Goal: Task Accomplishment & Management: Use online tool/utility

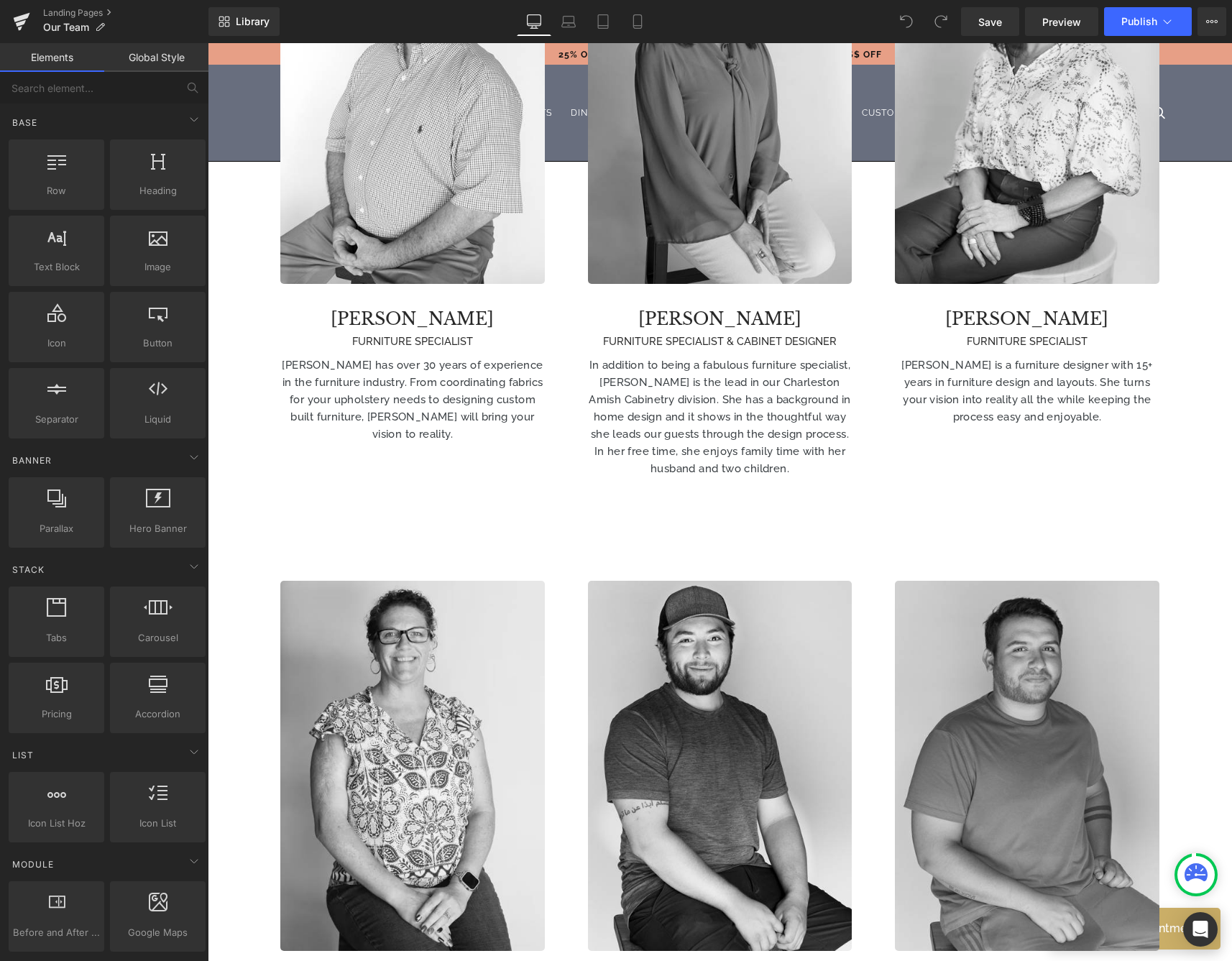
scroll to position [813, 0]
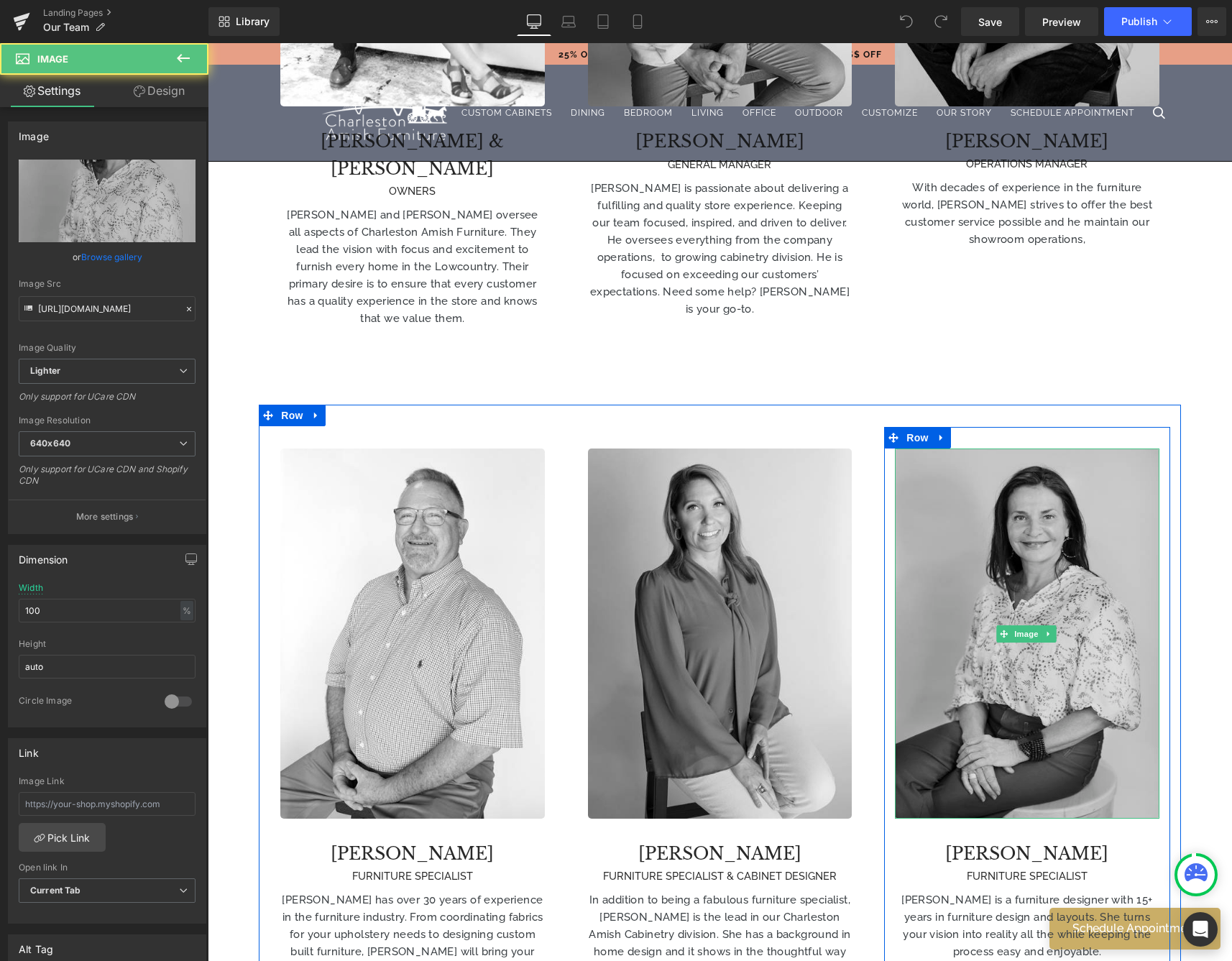
click at [1005, 659] on img at bounding box center [1027, 633] width 264 height 370
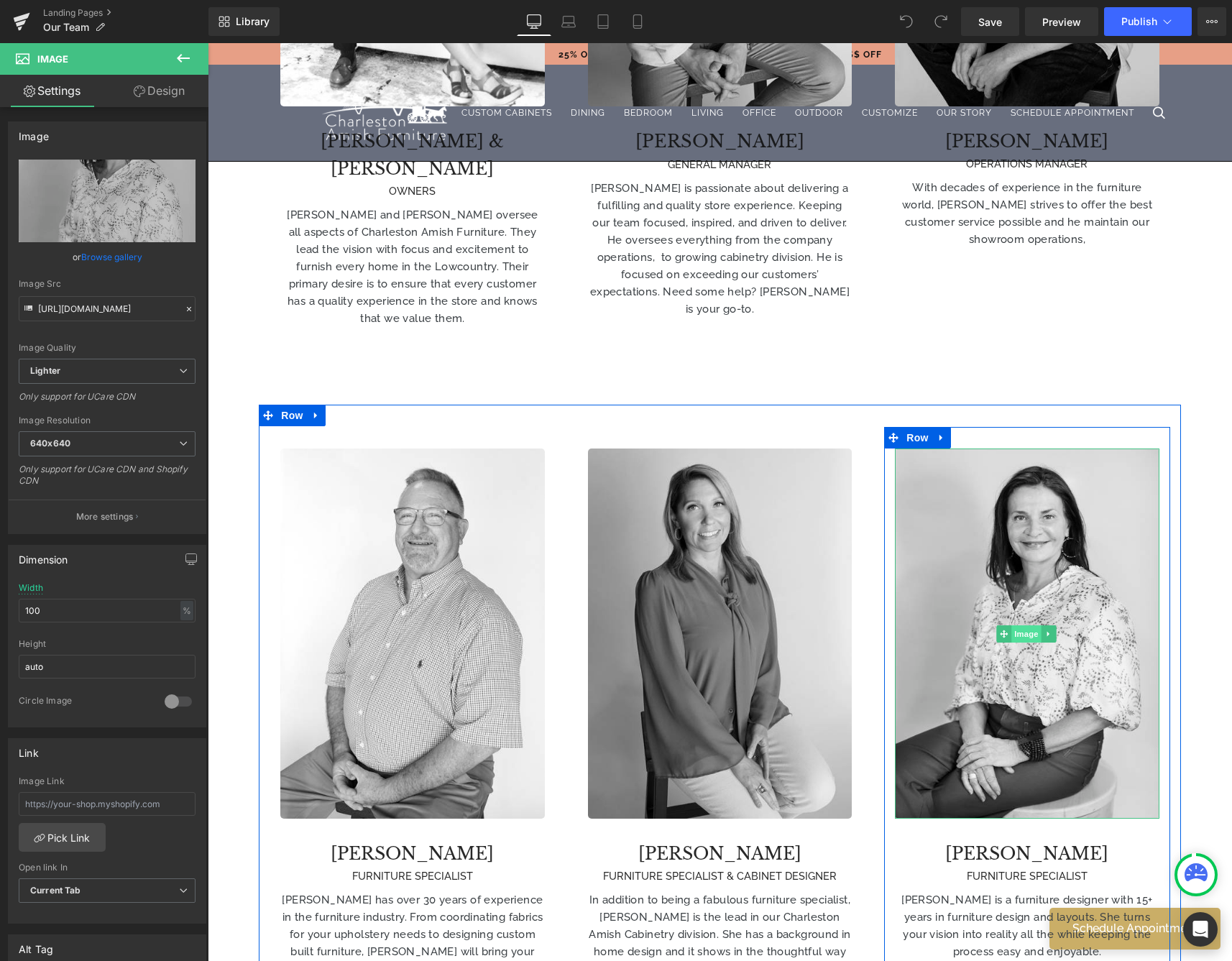
click at [1019, 625] on span "Image" at bounding box center [1026, 633] width 30 height 17
click at [1044, 630] on icon at bounding box center [1048, 634] width 8 height 9
click at [1051, 625] on link at bounding box center [1056, 633] width 15 height 17
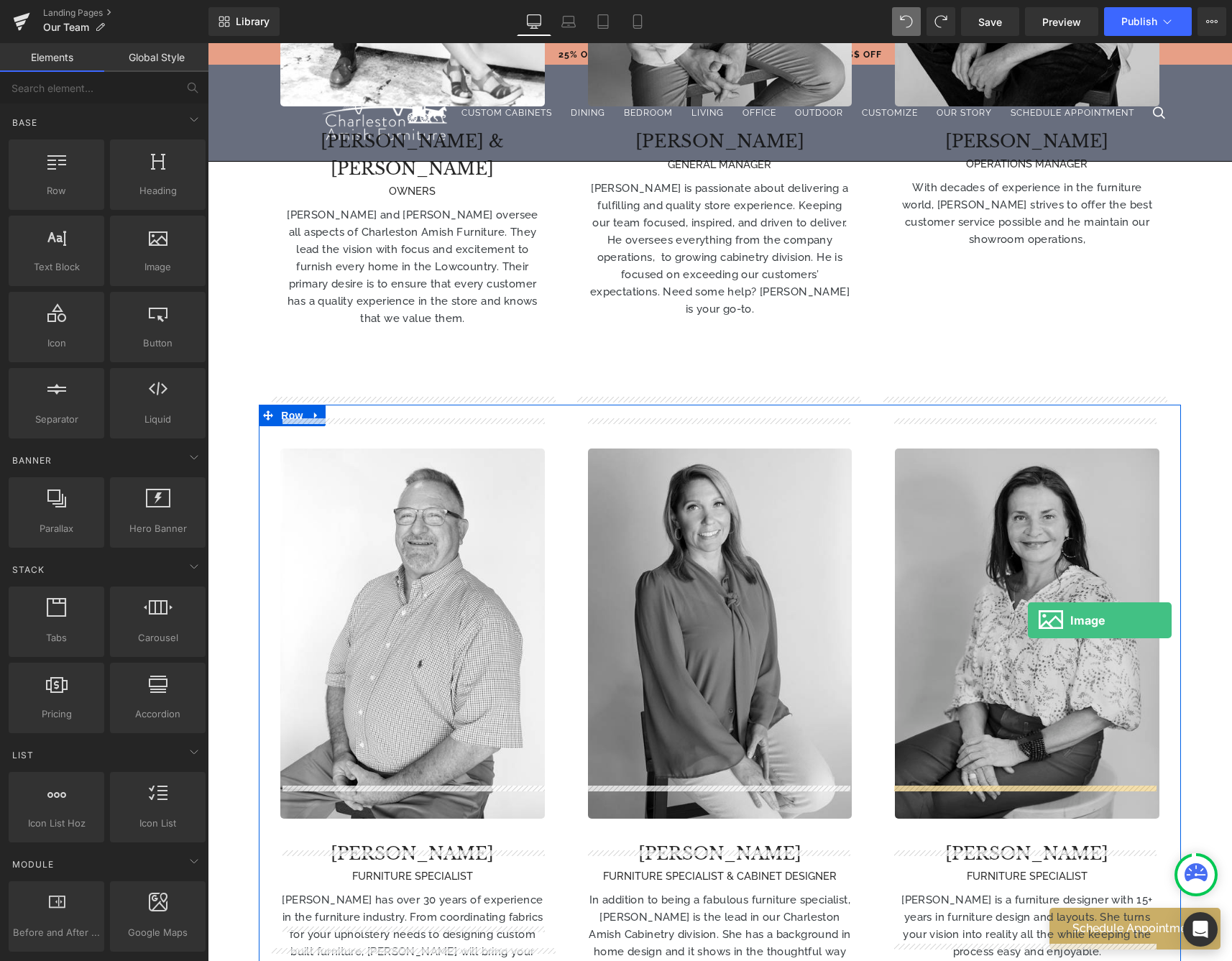
drag, startPoint x: 397, startPoint y: 275, endPoint x: 1028, endPoint y: 621, distance: 719.6
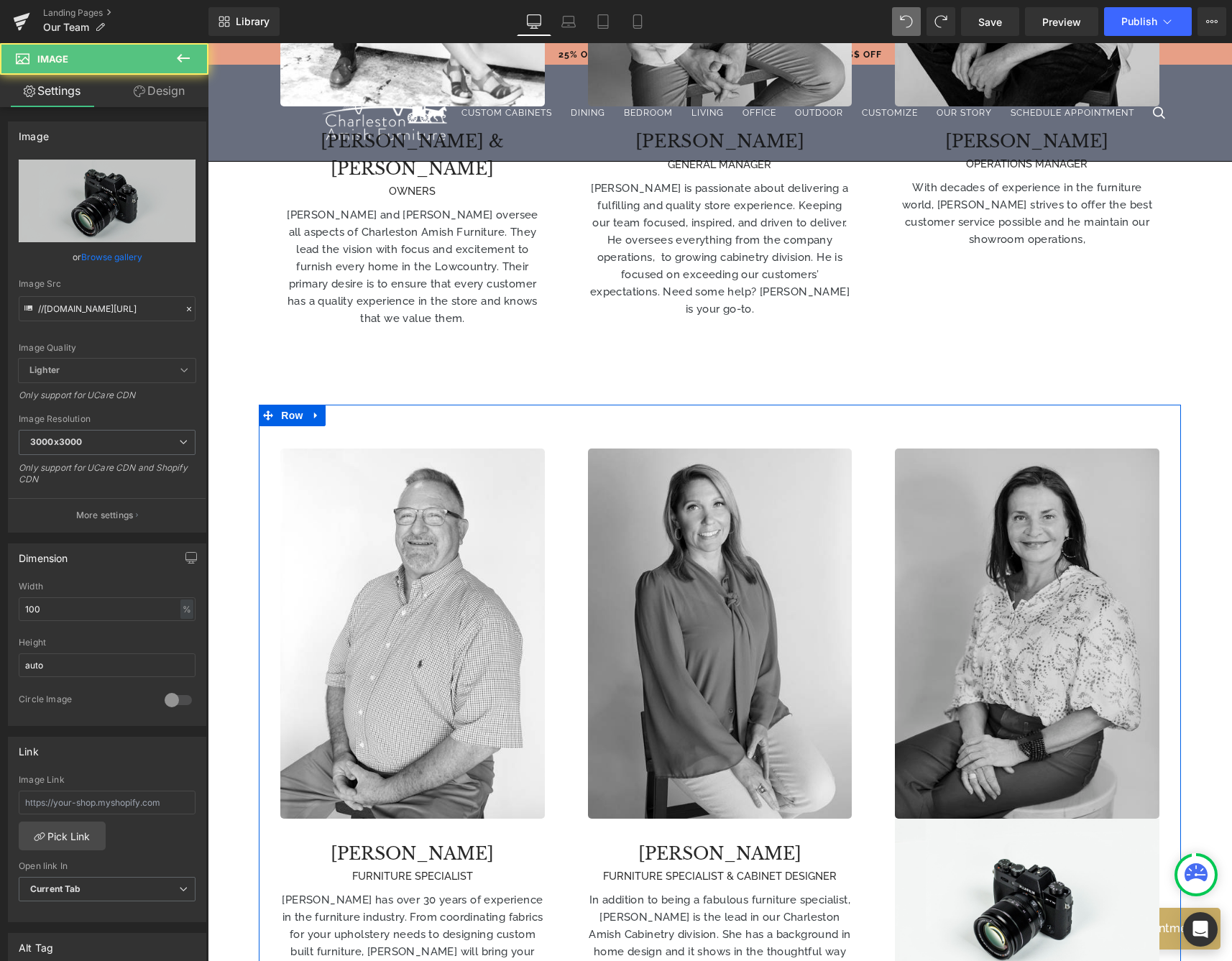
scroll to position [838, 0]
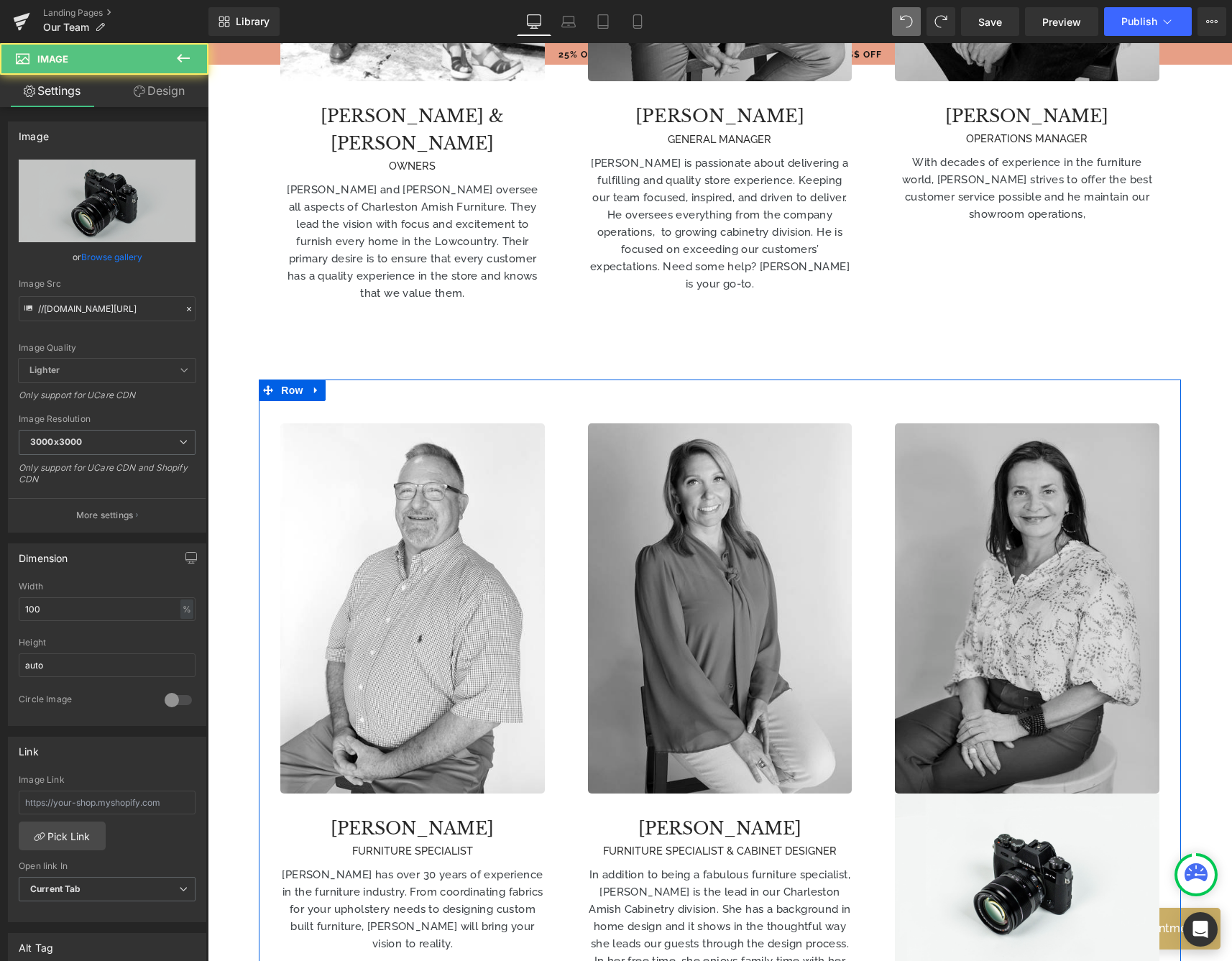
click at [1013, 532] on img at bounding box center [1027, 609] width 264 height 370
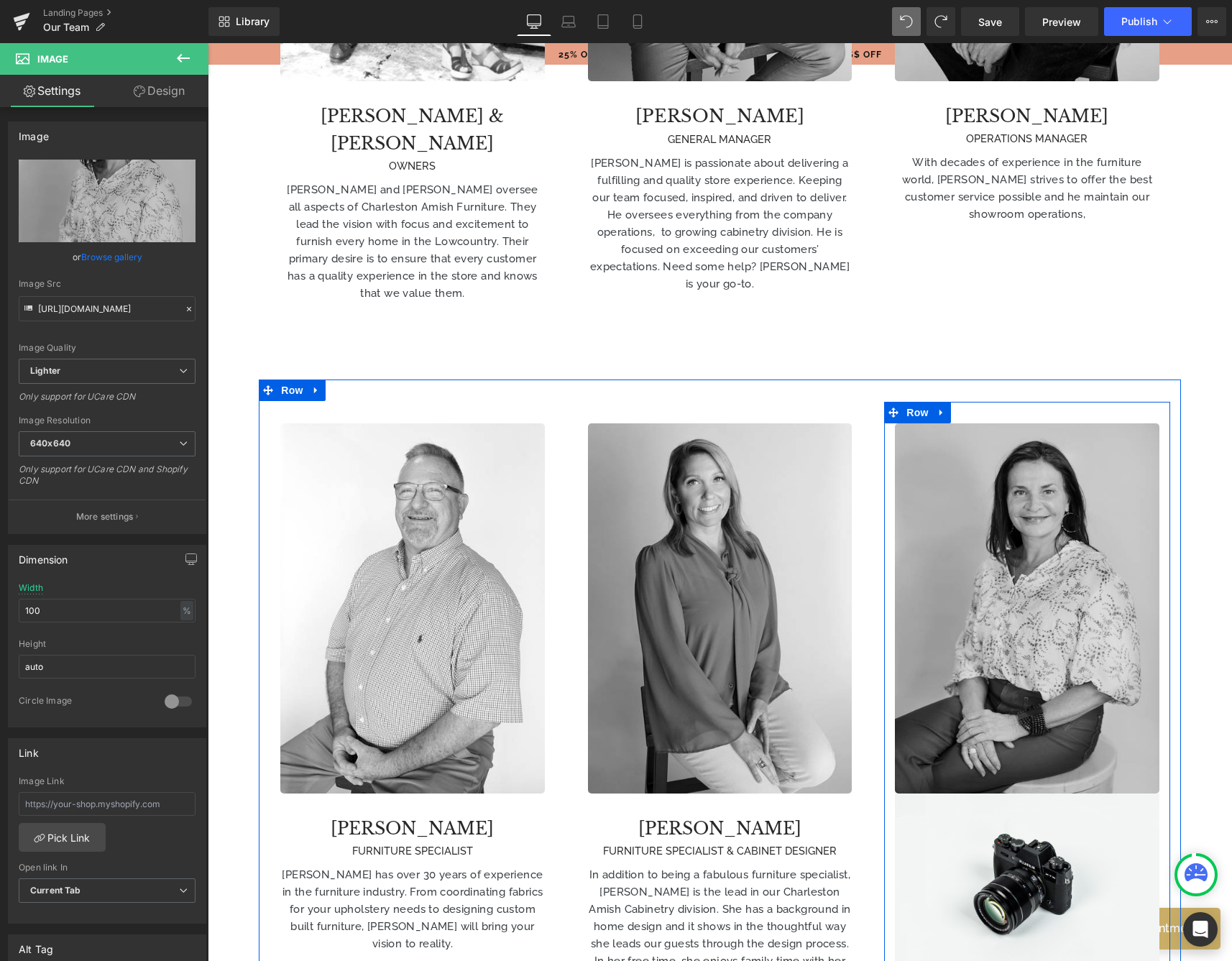
click at [998, 492] on img at bounding box center [1027, 609] width 264 height 370
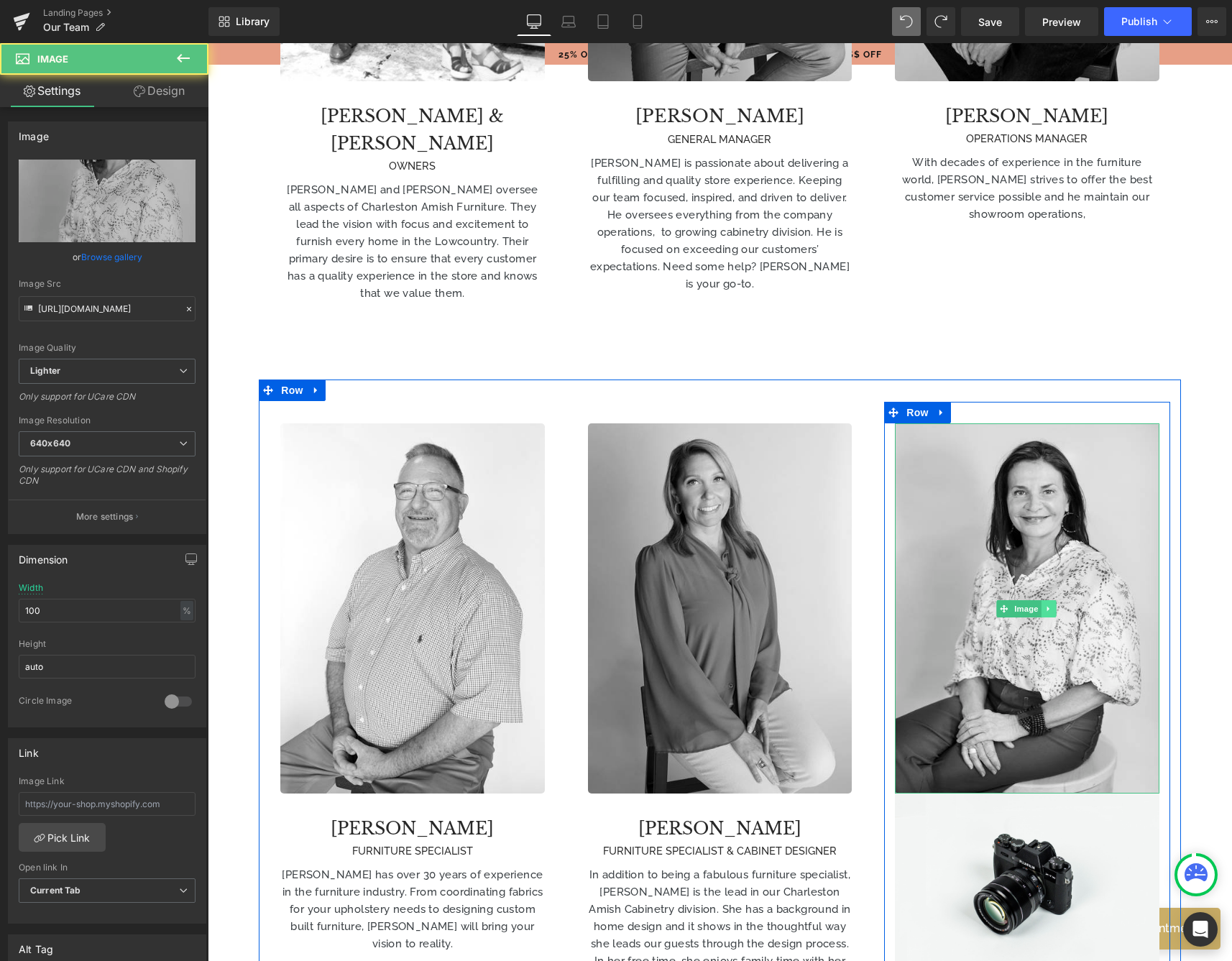
click at [1048, 604] on icon at bounding box center [1048, 609] width 8 height 9
click at [1052, 604] on icon at bounding box center [1056, 608] width 8 height 8
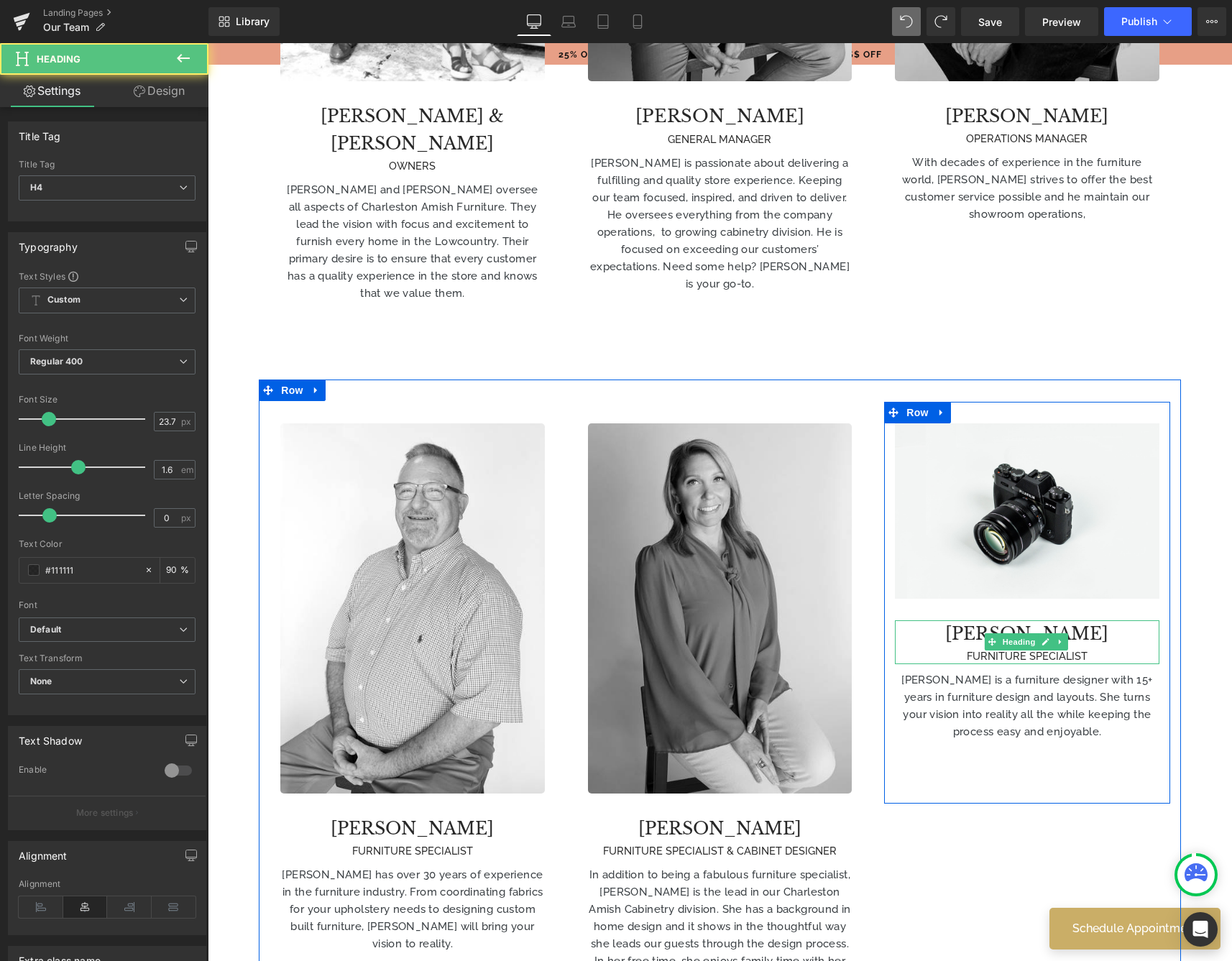
click at [961, 621] on h4 "[PERSON_NAME]" at bounding box center [1027, 634] width 264 height 28
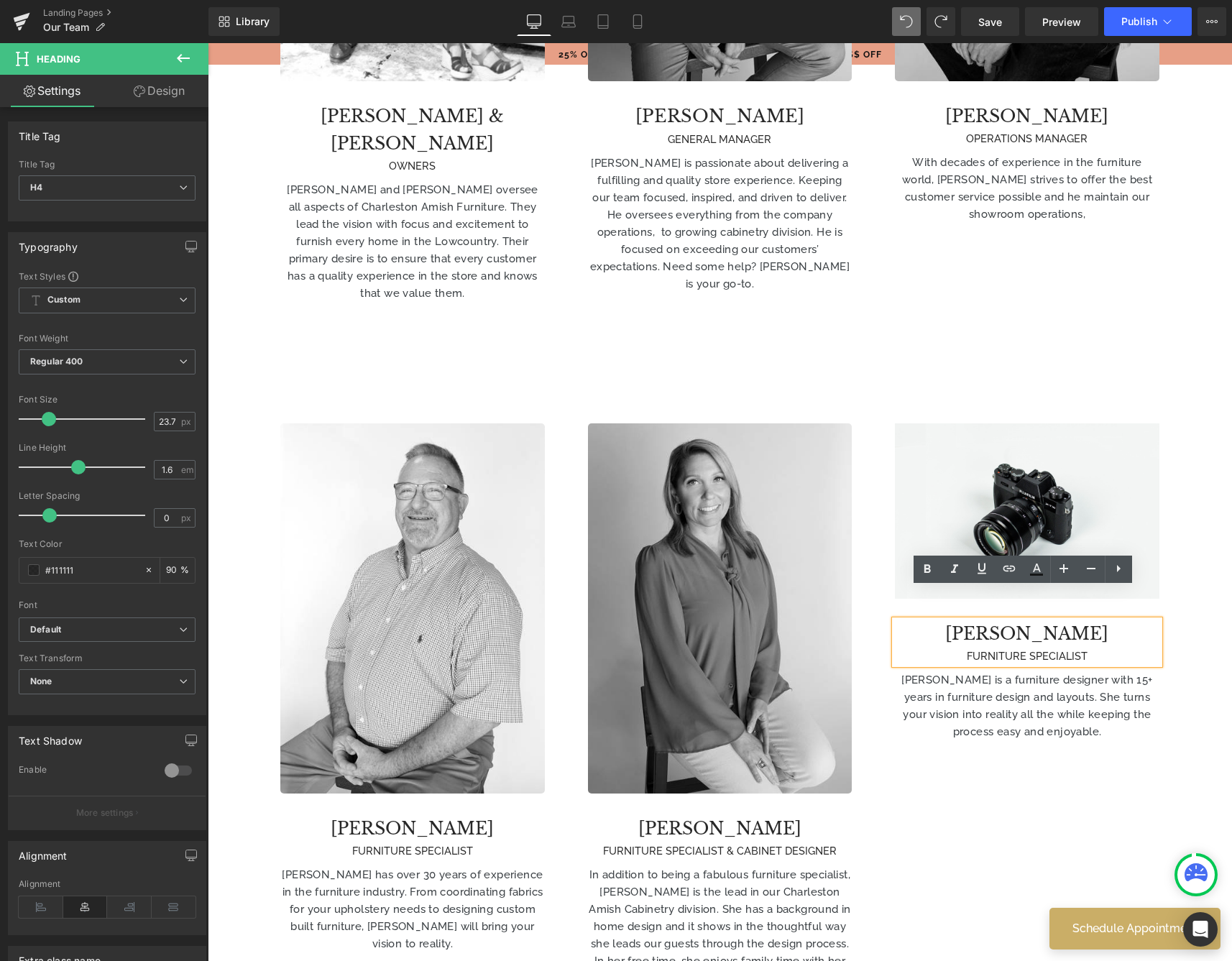
click at [898, 575] on div "Image [PERSON_NAME] FURNITURE SPECIALIST Heading [PERSON_NAME] is a furniture d…" at bounding box center [1026, 603] width 286 height 359
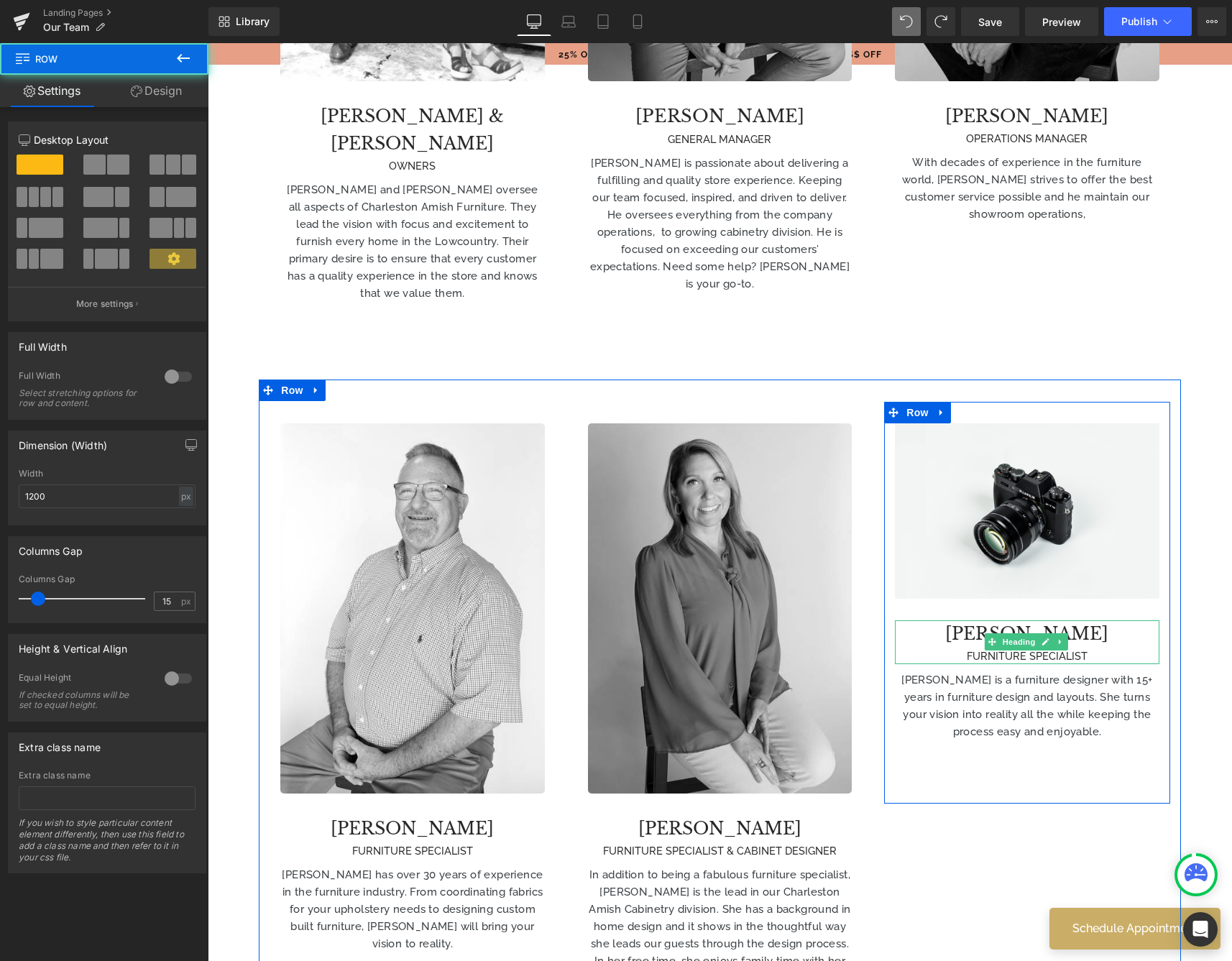
click at [961, 621] on h4 "[PERSON_NAME]" at bounding box center [1027, 634] width 264 height 28
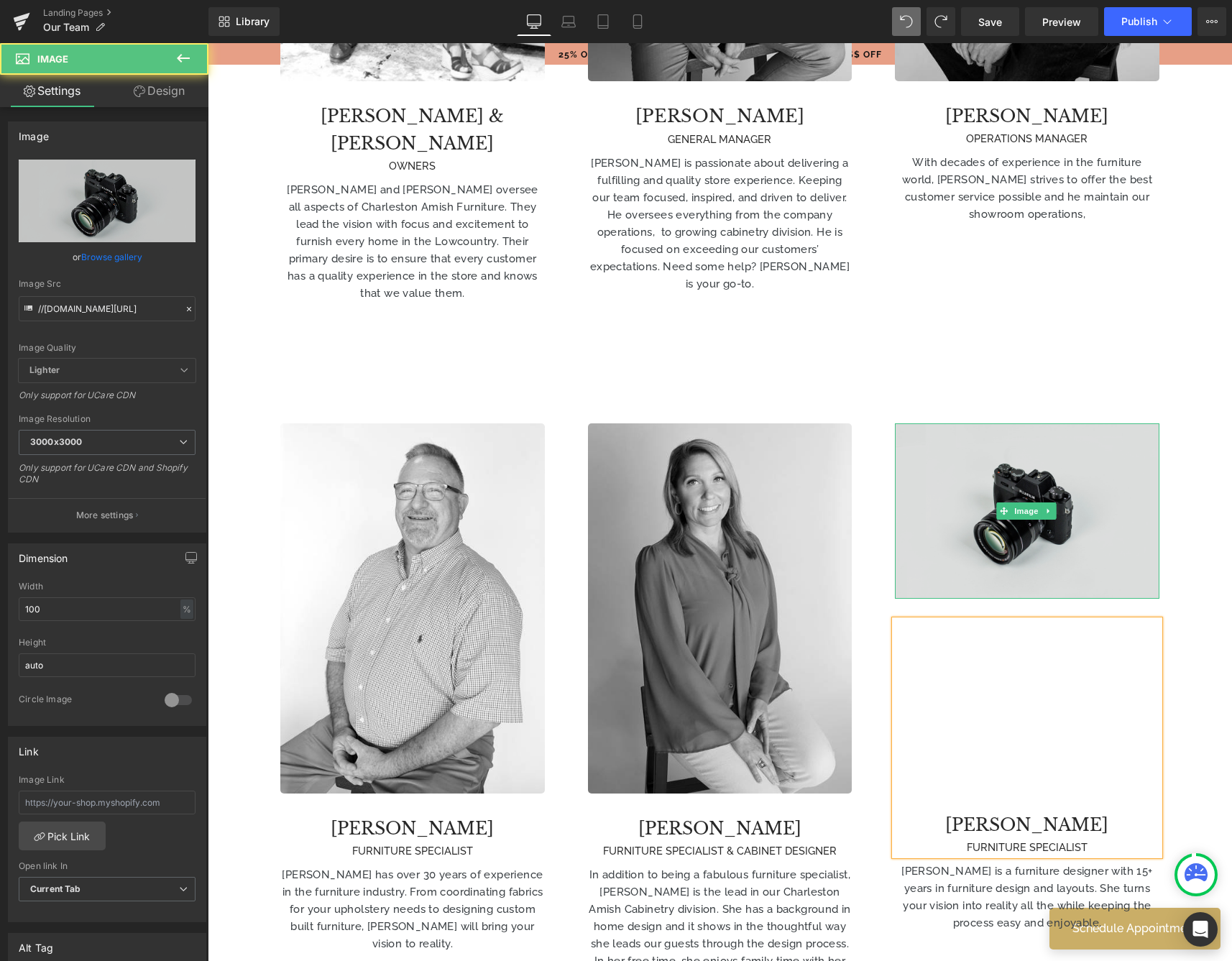
click at [1020, 469] on img at bounding box center [1027, 511] width 264 height 175
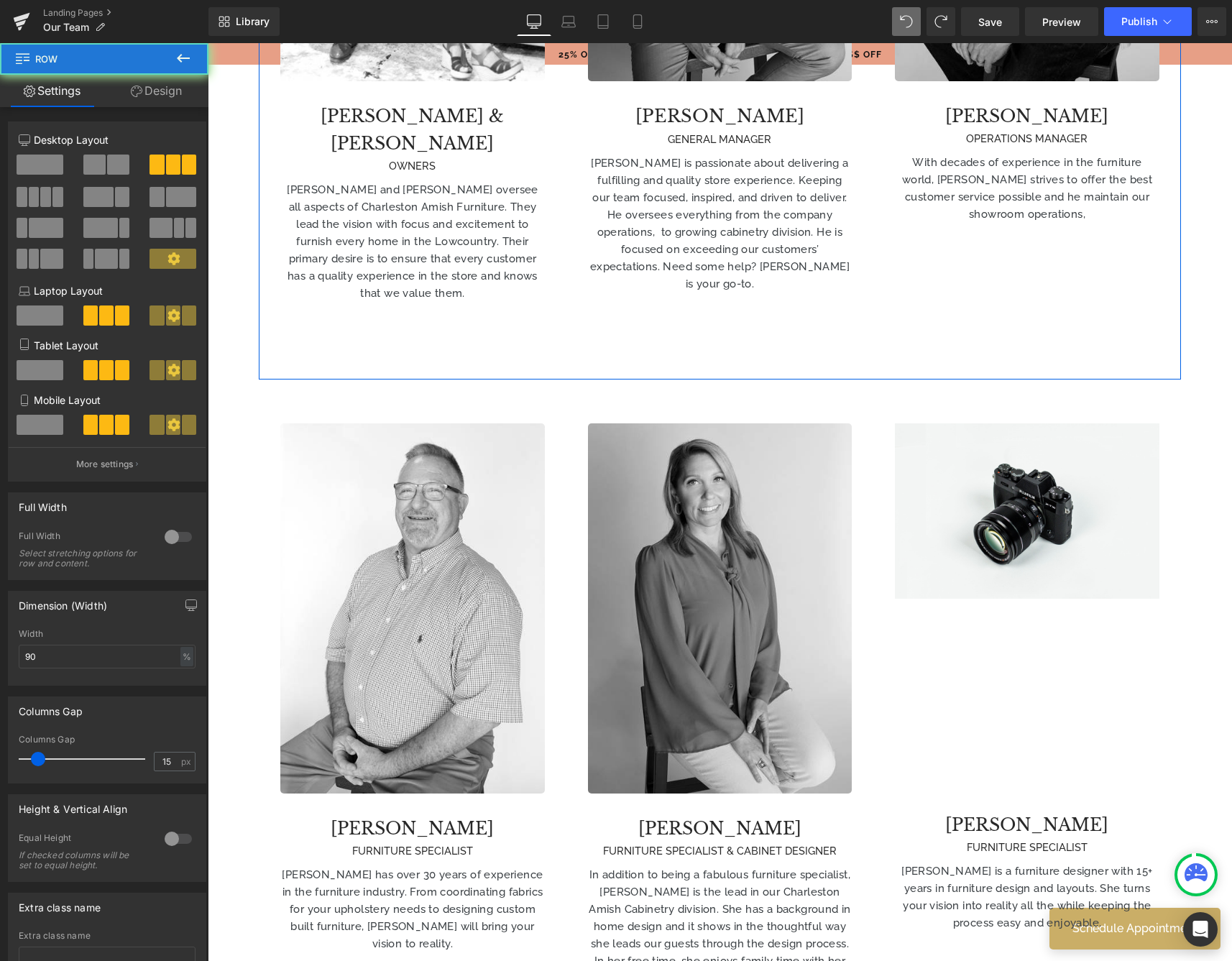
drag, startPoint x: 1066, startPoint y: 296, endPoint x: 1122, endPoint y: 332, distance: 66.6
click at [1067, 296] on div "Image [PERSON_NAME] & [PERSON_NAME] OWNERS Heading [PERSON_NAME] and [PERSON_NA…" at bounding box center [720, 24] width 922 height 713
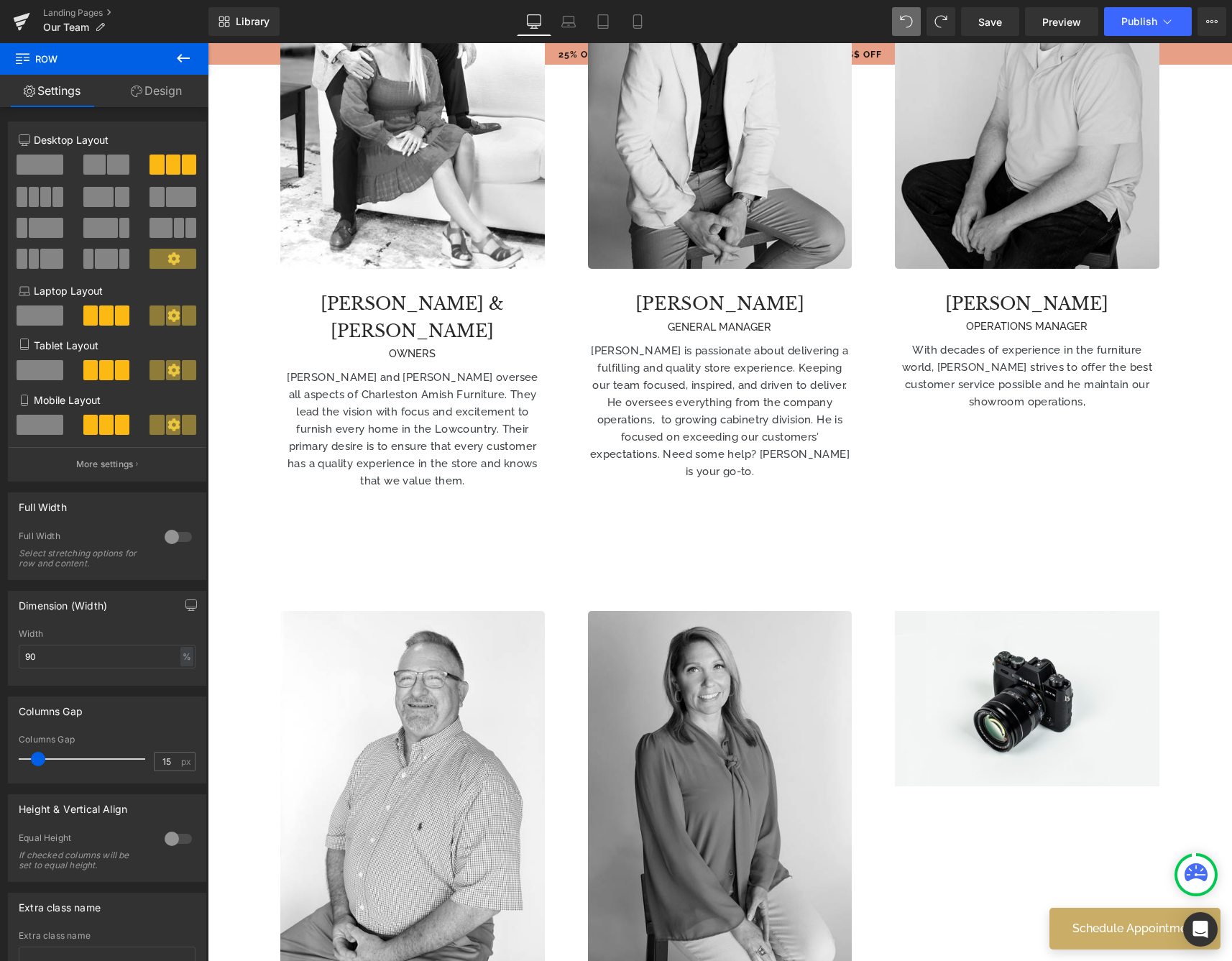
scroll to position [1147, 0]
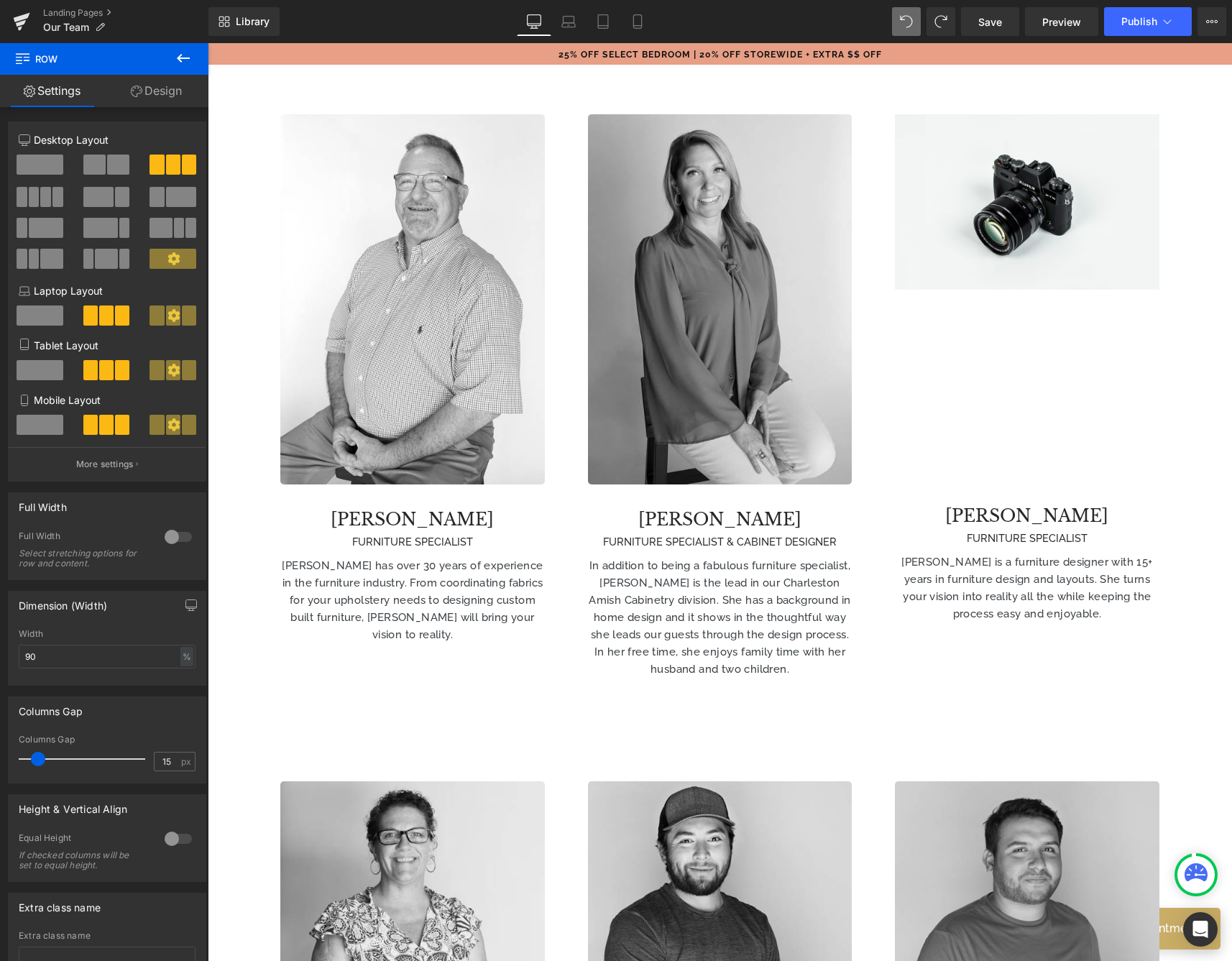
click at [182, 62] on icon at bounding box center [183, 58] width 13 height 9
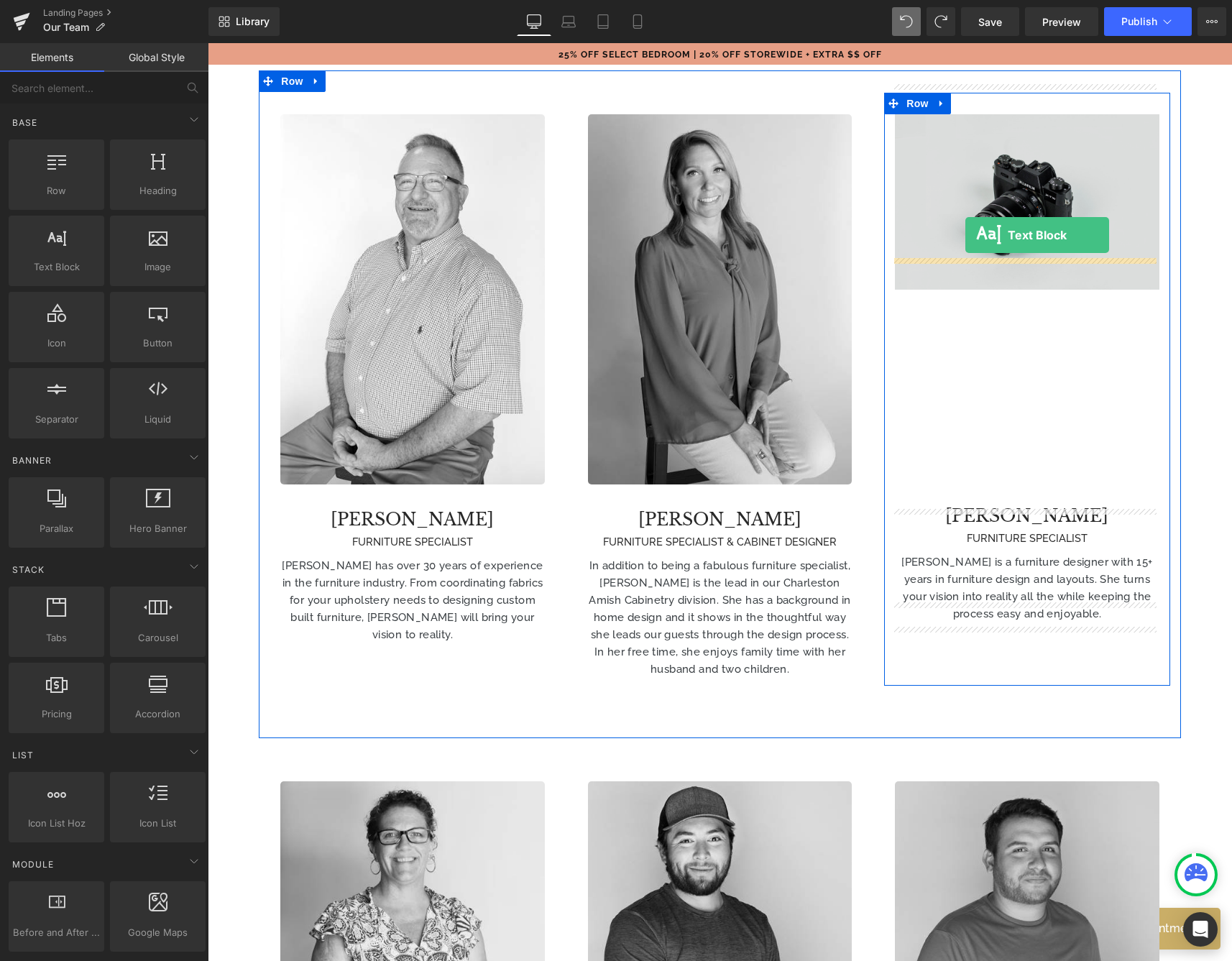
drag, startPoint x: 277, startPoint y: 304, endPoint x: 965, endPoint y: 235, distance: 691.5
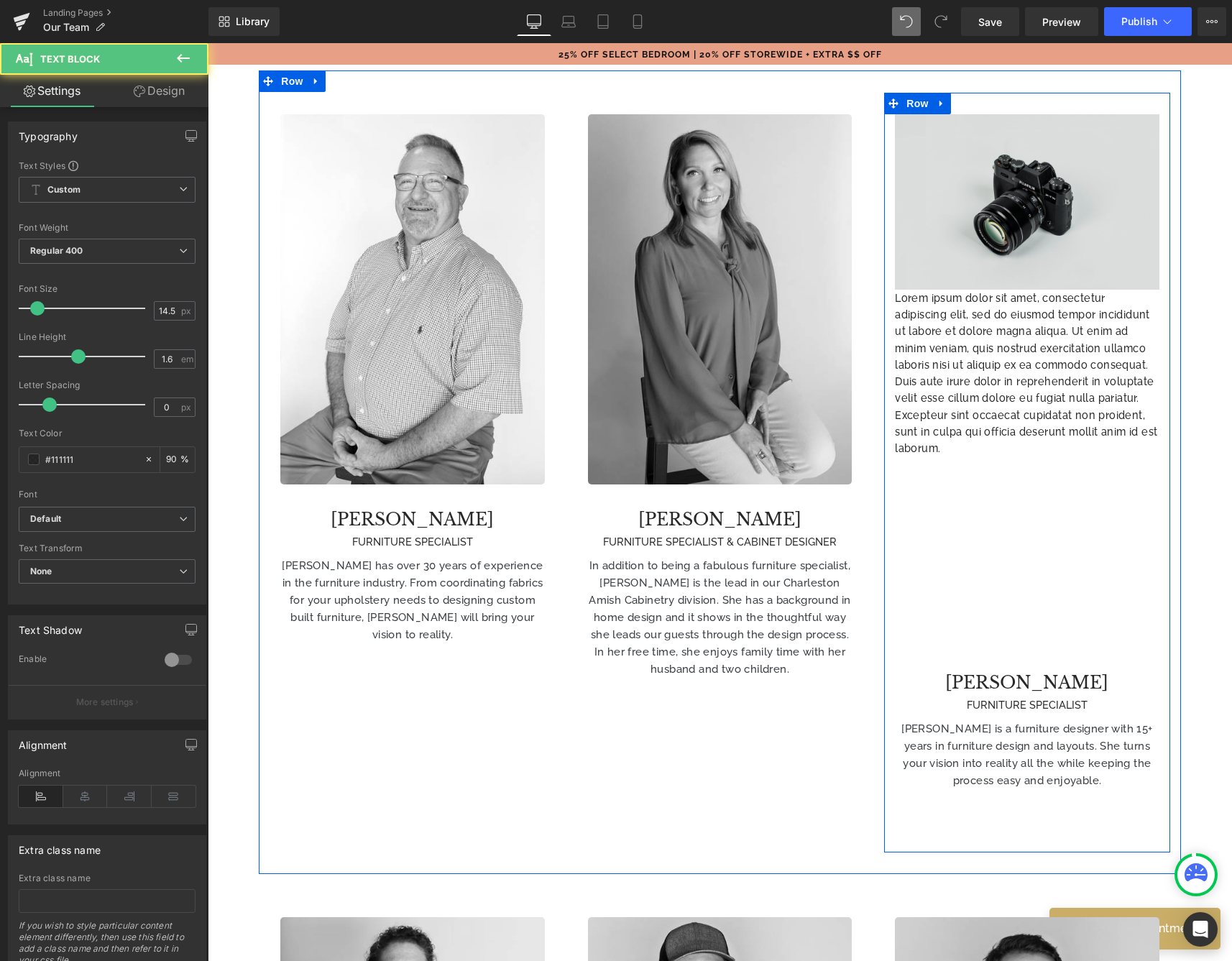
click at [1009, 201] on img at bounding box center [1027, 201] width 264 height 175
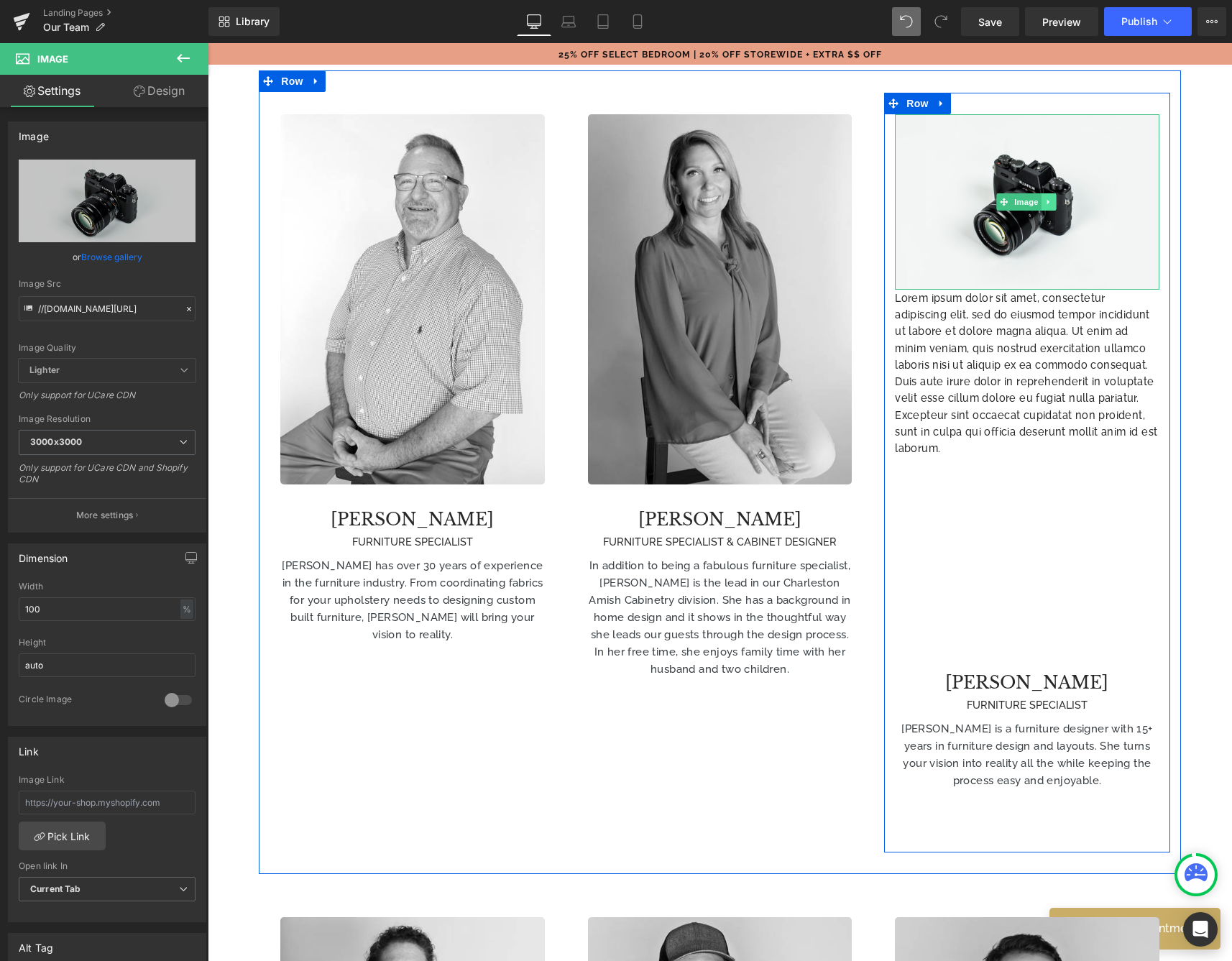
click at [1048, 198] on icon at bounding box center [1048, 202] width 8 height 9
click at [1052, 198] on icon at bounding box center [1056, 202] width 8 height 8
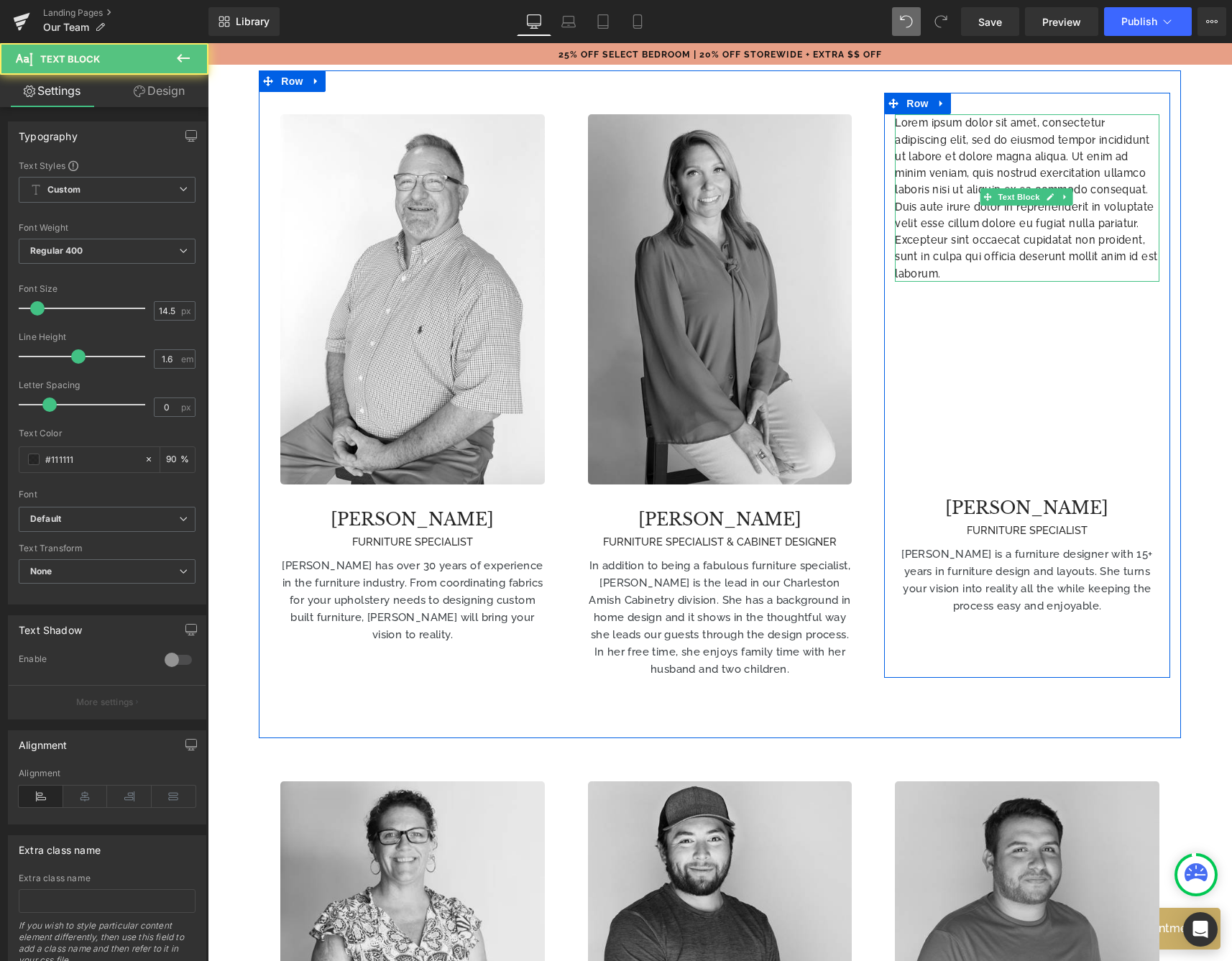
click at [952, 172] on p "Lorem ipsum dolor sit amet, consectetur adipiscing elit, sed do eiusmod tempor …" at bounding box center [1027, 198] width 264 height 168
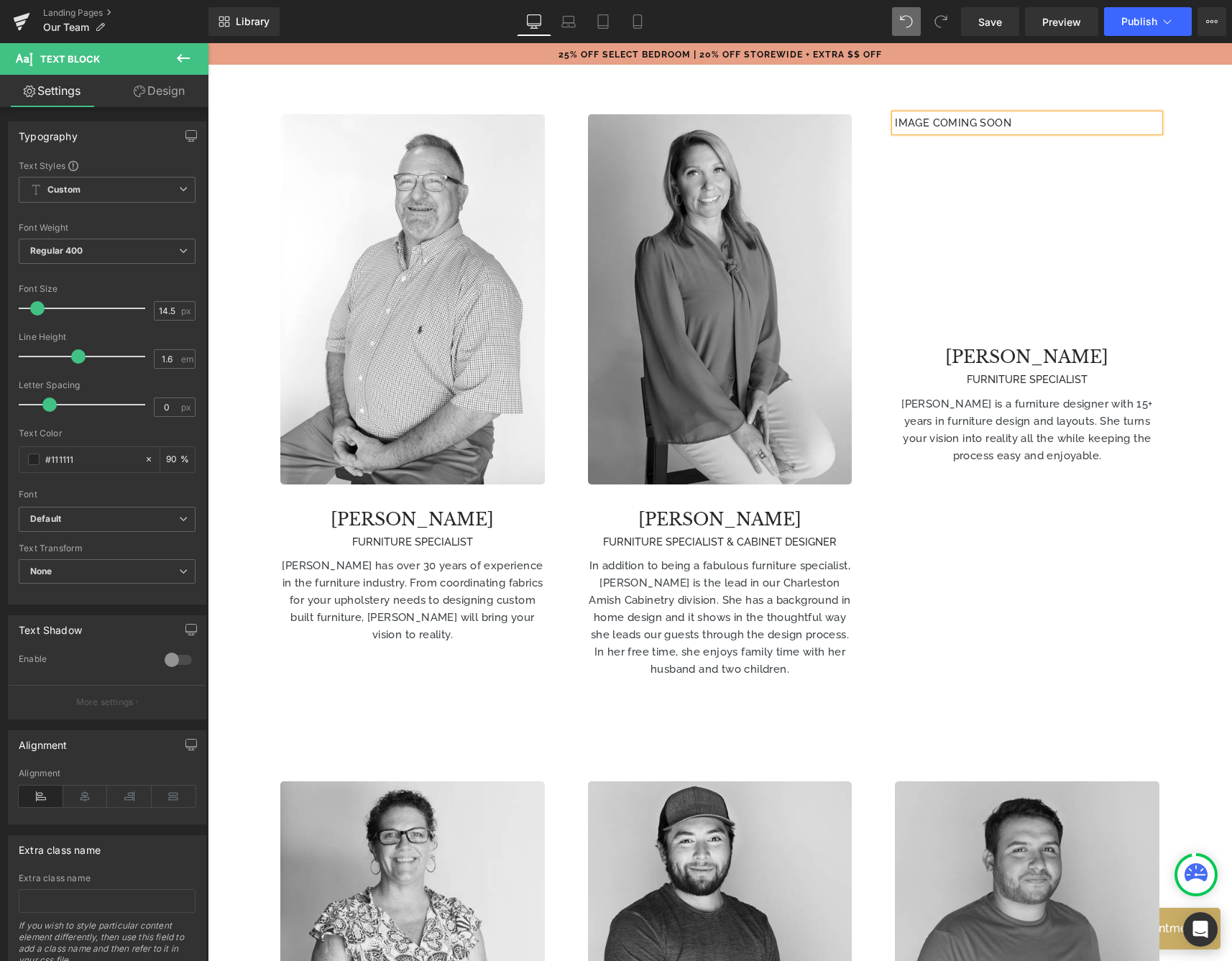
click at [1167, 240] on div "IMAGE COMING SOON Text Block [PERSON_NAME] FURNITURE SPECIALIST Heading [PERSON…" at bounding box center [1026, 310] width 307 height 434
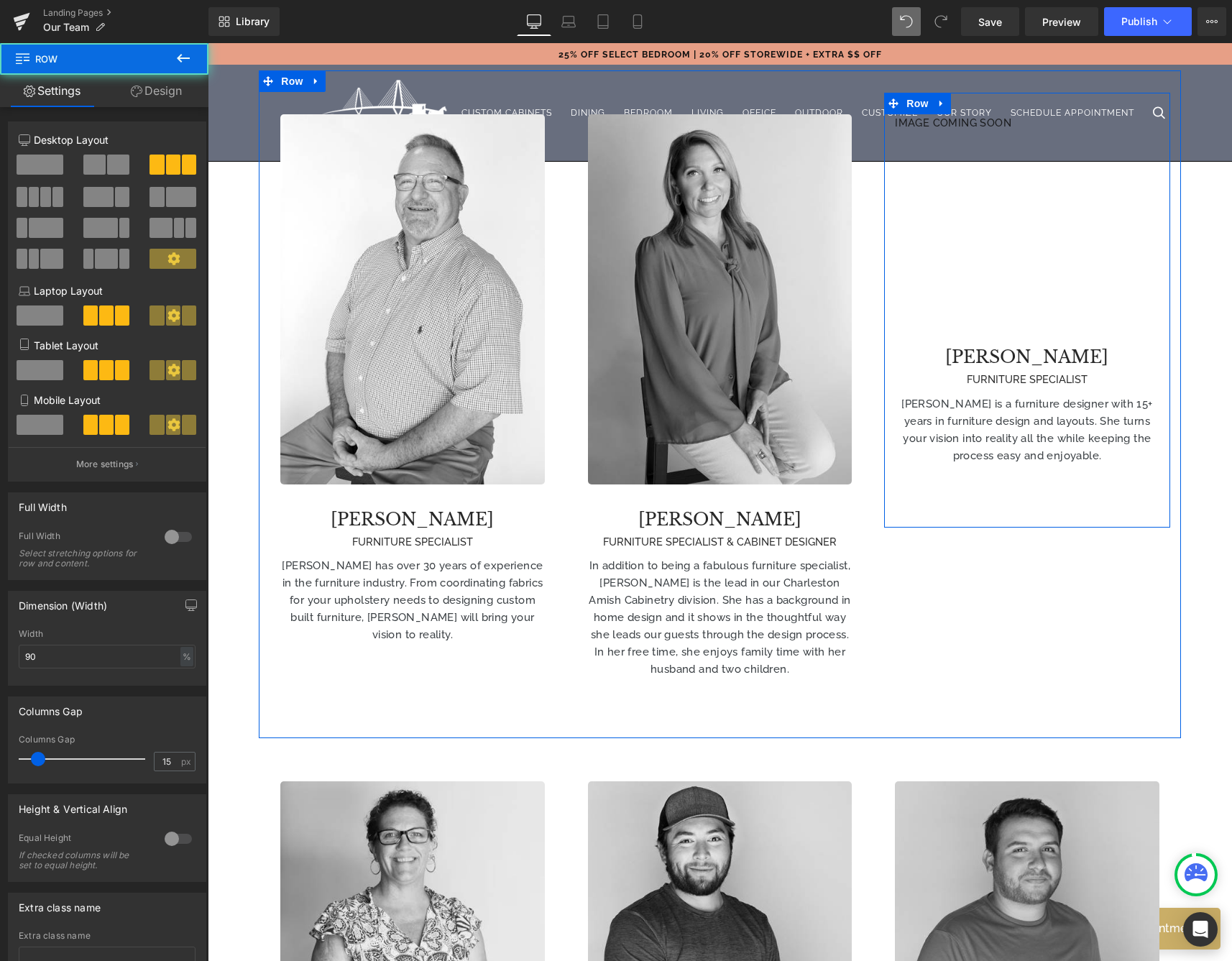
scroll to position [1041, 0]
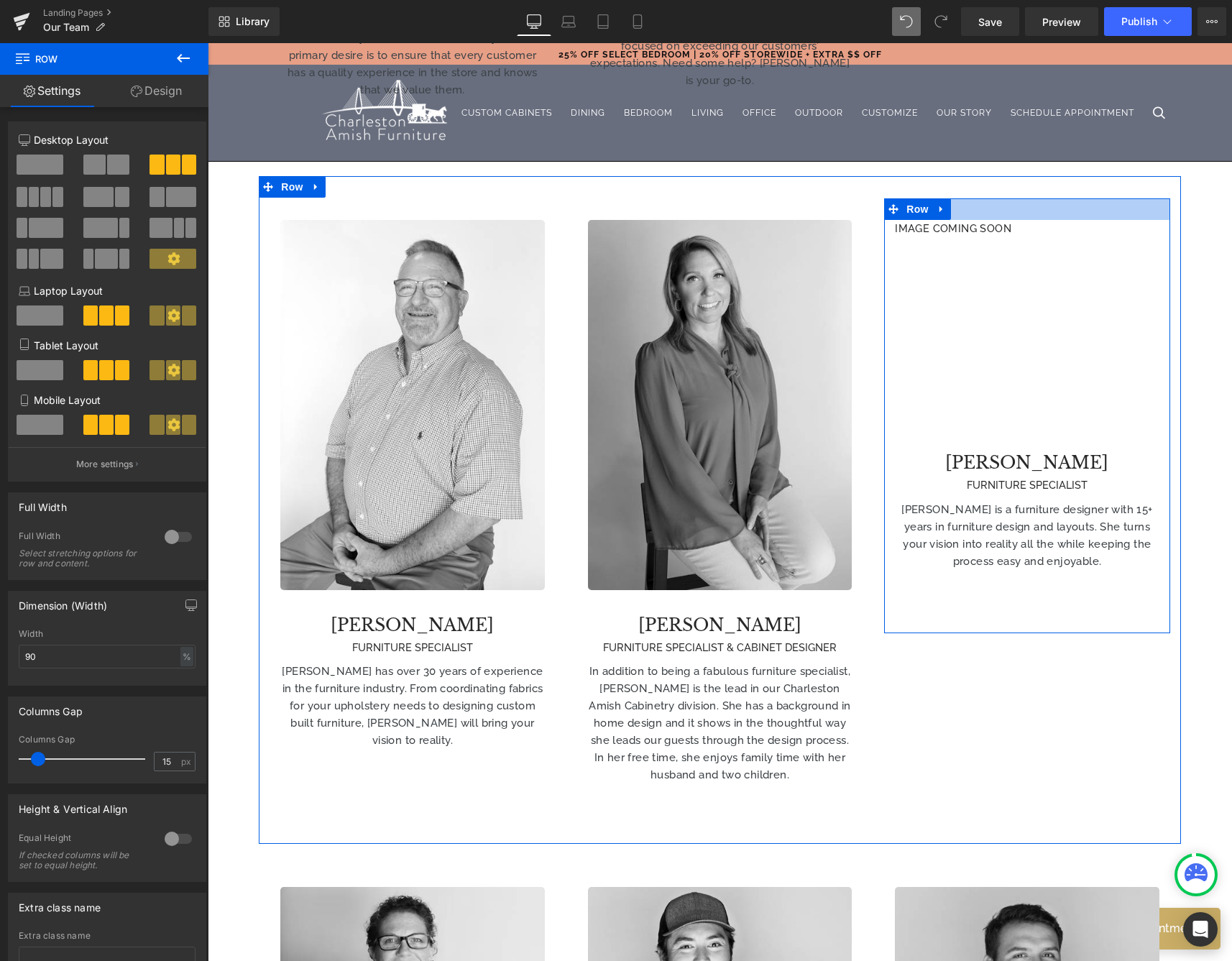
click at [969, 198] on div at bounding box center [1026, 209] width 286 height 22
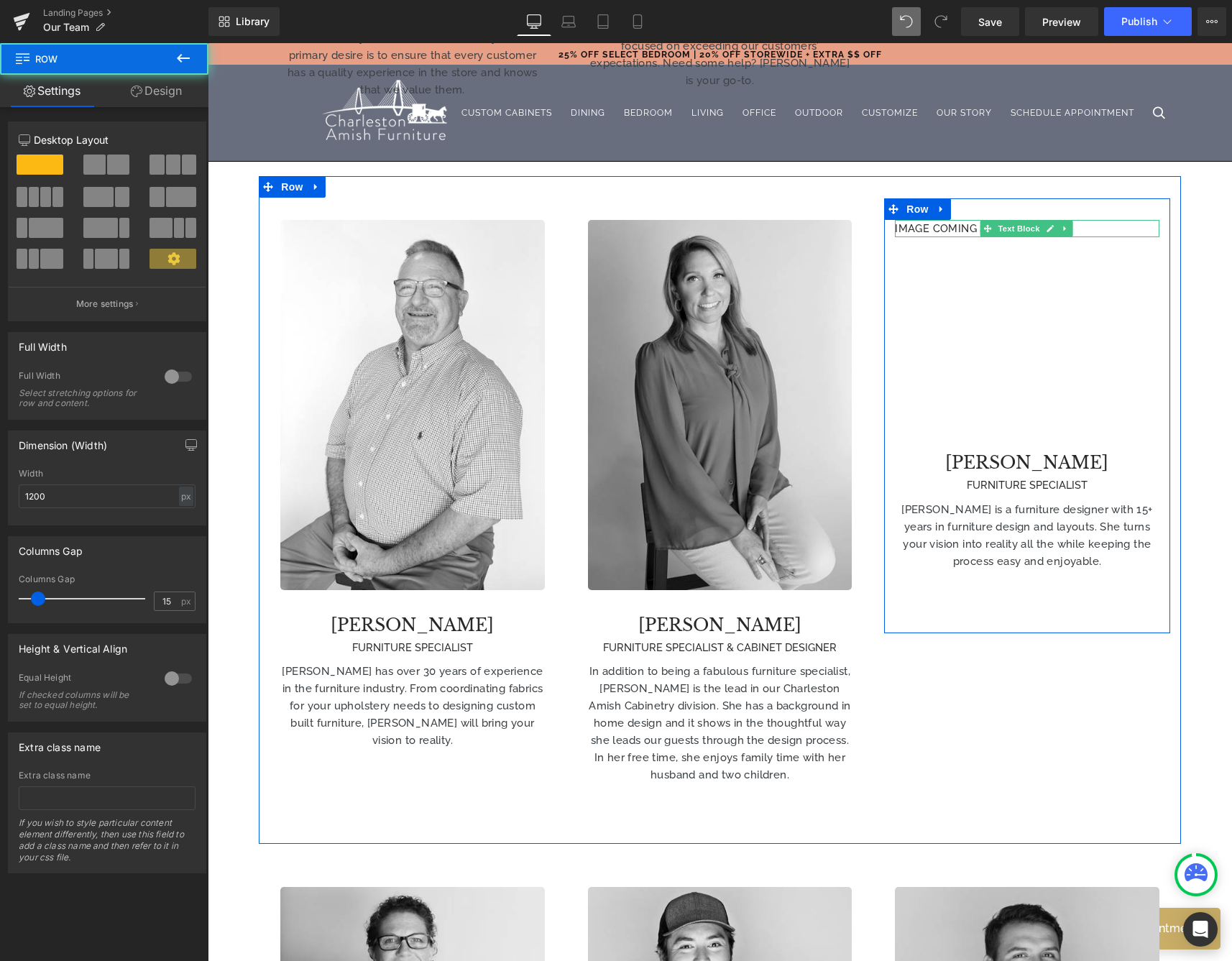
click at [976, 220] on div at bounding box center [1027, 222] width 264 height 4
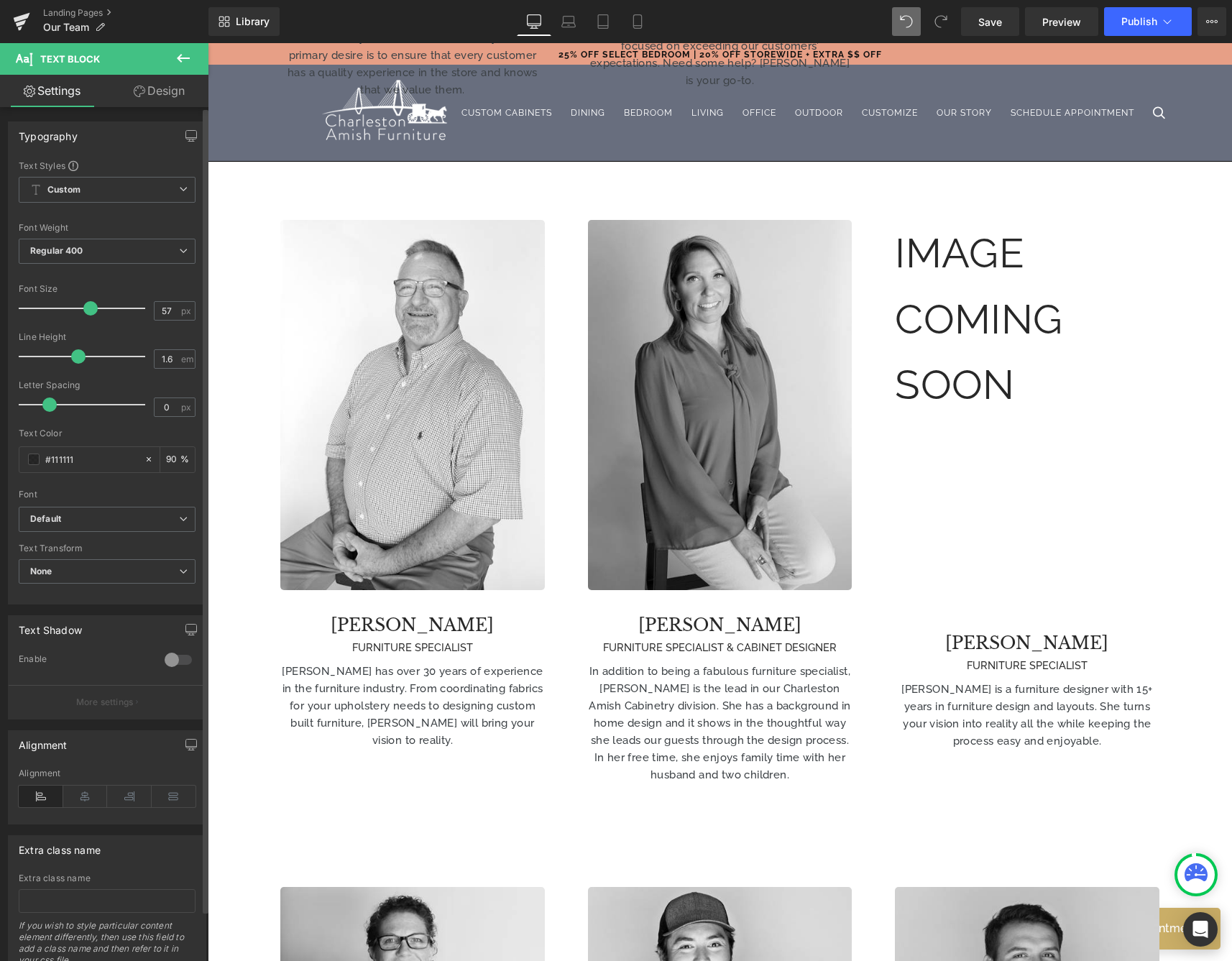
drag, startPoint x: 34, startPoint y: 312, endPoint x: 85, endPoint y: 311, distance: 51.0
click at [85, 311] on span at bounding box center [90, 308] width 14 height 14
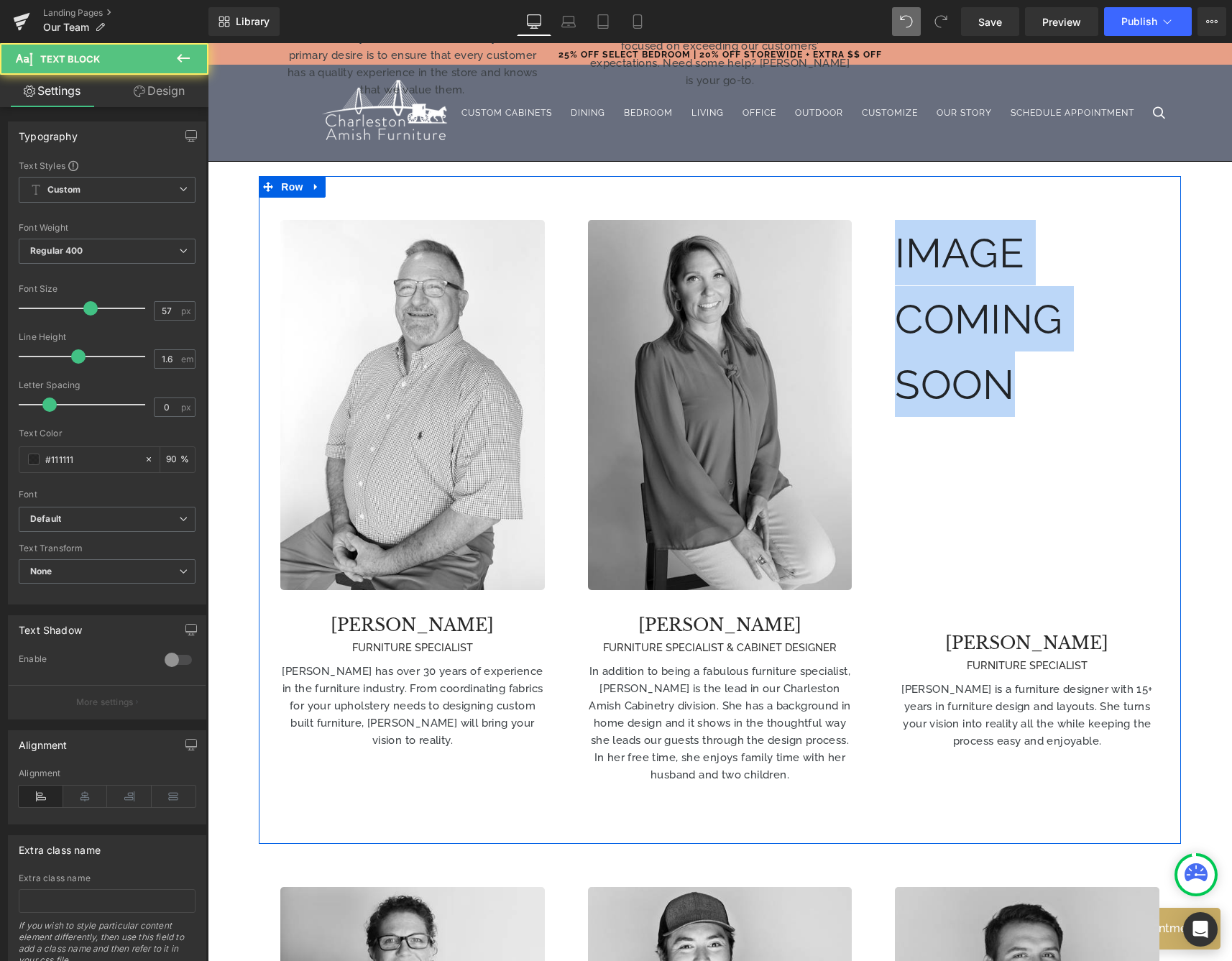
drag, startPoint x: 1033, startPoint y: 359, endPoint x: 846, endPoint y: 186, distance: 254.8
click at [846, 186] on div "Image [PERSON_NAME] FURNITURE SPECIALIST Heading [PERSON_NAME] has over 30 year…" at bounding box center [720, 510] width 922 height 668
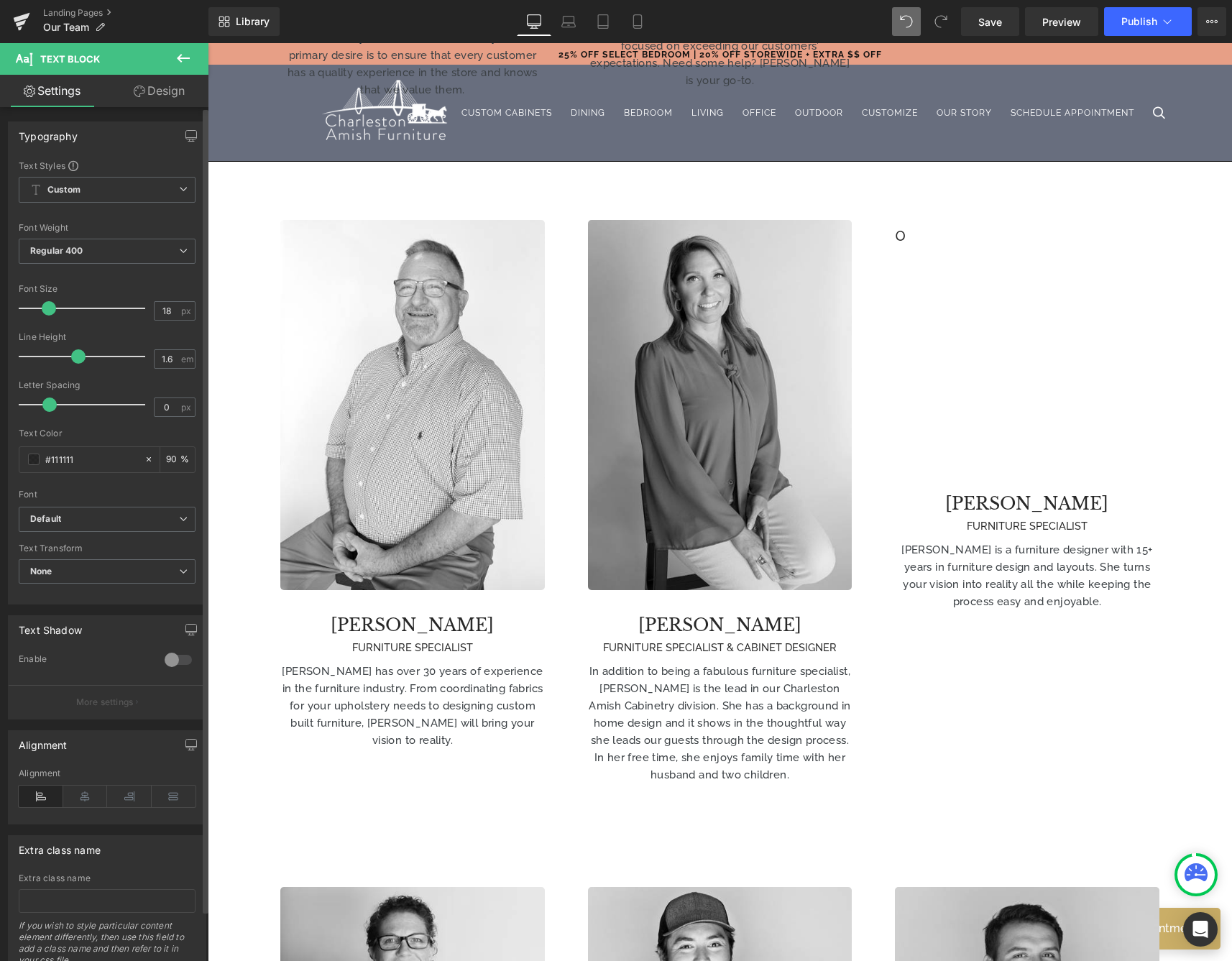
type input "17"
drag, startPoint x: 87, startPoint y: 310, endPoint x: 40, endPoint y: 302, distance: 47.7
click at [40, 302] on span at bounding box center [39, 308] width 14 height 14
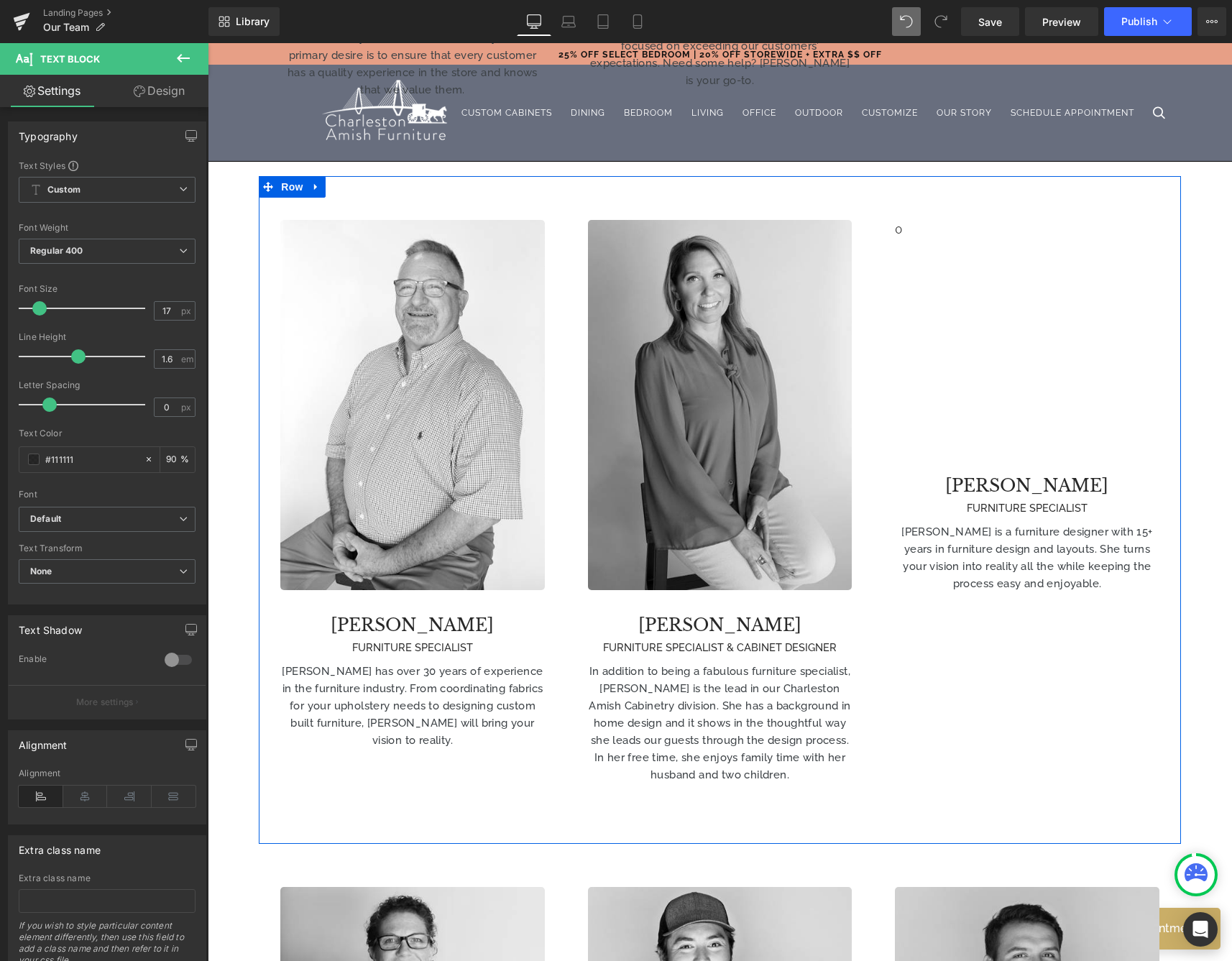
click at [990, 308] on h4 at bounding box center [1027, 322] width 264 height 28
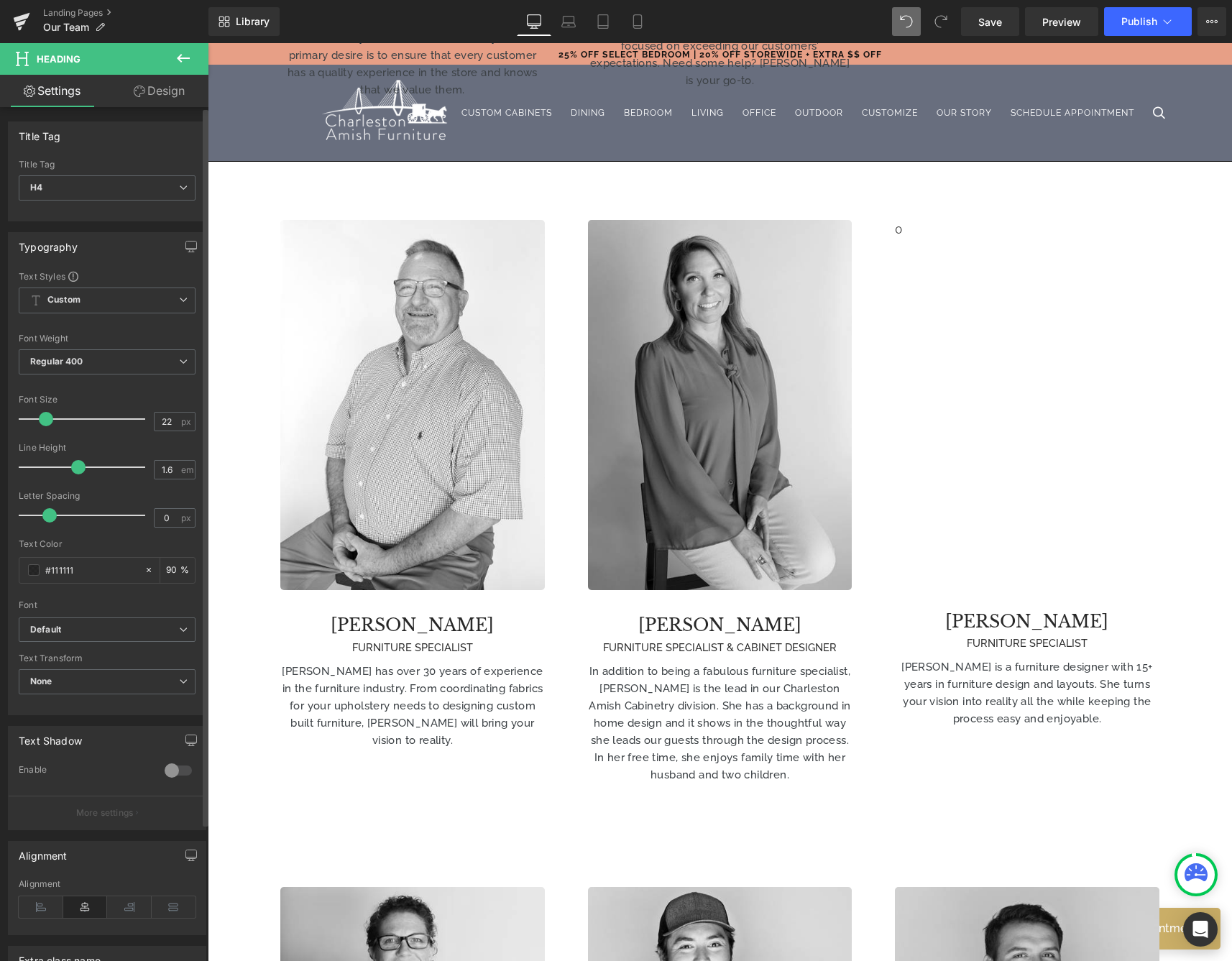
type input "23"
click at [44, 413] on span at bounding box center [47, 419] width 14 height 14
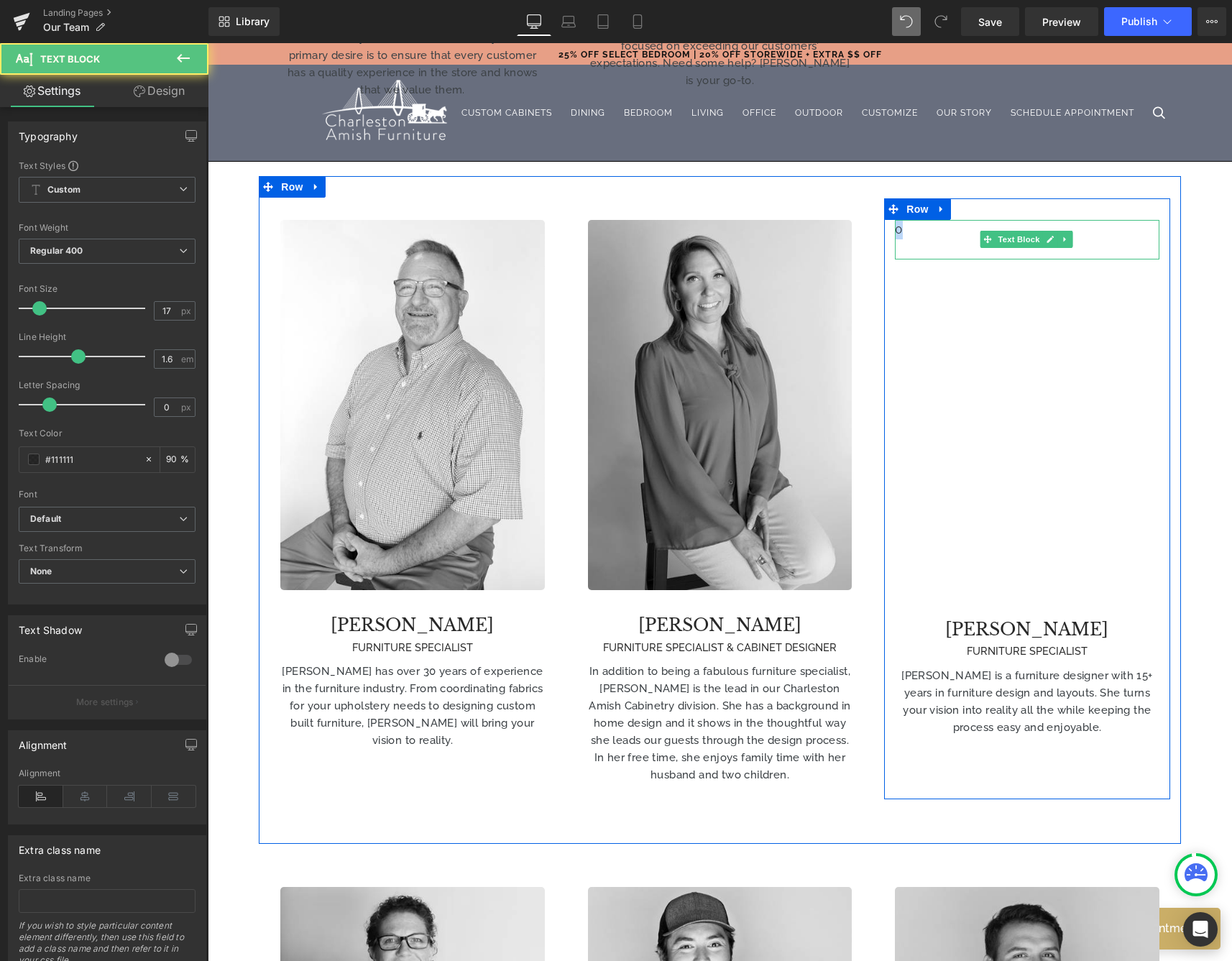
drag, startPoint x: 914, startPoint y: 198, endPoint x: 865, endPoint y: 200, distance: 49.0
click at [873, 198] on div "0 Text Block [PERSON_NAME] FURNITURE SPECIALIST Heading [PERSON_NAME] is a furn…" at bounding box center [1026, 498] width 307 height 601
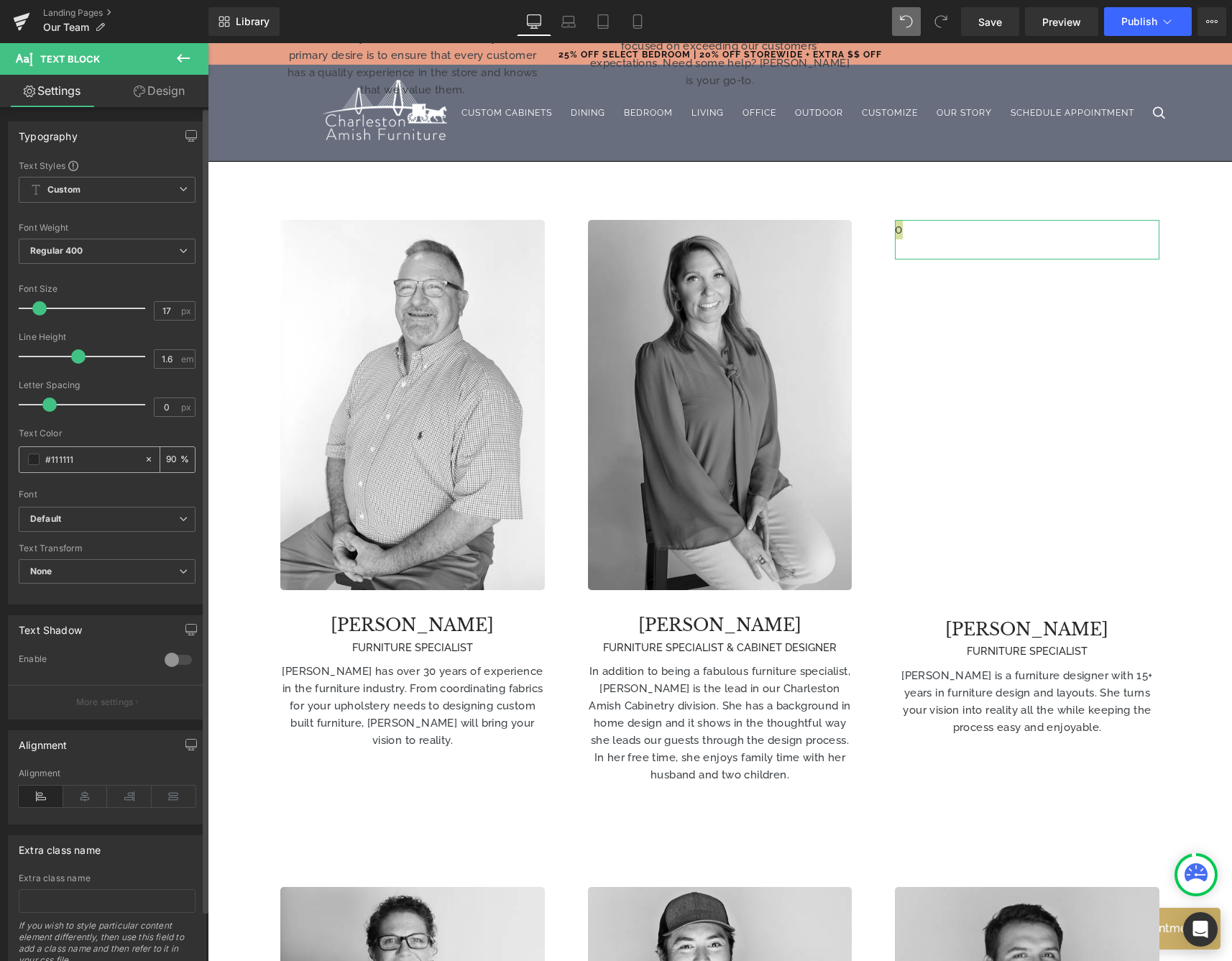
click at [34, 454] on span at bounding box center [34, 459] width 11 height 11
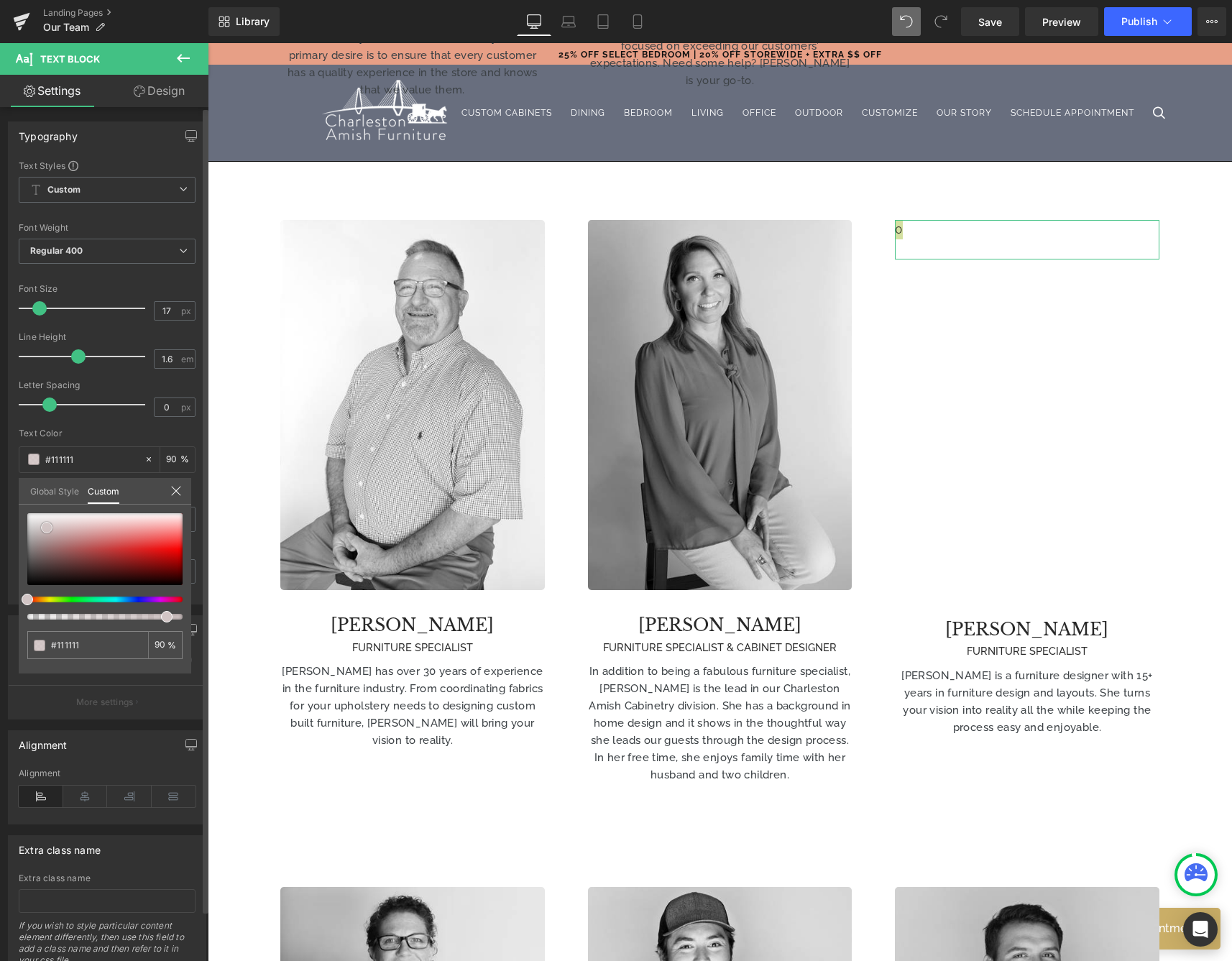
type input "#d2c5c5"
type input "#d3c9c9"
type input "#e0dbdb"
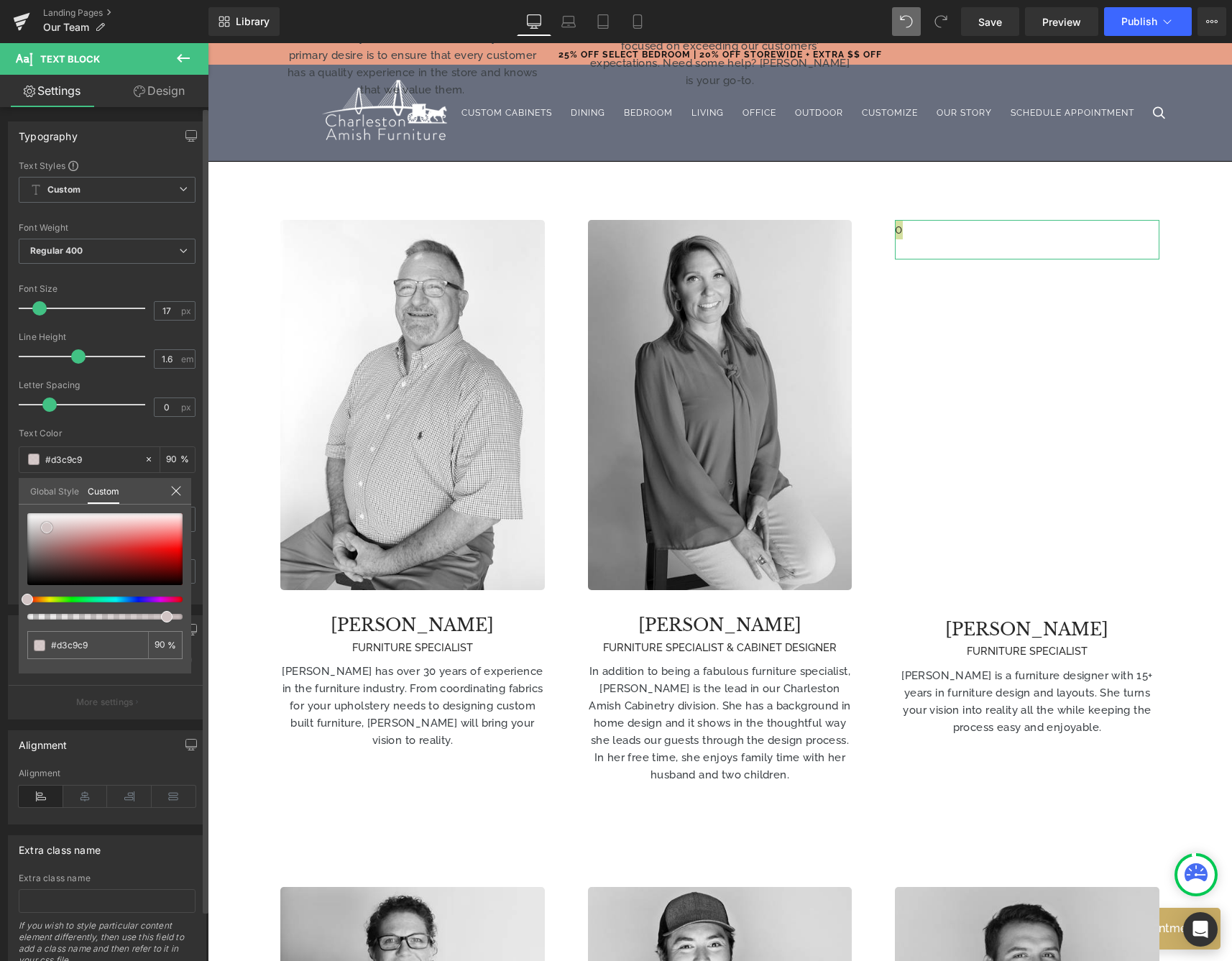
type input "#e0dbdb"
type input "#ece9e9"
type input "#f0eeee"
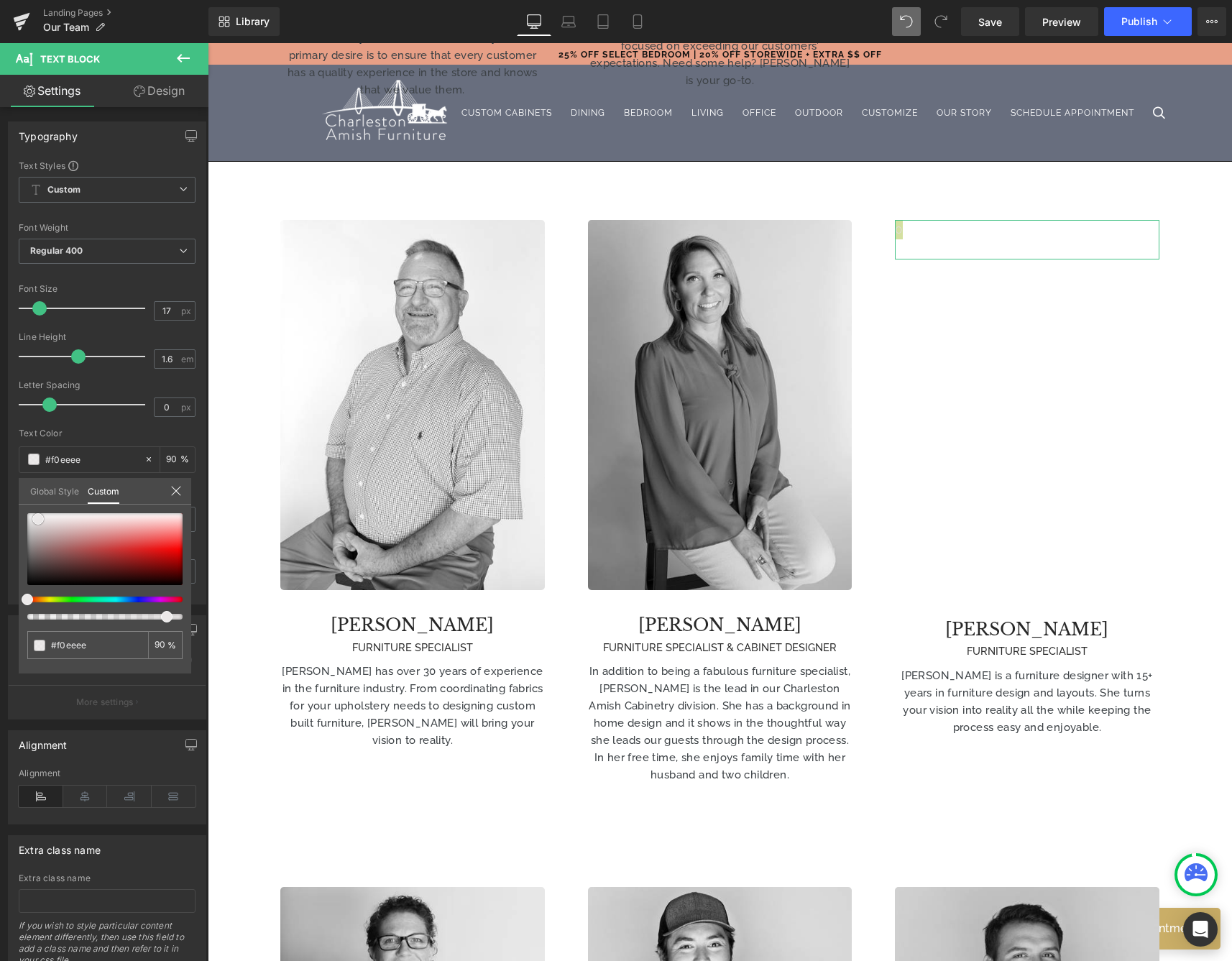
type input "#ffffff"
drag, startPoint x: 47, startPoint y: 528, endPoint x: -99, endPoint y: 431, distance: 175.3
click at [0, 431] on html "Text Block You are previewing how the will restyle your page. You can not edit …" at bounding box center [616, 480] width 1232 height 961
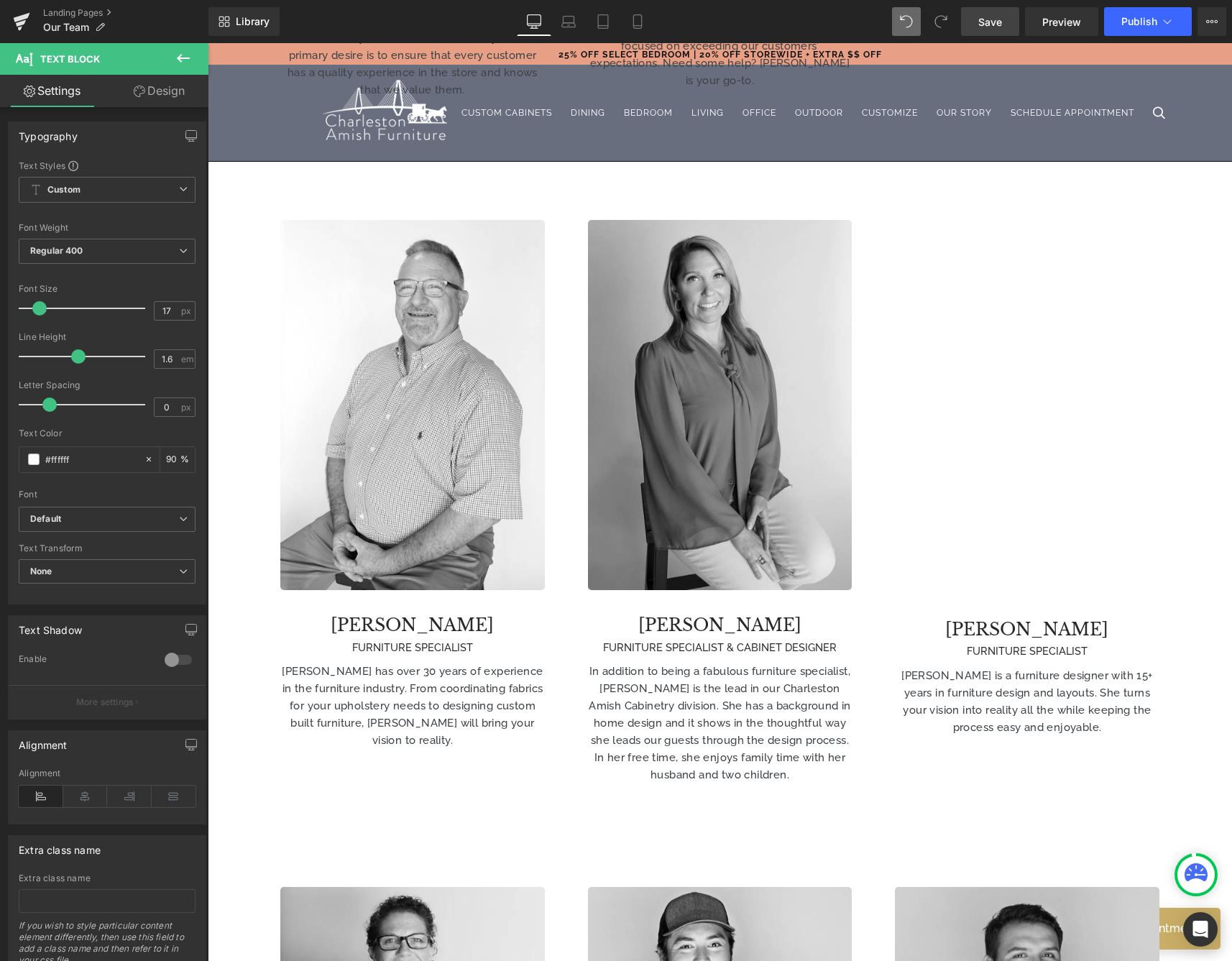
click at [981, 14] on span "Save" at bounding box center [990, 22] width 24 height 15
click at [1140, 19] on span "Publish" at bounding box center [1139, 21] width 36 height 11
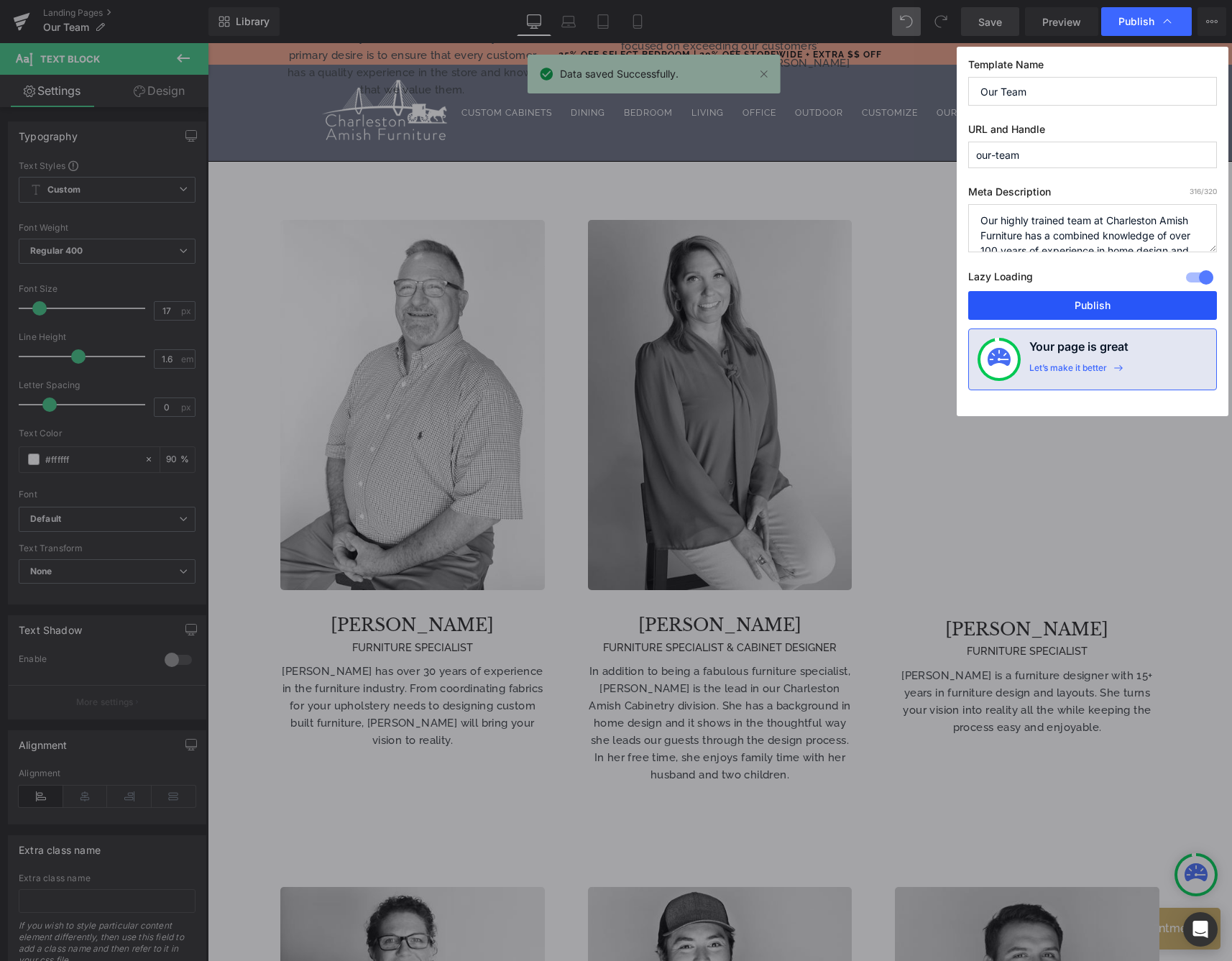
click at [1056, 314] on button "Publish" at bounding box center [1092, 305] width 248 height 29
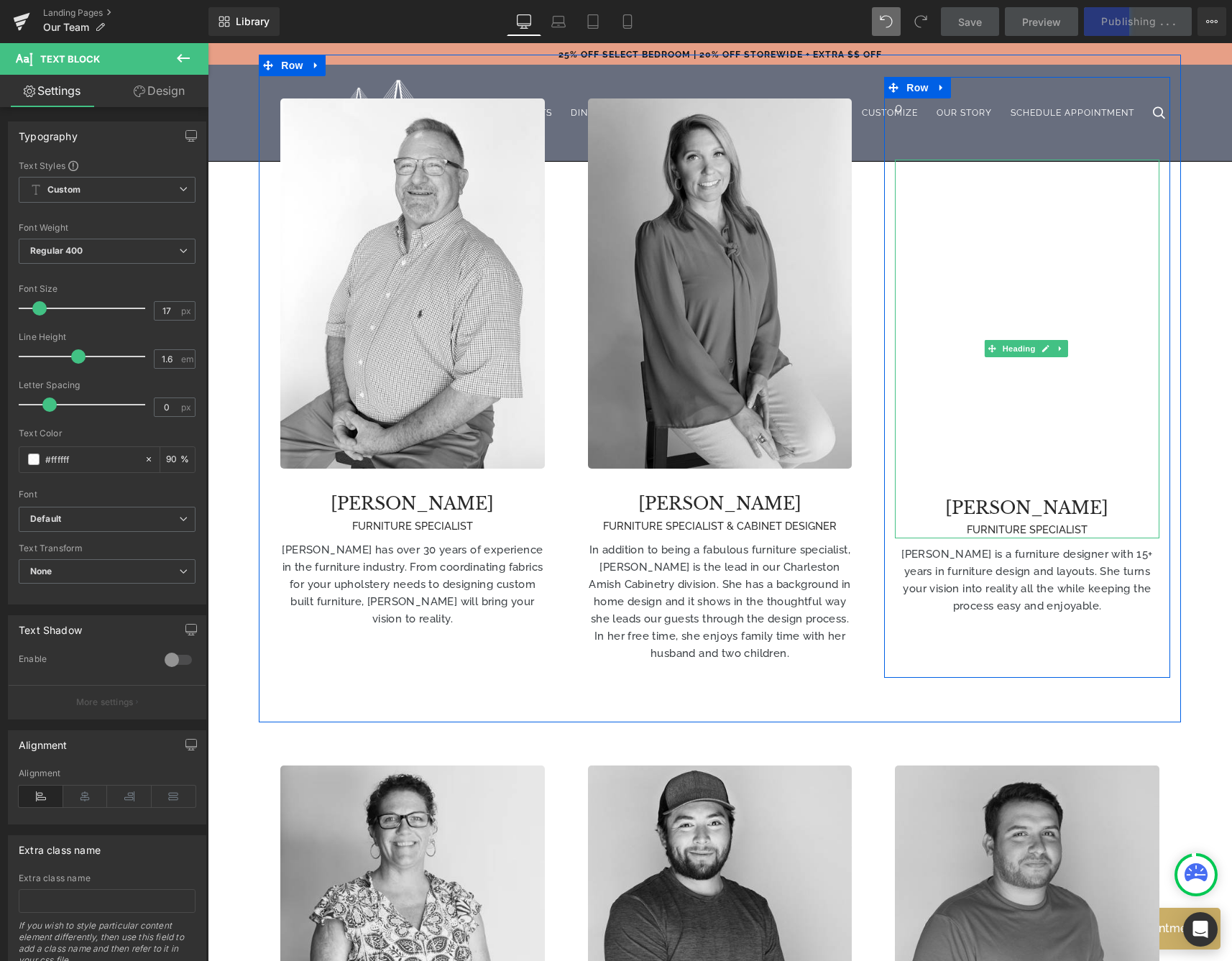
scroll to position [1297, 0]
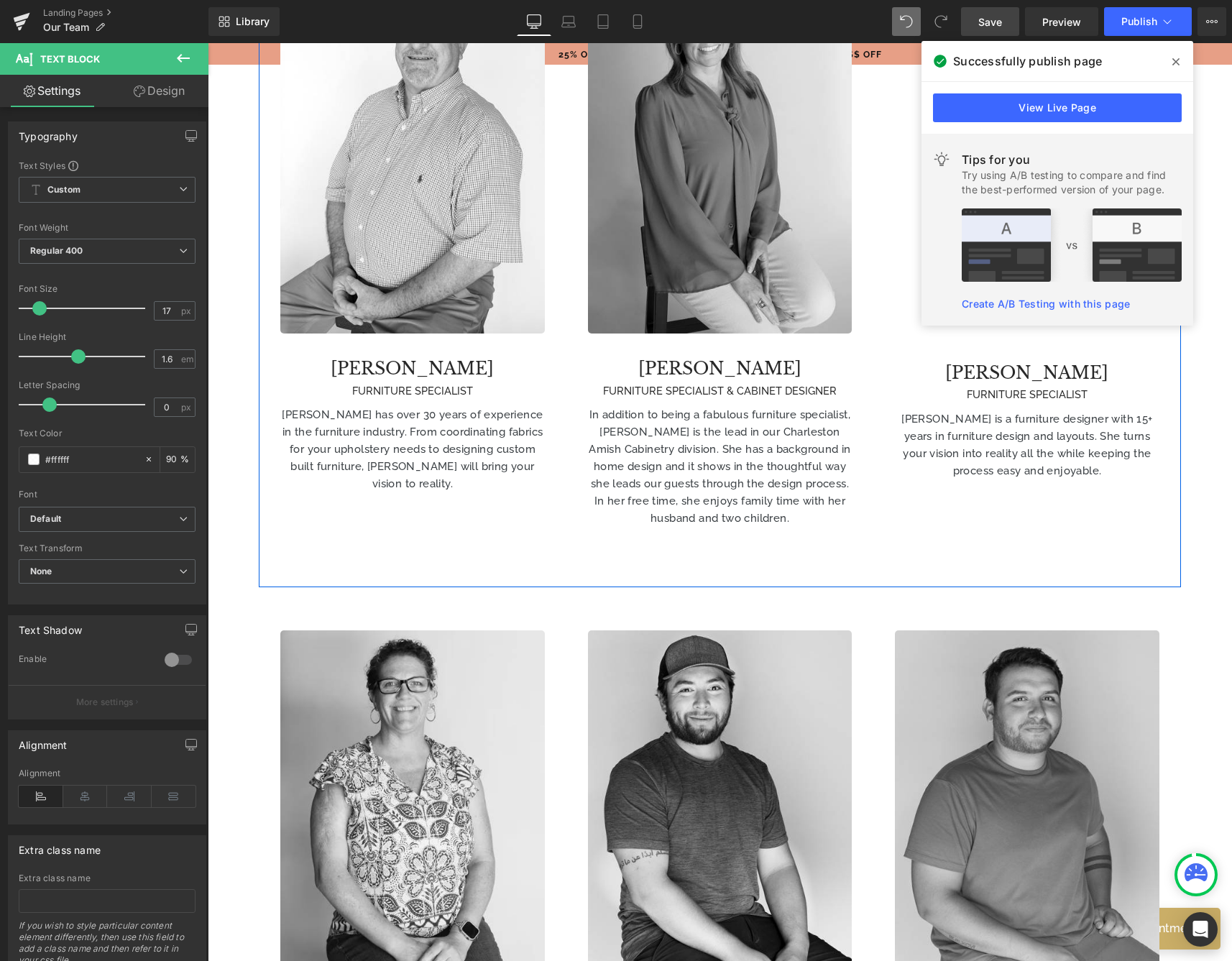
click at [957, 545] on div "Image [PERSON_NAME] FURNITURE SPECIALIST Heading [PERSON_NAME] has over 30 year…" at bounding box center [720, 253] width 922 height 668
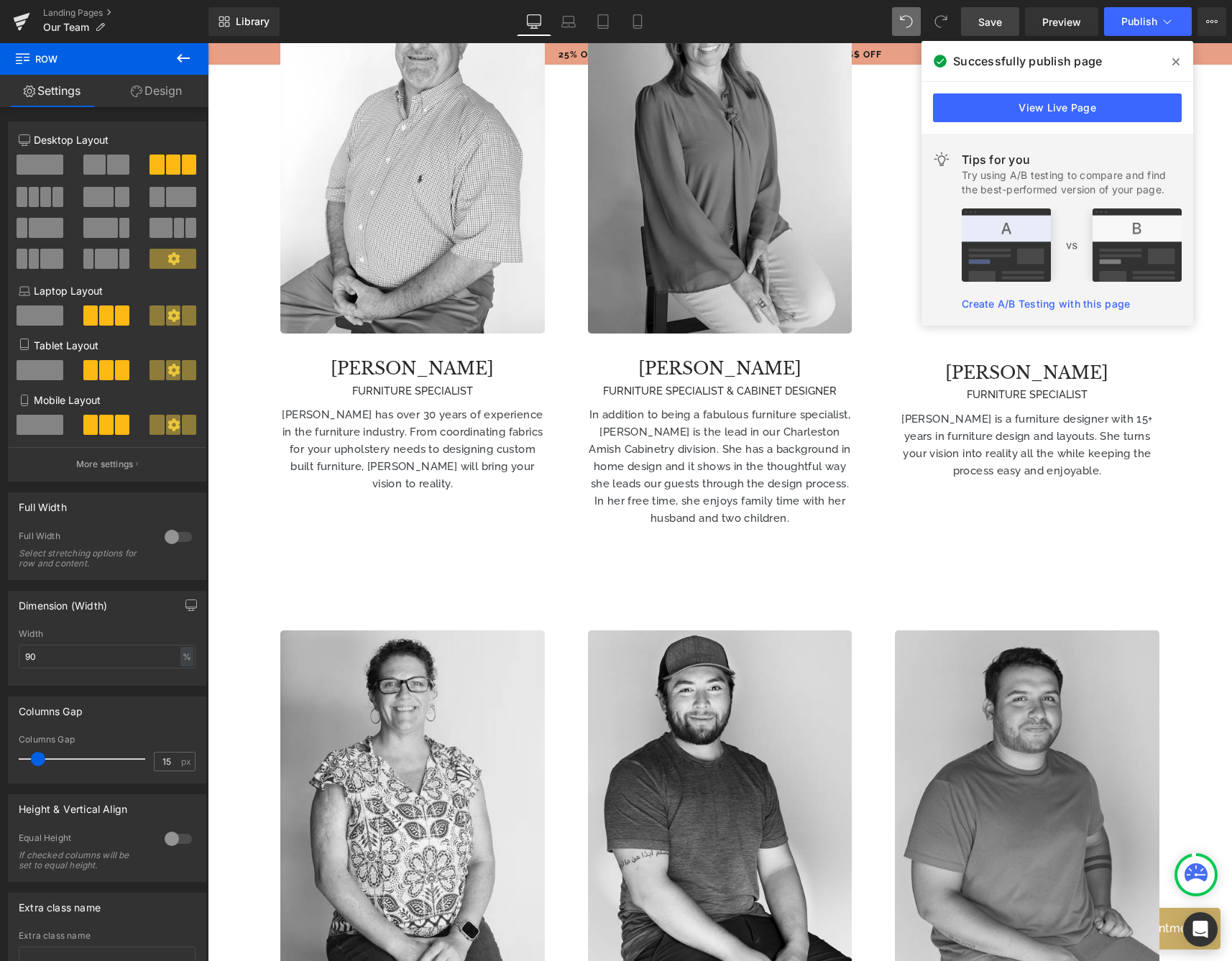
drag, startPoint x: 1172, startPoint y: 56, endPoint x: 967, endPoint y: 112, distance: 212.5
click at [1172, 56] on icon at bounding box center [1176, 61] width 7 height 11
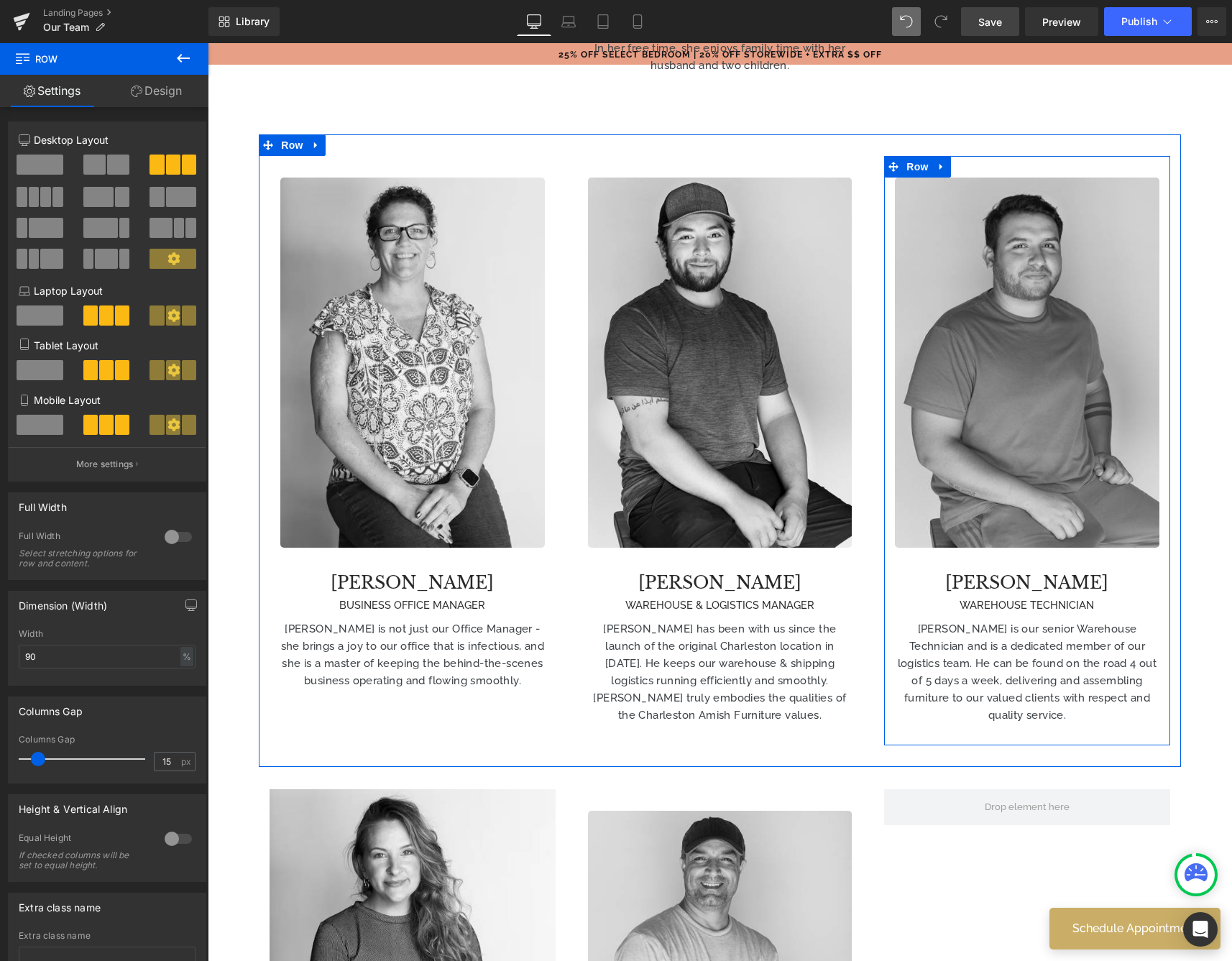
scroll to position [2041, 0]
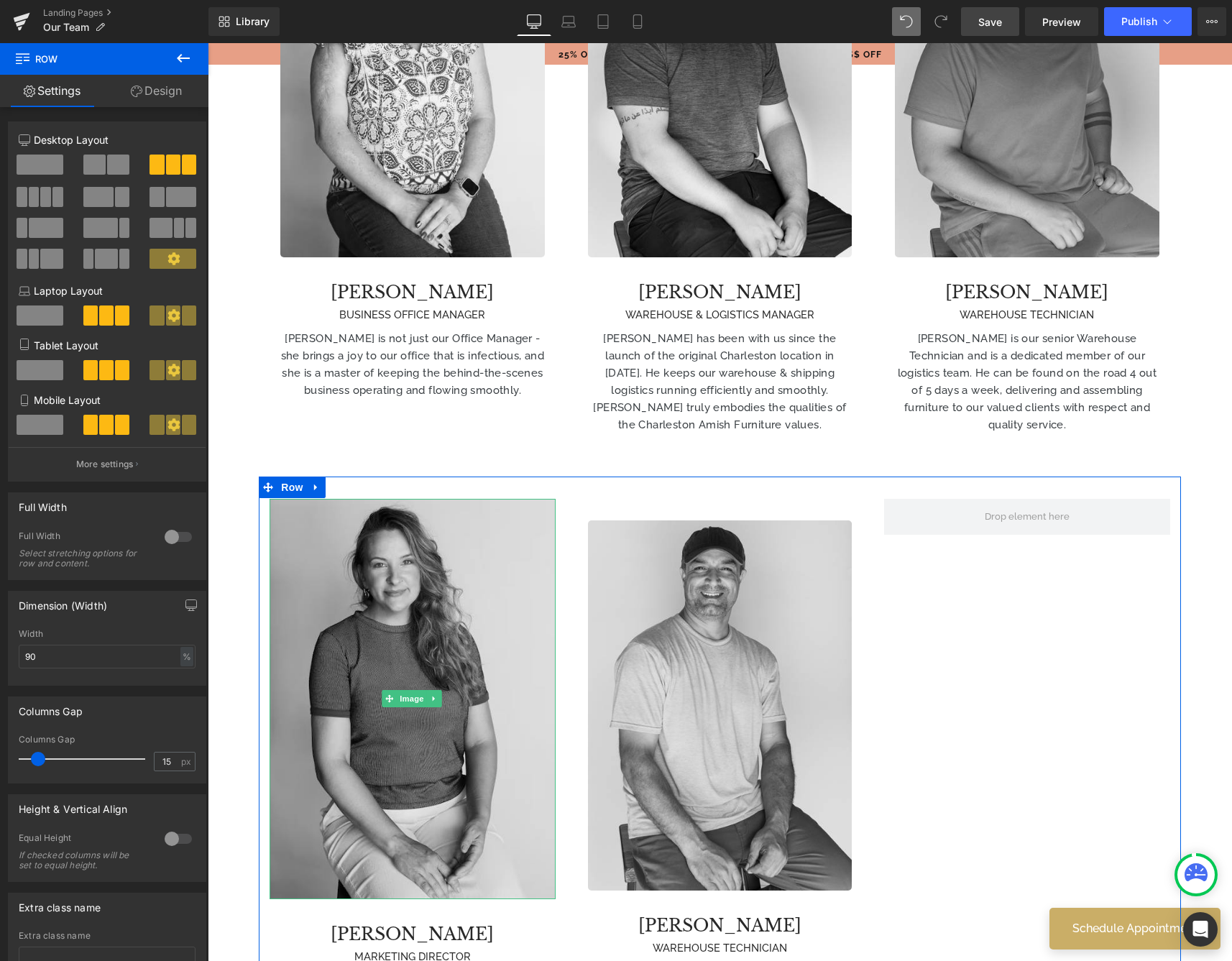
click at [499, 611] on img at bounding box center [412, 699] width 286 height 401
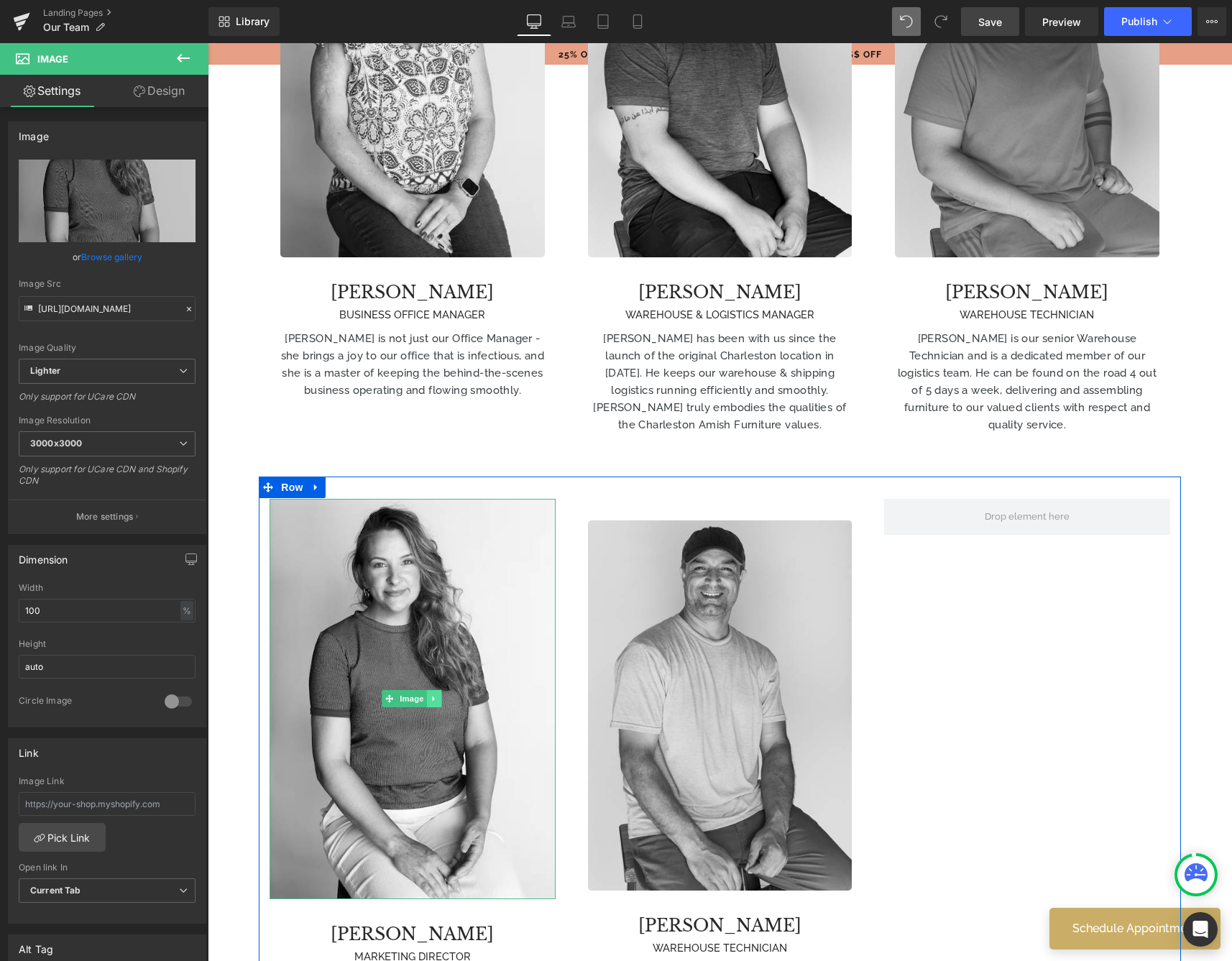
click at [435, 690] on link at bounding box center [434, 698] width 15 height 17
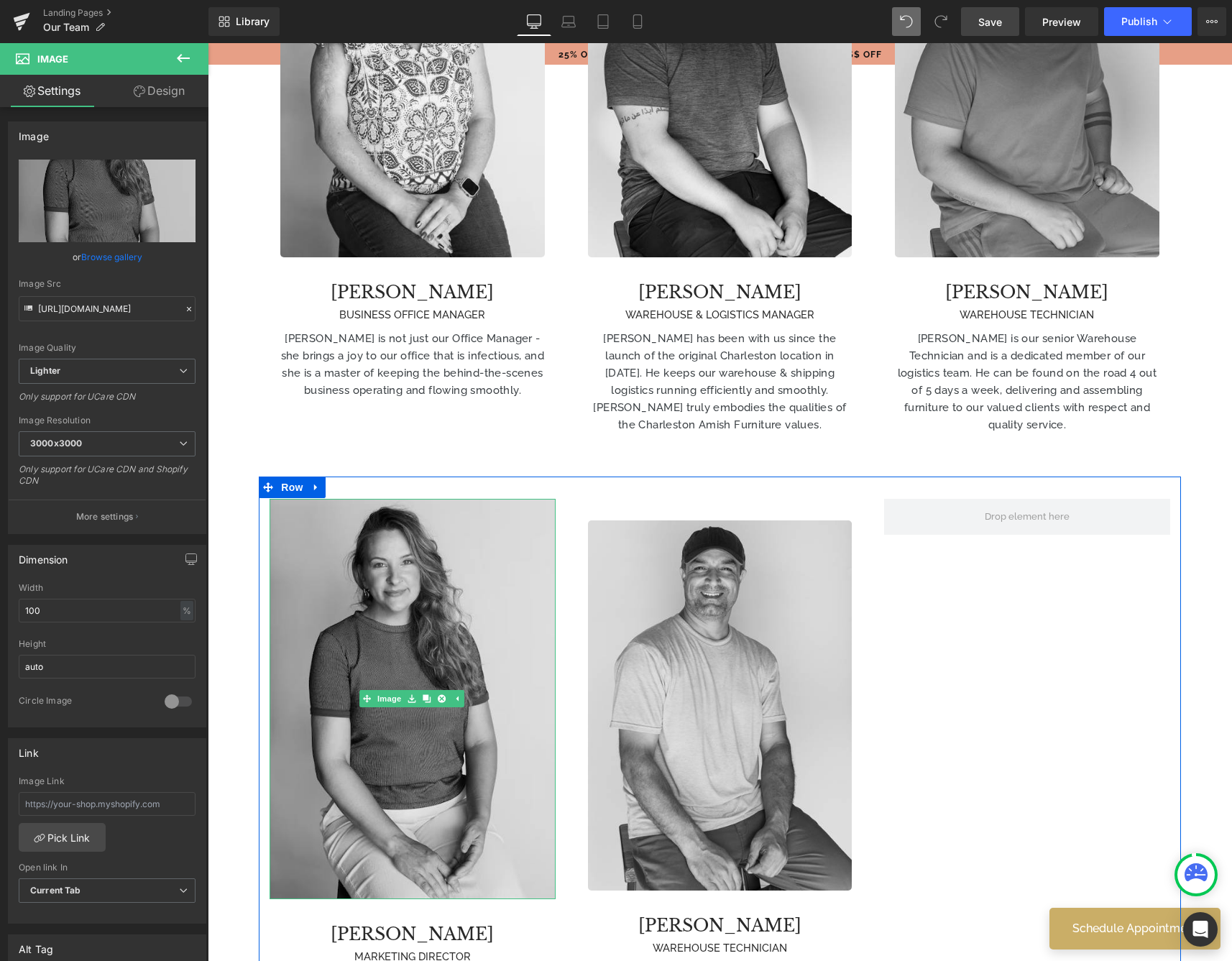
click at [486, 593] on img at bounding box center [412, 699] width 286 height 401
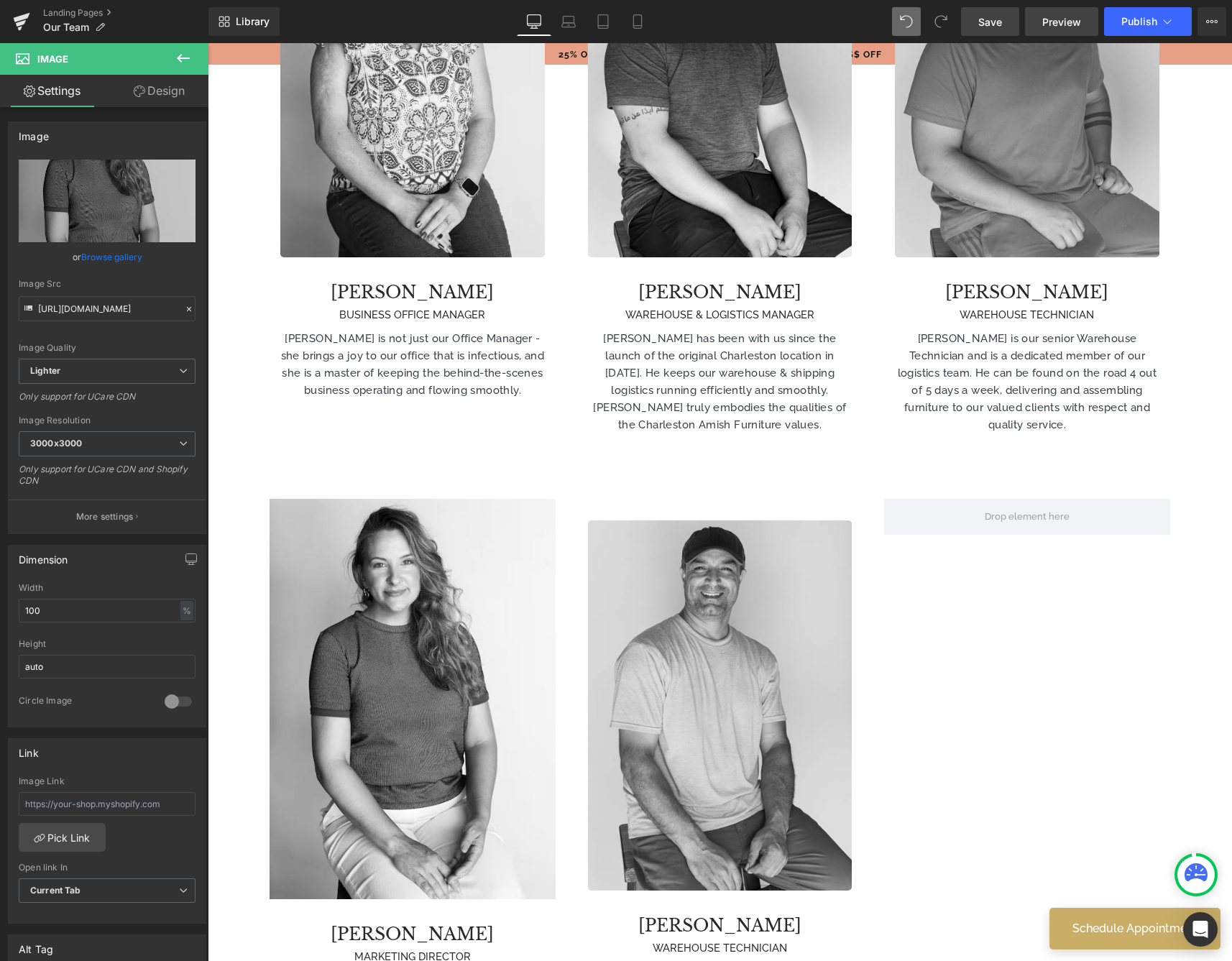
click at [1056, 22] on span "Preview" at bounding box center [1061, 22] width 39 height 15
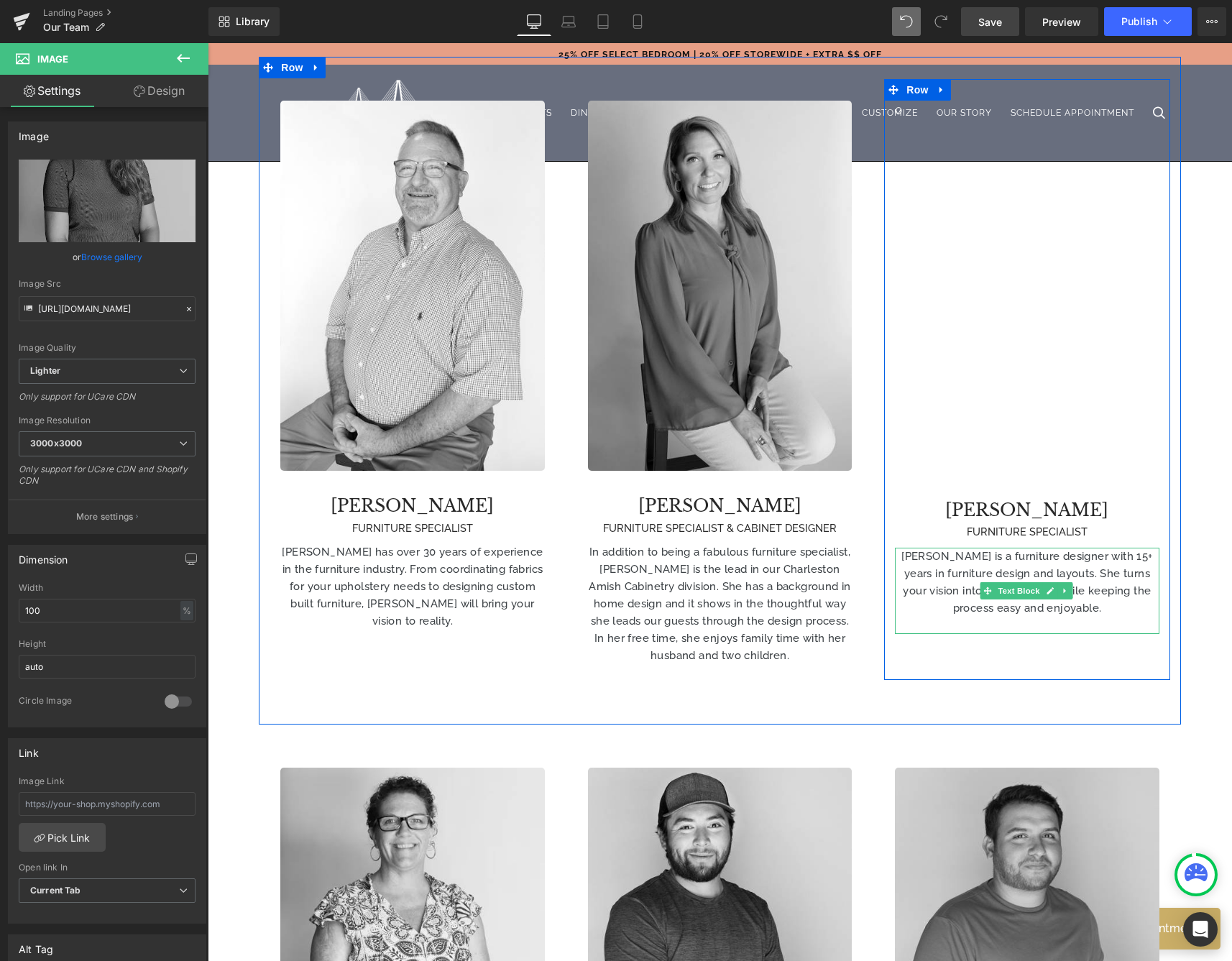
scroll to position [1157, 0]
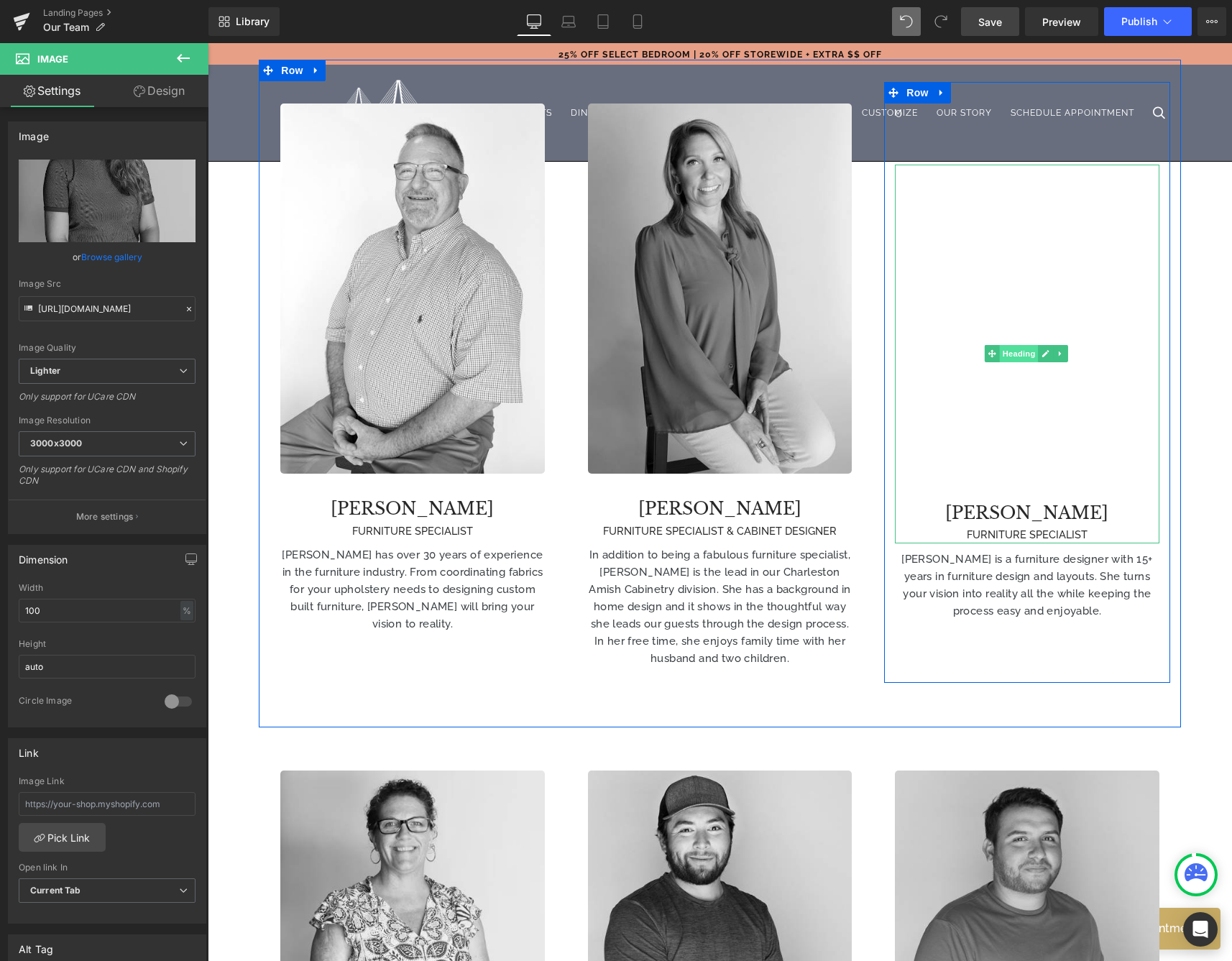
click at [1016, 345] on span "Heading" at bounding box center [1018, 354] width 39 height 17
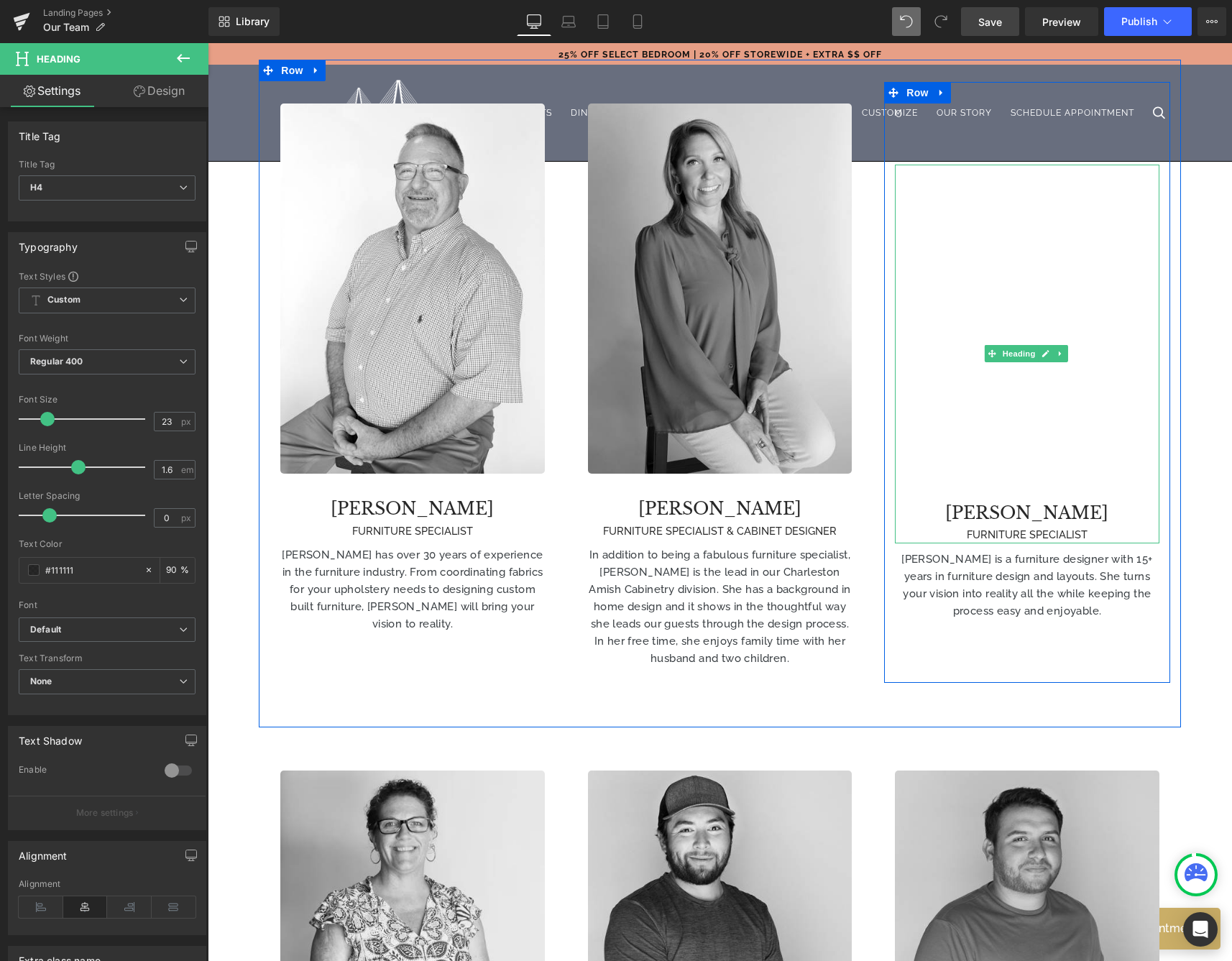
click at [938, 501] on h4 "[PERSON_NAME]" at bounding box center [1027, 514] width 264 height 27
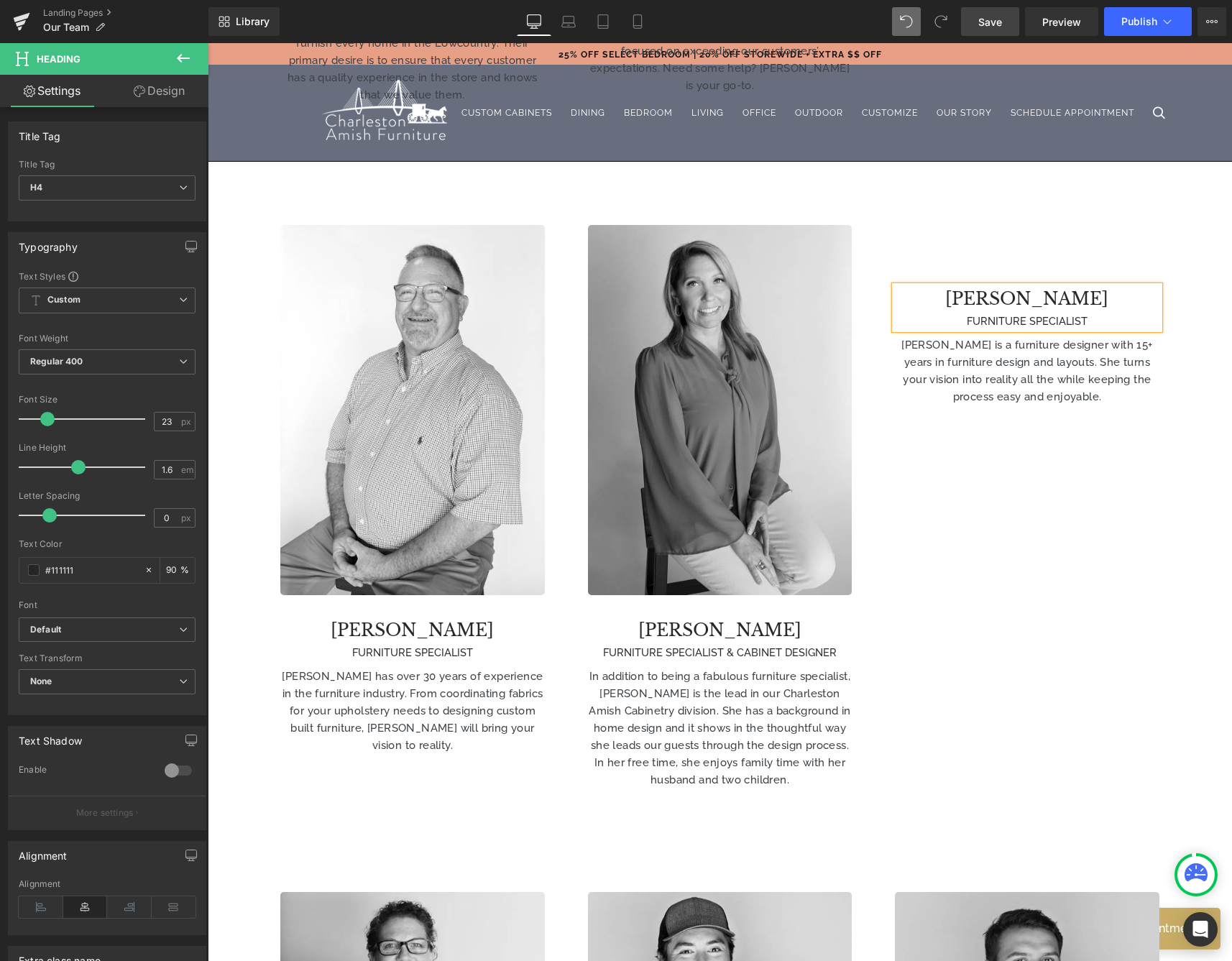
scroll to position [735, 0]
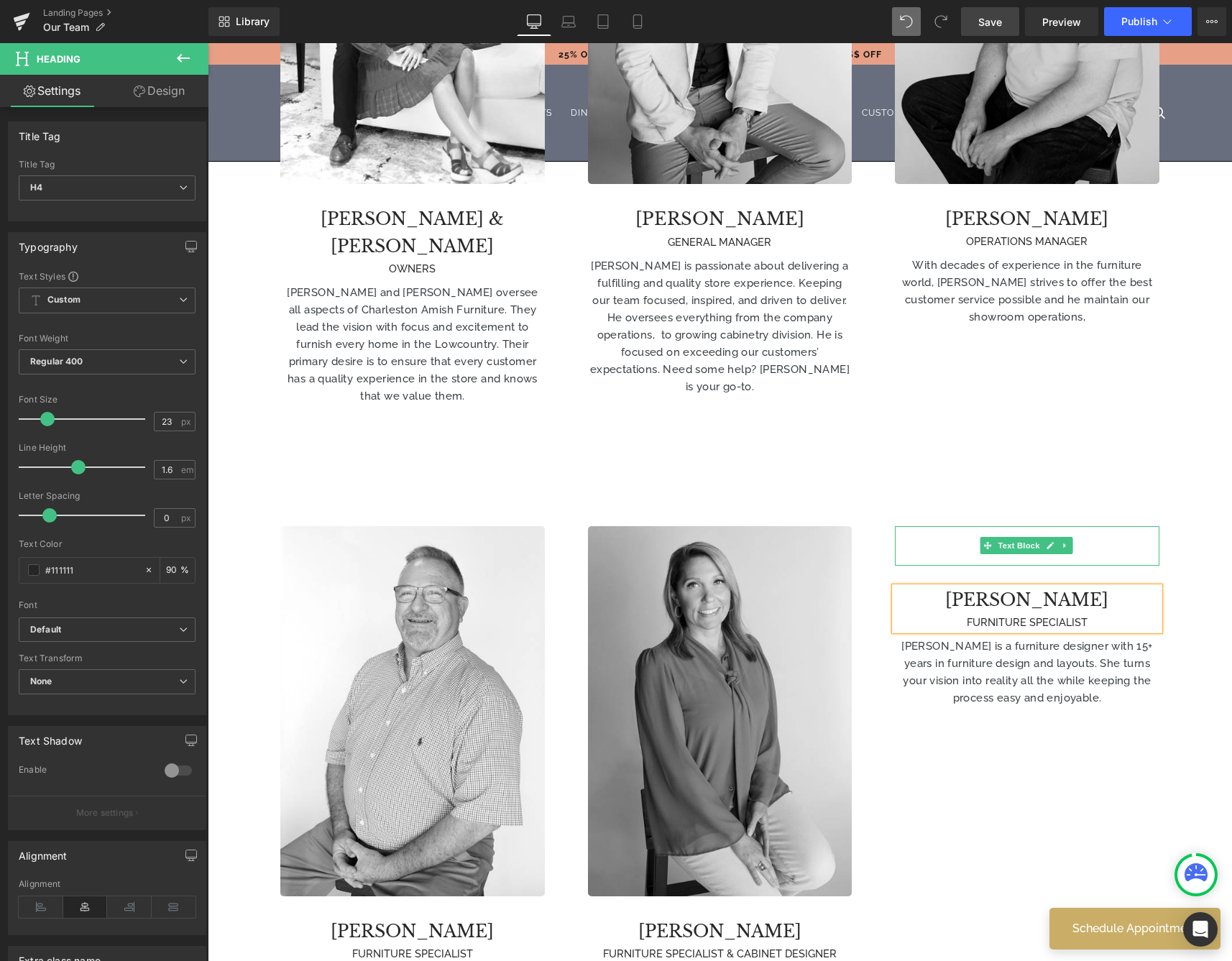
drag, startPoint x: 1013, startPoint y: 532, endPoint x: 1022, endPoint y: 530, distance: 9.2
click at [1014, 563] on div at bounding box center [1027, 564] width 264 height 4
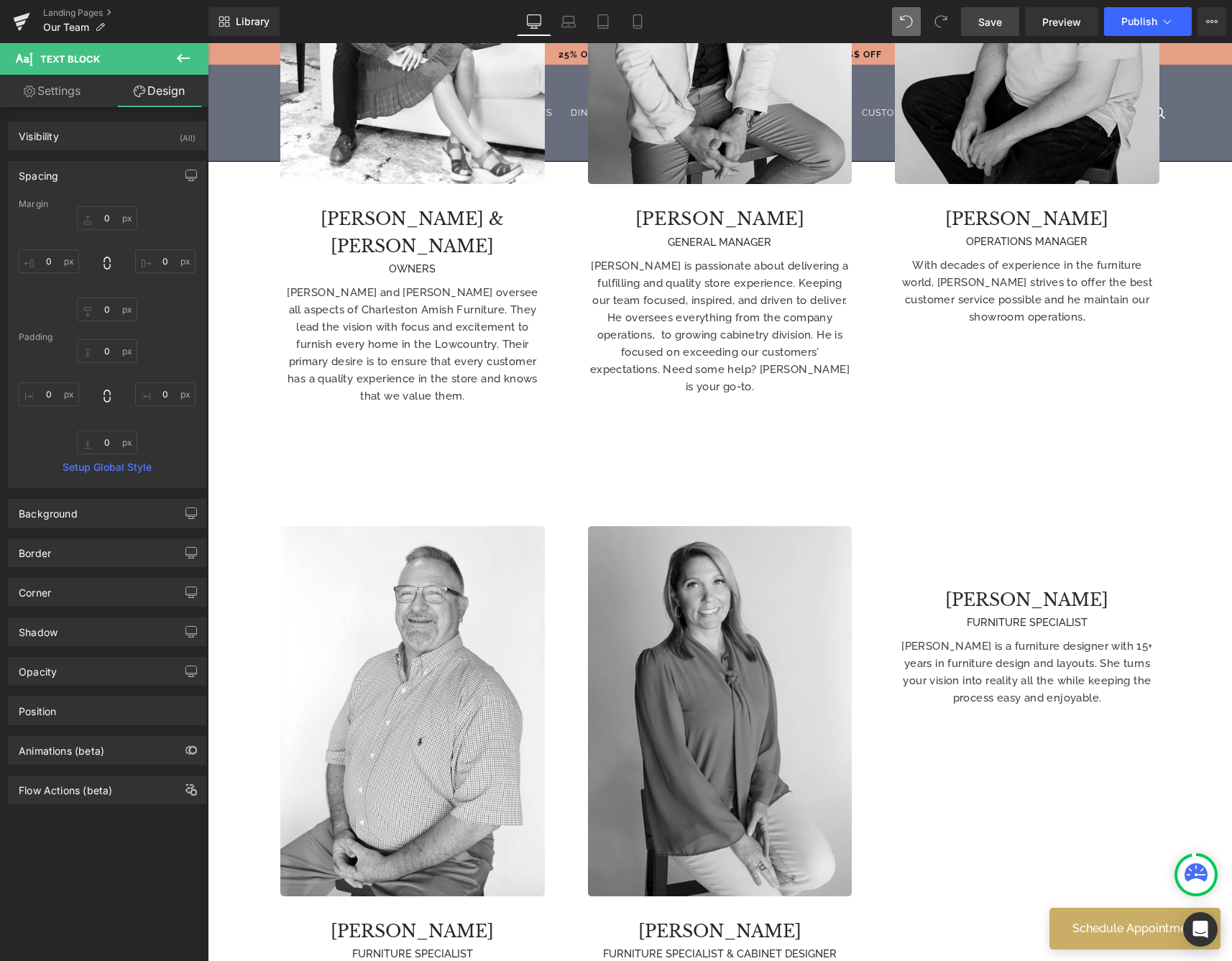
click at [189, 63] on icon at bounding box center [183, 57] width 17 height 17
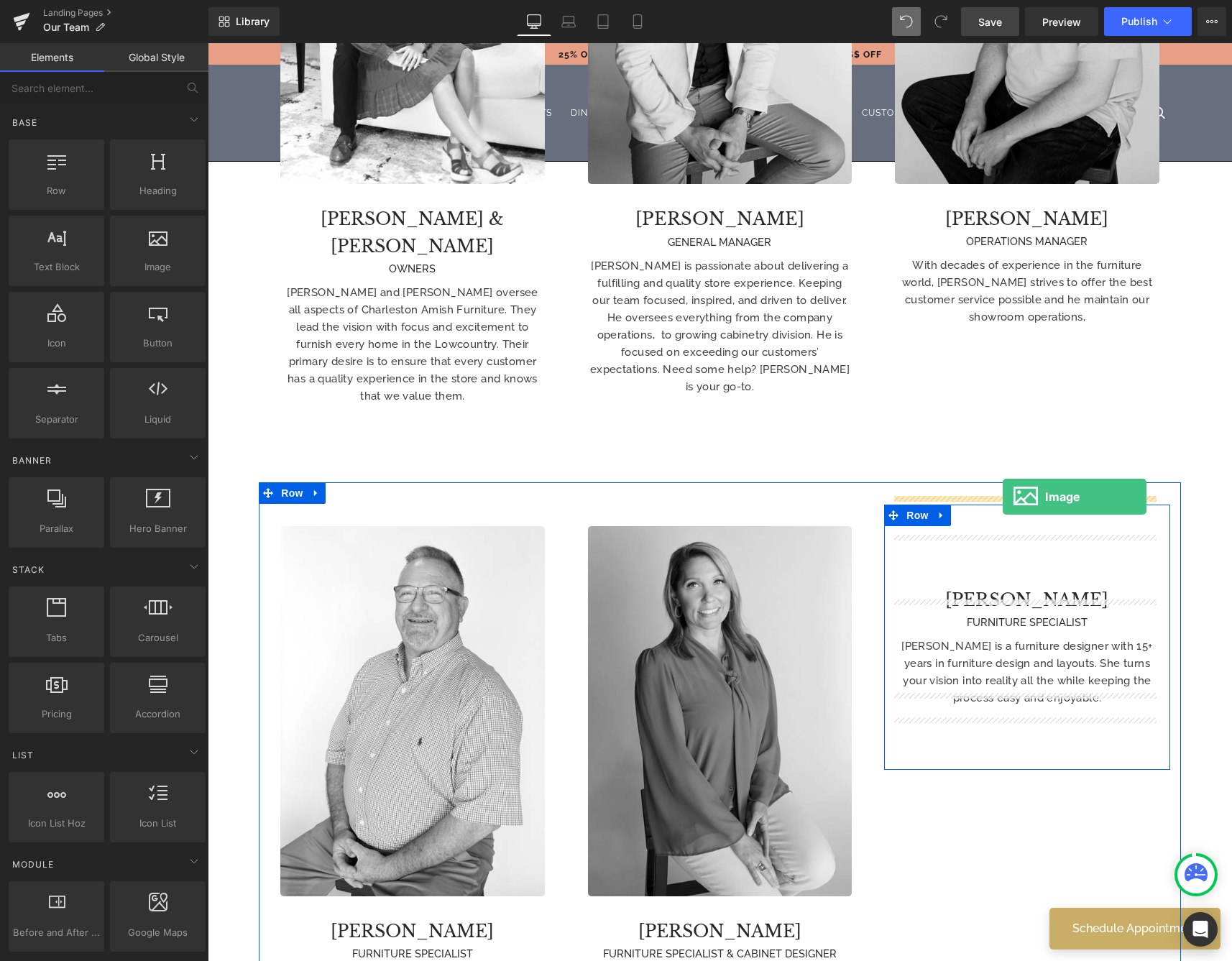
drag, startPoint x: 334, startPoint y: 287, endPoint x: 1002, endPoint y: 497, distance: 700.2
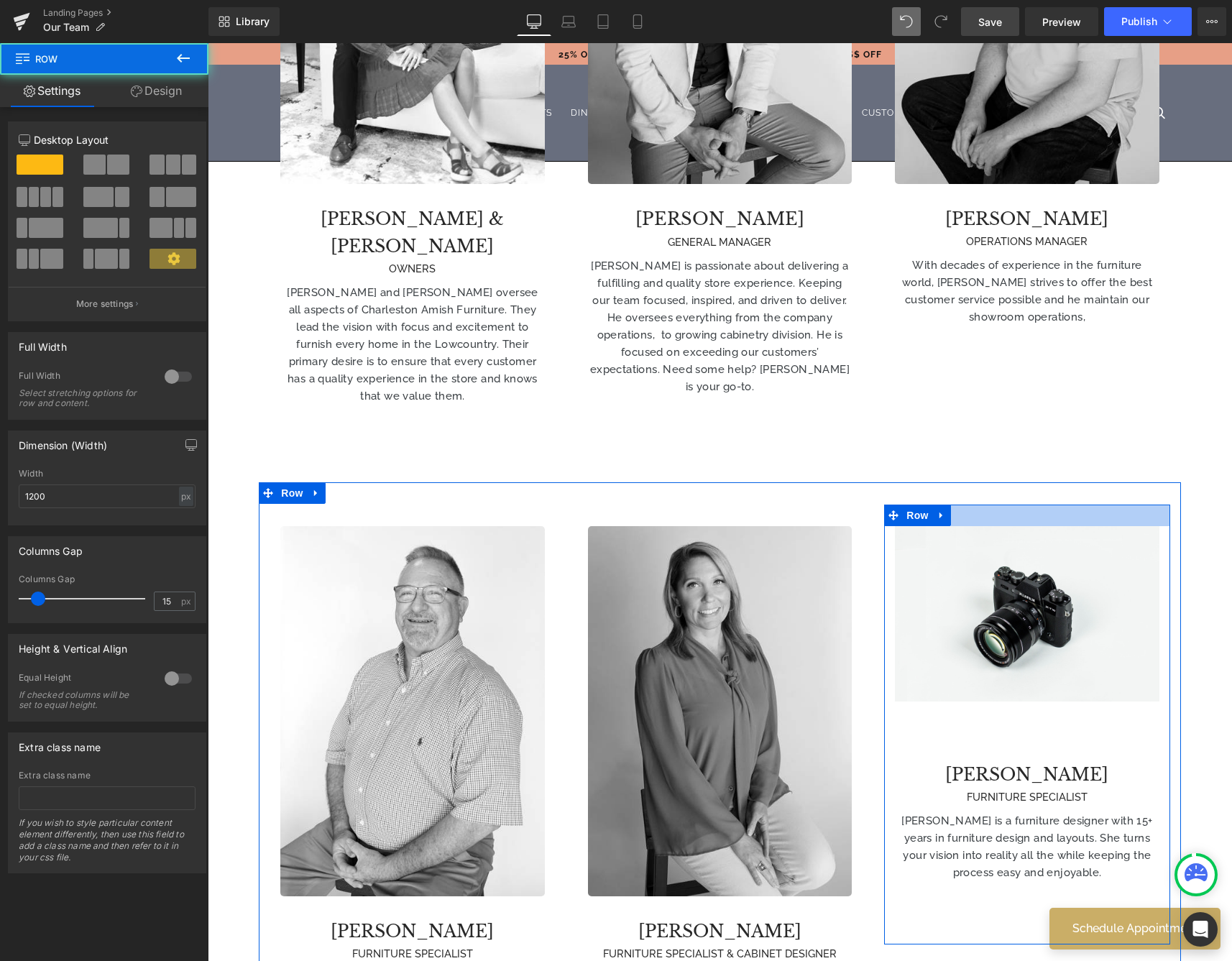
click at [981, 504] on div at bounding box center [1026, 515] width 286 height 22
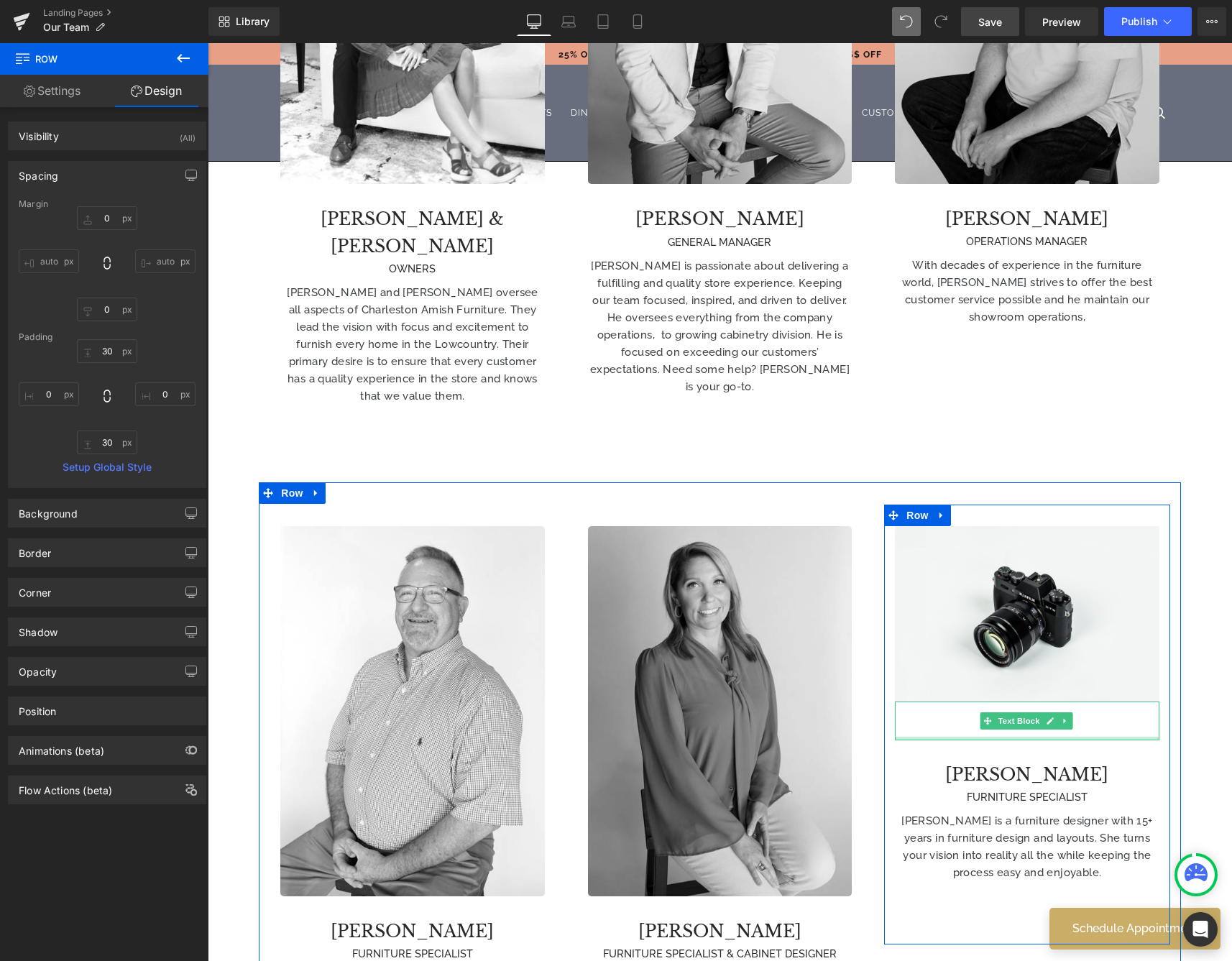
click at [998, 707] on div "0 Text Block" at bounding box center [1027, 721] width 264 height 39
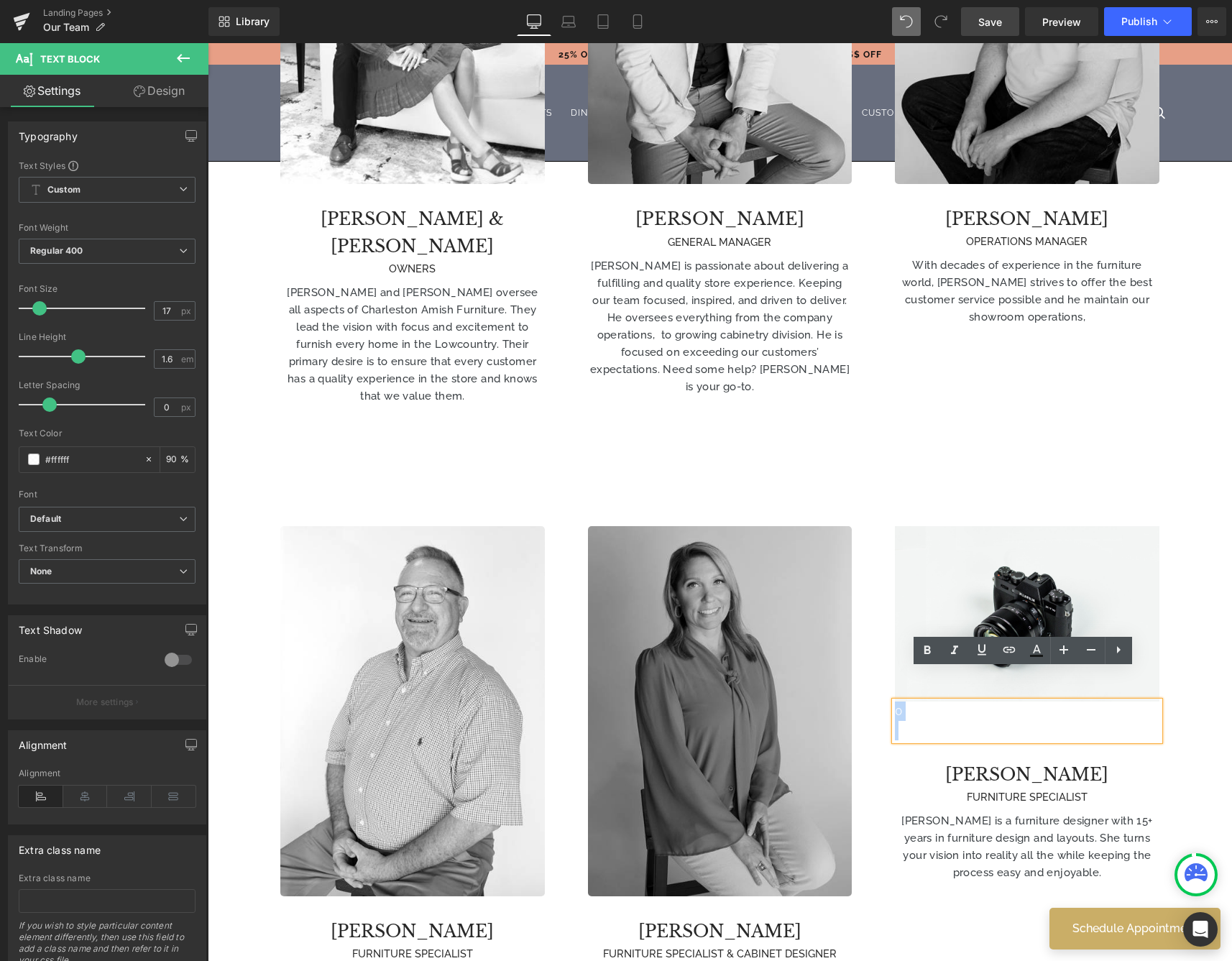
drag, startPoint x: 972, startPoint y: 701, endPoint x: 843, endPoint y: 664, distance: 134.2
click at [843, 664] on div "Image [PERSON_NAME] FURNITURE SPECIALIST Heading [PERSON_NAME] has over 30 year…" at bounding box center [720, 816] width 922 height 668
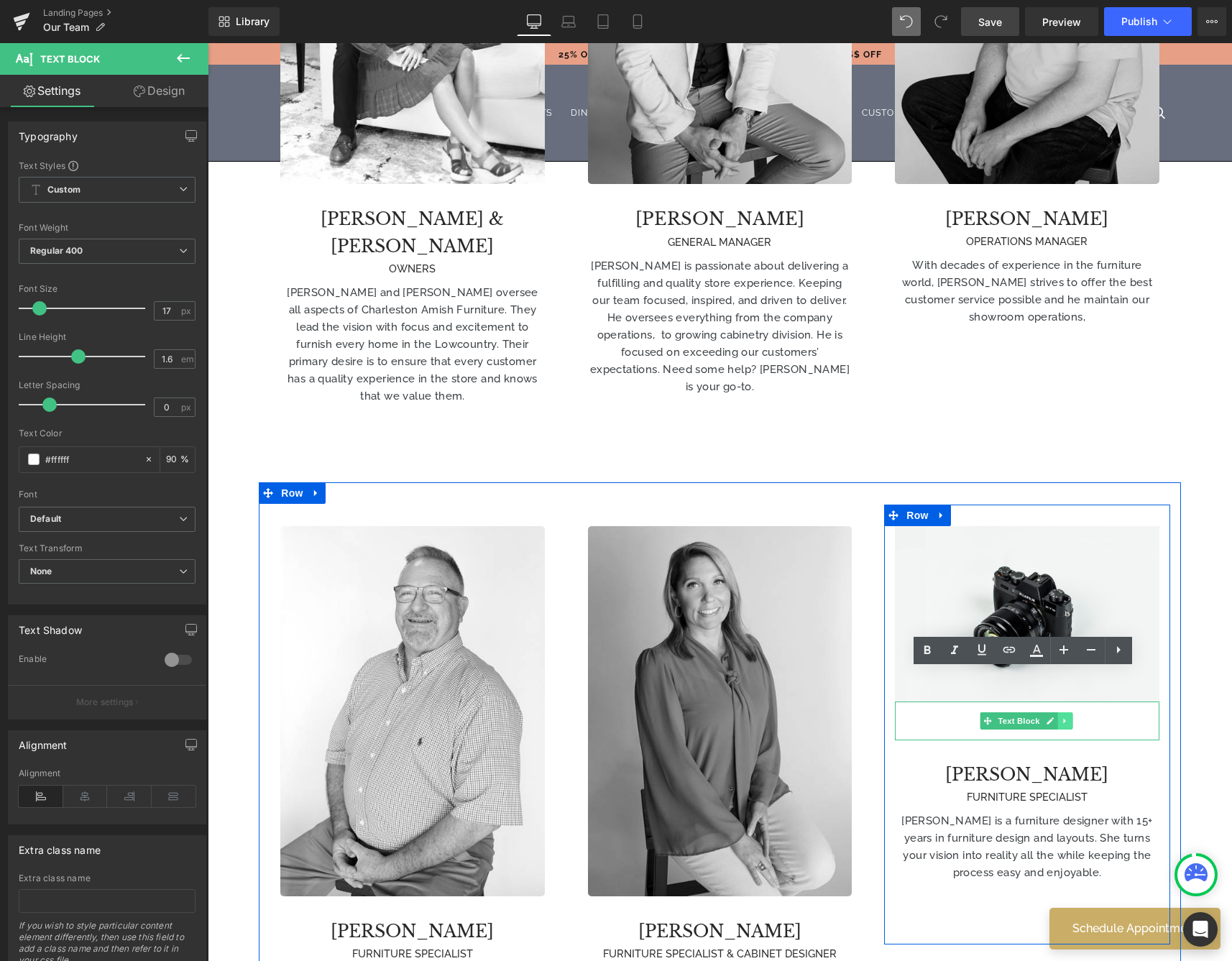
click at [1061, 717] on icon at bounding box center [1064, 721] width 8 height 9
click at [1069, 717] on icon at bounding box center [1072, 721] width 8 height 8
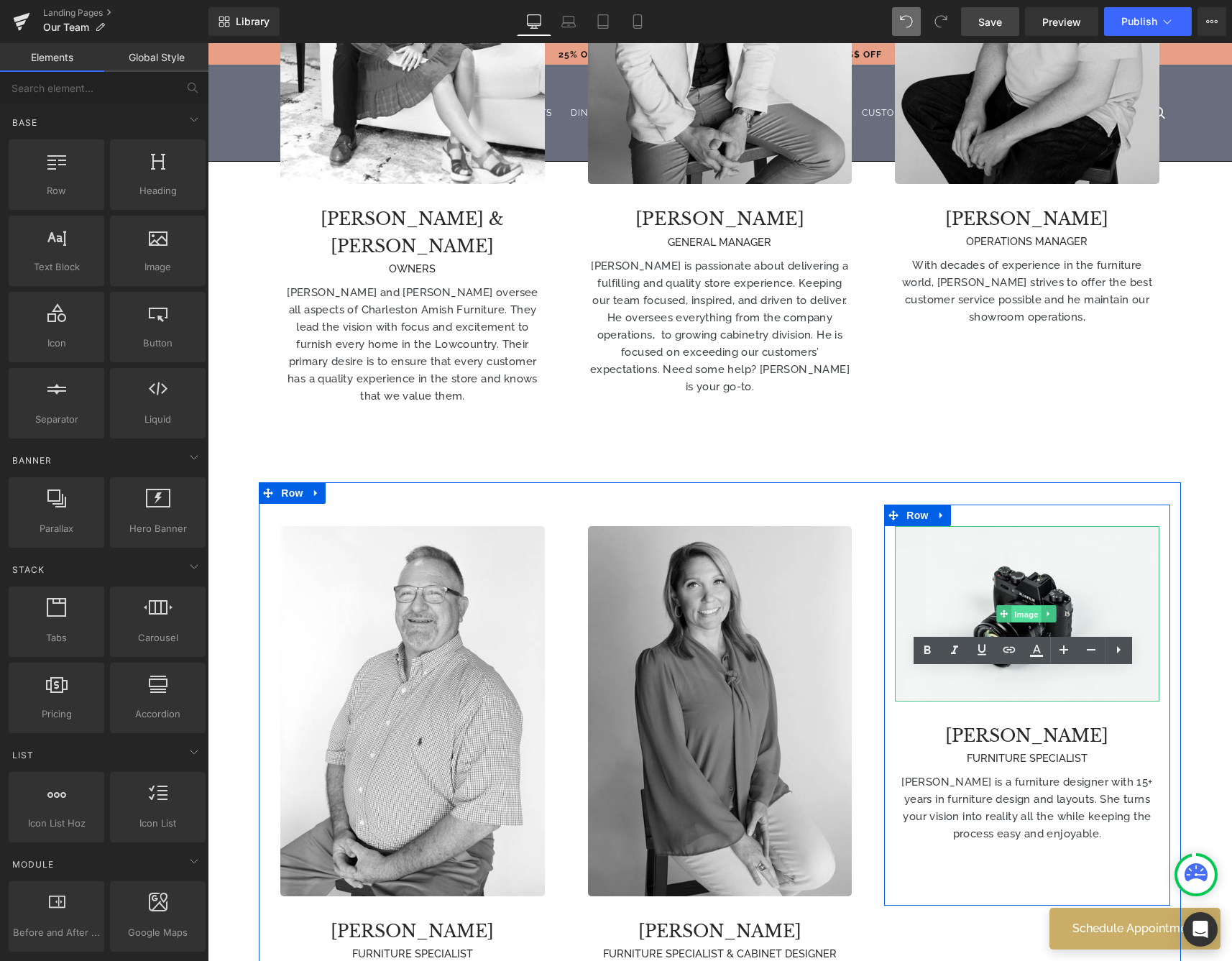
click at [1018, 606] on span "Image" at bounding box center [1026, 614] width 30 height 17
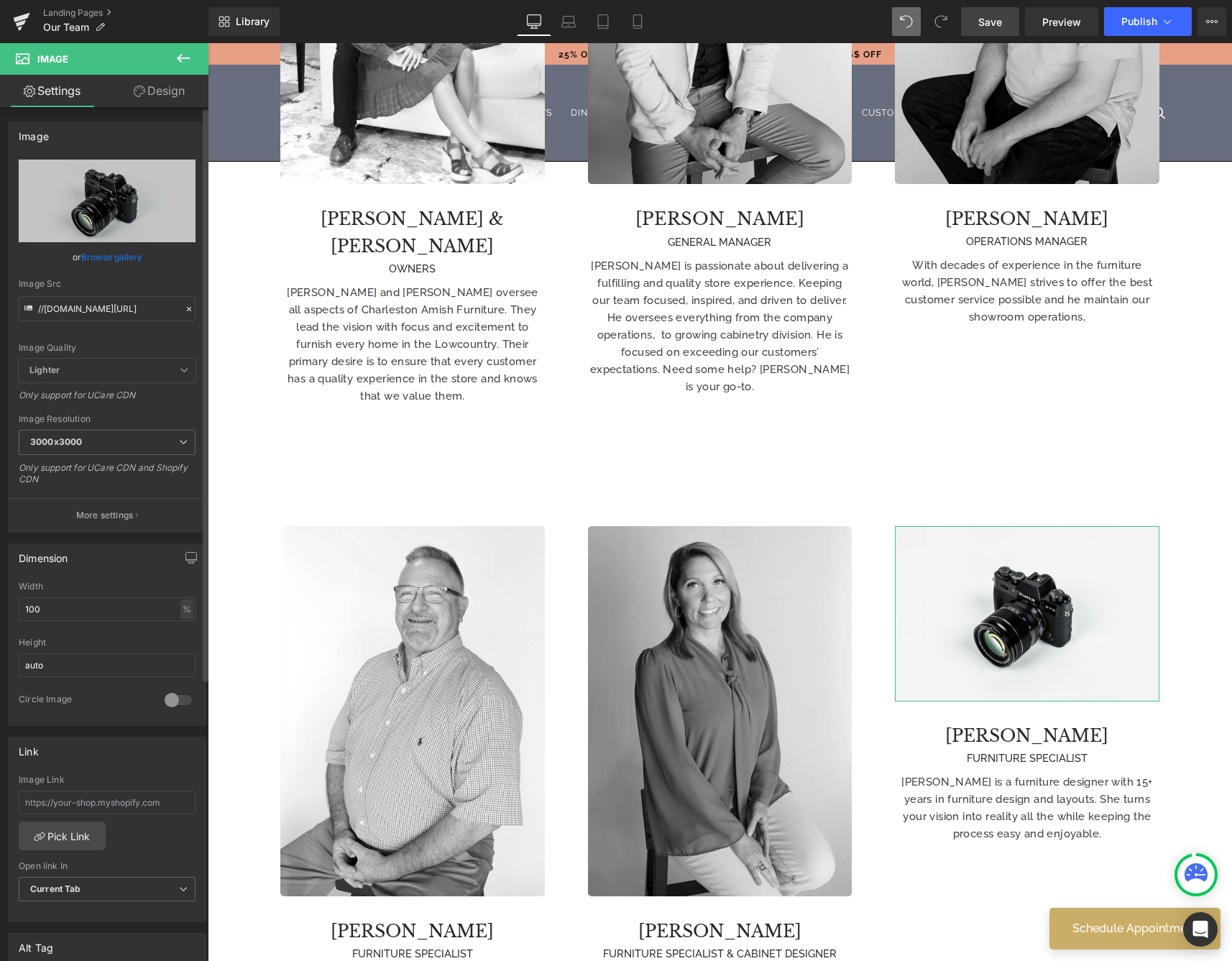
click at [89, 255] on link "Browse gallery" at bounding box center [112, 257] width 61 height 25
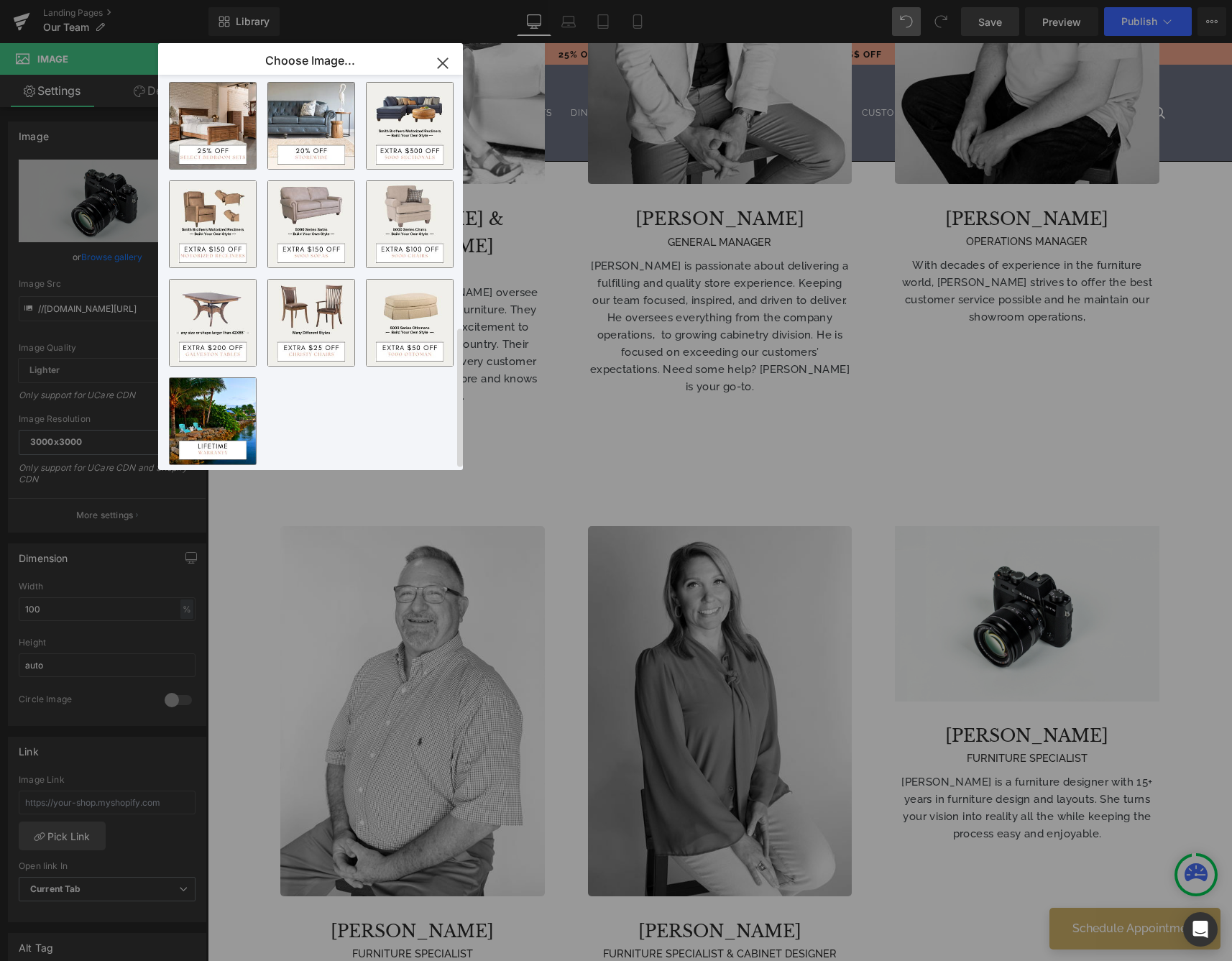
scroll to position [0, 0]
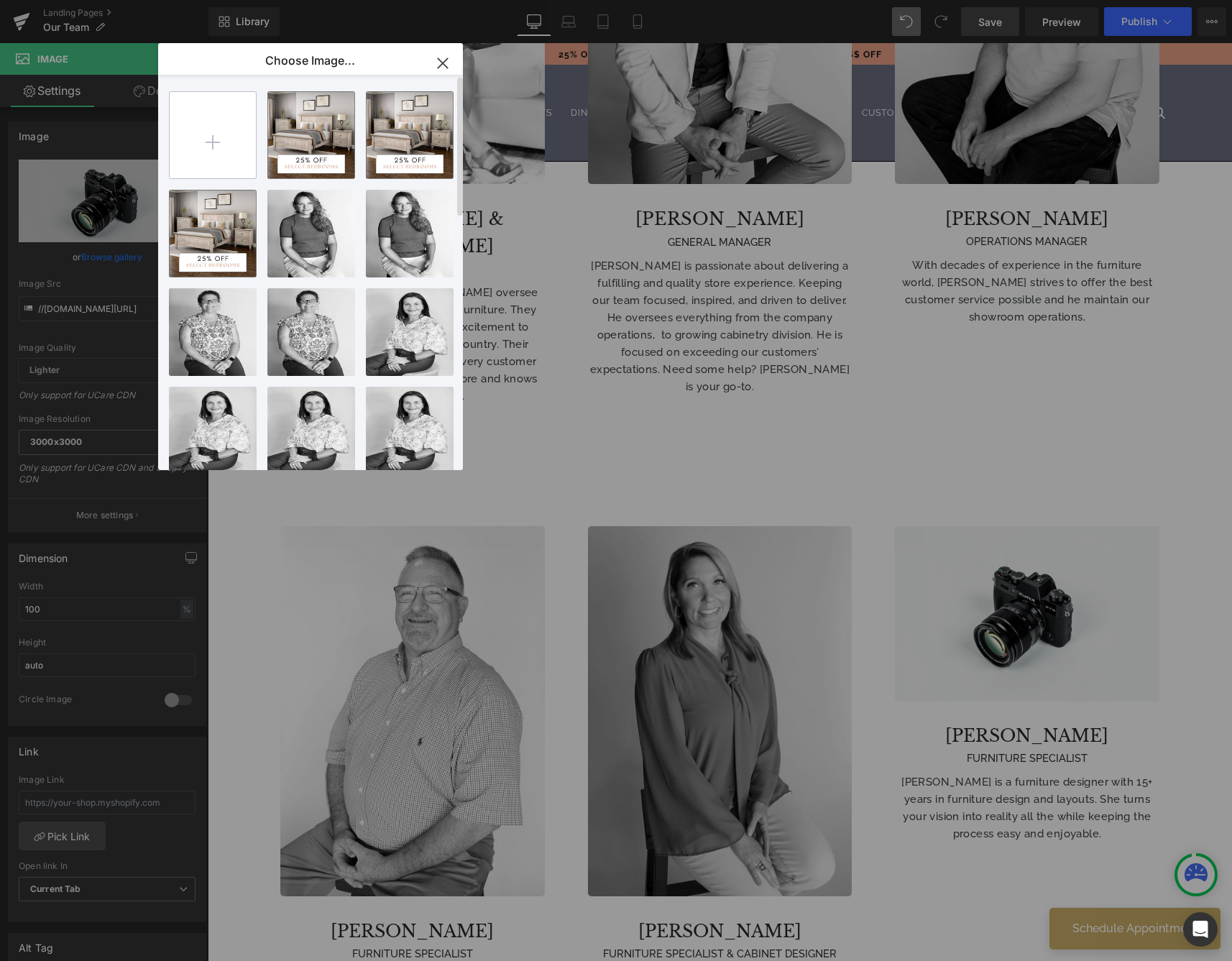
click at [224, 128] on input "file" at bounding box center [213, 135] width 87 height 87
type input "C:\fakepath\CAF Logo 2020 Dk Blue FNL[99][51].png"
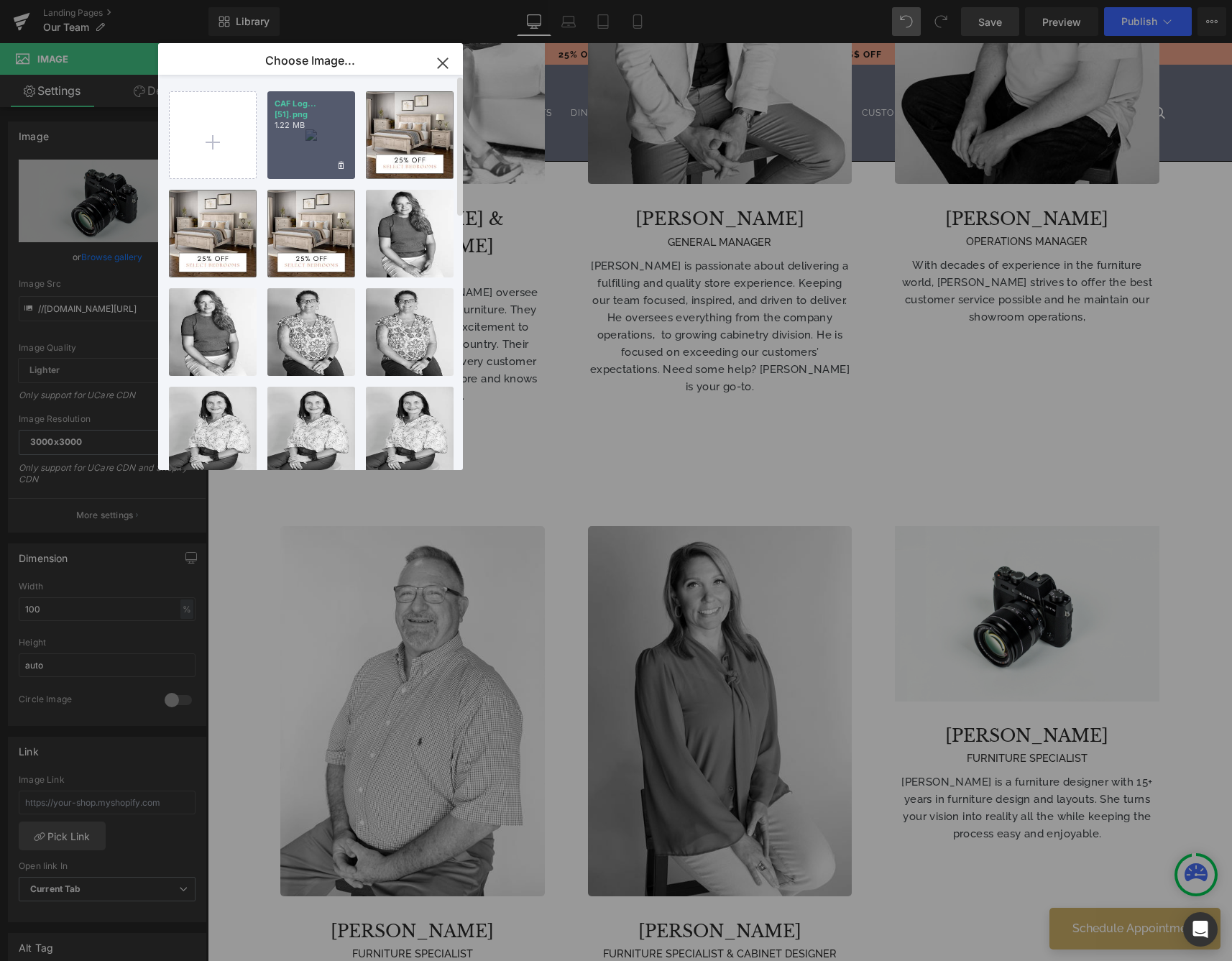
click at [320, 140] on div "CAF Log...[51].png 1.22 MB" at bounding box center [311, 135] width 88 height 88
type input "[URL][DOMAIN_NAME]"
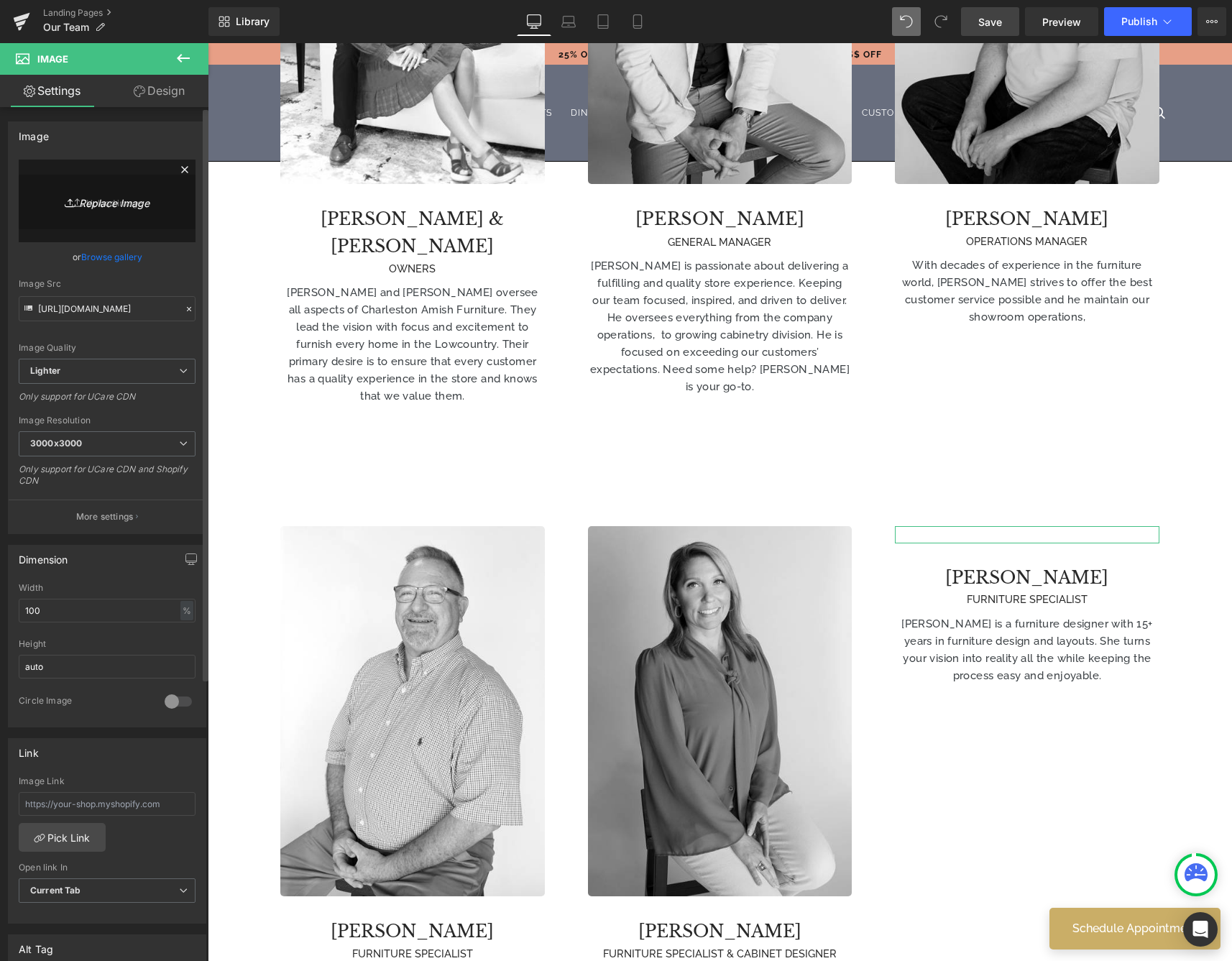
click at [89, 206] on icon "Replace Image" at bounding box center [107, 201] width 115 height 18
type input "C:\fakepath\CAF Logo 2020 Dk Blue FNL[99][51].png"
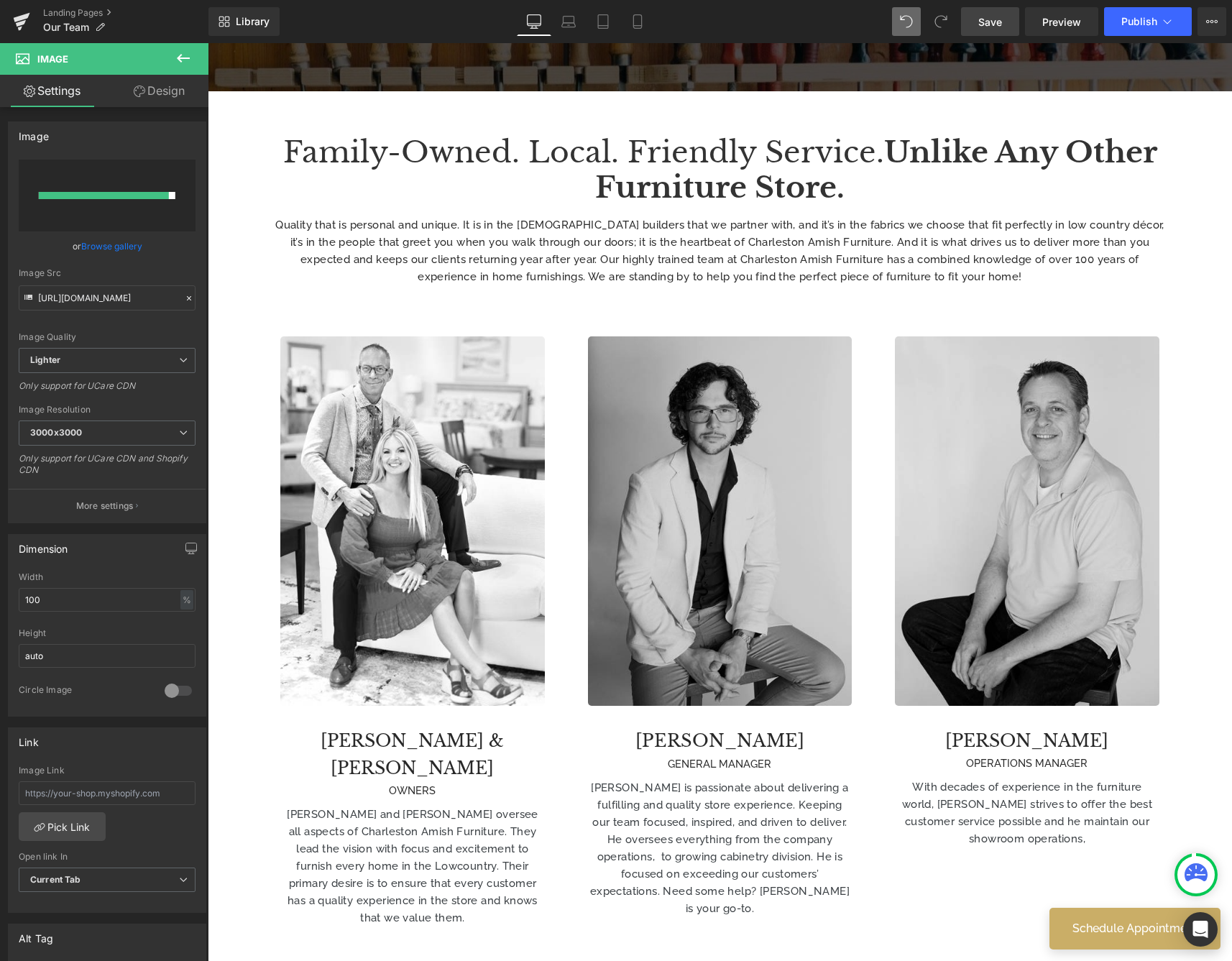
scroll to position [289, 0]
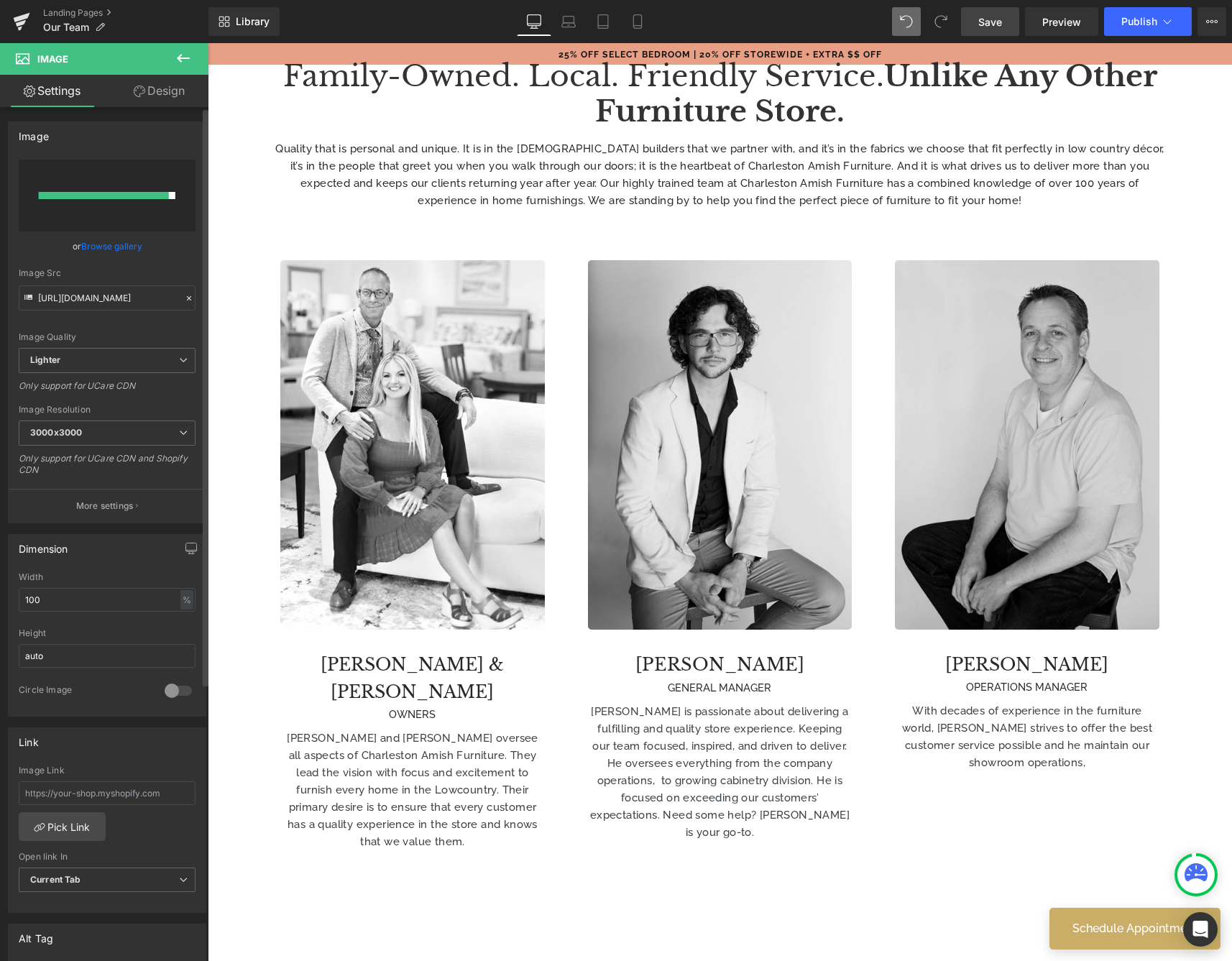
click at [84, 190] on input "file" at bounding box center [107, 195] width 177 height 72
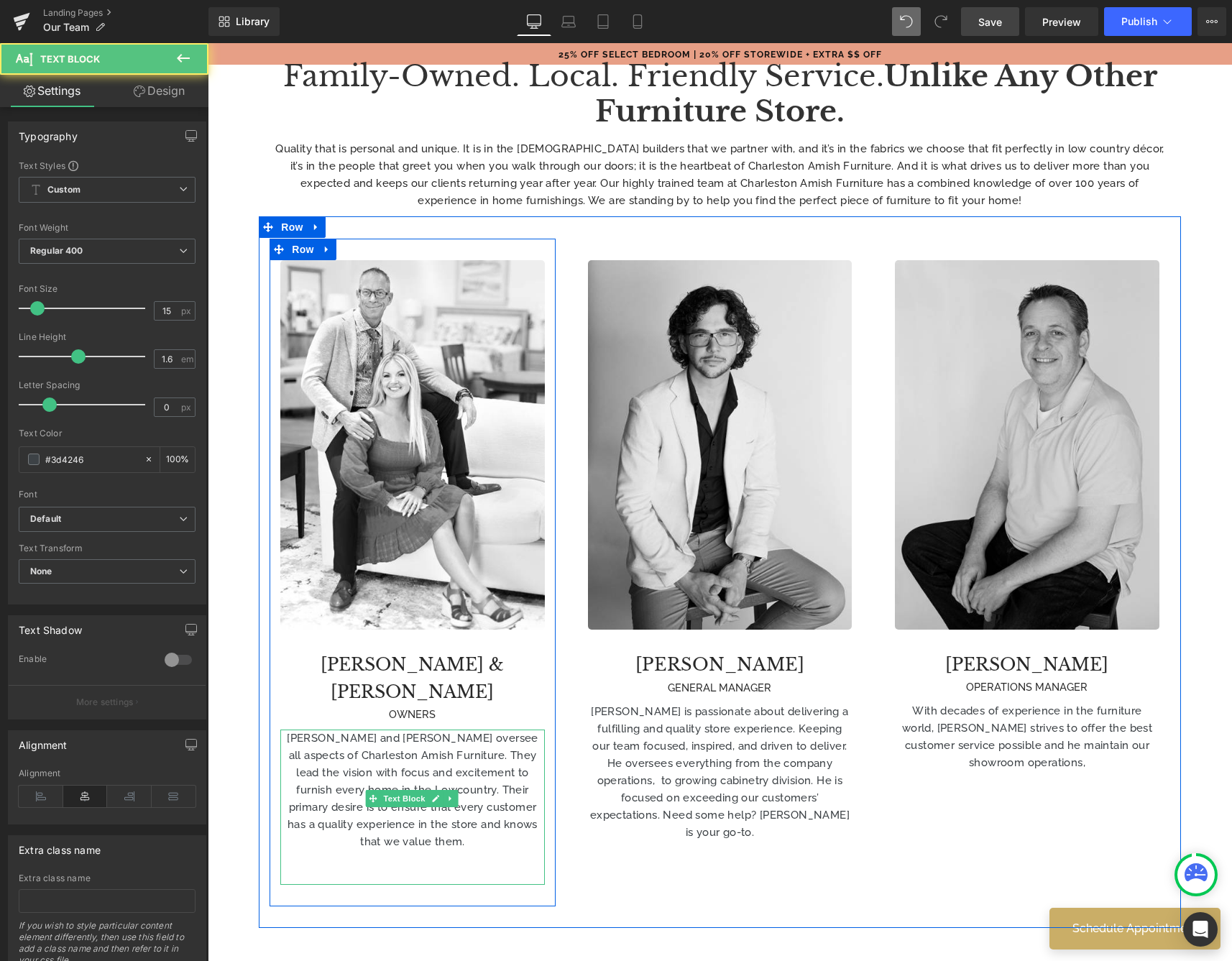
click at [364, 794] on p "[PERSON_NAME] and [PERSON_NAME] oversee all aspects of Charleston Amish Furnitu…" at bounding box center [412, 790] width 264 height 121
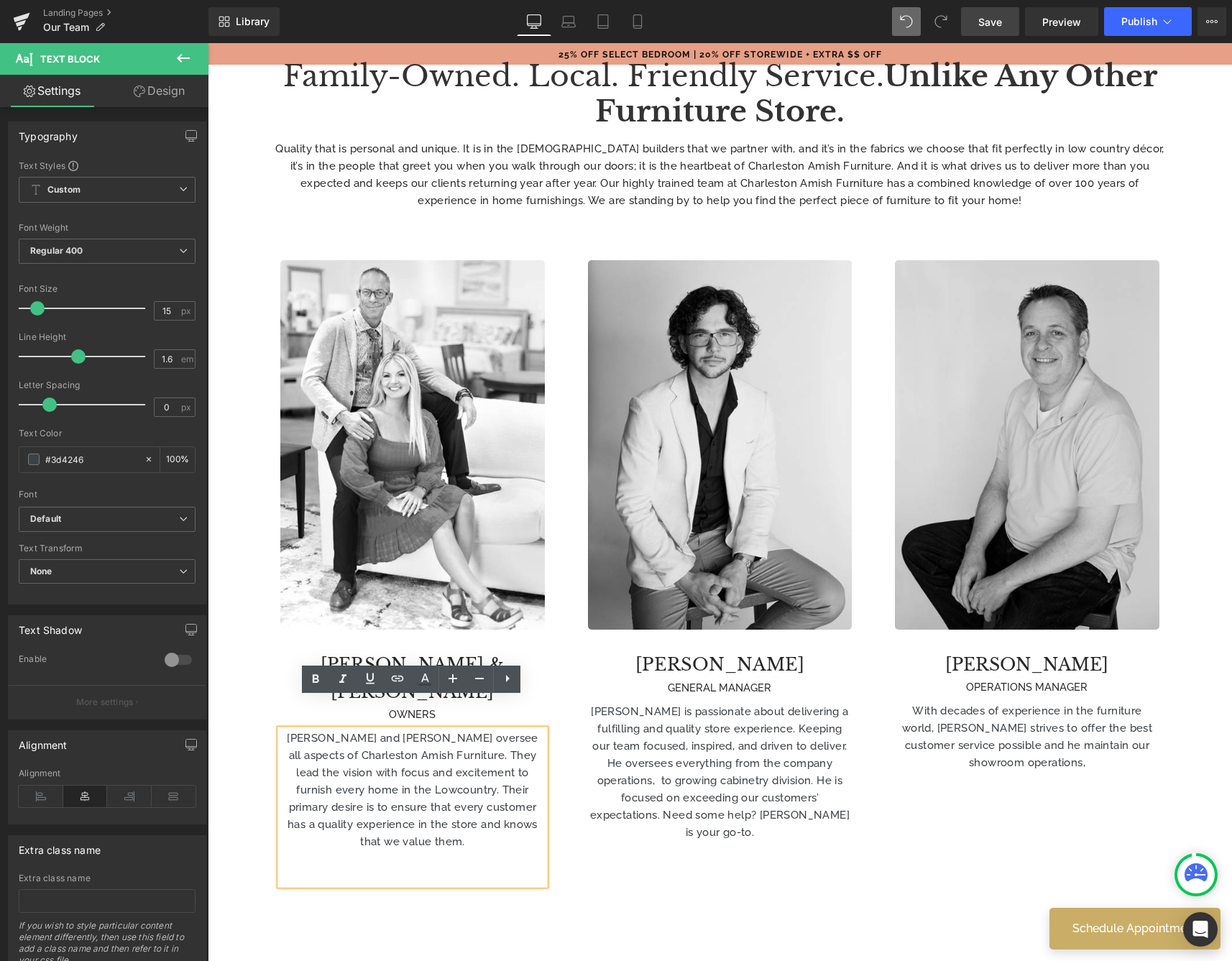
click at [339, 793] on p "[PERSON_NAME] and [PERSON_NAME] oversee all aspects of Charleston Amish Furnitu…" at bounding box center [412, 790] width 264 height 121
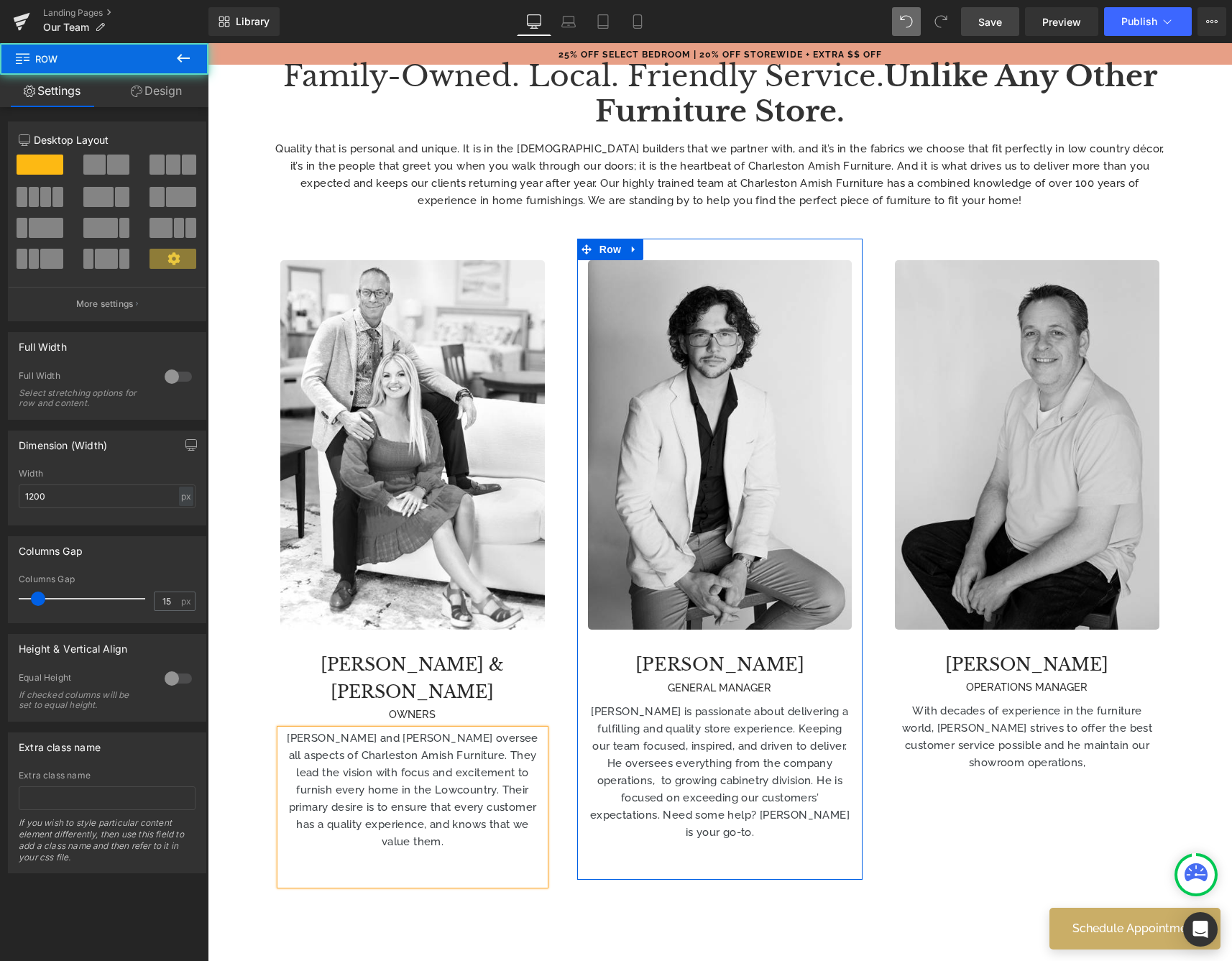
click at [581, 858] on div "Image [PERSON_NAME] GENERAL MANAGER Heading [PERSON_NAME] is passionate about d…" at bounding box center [720, 560] width 286 height 642
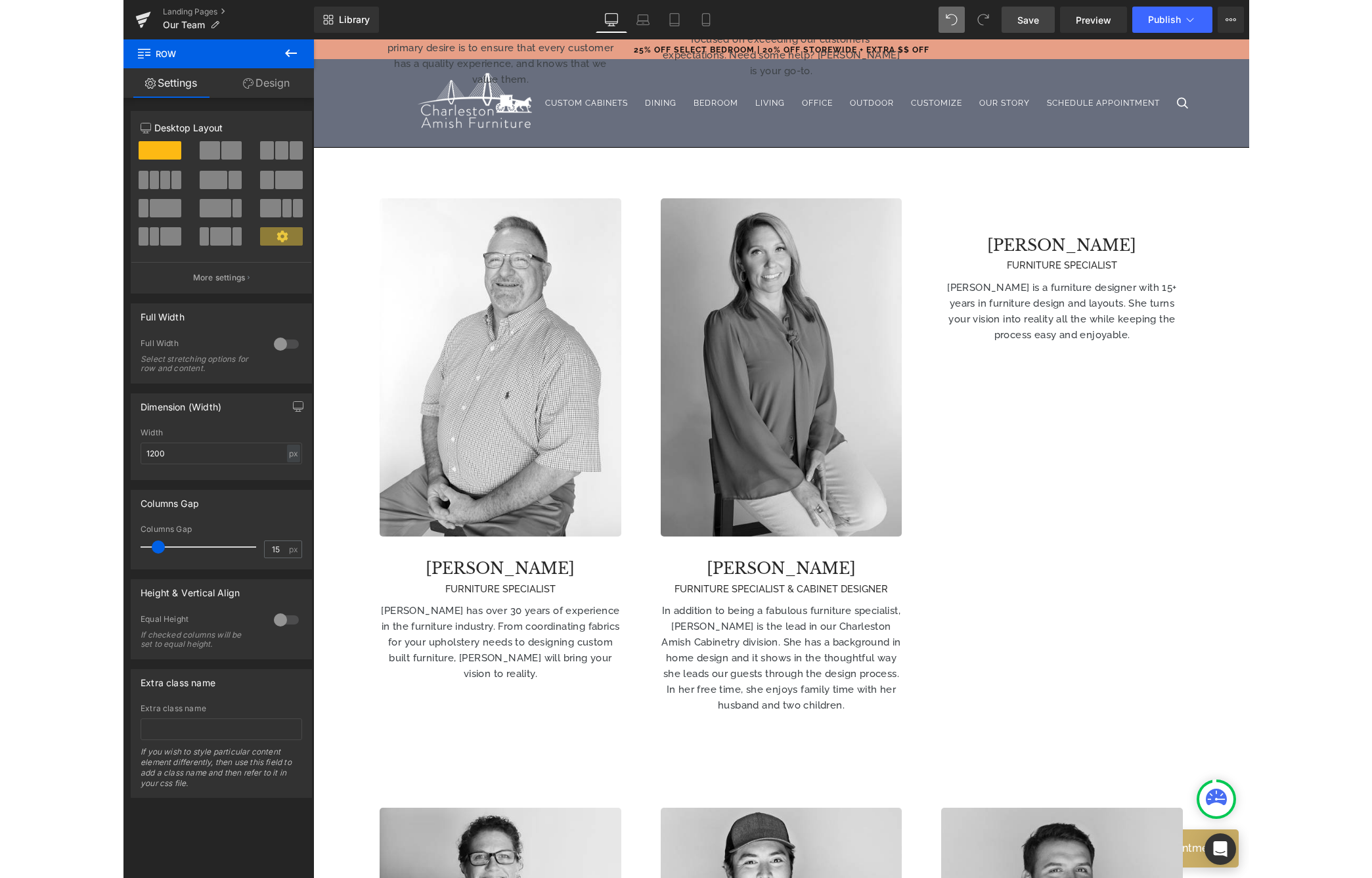
scroll to position [793, 0]
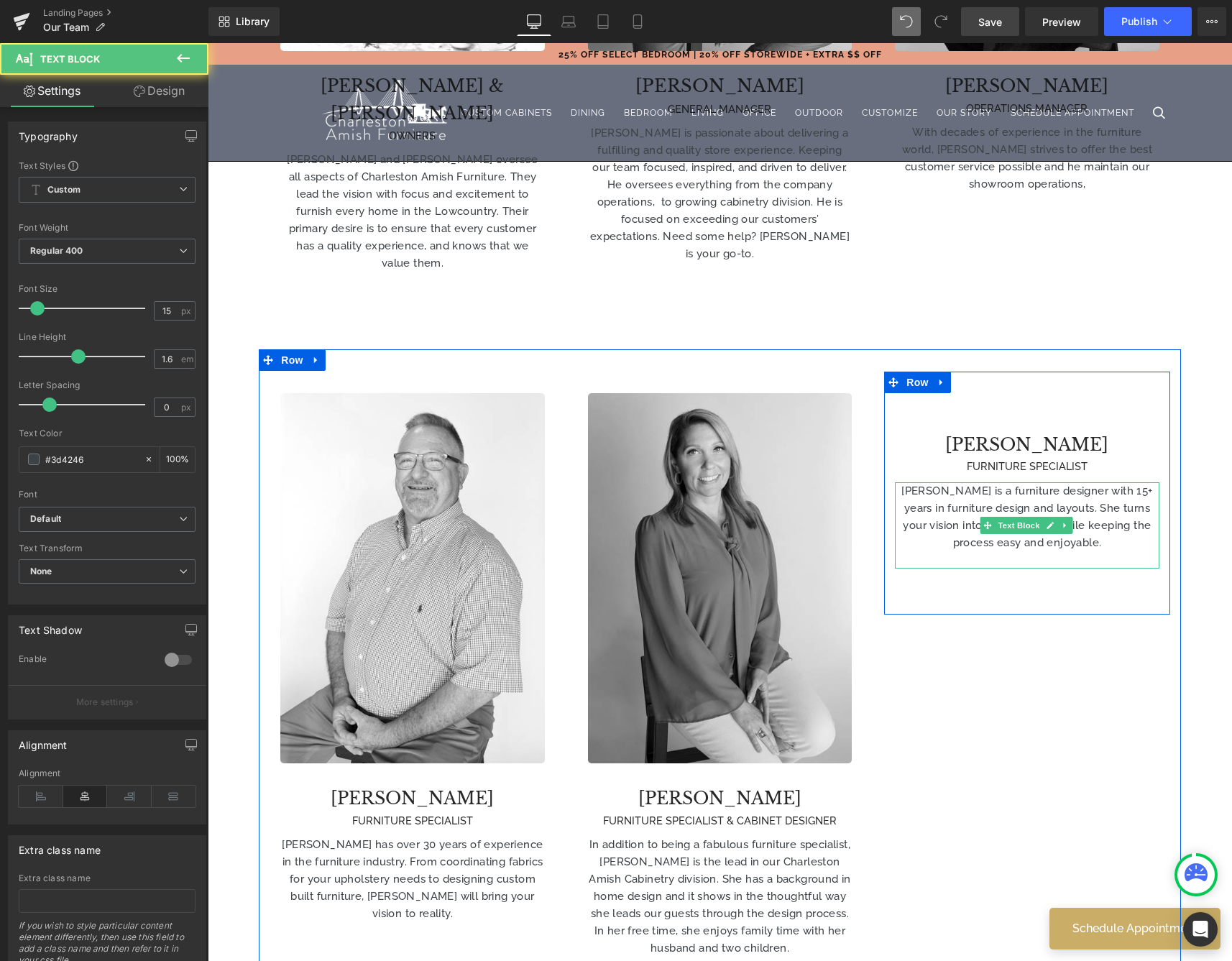
click at [1004, 534] on div "[PERSON_NAME] is a furniture designer with 15+ years in furniture design and la…" at bounding box center [1027, 526] width 264 height 87
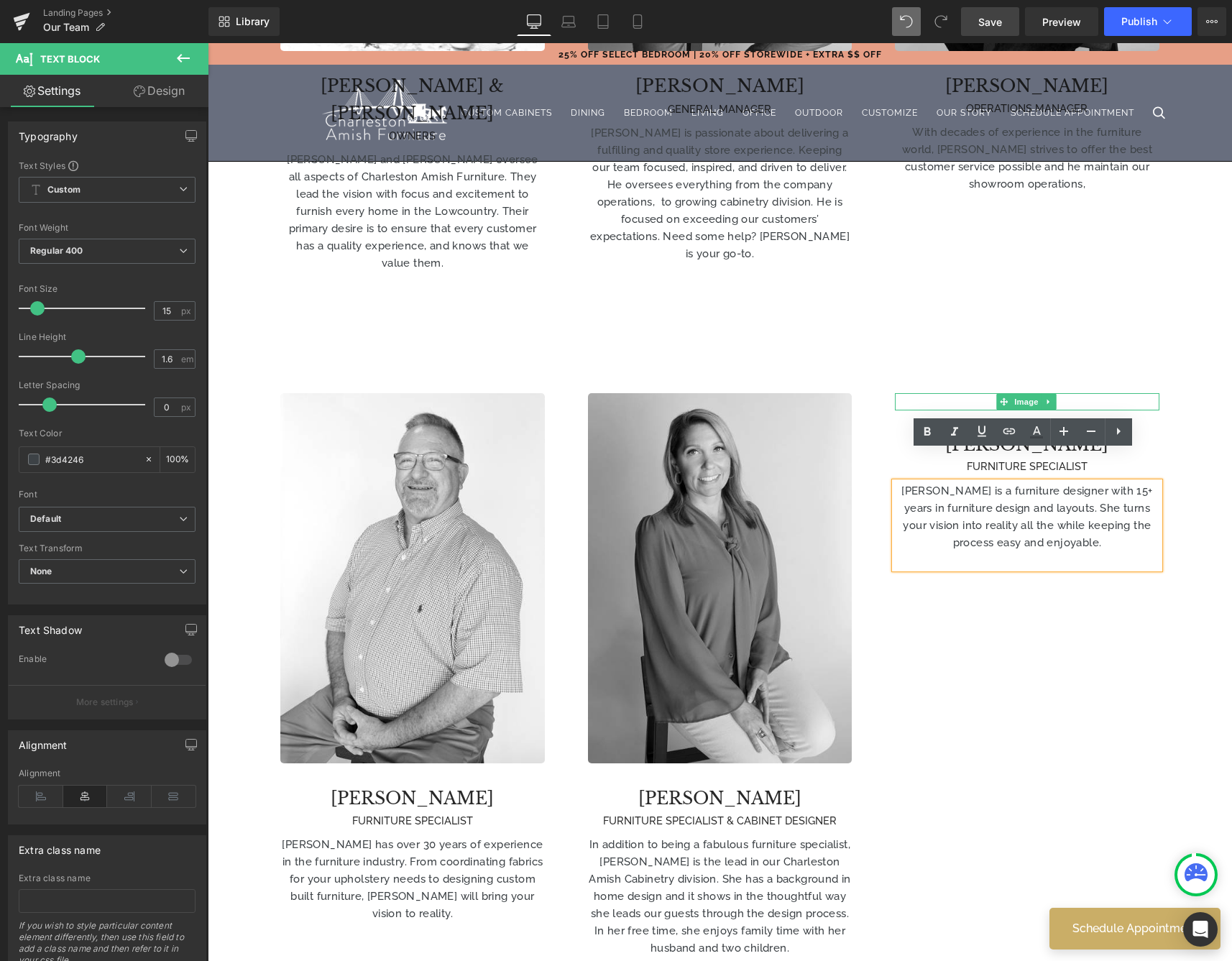
drag, startPoint x: 1081, startPoint y: 372, endPoint x: 1074, endPoint y: 372, distance: 7.0
click at [1081, 393] on div at bounding box center [1027, 401] width 264 height 16
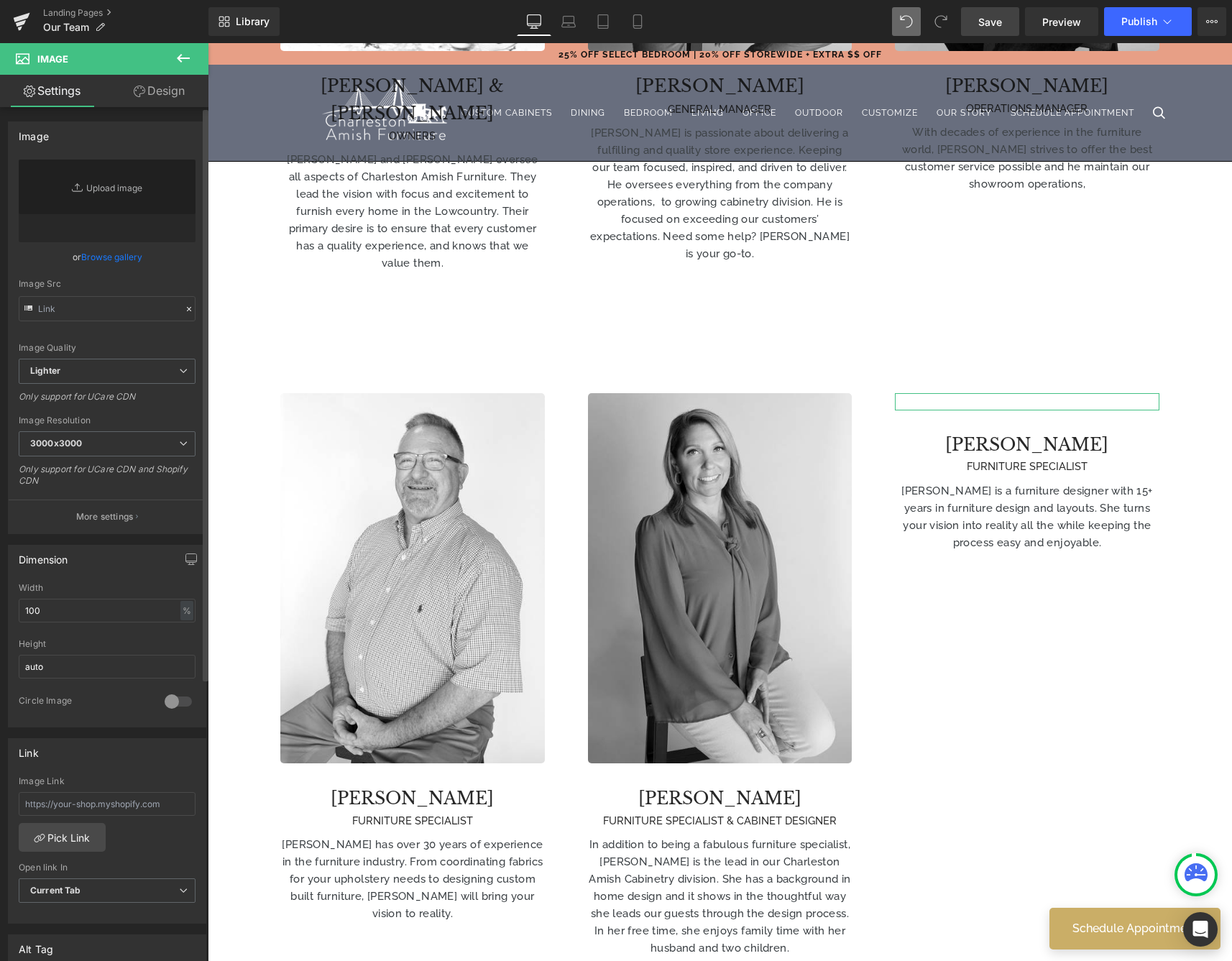
click at [107, 262] on link "Browse gallery" at bounding box center [112, 257] width 61 height 25
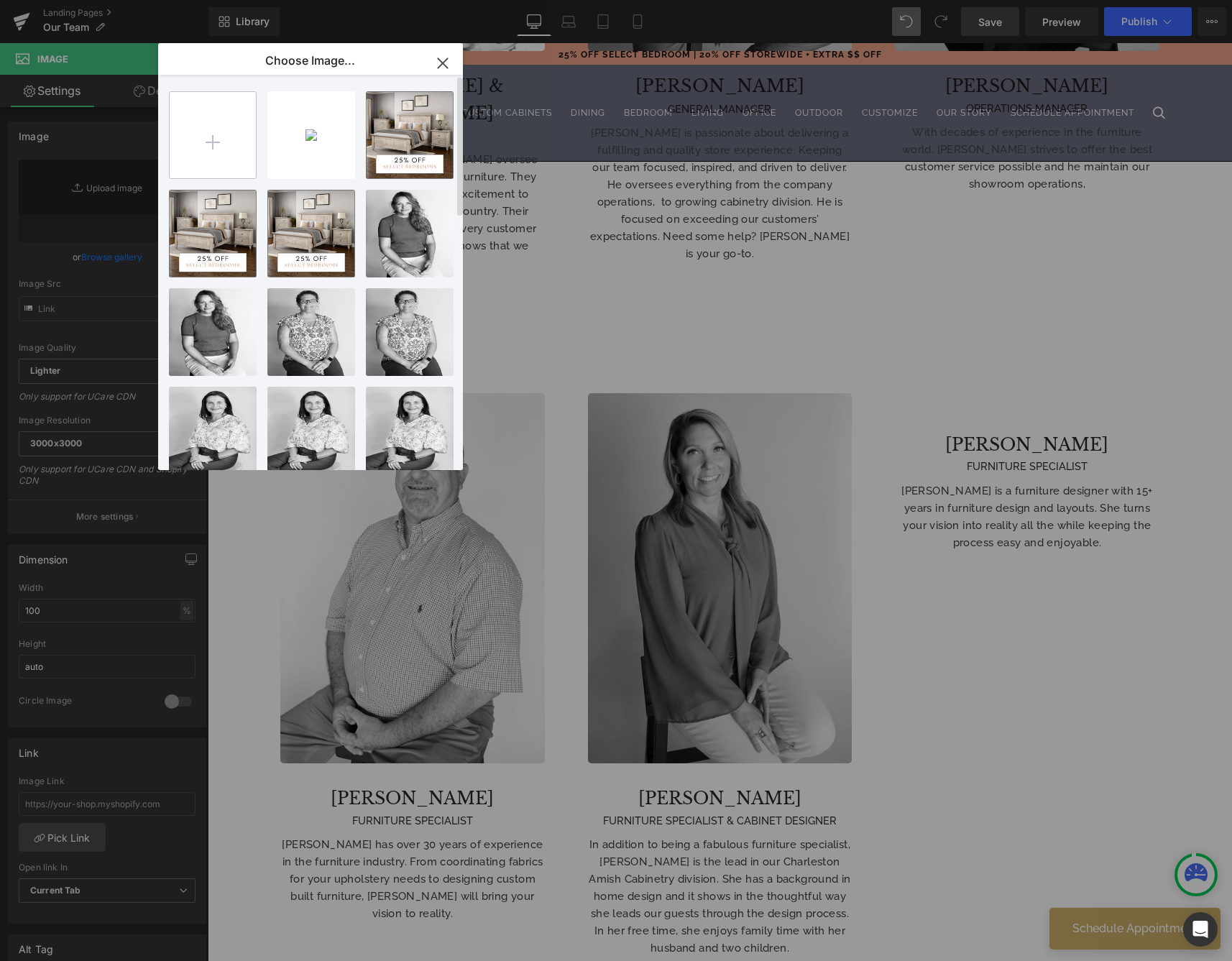
click at [192, 140] on input "file" at bounding box center [213, 135] width 87 height 87
type input "C:\fakepath\CAF Logo 2020 Dk Blue FNL[99][51].png"
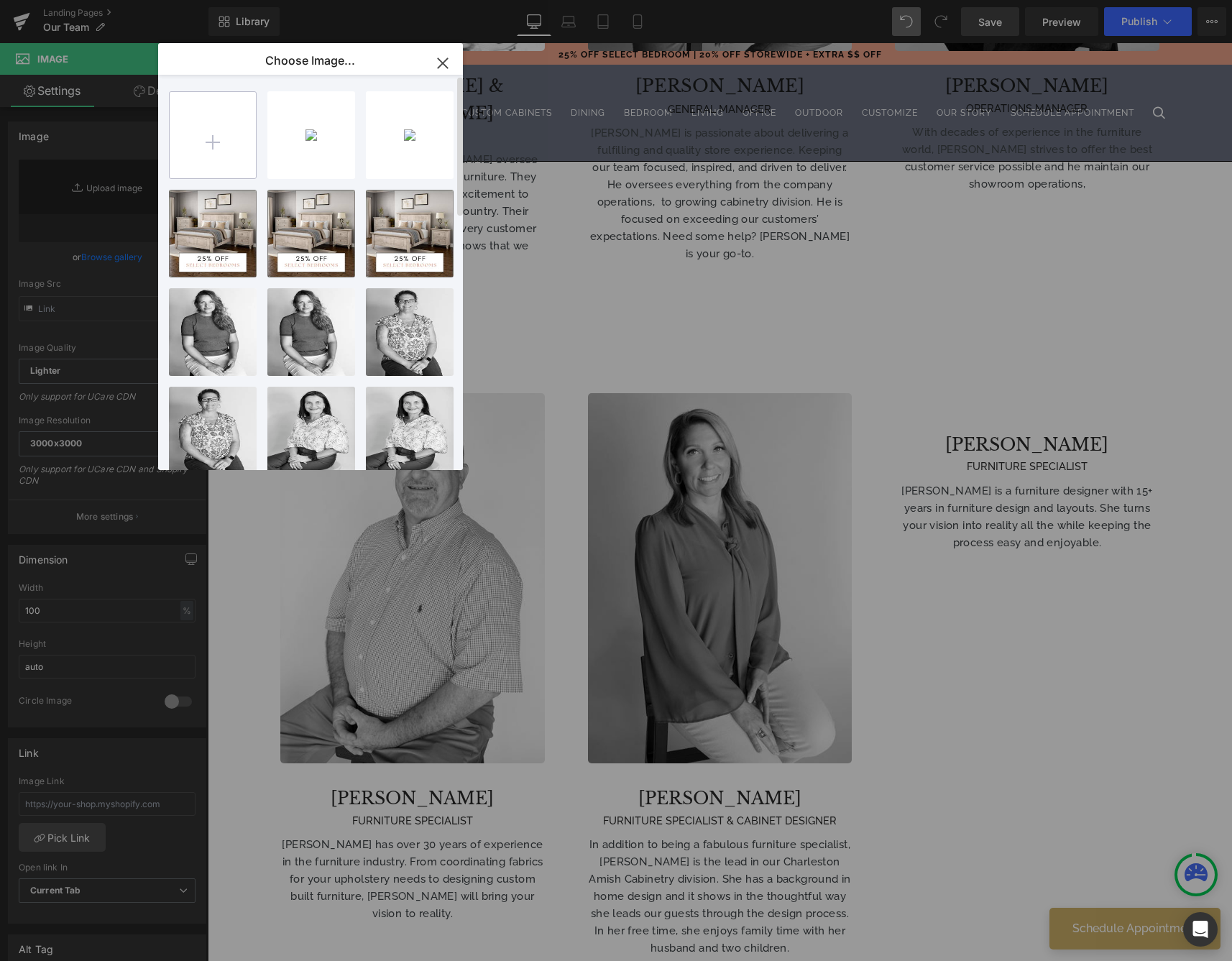
click at [201, 143] on input "file" at bounding box center [213, 135] width 87 height 87
type input "C:\fakepath\charleston-amish-furniture-store-interior-entry.jpeg"
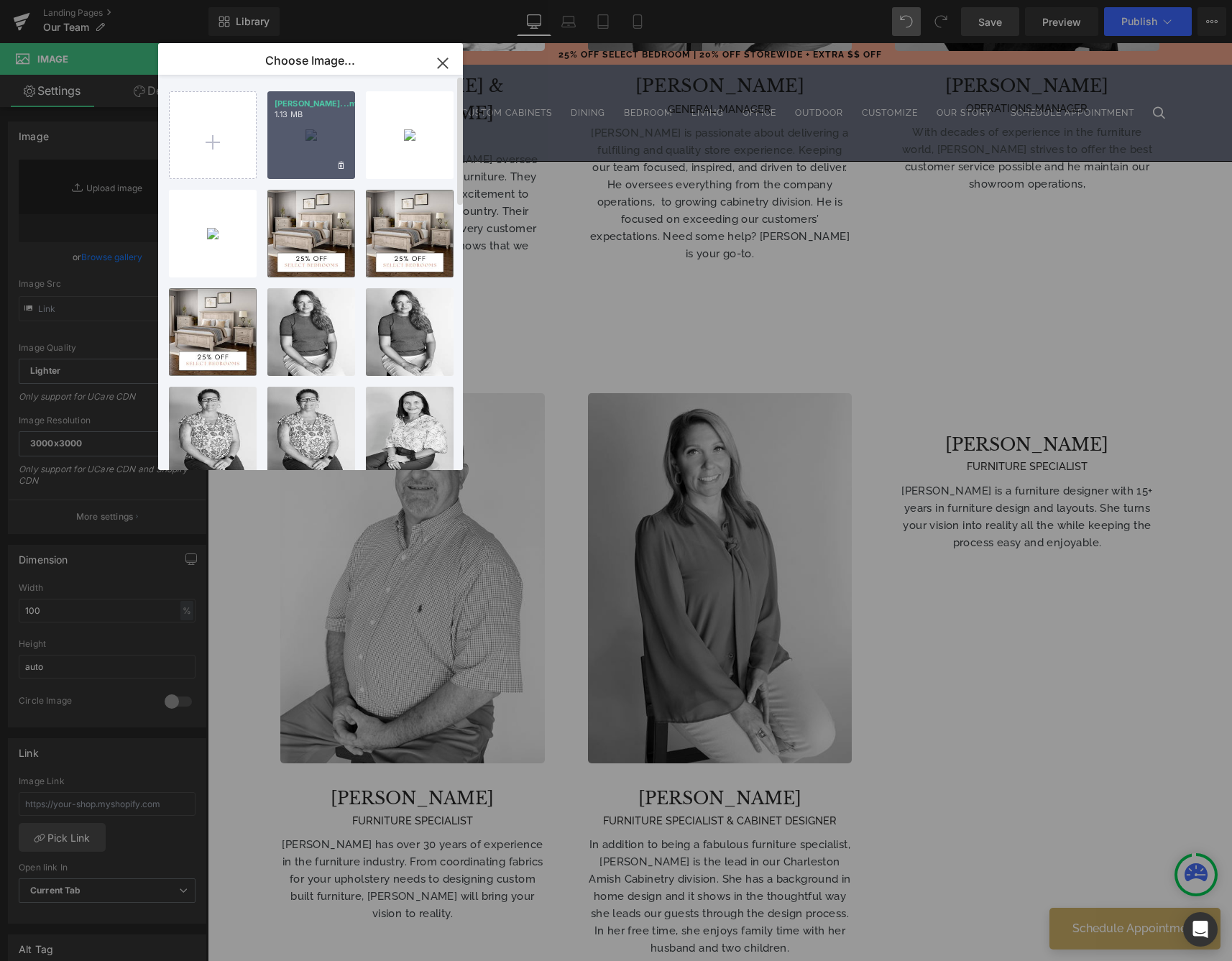
click at [324, 140] on div "[PERSON_NAME]...ntry.jpeg 1.13 MB" at bounding box center [311, 135] width 88 height 88
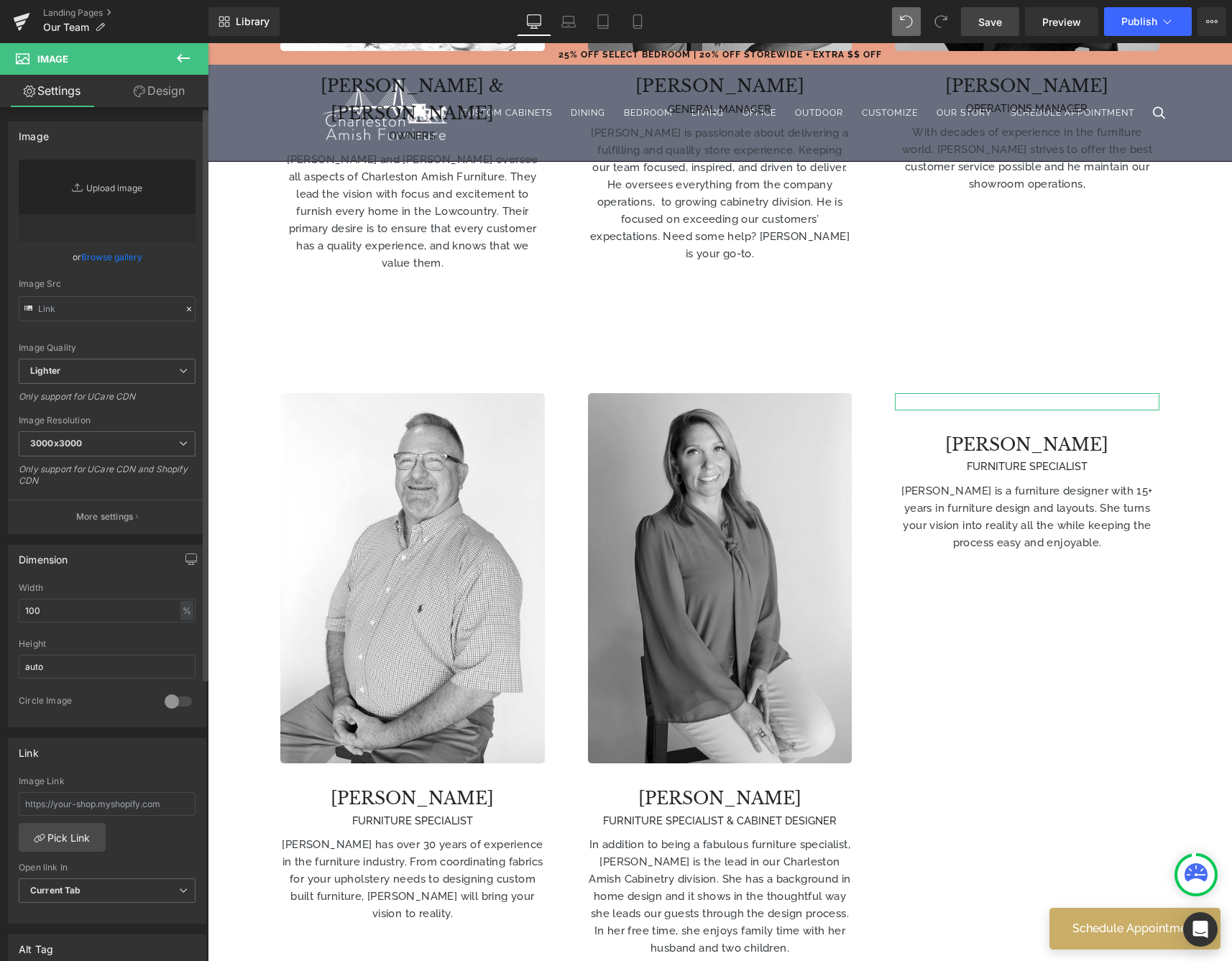
click at [109, 189] on link "Replace Image" at bounding box center [107, 201] width 177 height 83
click at [109, 257] on link "Browse gallery" at bounding box center [112, 257] width 61 height 25
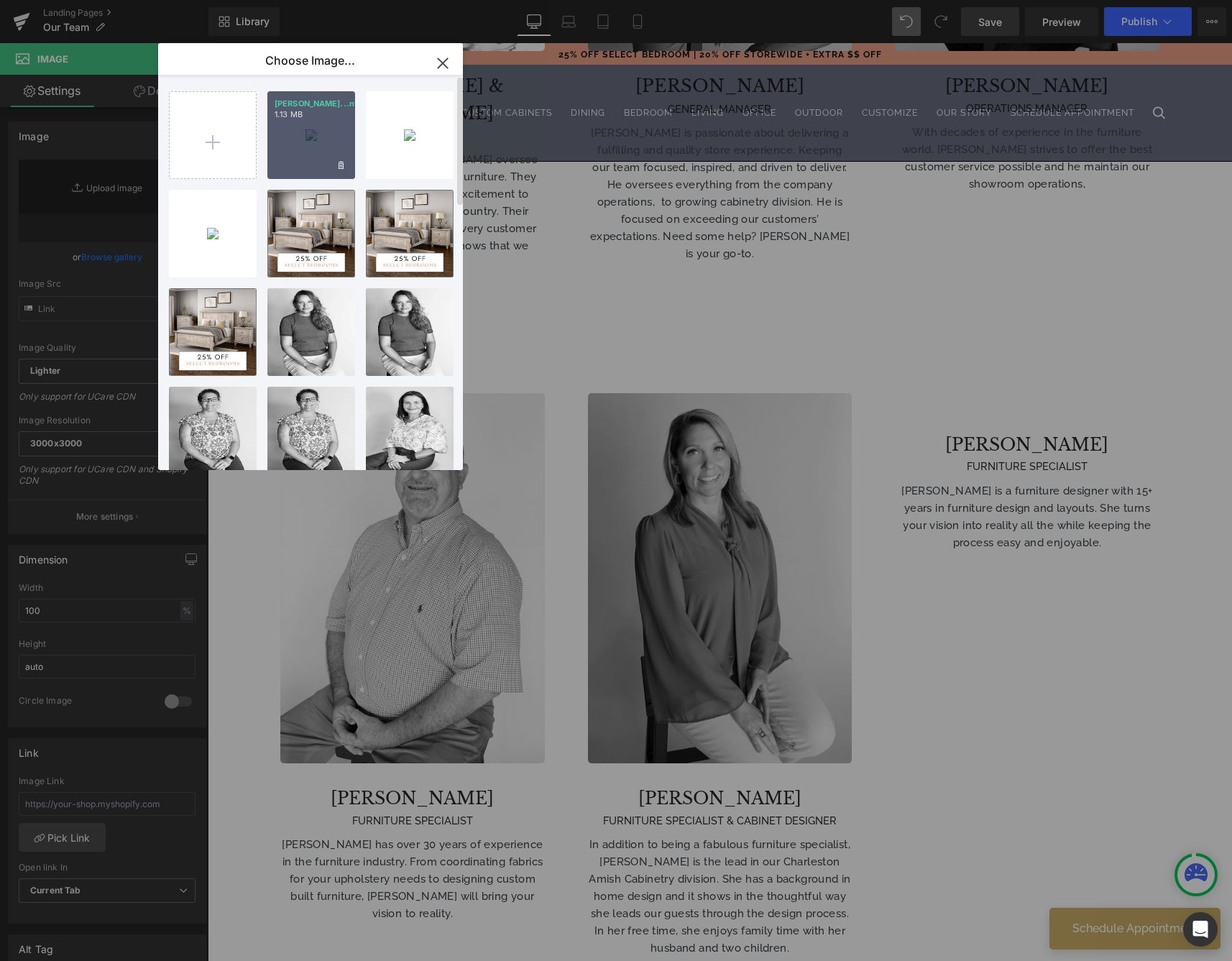
click at [319, 117] on p "1.13 MB" at bounding box center [311, 114] width 73 height 10
type input "[URL][DOMAIN_NAME]"
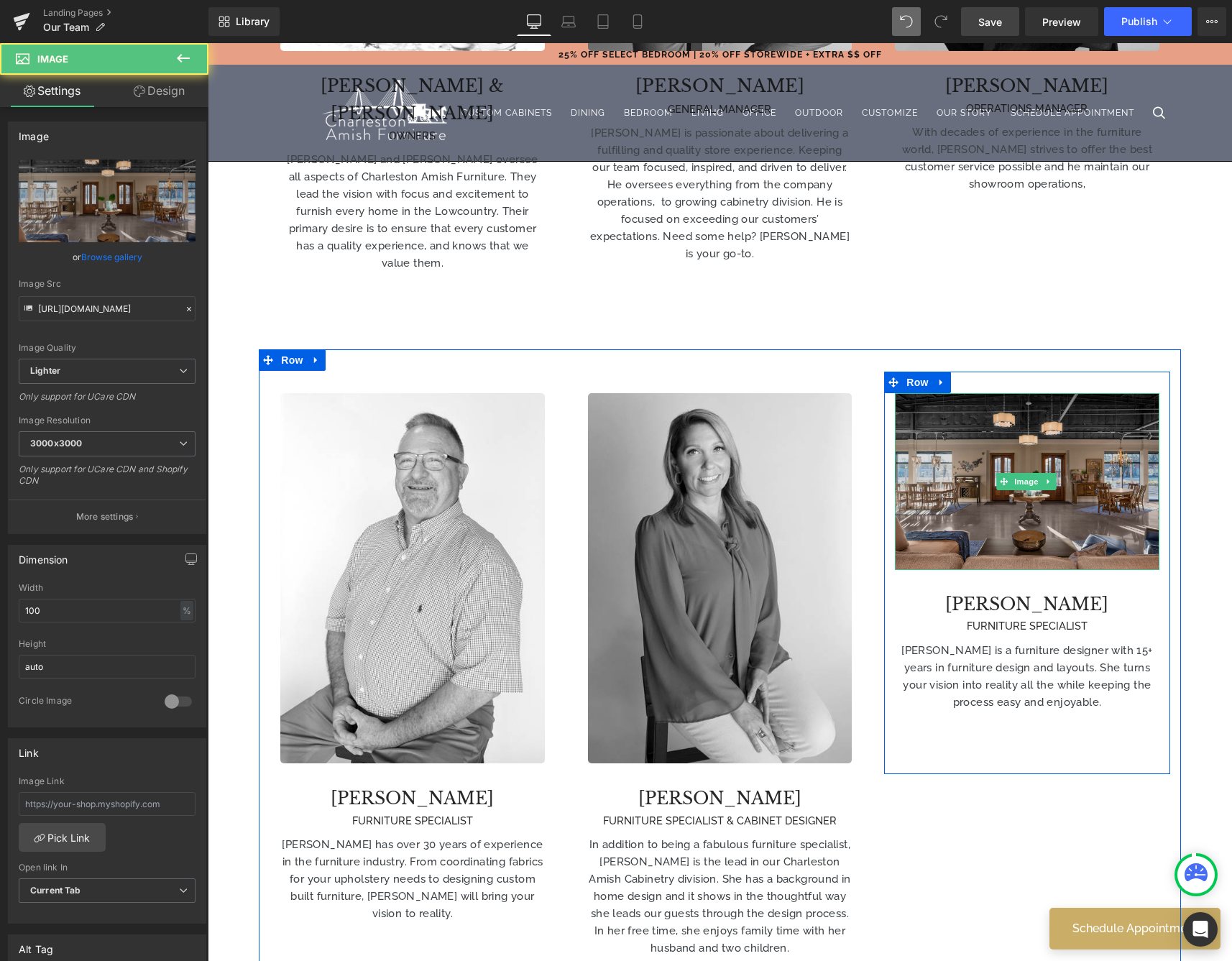
click at [998, 481] on img at bounding box center [1027, 481] width 264 height 176
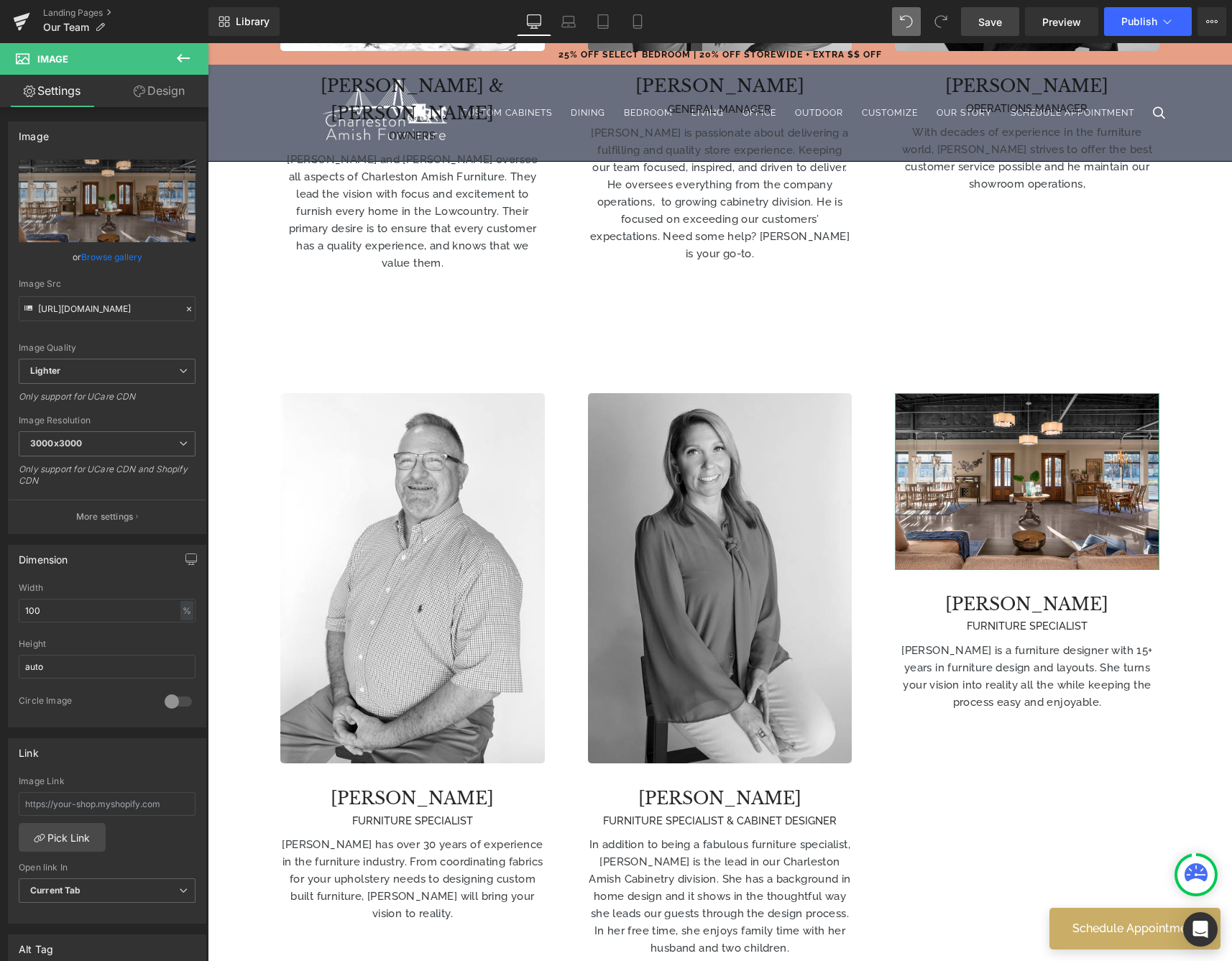
click at [134, 88] on icon at bounding box center [139, 91] width 11 height 11
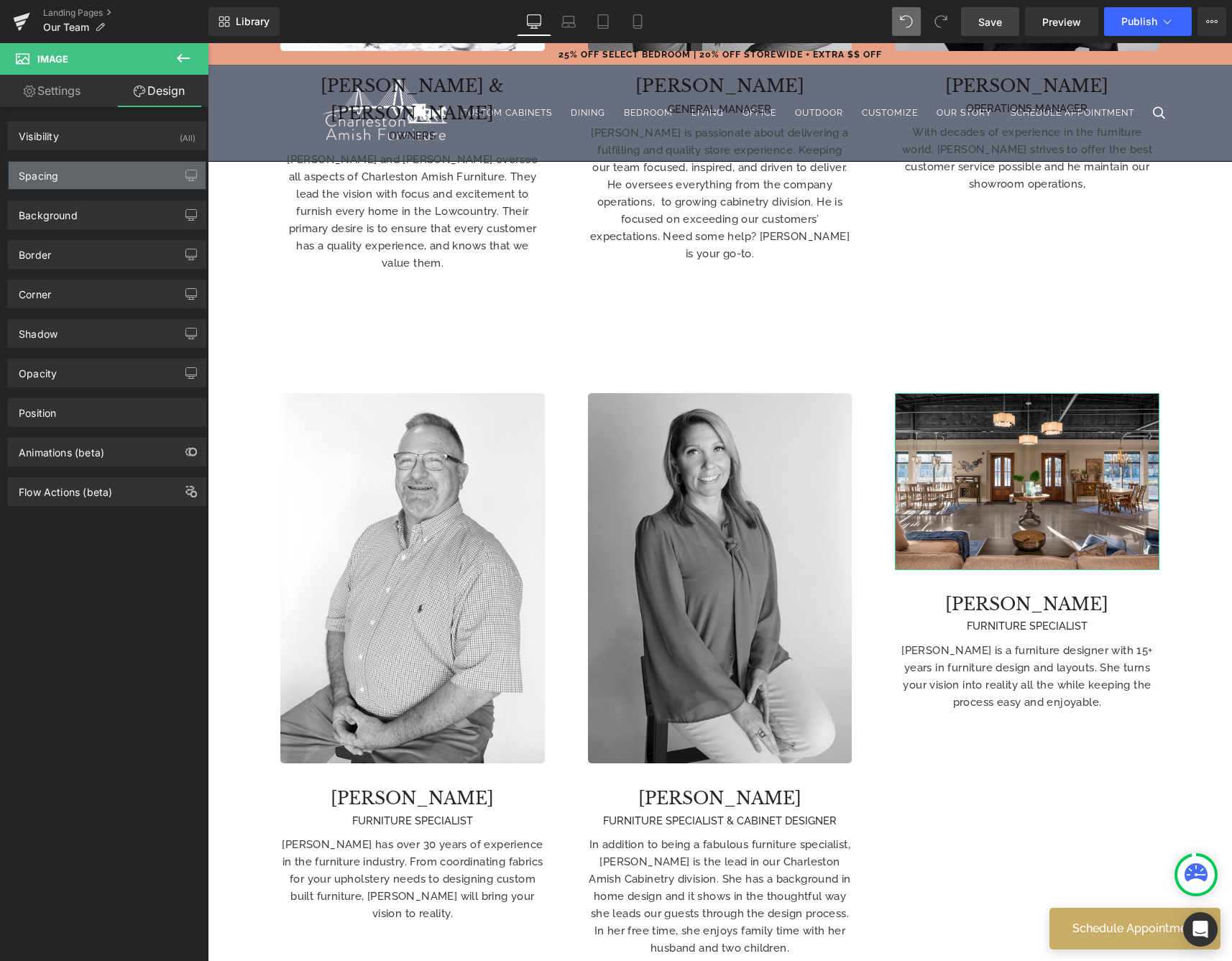
click at [98, 173] on div "Spacing" at bounding box center [107, 175] width 197 height 28
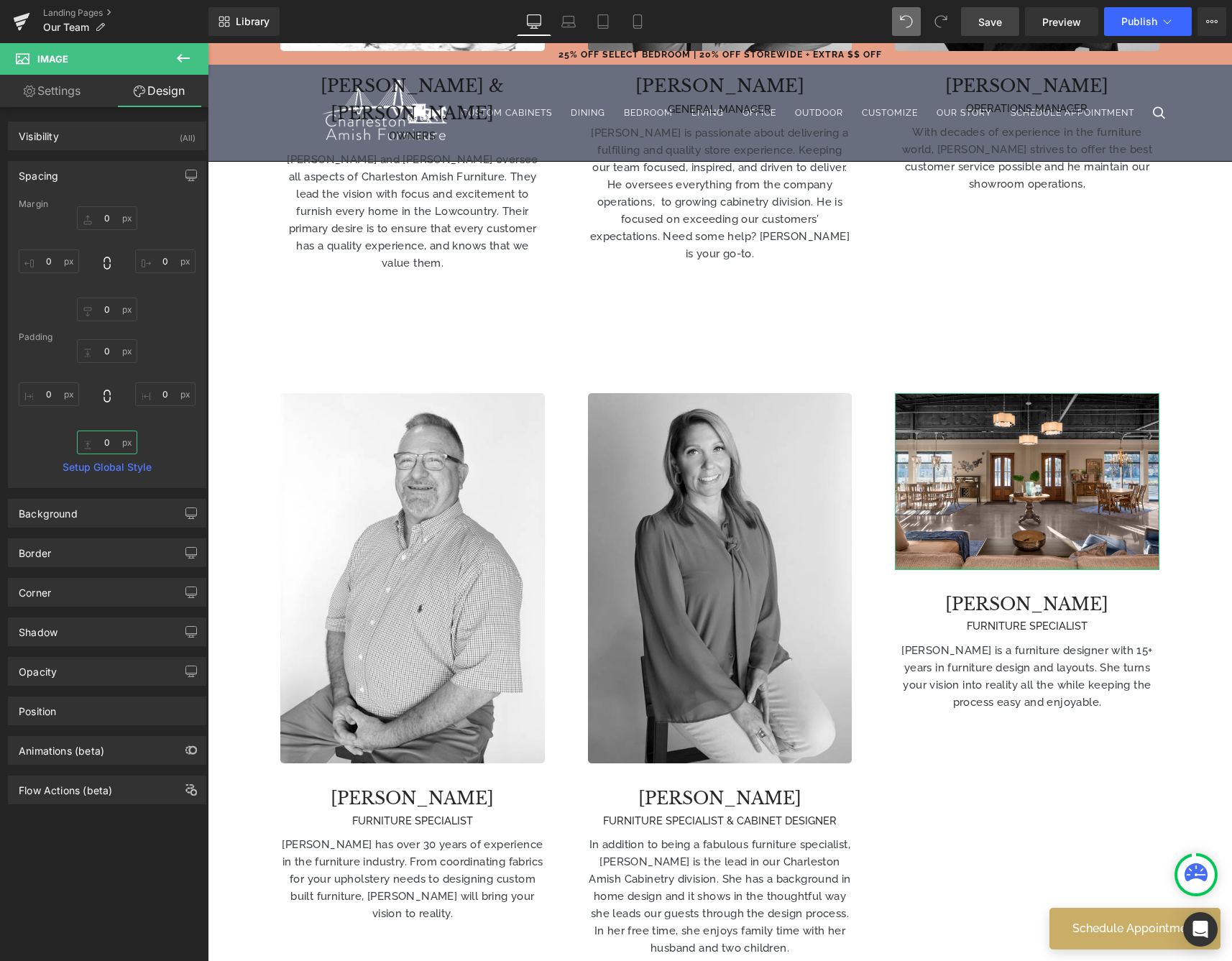
drag, startPoint x: 113, startPoint y: 439, endPoint x: 81, endPoint y: 444, distance: 32.4
click at [81, 444] on input "0" at bounding box center [107, 442] width 60 height 24
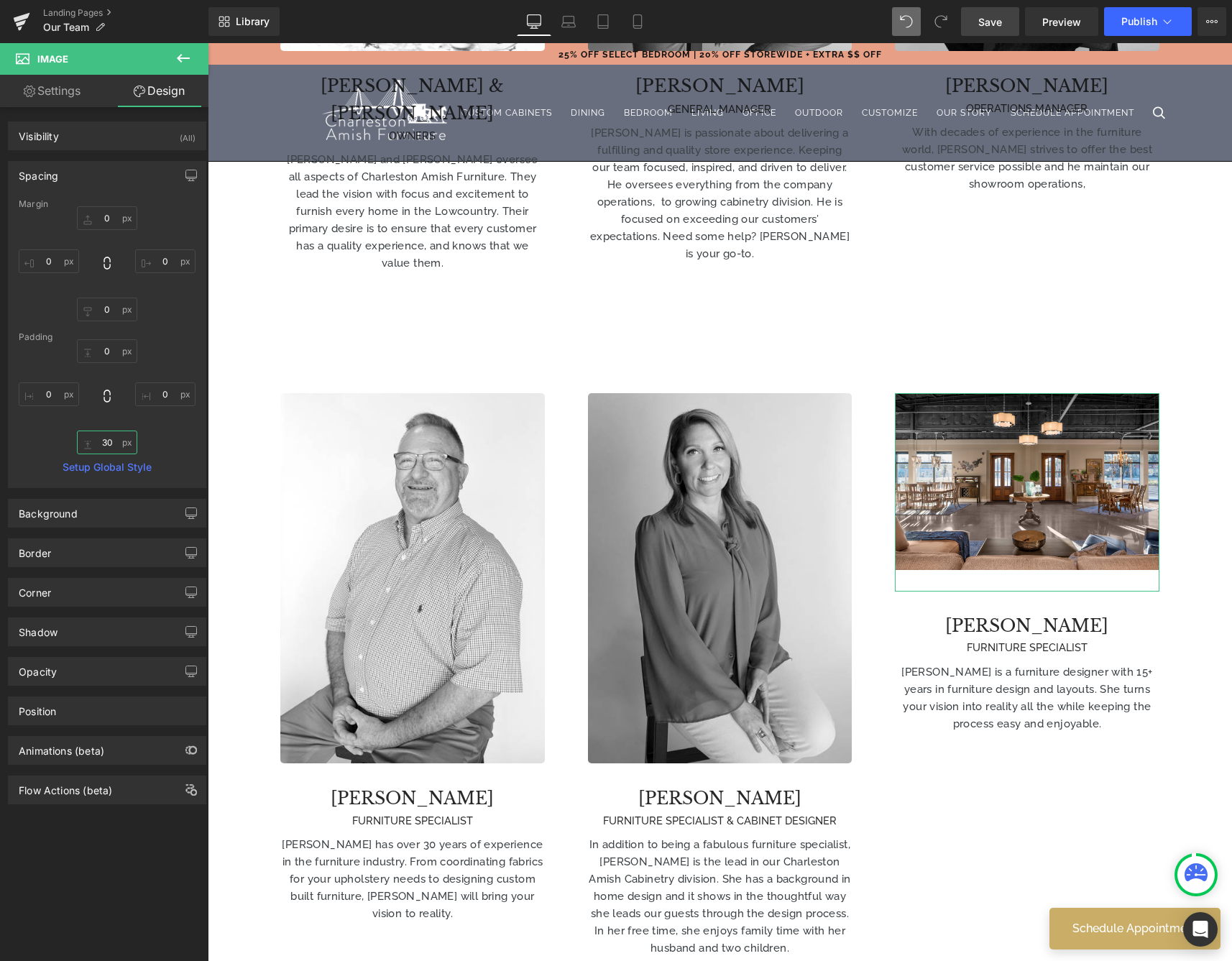
type input "3"
type input "1"
type input "4"
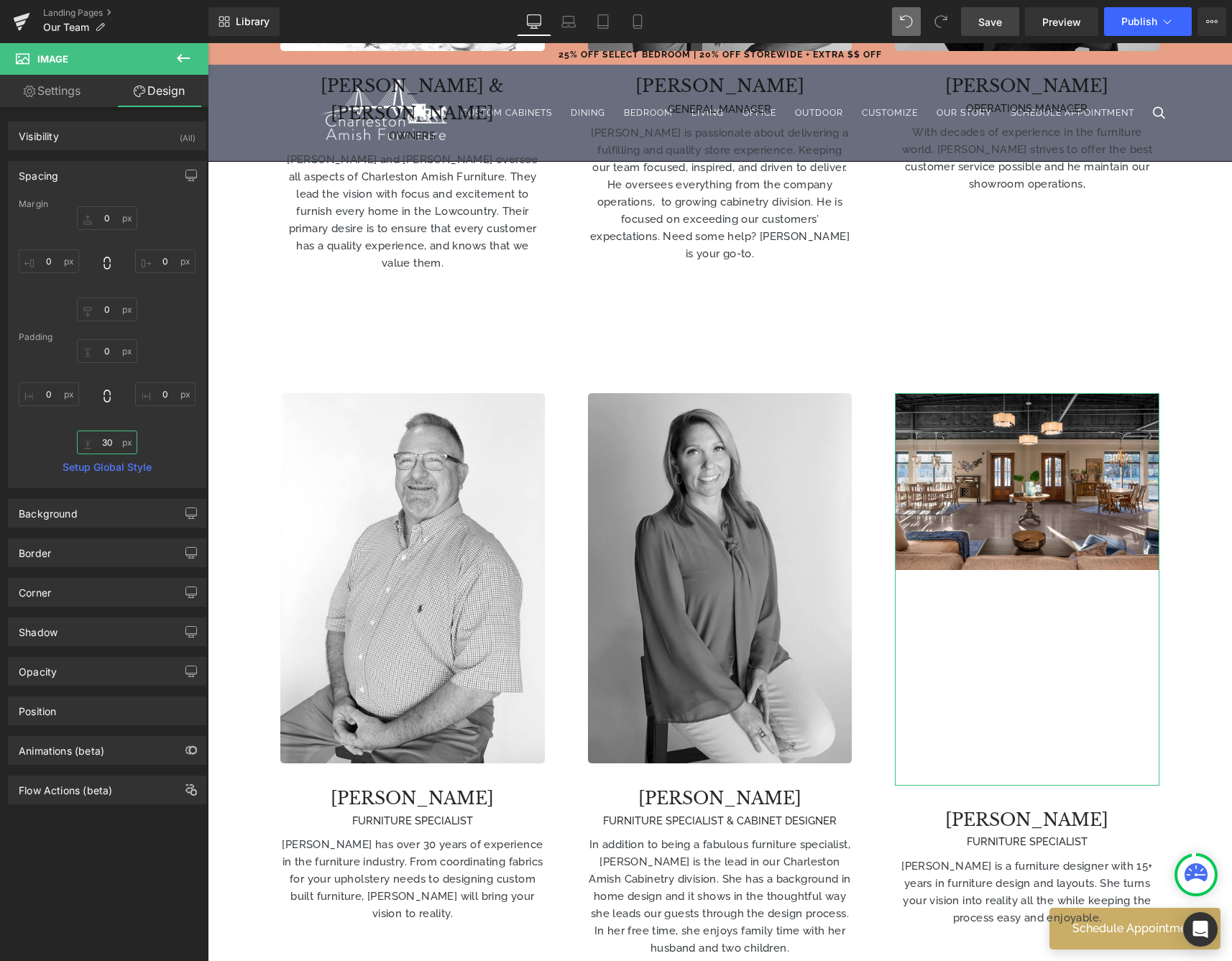
type input "3"
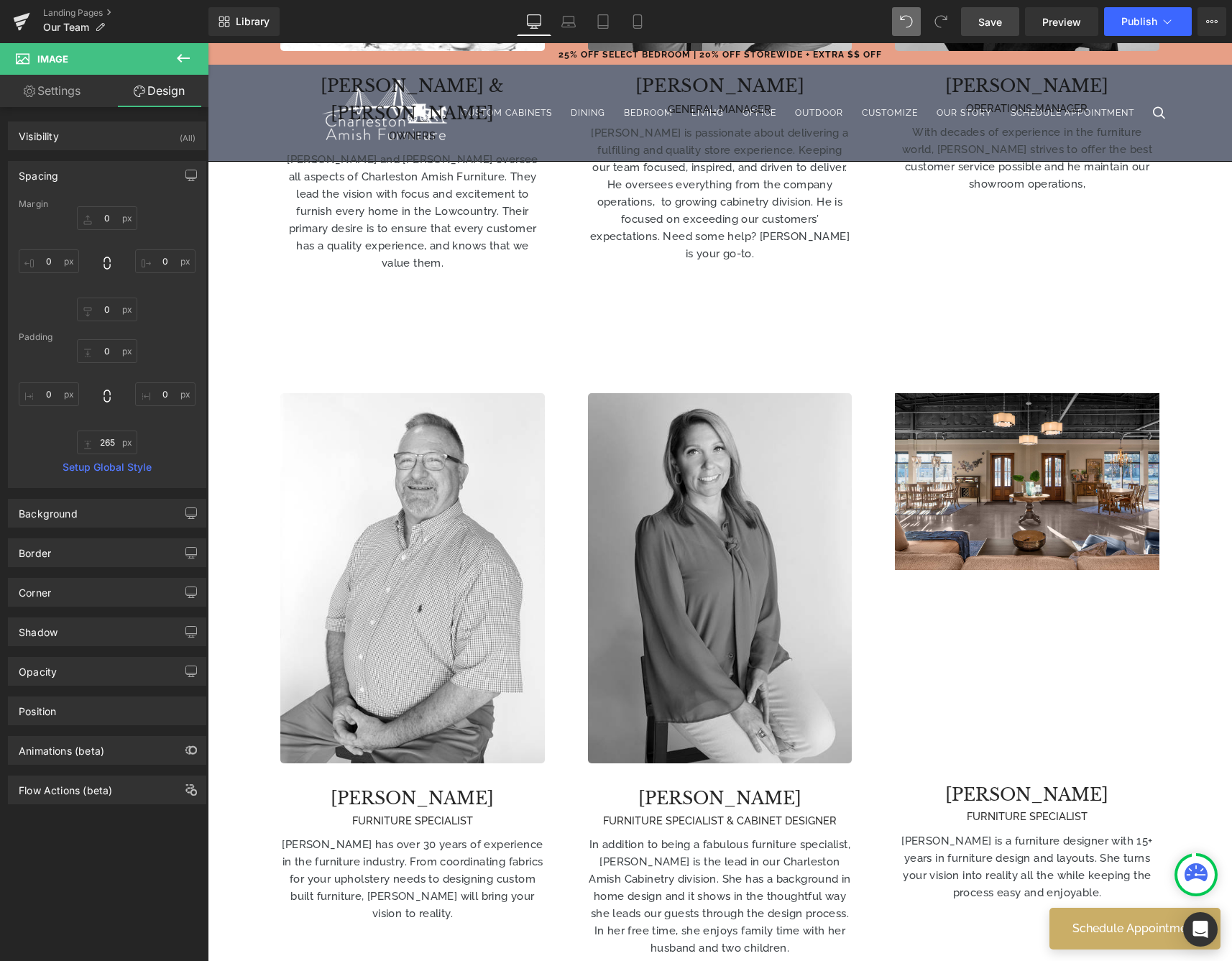
click at [997, 25] on span "Save" at bounding box center [990, 22] width 24 height 15
click at [1120, 21] on button "Publish" at bounding box center [1148, 22] width 88 height 29
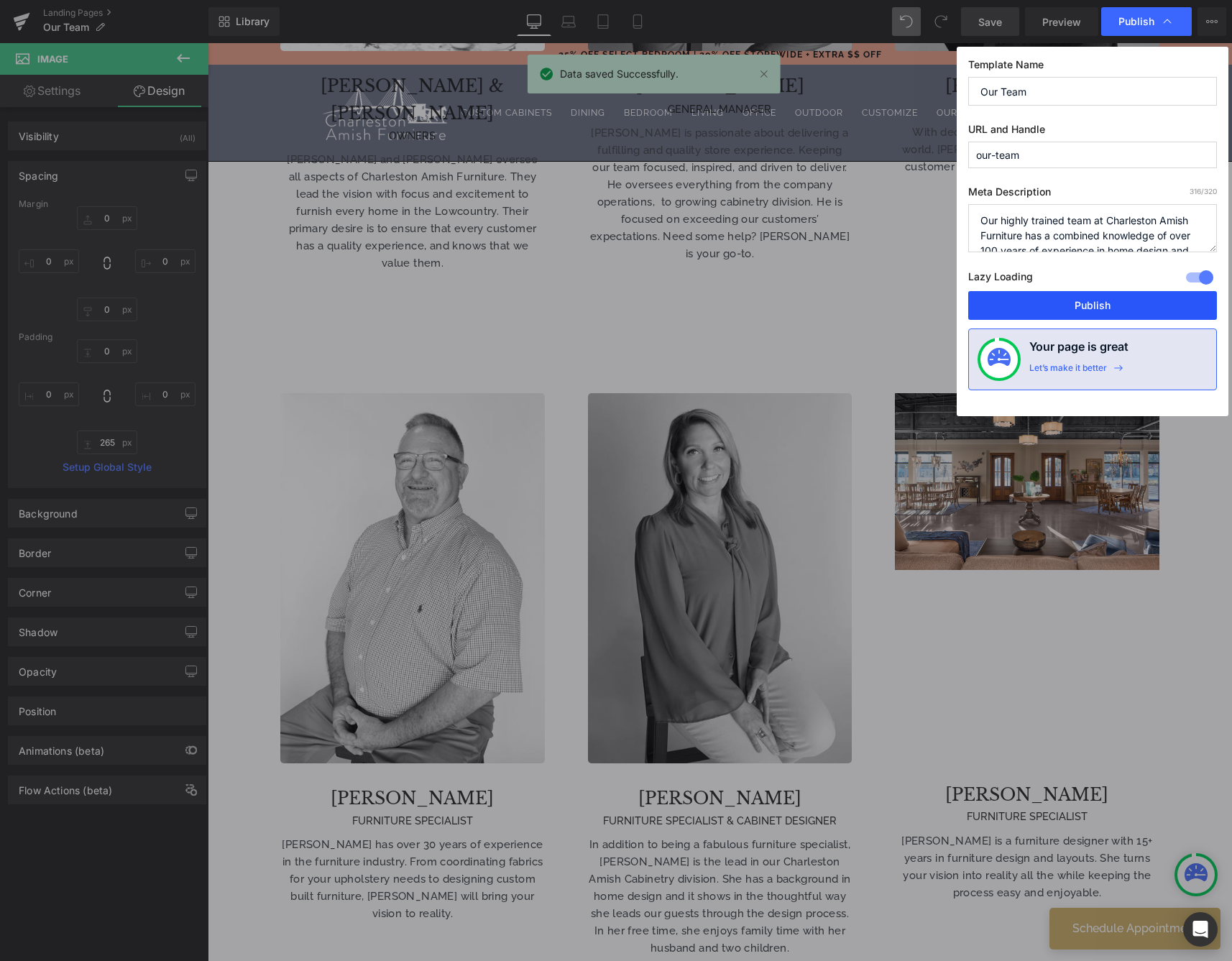
click at [1060, 295] on button "Publish" at bounding box center [1092, 305] width 248 height 29
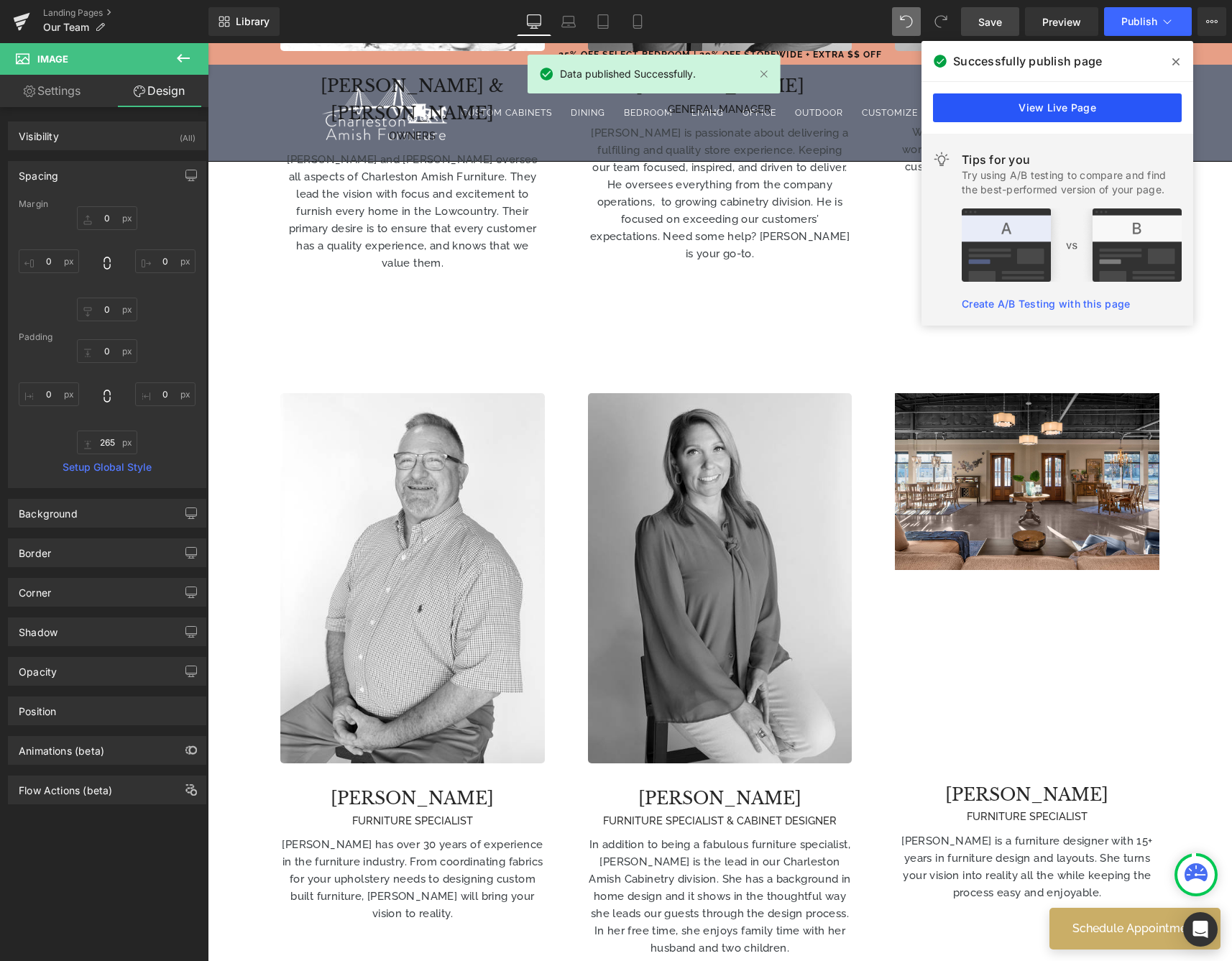
click at [1105, 104] on link "View Live Page" at bounding box center [1057, 107] width 248 height 29
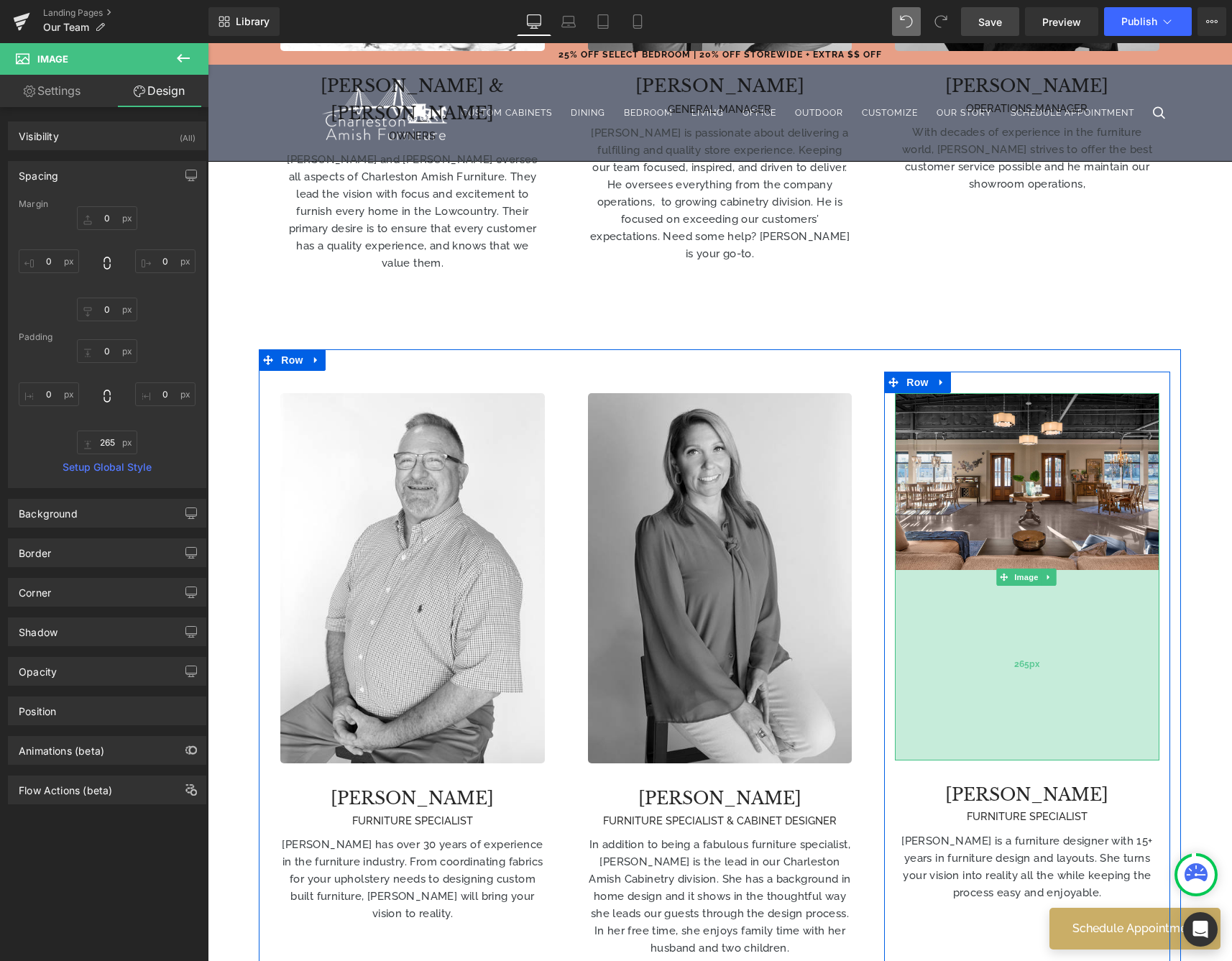
click at [978, 650] on div "265px" at bounding box center [1027, 665] width 264 height 190
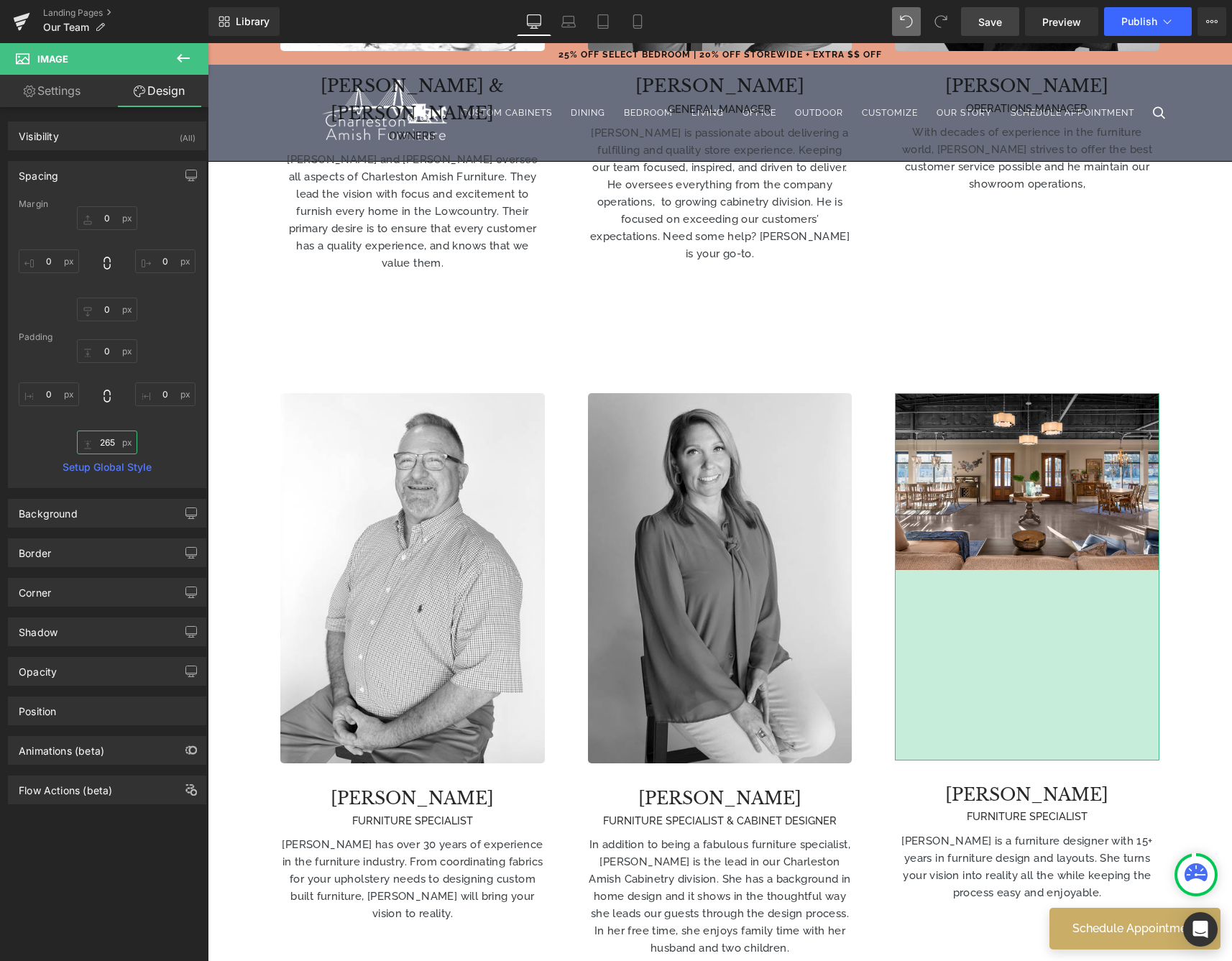
click at [116, 446] on input "265" at bounding box center [107, 442] width 60 height 24
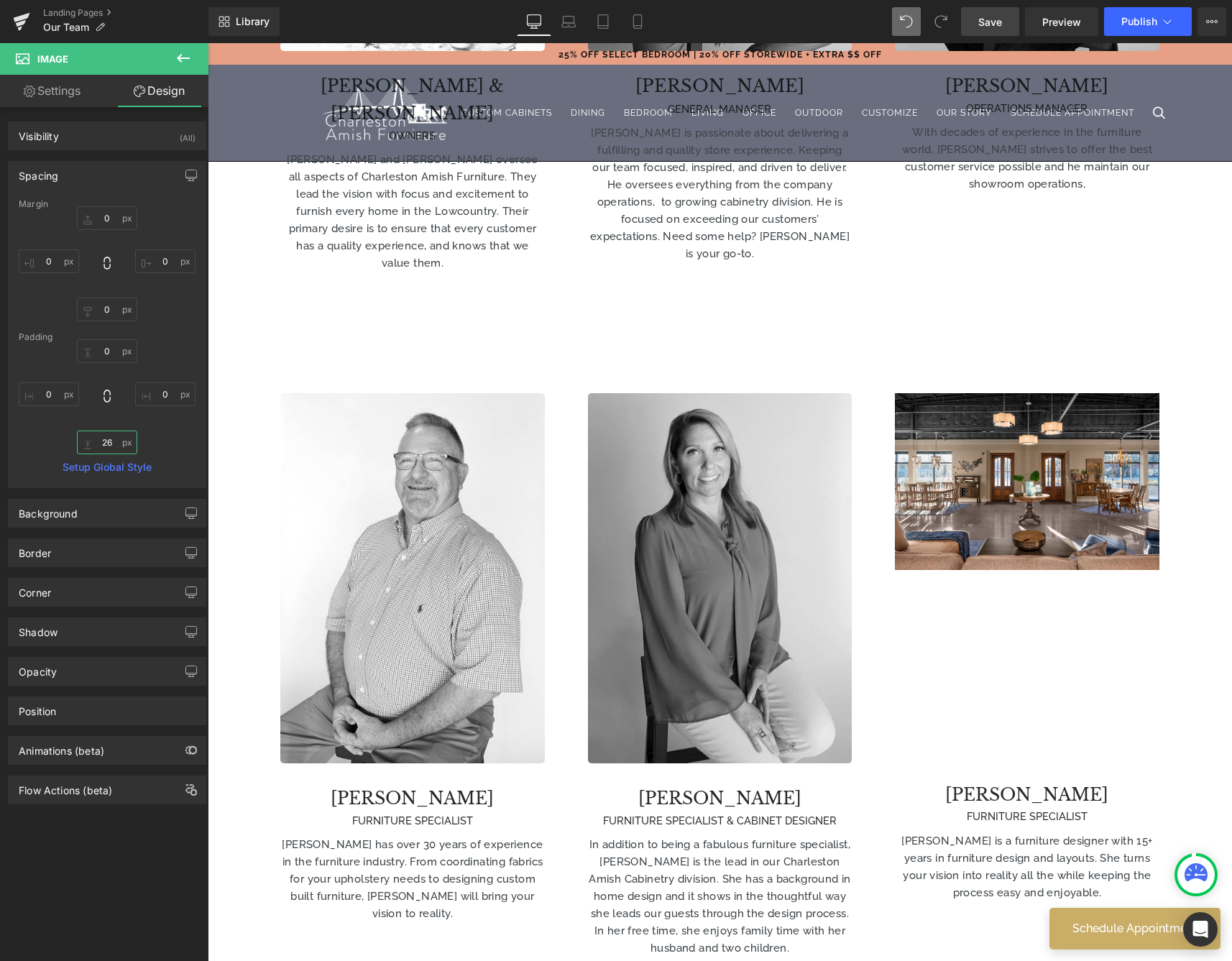
type input "2"
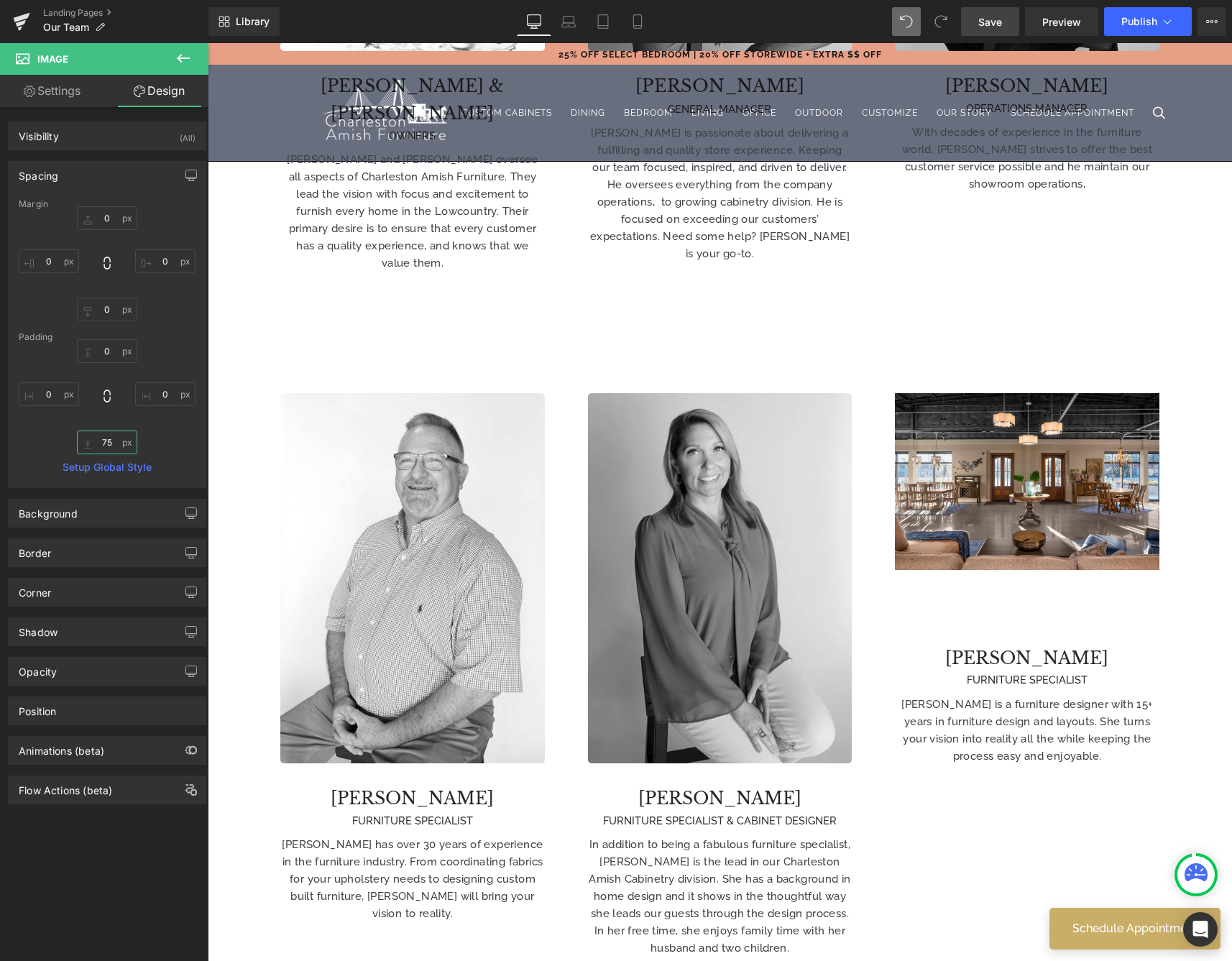
type input "7"
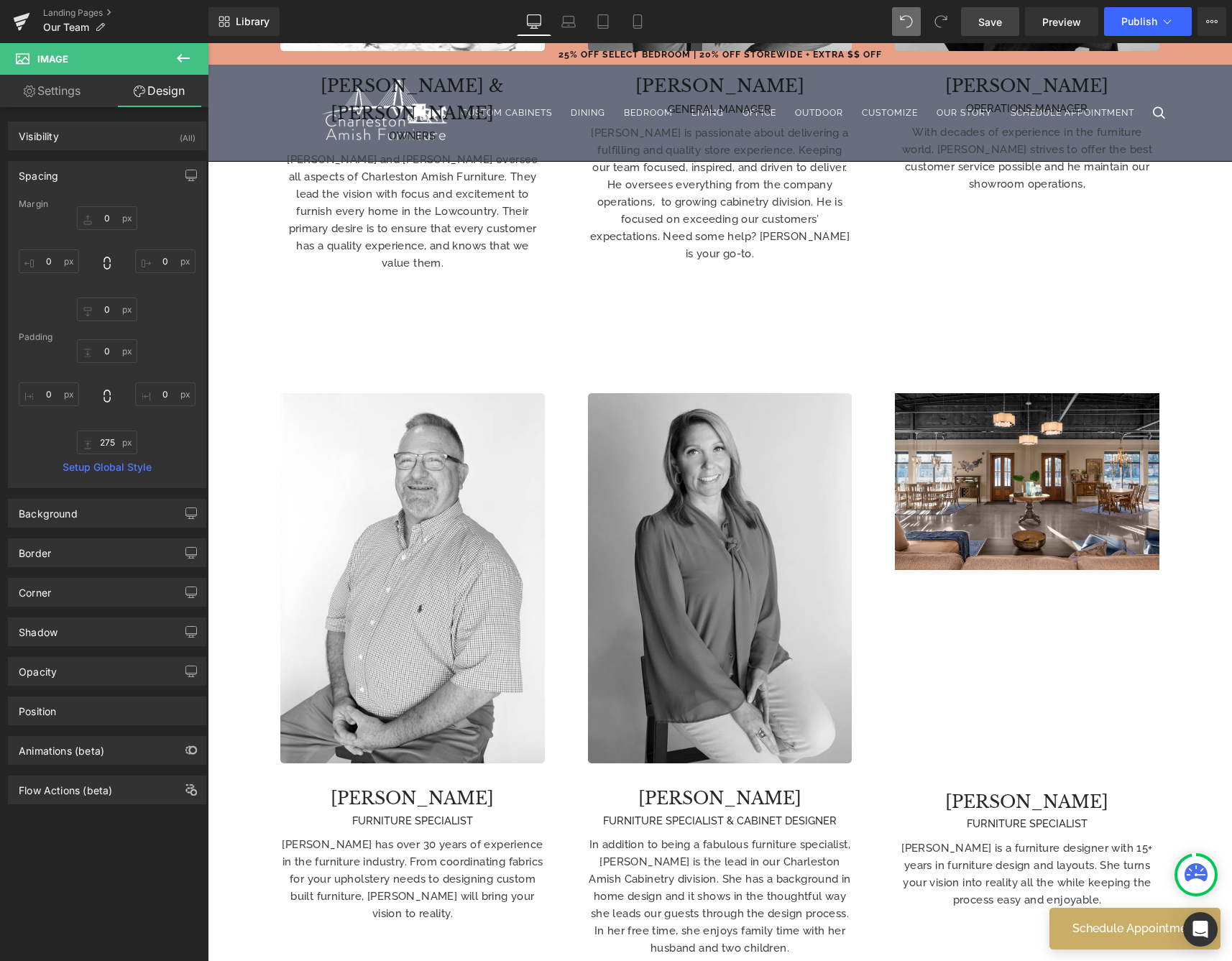
click at [1006, 24] on link "Save" at bounding box center [990, 22] width 58 height 29
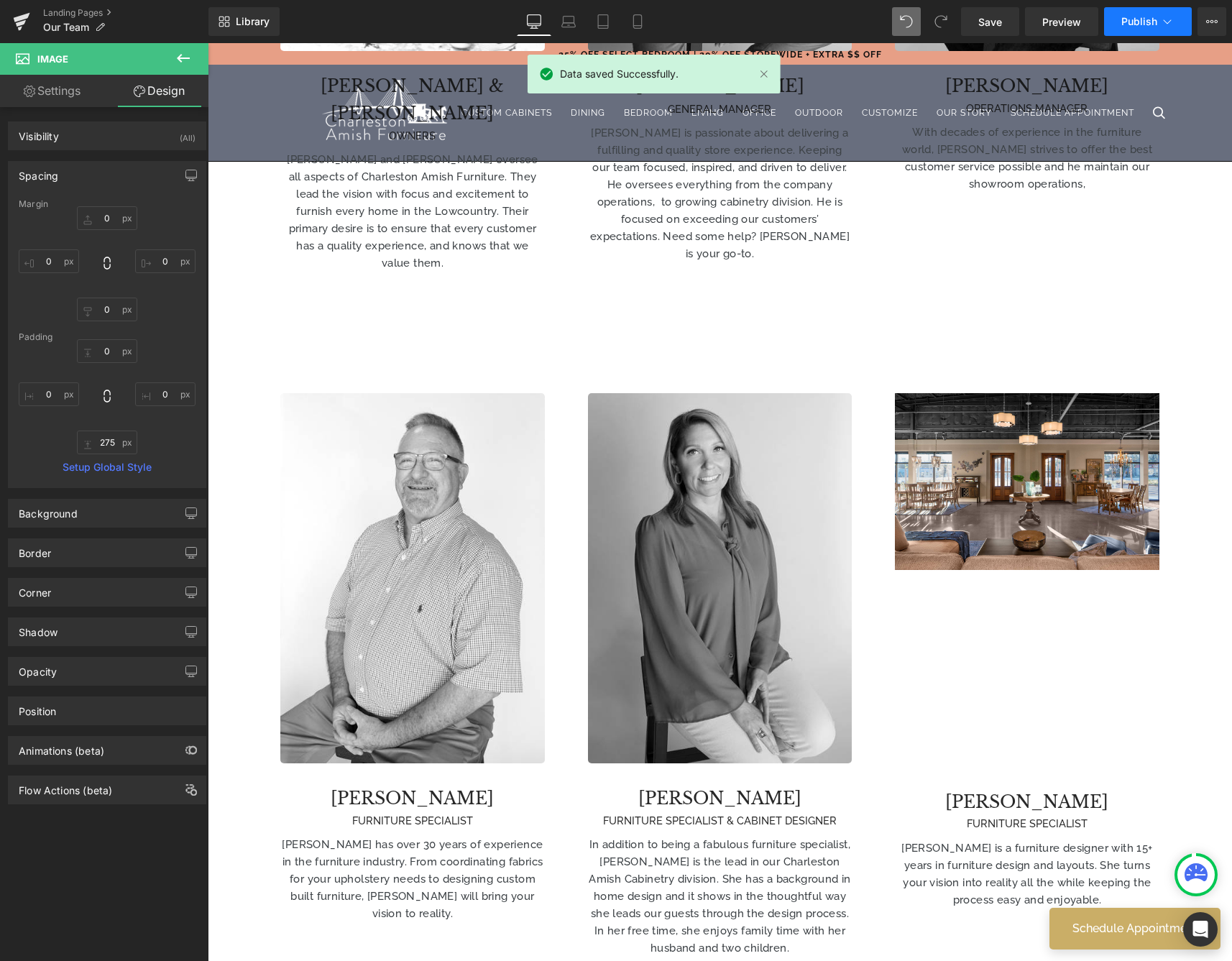
click at [1129, 26] on span "Publish" at bounding box center [1139, 21] width 36 height 11
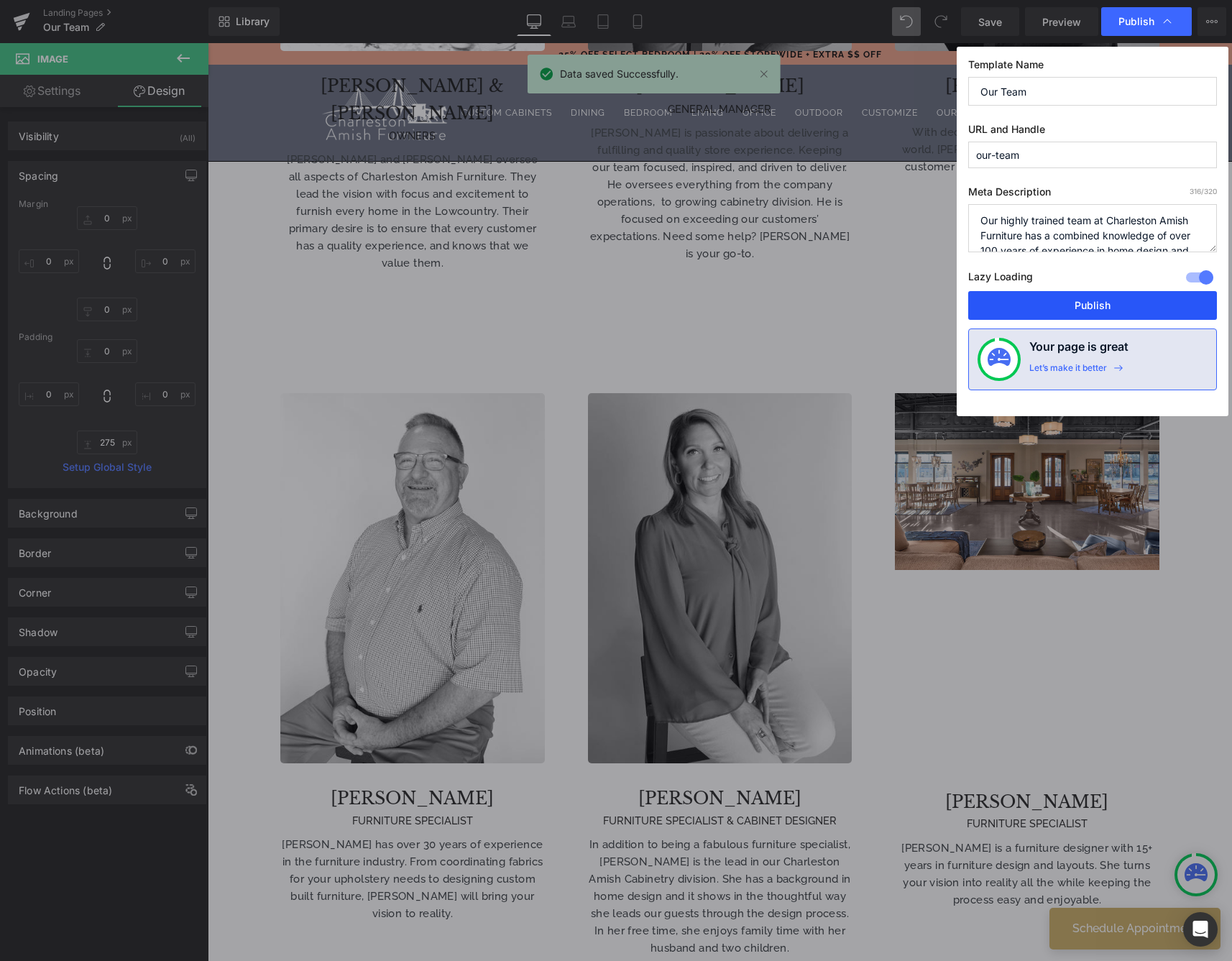
click at [1066, 301] on button "Publish" at bounding box center [1092, 305] width 248 height 29
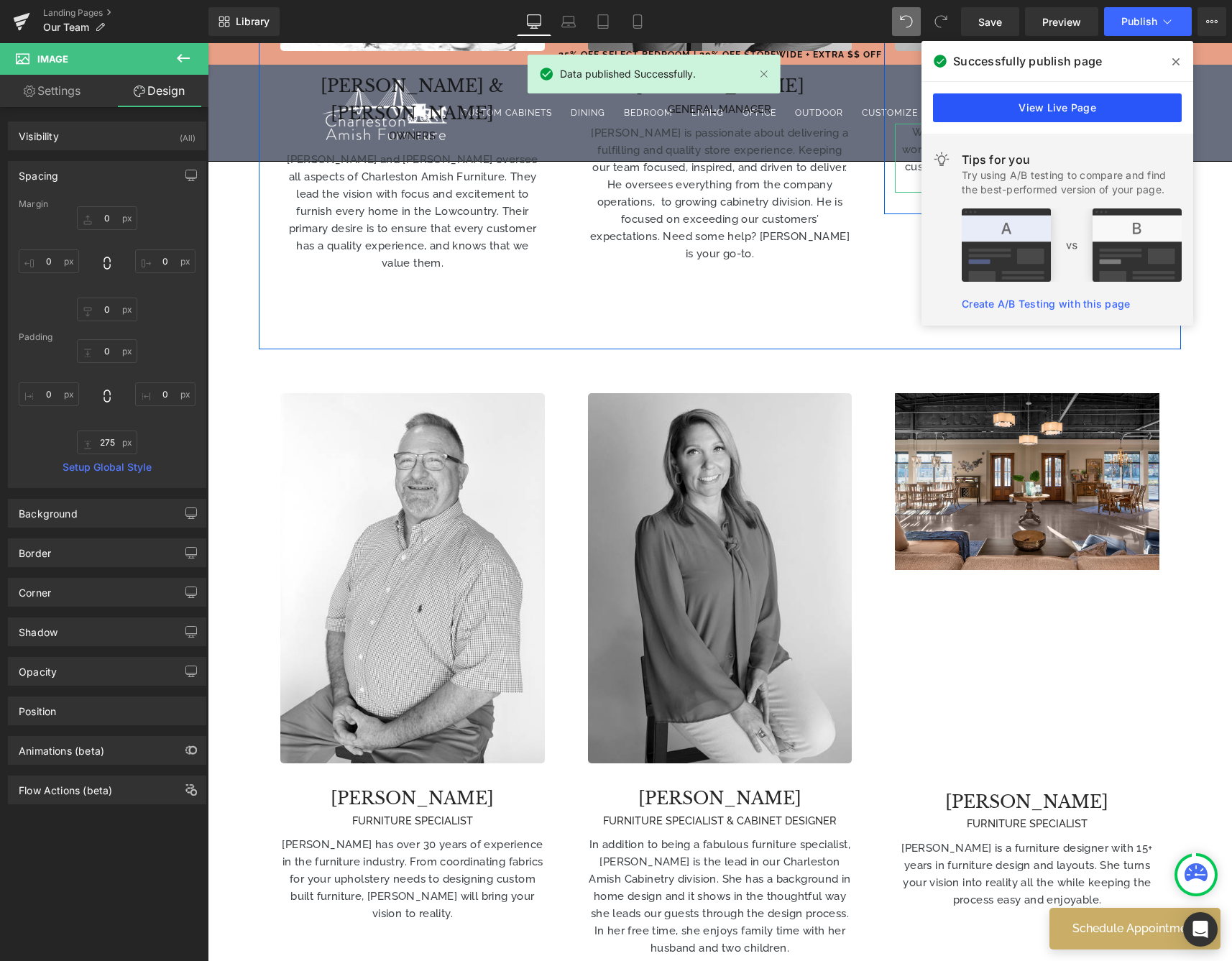
click at [1034, 116] on link "View Live Page" at bounding box center [1057, 107] width 248 height 29
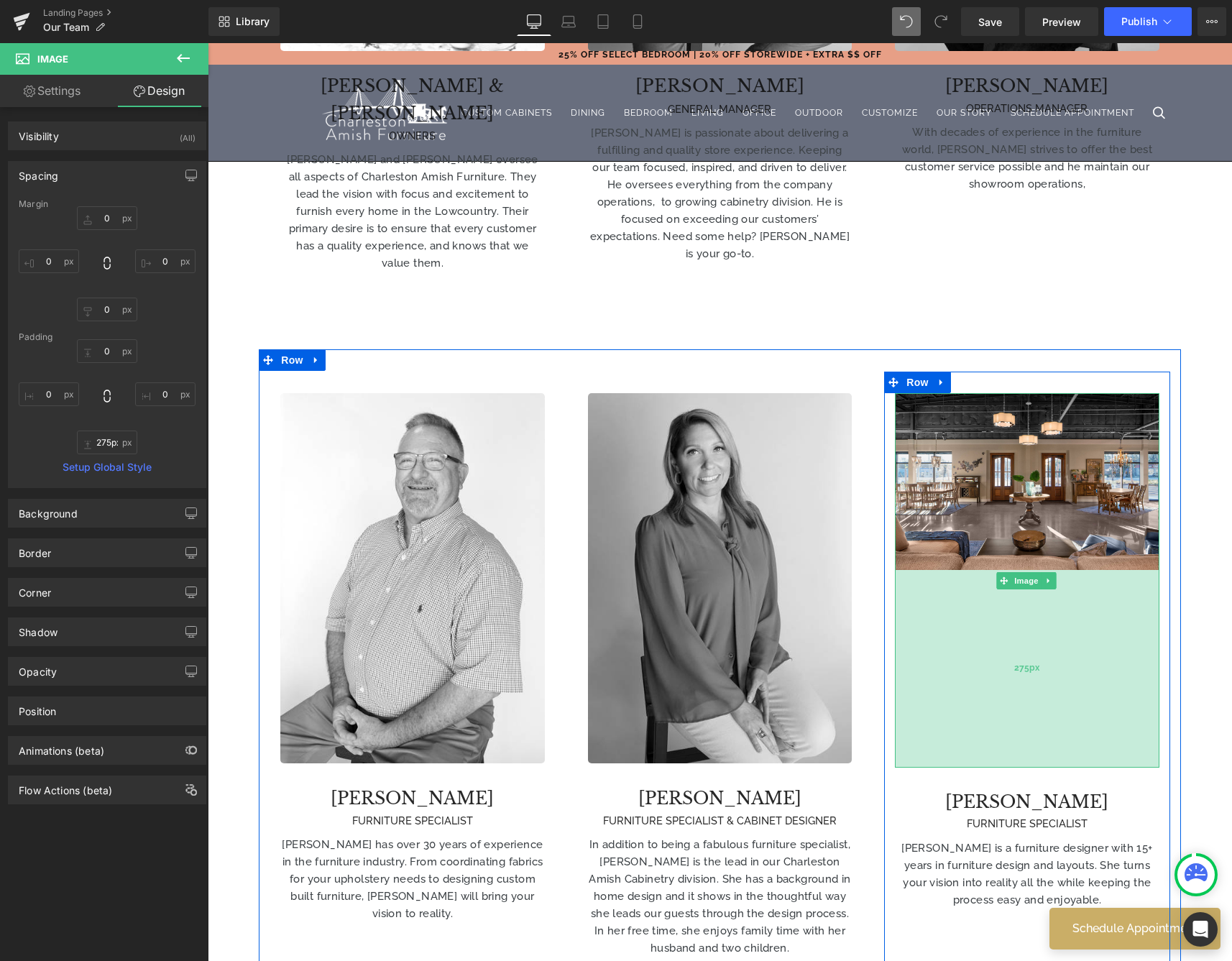
click at [1042, 703] on div "275px" at bounding box center [1027, 669] width 264 height 198
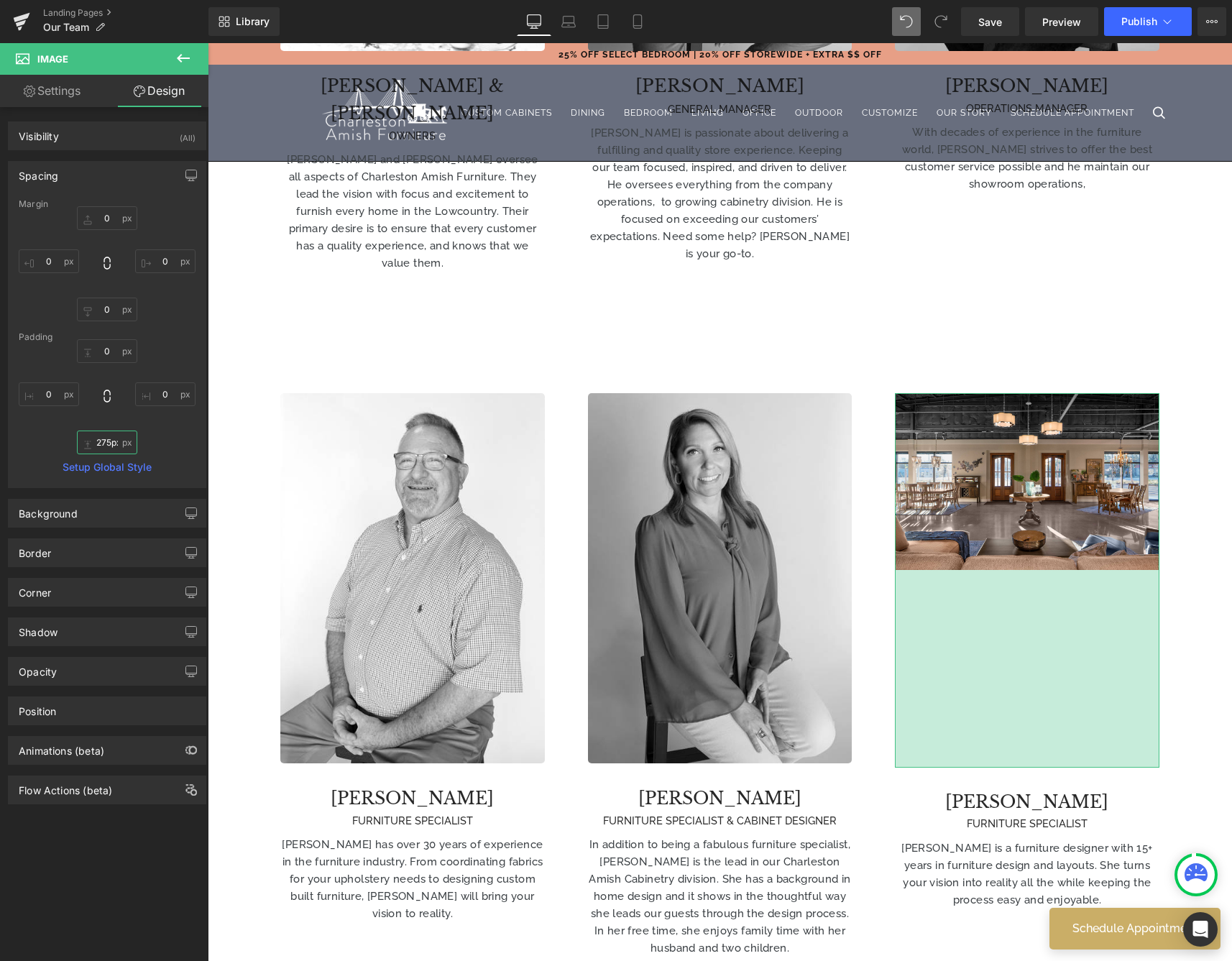
click at [114, 439] on input "275px" at bounding box center [107, 442] width 60 height 24
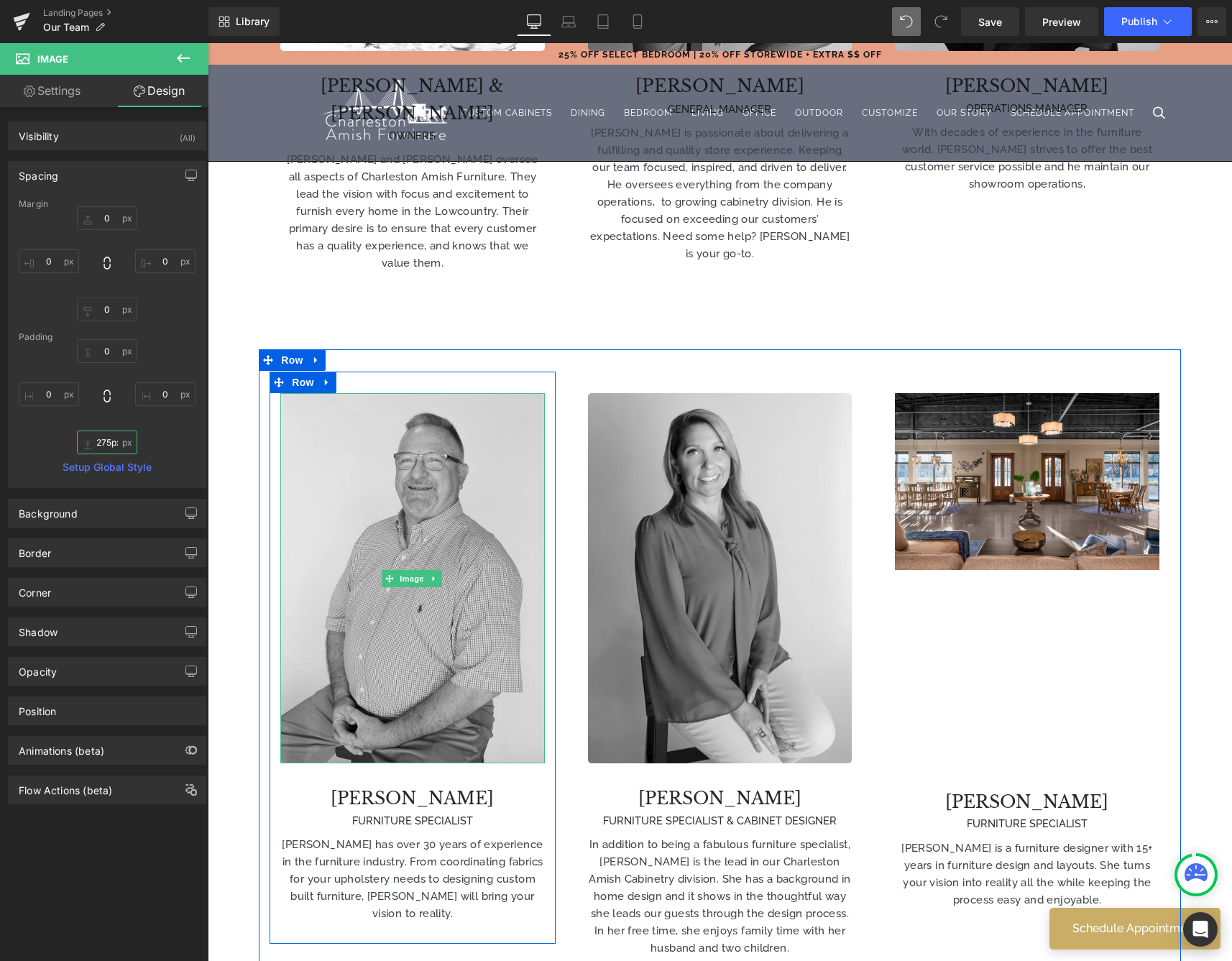
type input "275x"
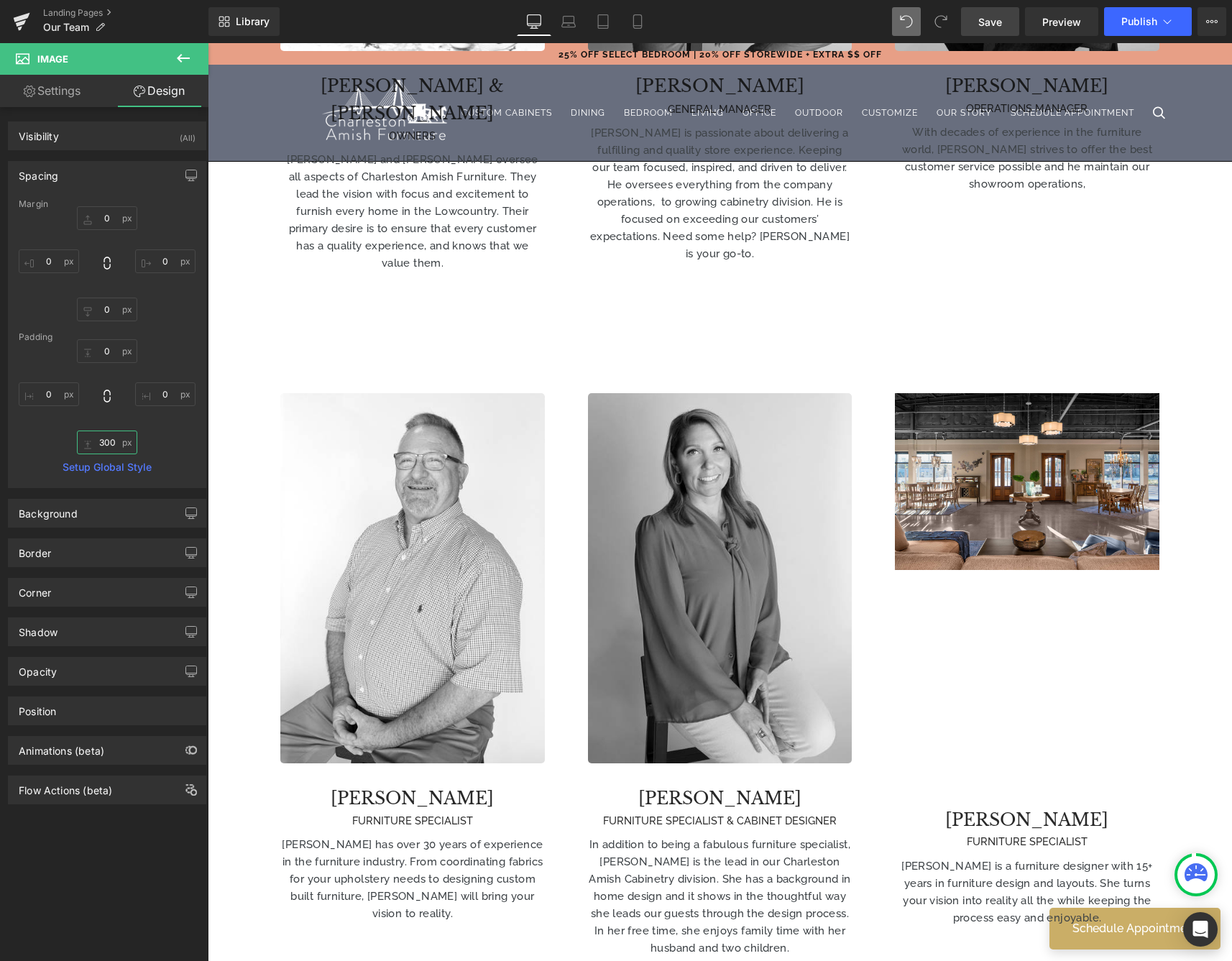
type input "300"
click at [985, 10] on link "Save" at bounding box center [990, 22] width 58 height 29
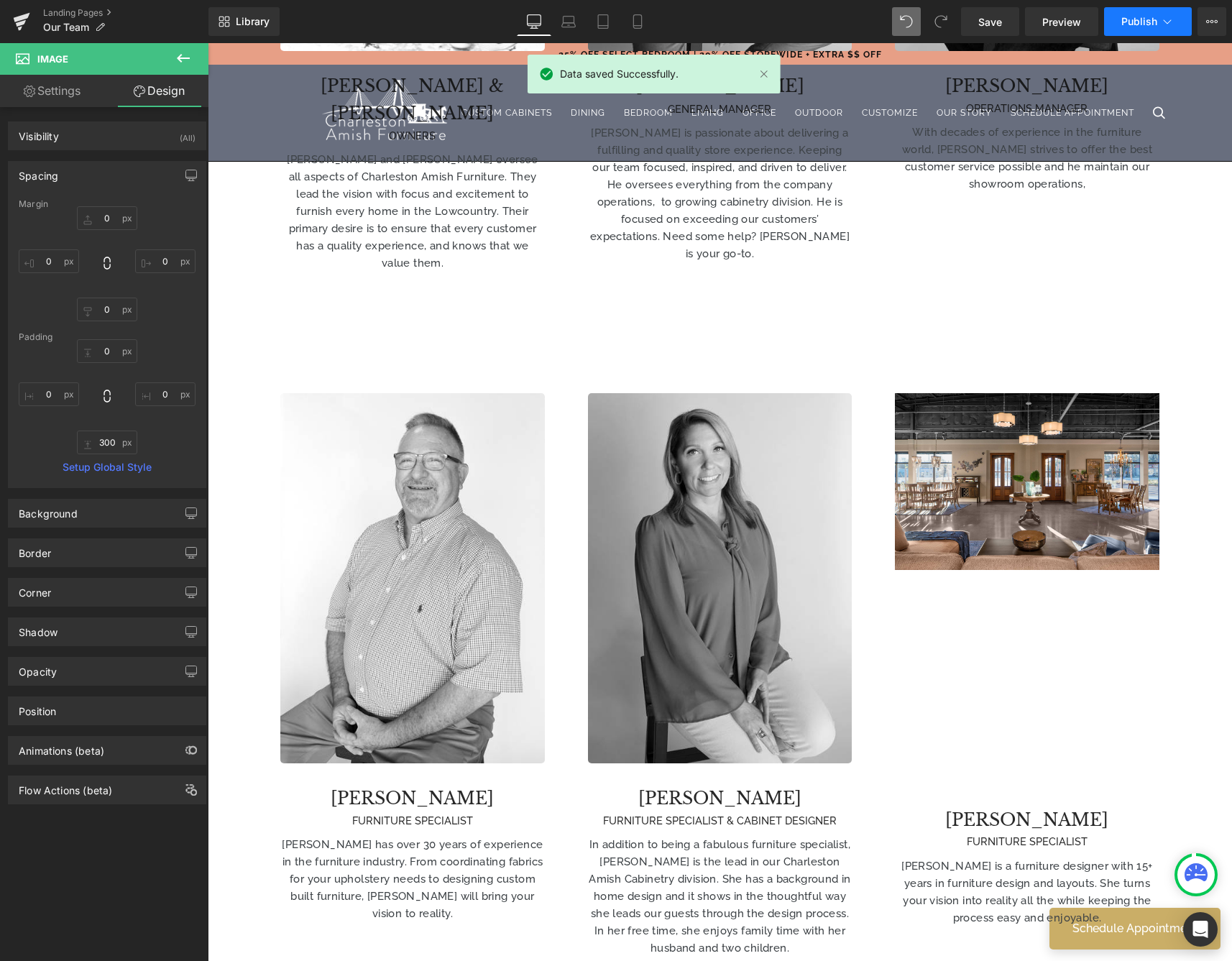
click at [1151, 25] on span "Publish" at bounding box center [1139, 21] width 36 height 11
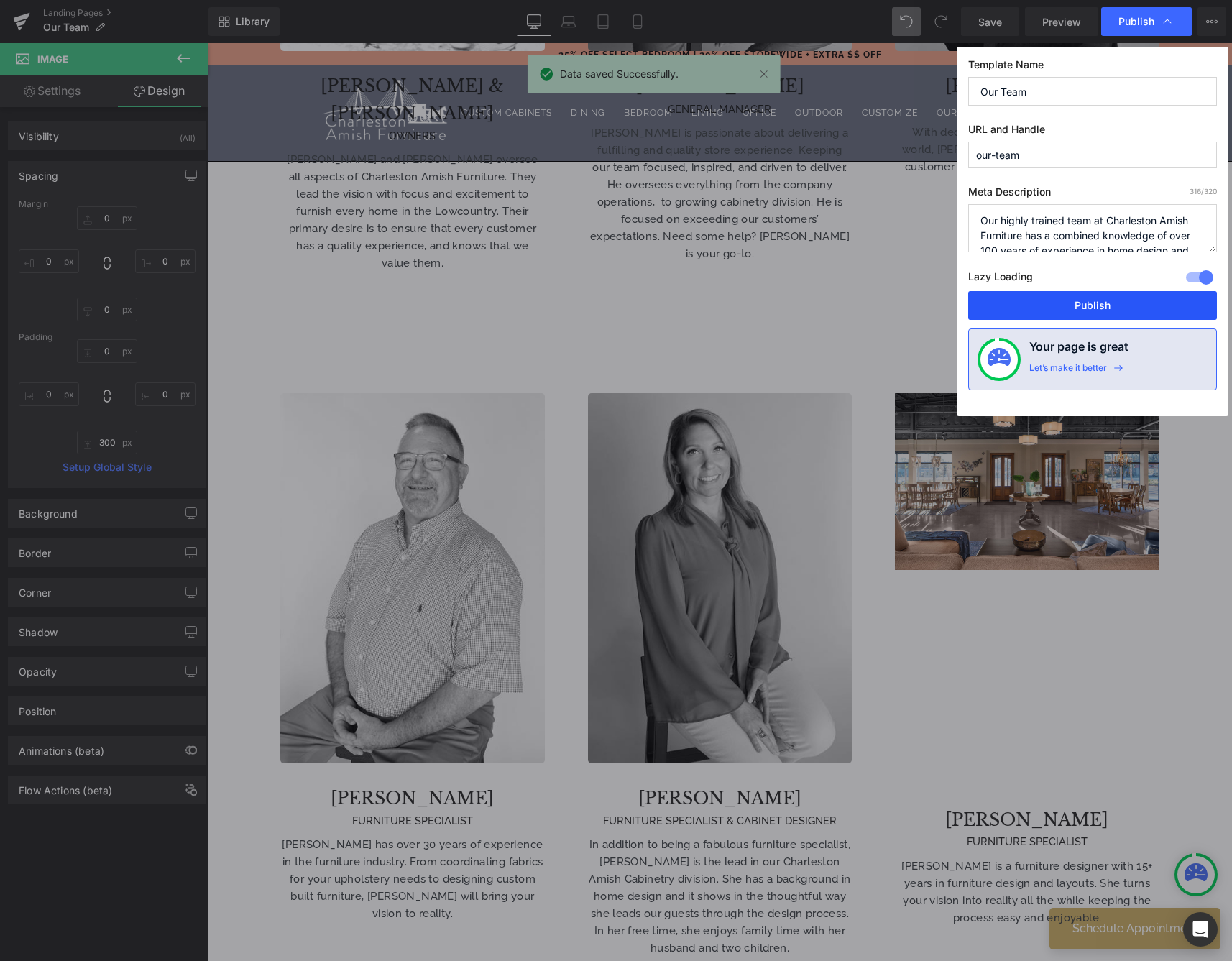
click at [1078, 313] on button "Publish" at bounding box center [1092, 305] width 248 height 29
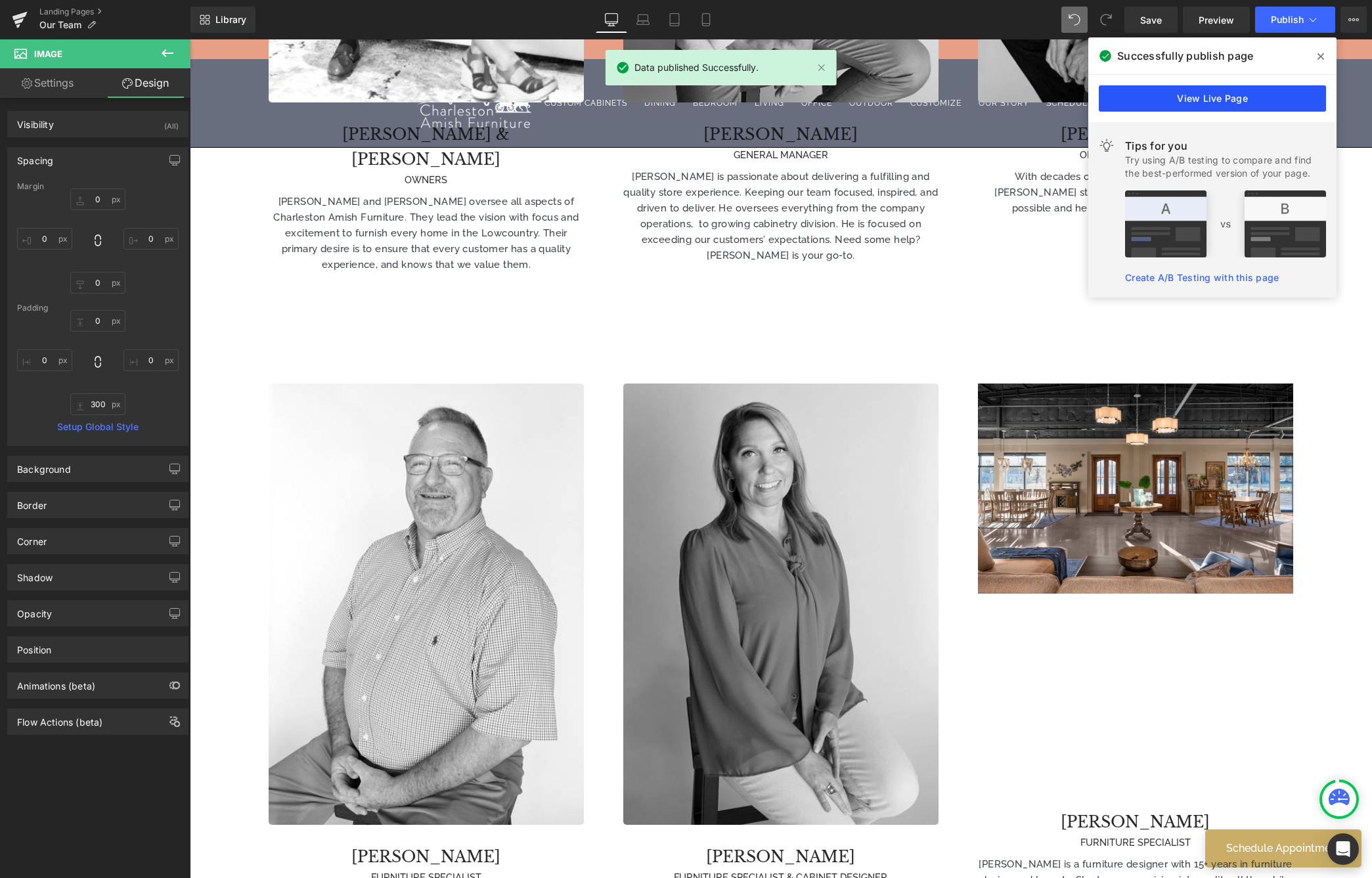
click at [1125, 97] on link "View Live Page" at bounding box center [1212, 98] width 227 height 27
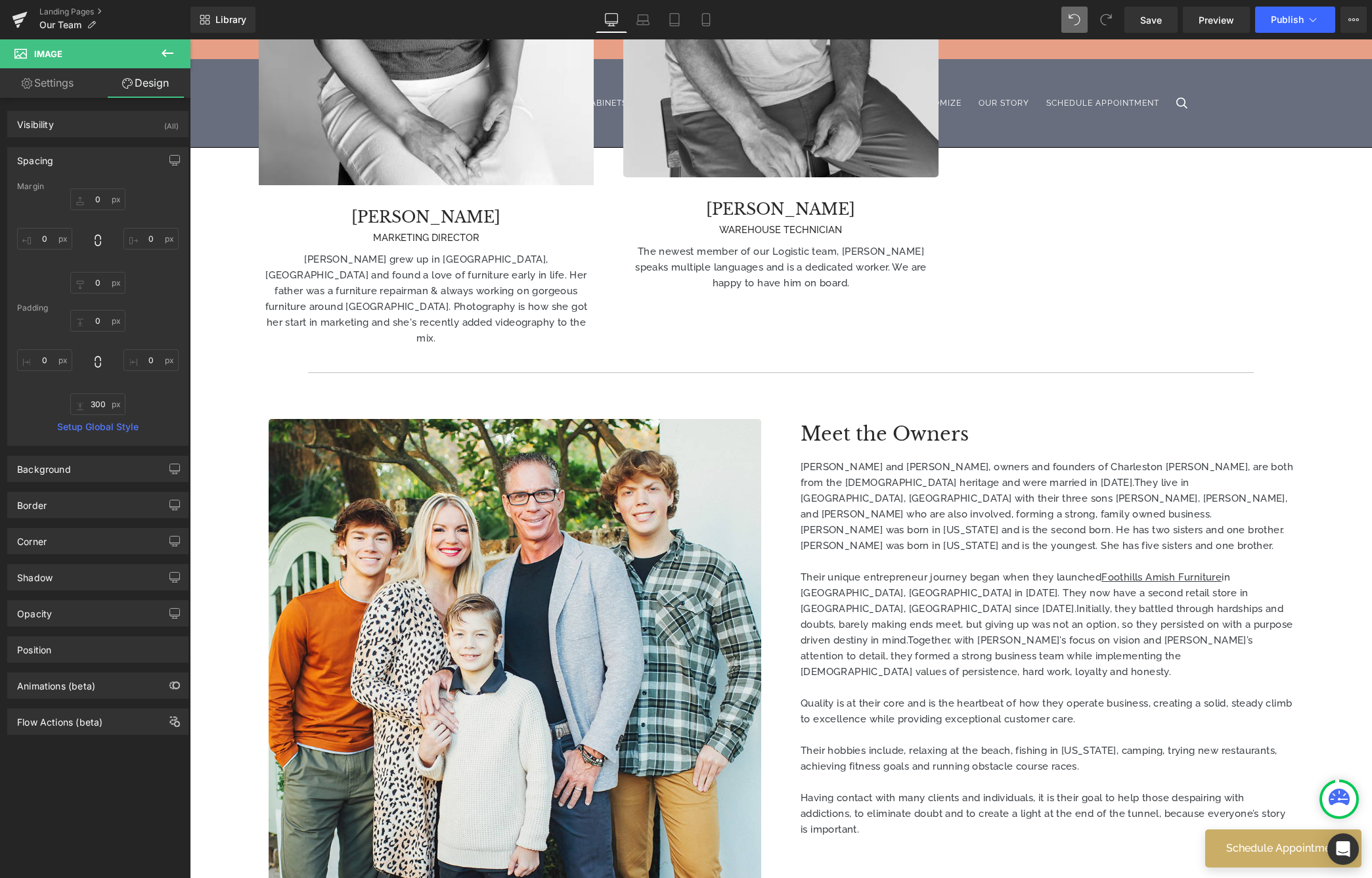
scroll to position [2370, 0]
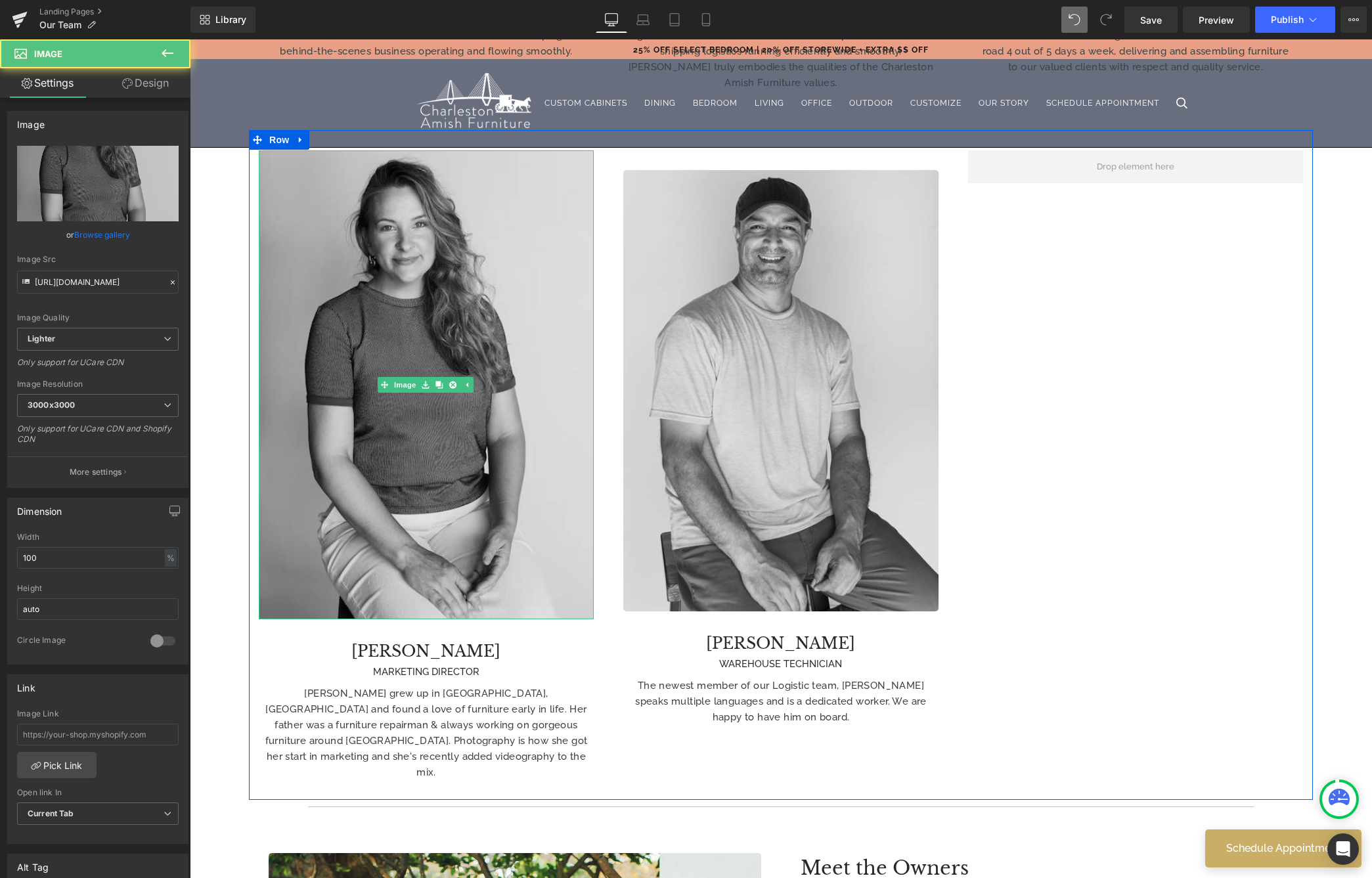
click at [450, 232] on img at bounding box center [426, 385] width 335 height 469
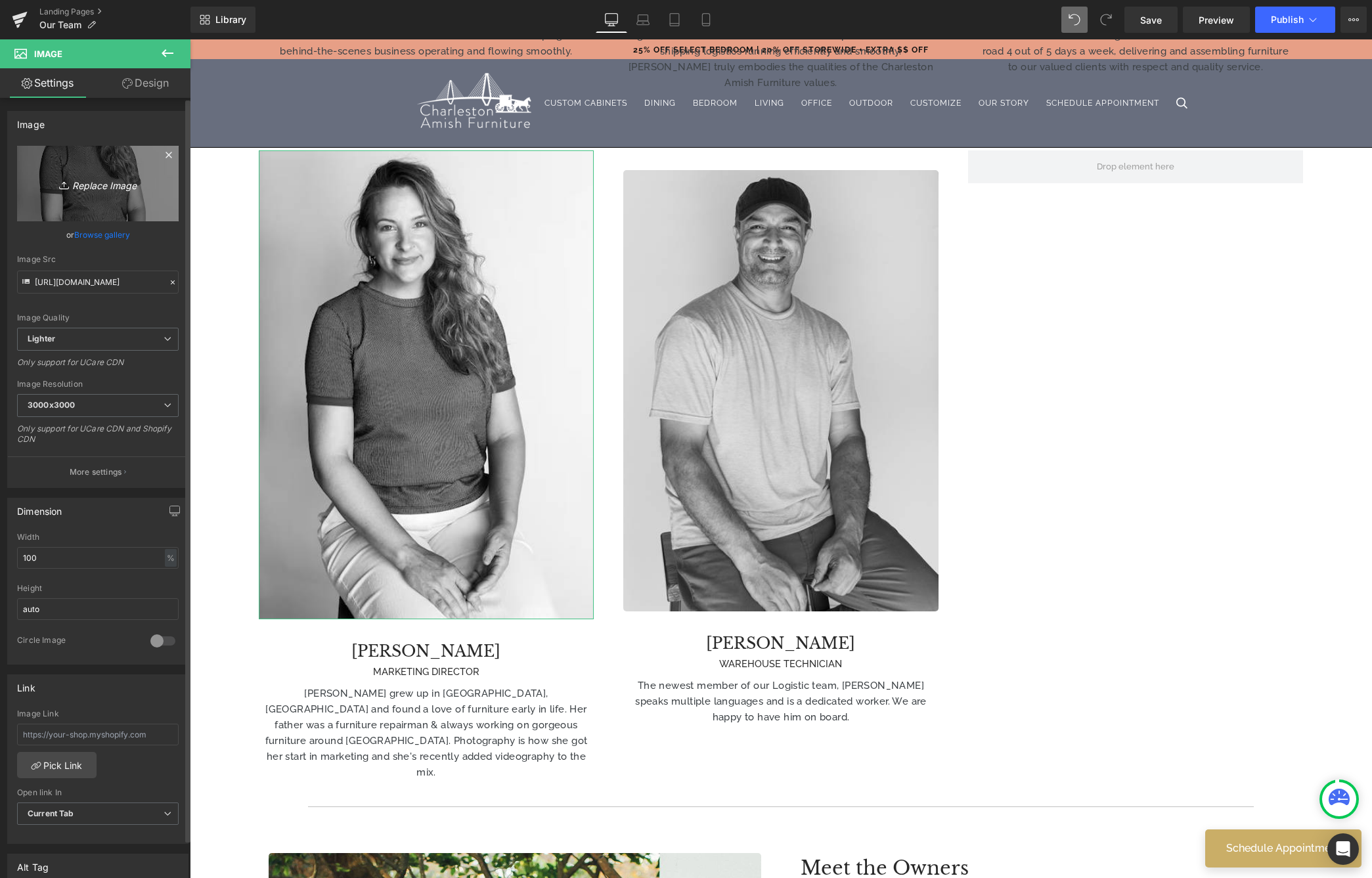
click at [96, 185] on icon "Replace Image" at bounding box center [97, 183] width 105 height 16
type input "C:\fakepath\BRIDGIT copy.avif"
click at [95, 235] on link "Browse gallery" at bounding box center [102, 235] width 56 height 23
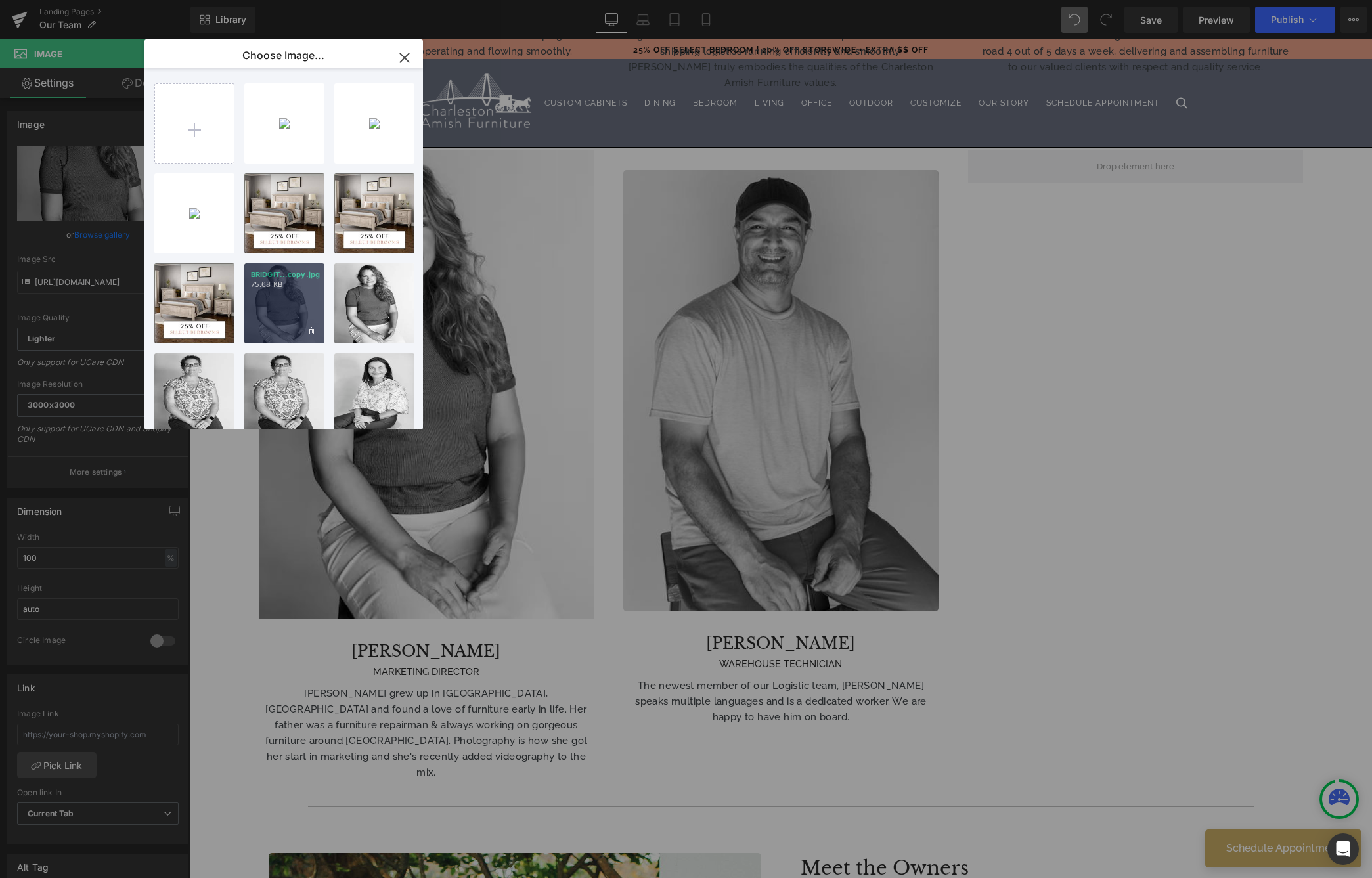
click at [283, 299] on div "BRIDGIT...copy.jpg 75.68 KB" at bounding box center [284, 303] width 80 height 80
type input "[URL][DOMAIN_NAME]"
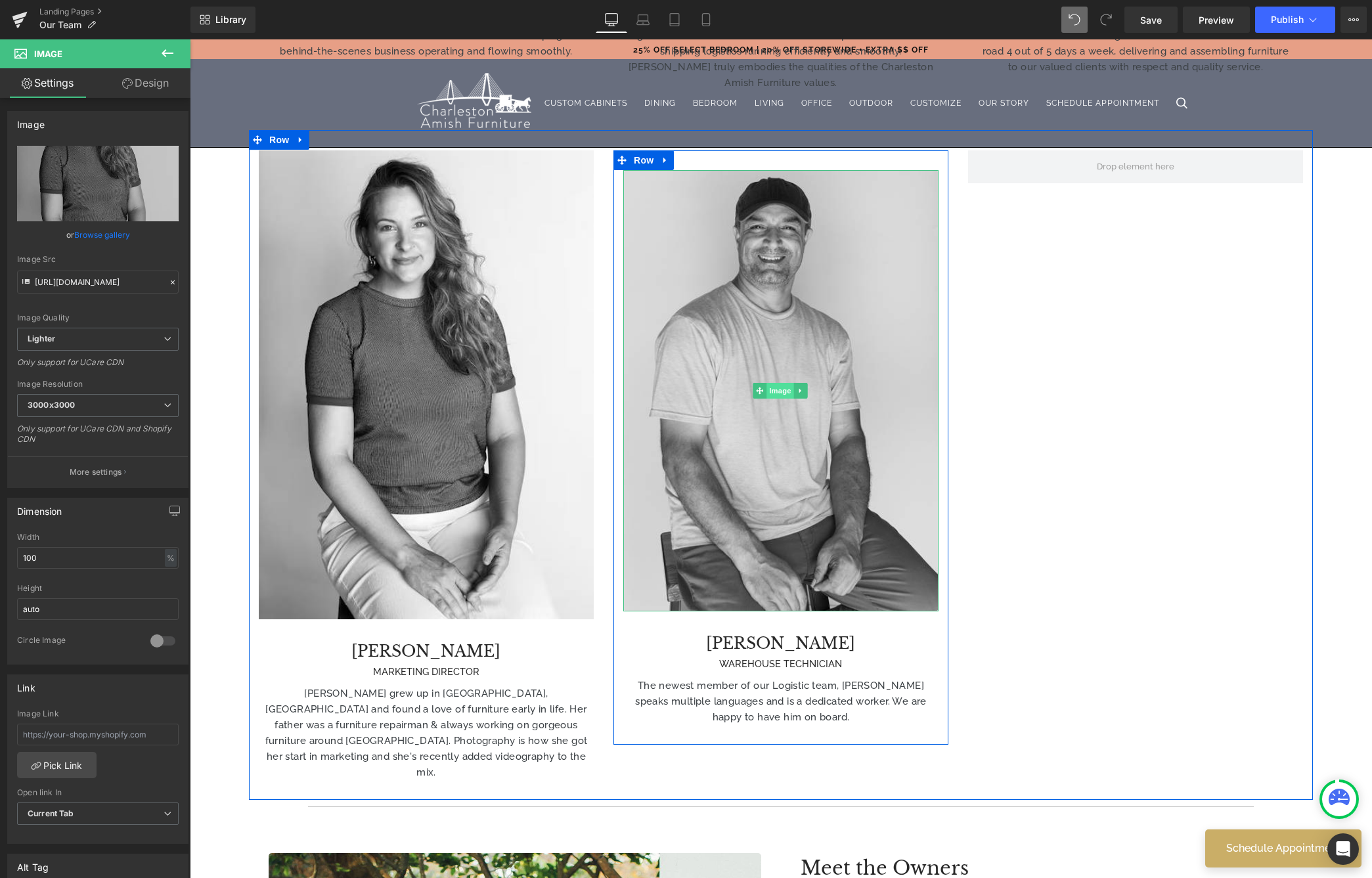
click at [778, 383] on span "Image" at bounding box center [780, 391] width 27 height 16
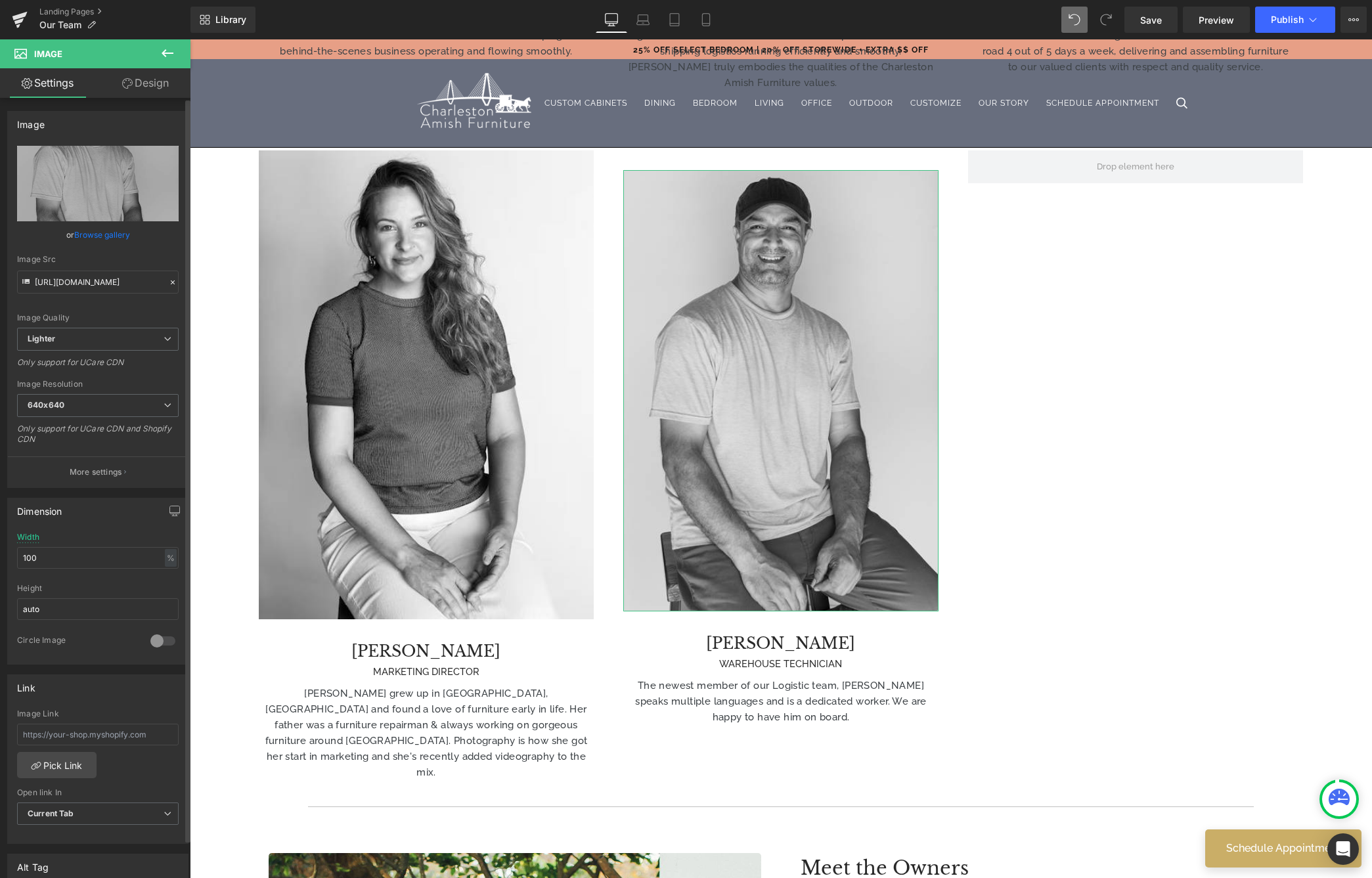
click at [117, 237] on link "Browse gallery" at bounding box center [102, 235] width 56 height 23
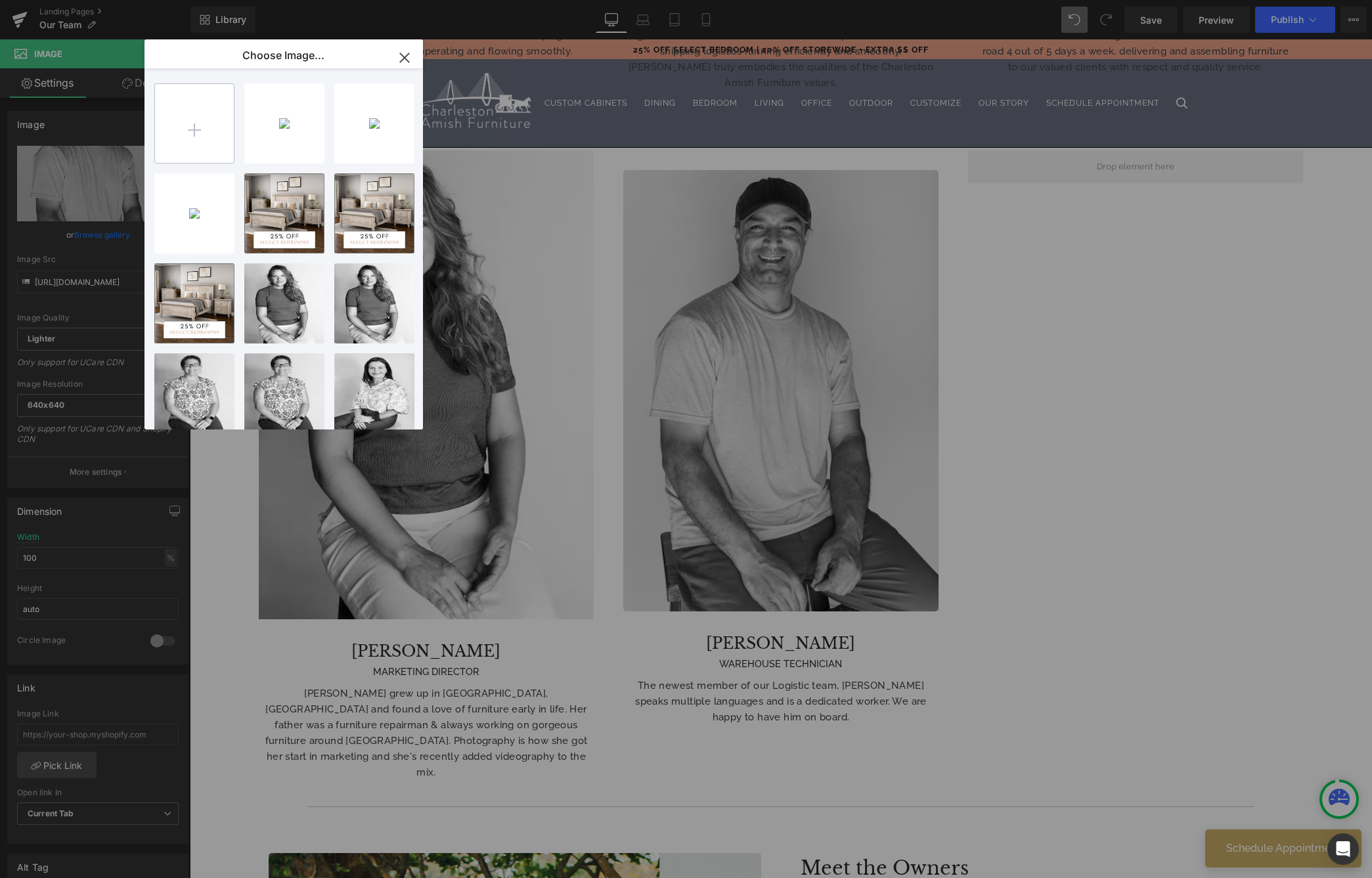
click at [192, 115] on input "file" at bounding box center [194, 123] width 79 height 79
type input "C:\fakepath\ASIF copy.jpg"
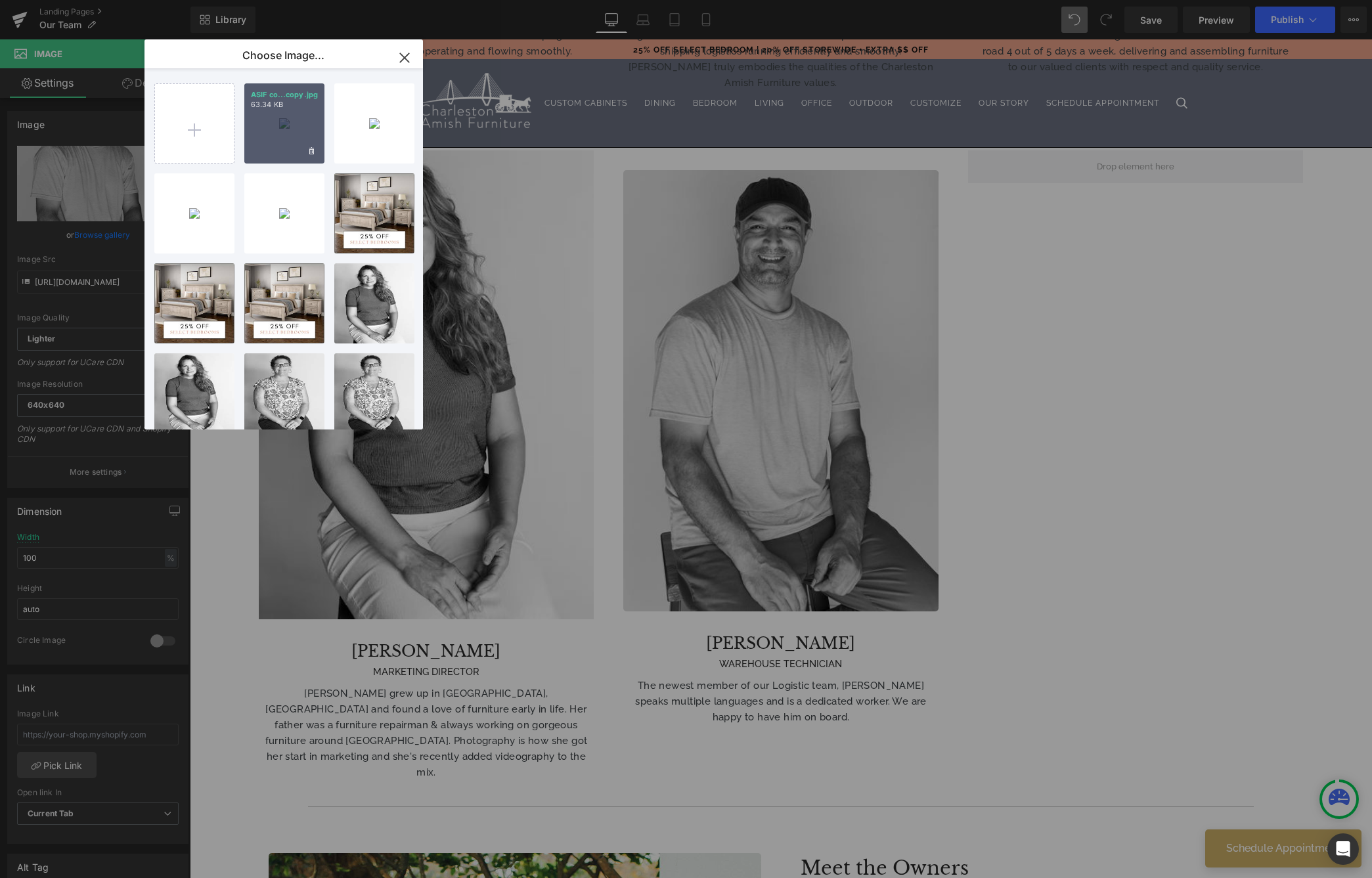
click at [284, 127] on div "ASIF co...copy.jpg 63.34 KB" at bounding box center [284, 123] width 80 height 80
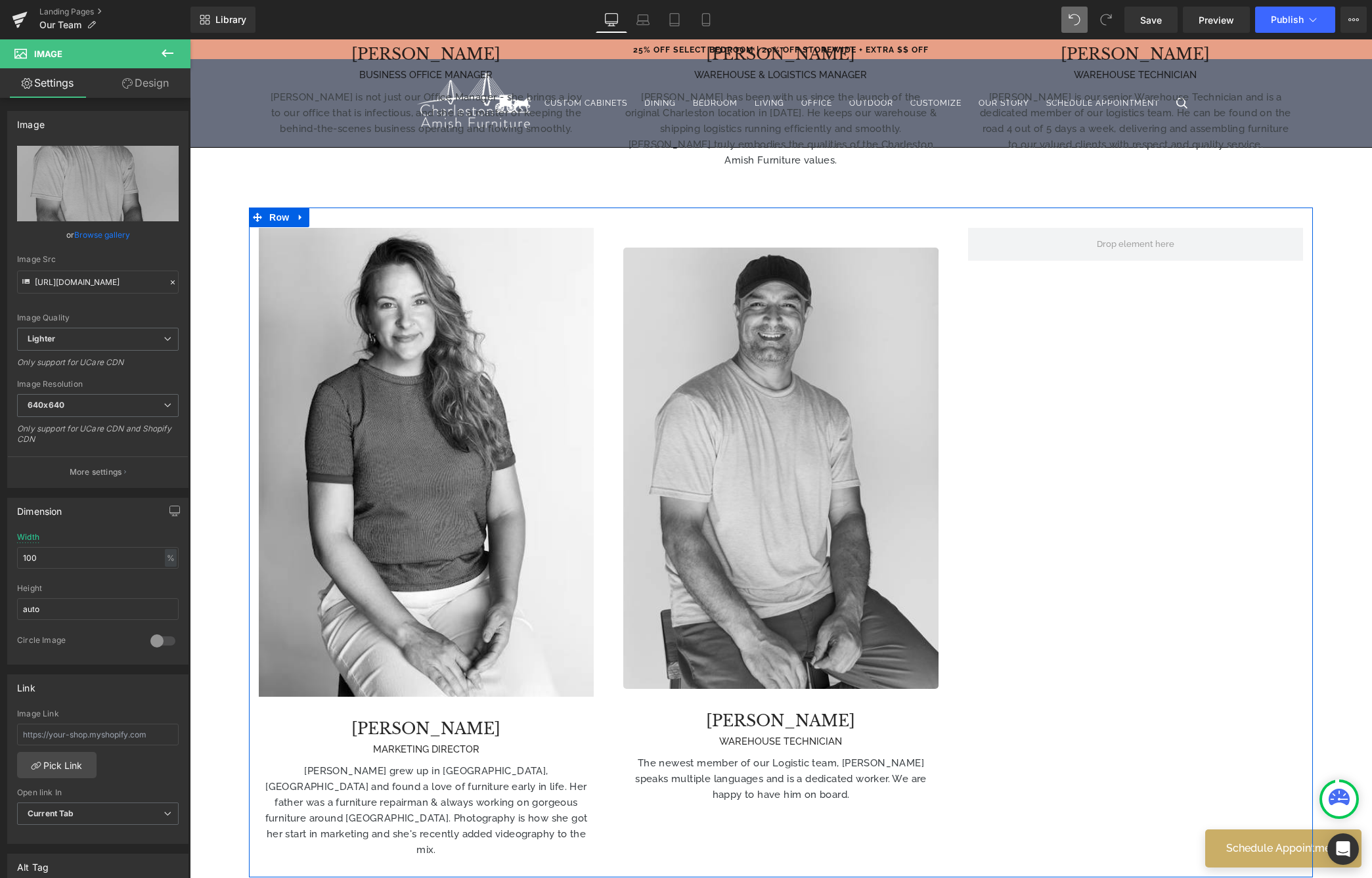
scroll to position [2220, 0]
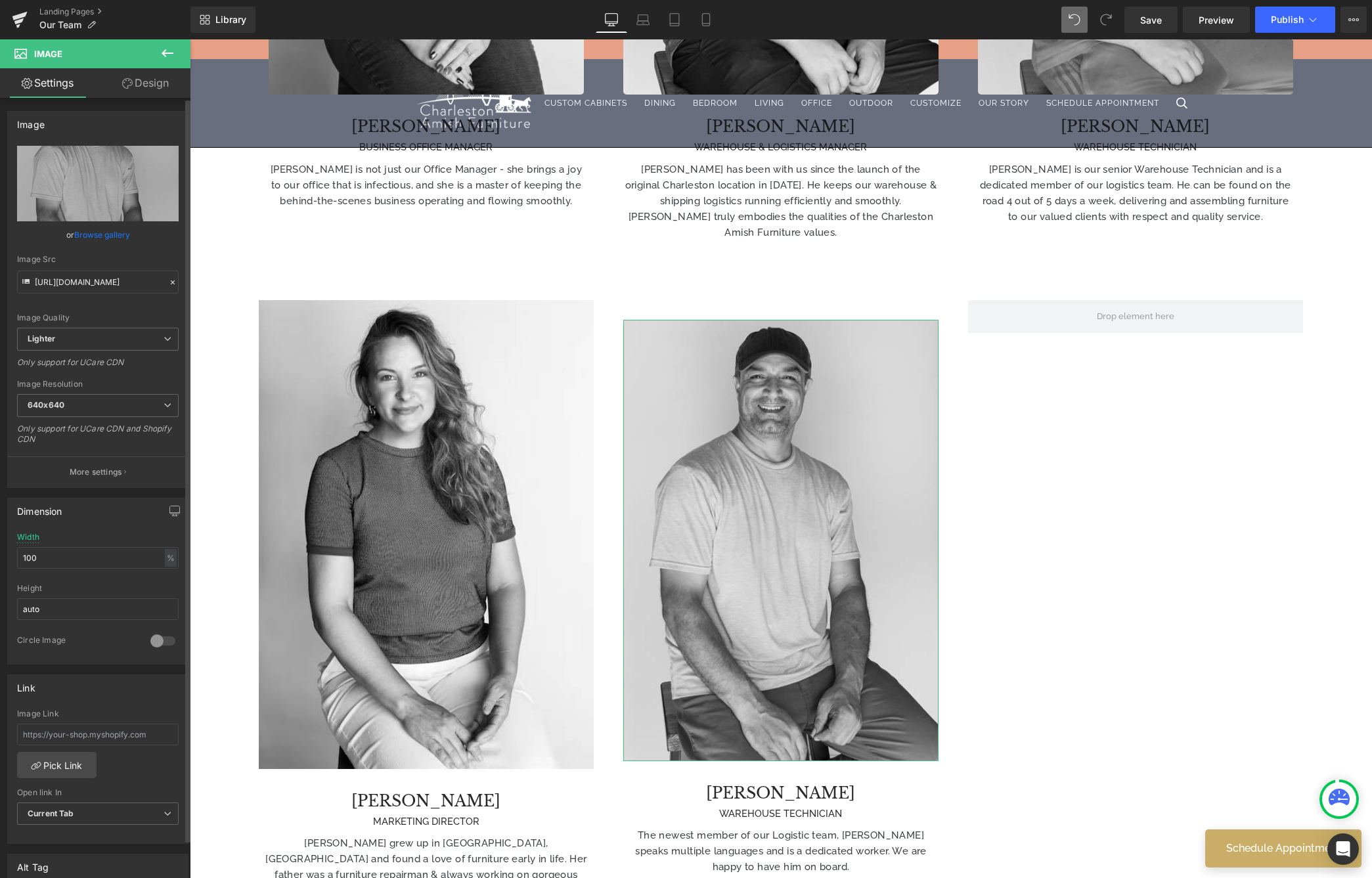
click at [104, 231] on link "Browse gallery" at bounding box center [102, 235] width 56 height 23
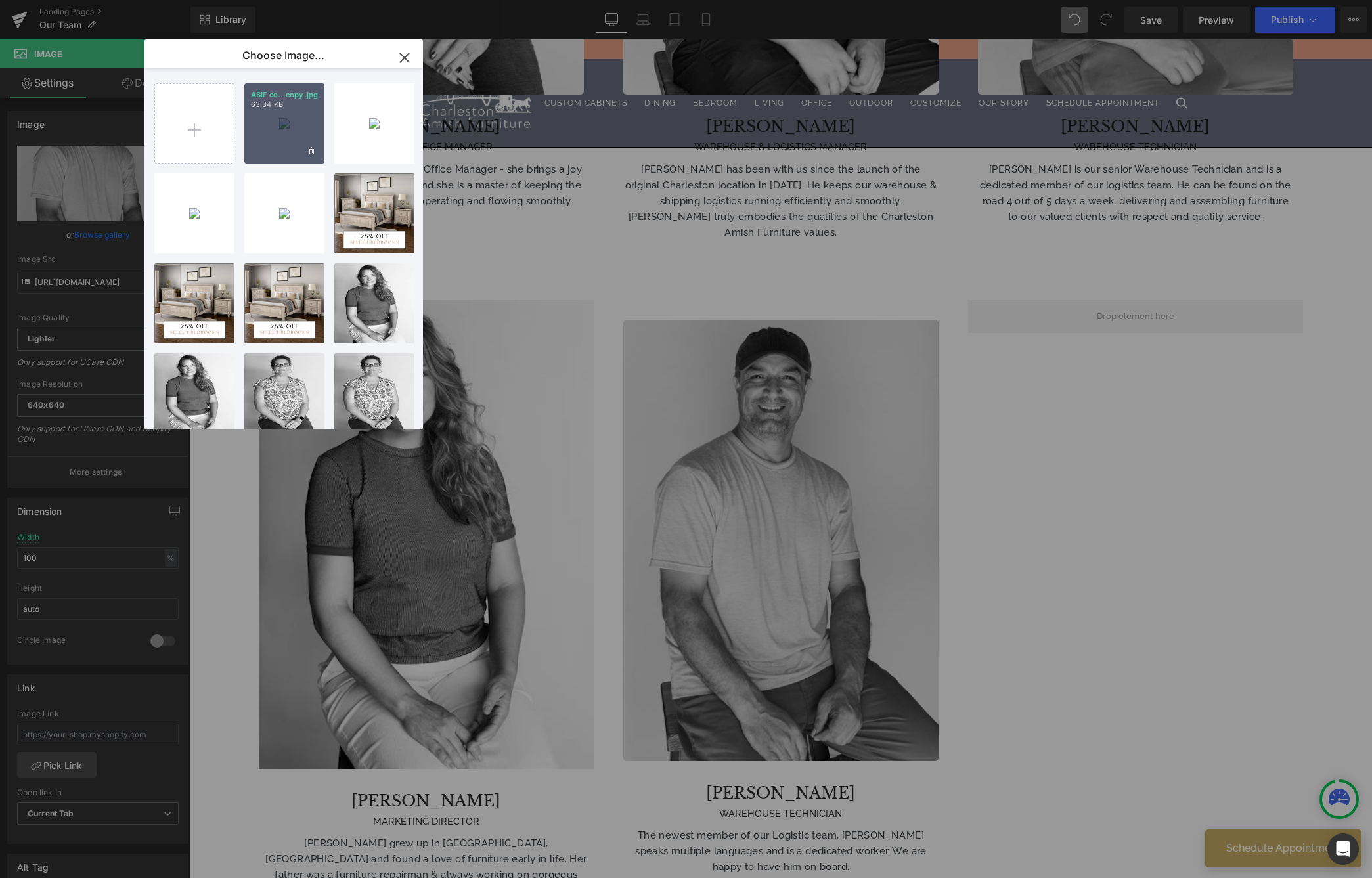
click at [280, 119] on div "ASIF co...copy.jpg 63.34 KB" at bounding box center [284, 123] width 80 height 80
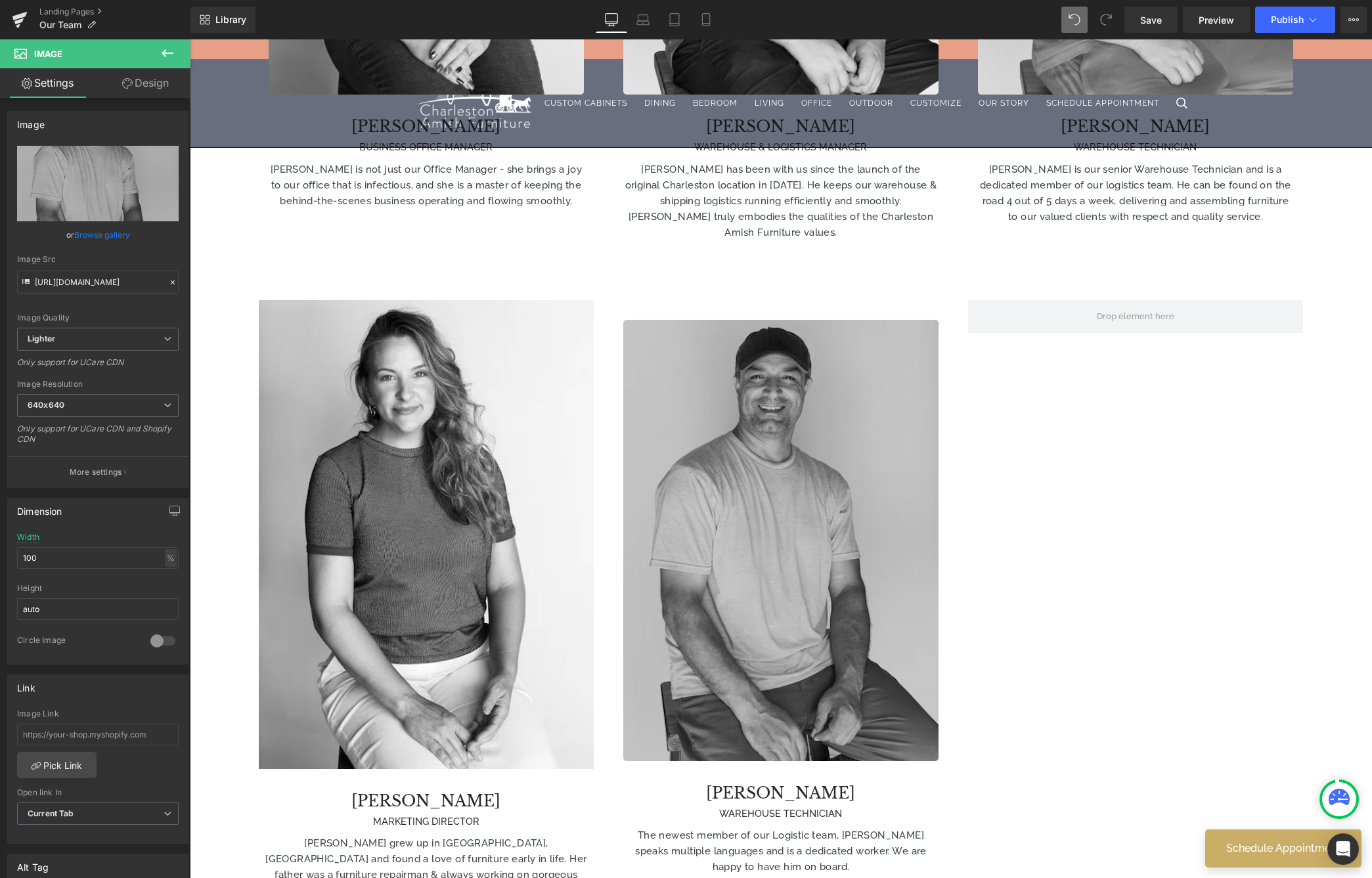
type input "[URL][DOMAIN_NAME]"
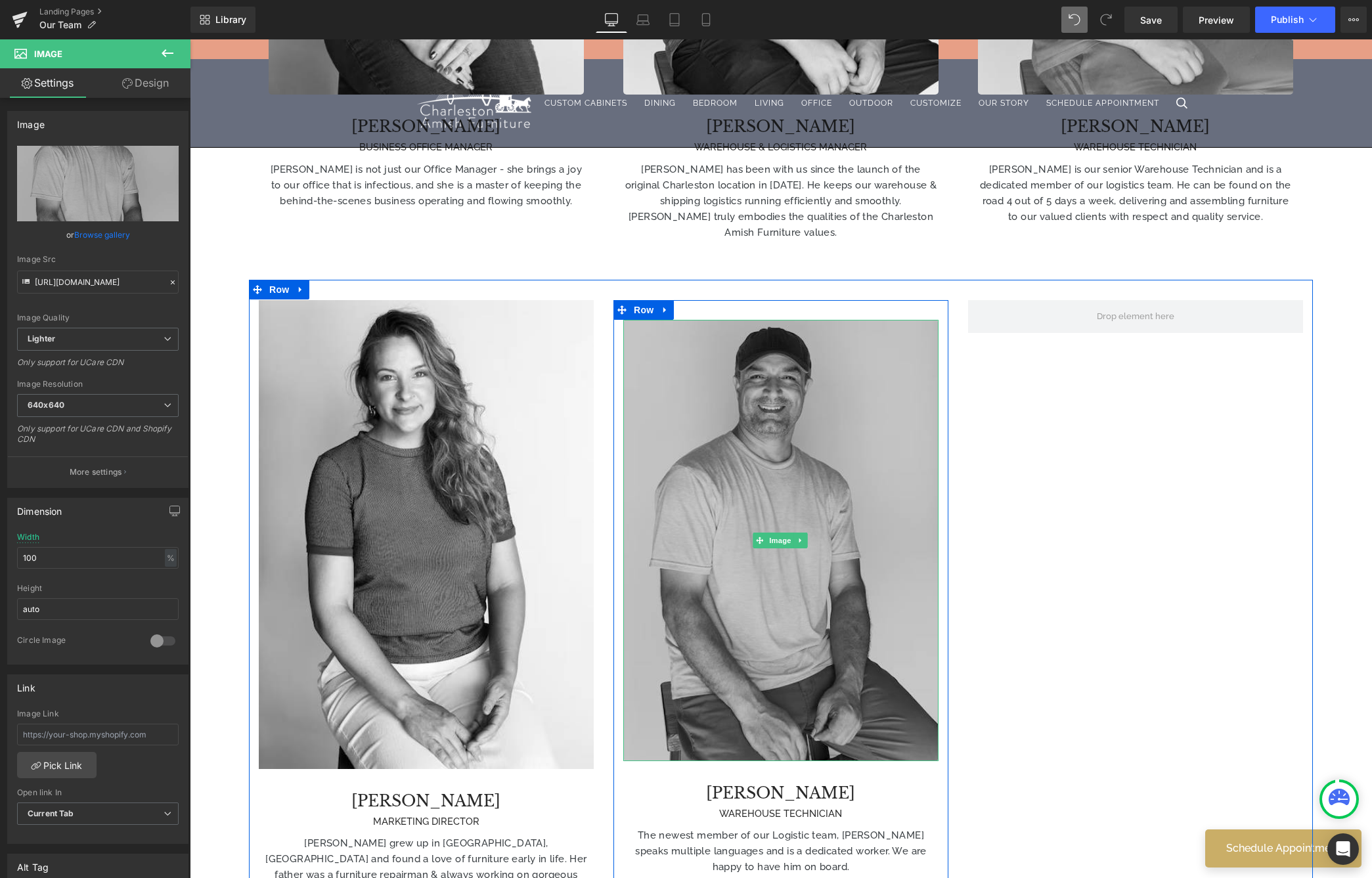
click at [814, 457] on img at bounding box center [780, 541] width 316 height 442
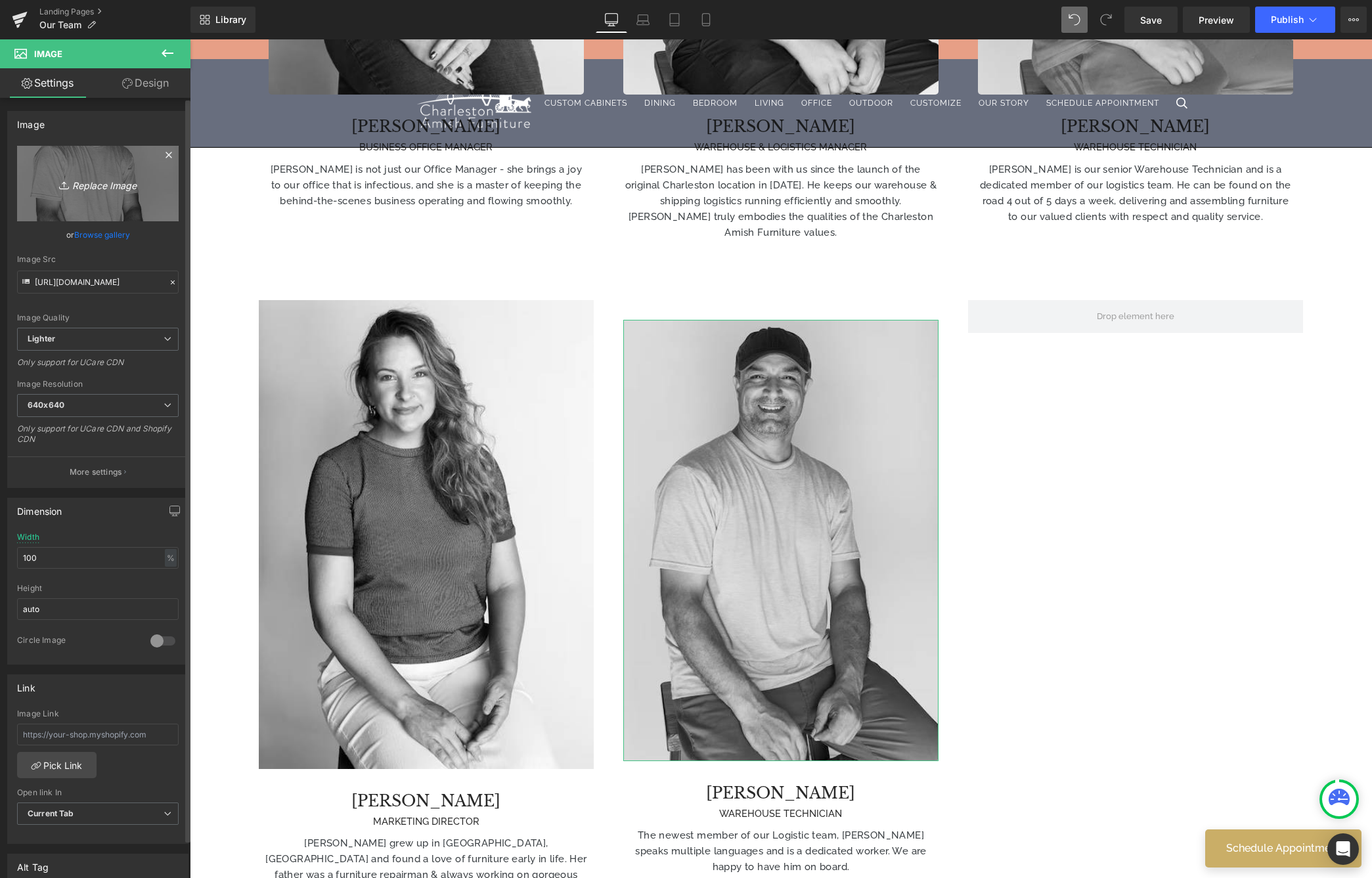
click at [131, 185] on icon "Replace Image" at bounding box center [97, 183] width 105 height 16
type input "C:\fakepath\ASIF.avif"
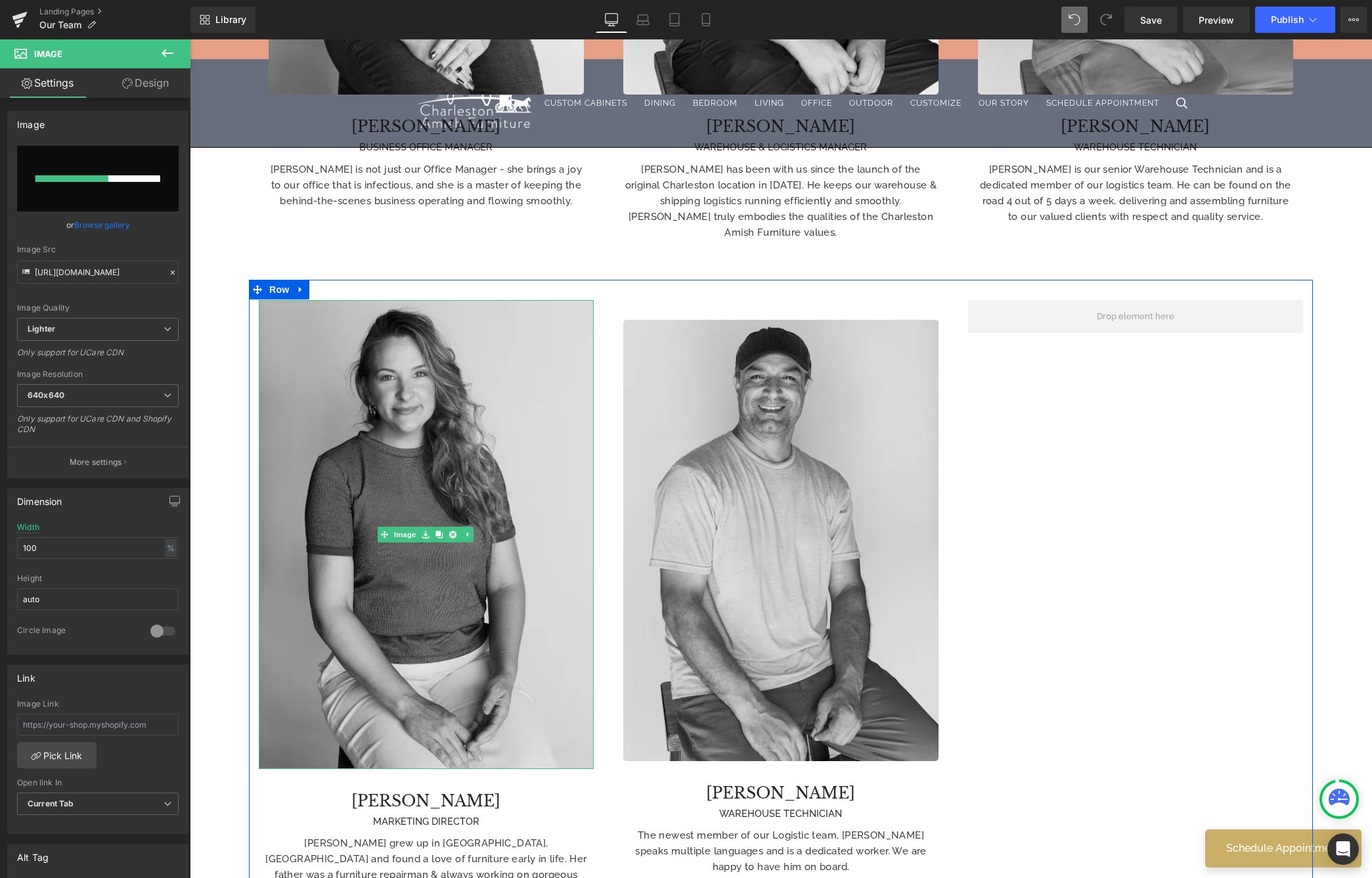
click at [474, 474] on img at bounding box center [426, 534] width 335 height 469
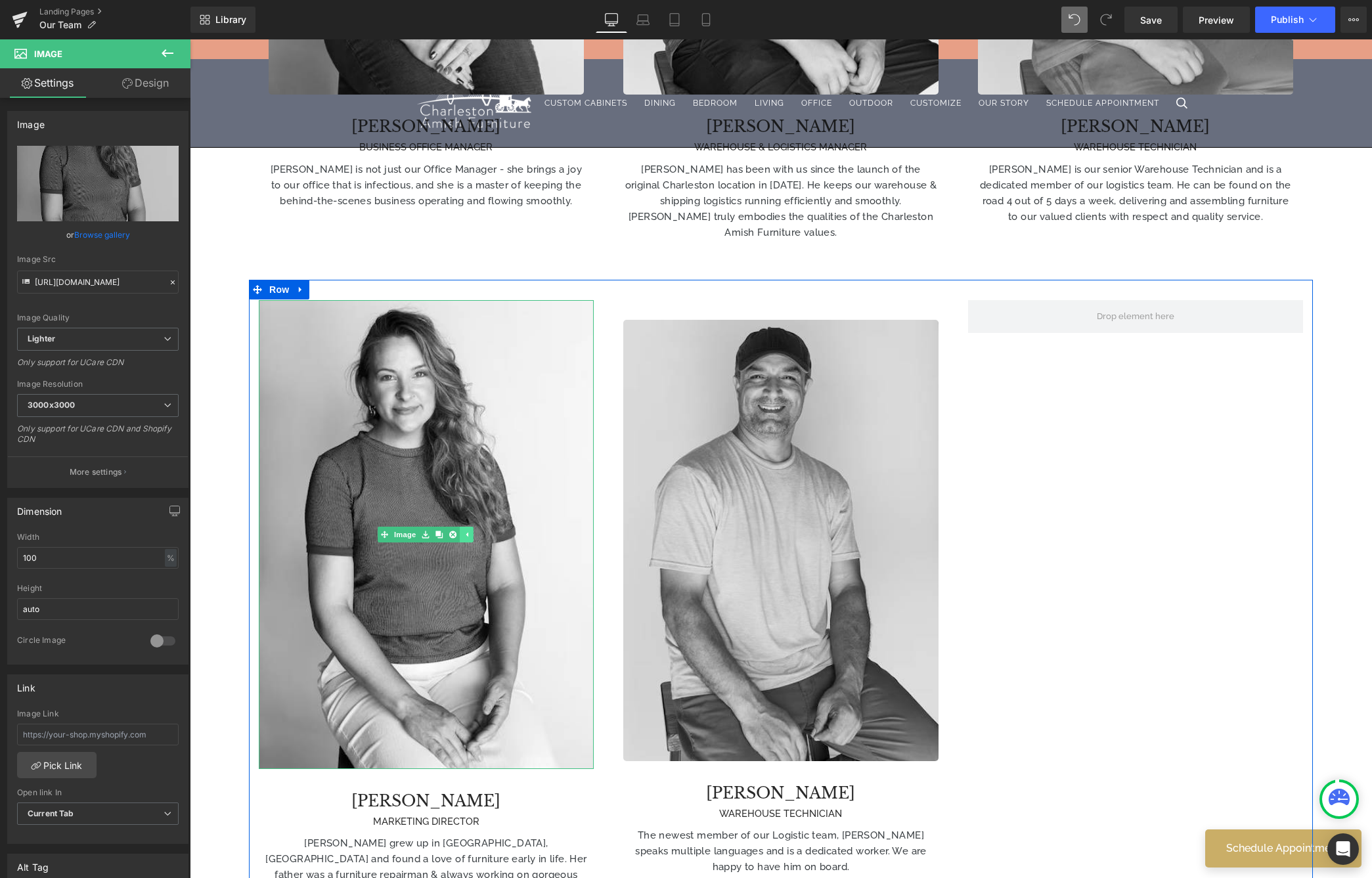
click at [466, 532] on icon at bounding box center [466, 534] width 2 height 5
click at [440, 527] on link at bounding box center [446, 534] width 14 height 16
click at [409, 527] on link "Image" at bounding box center [398, 534] width 41 height 16
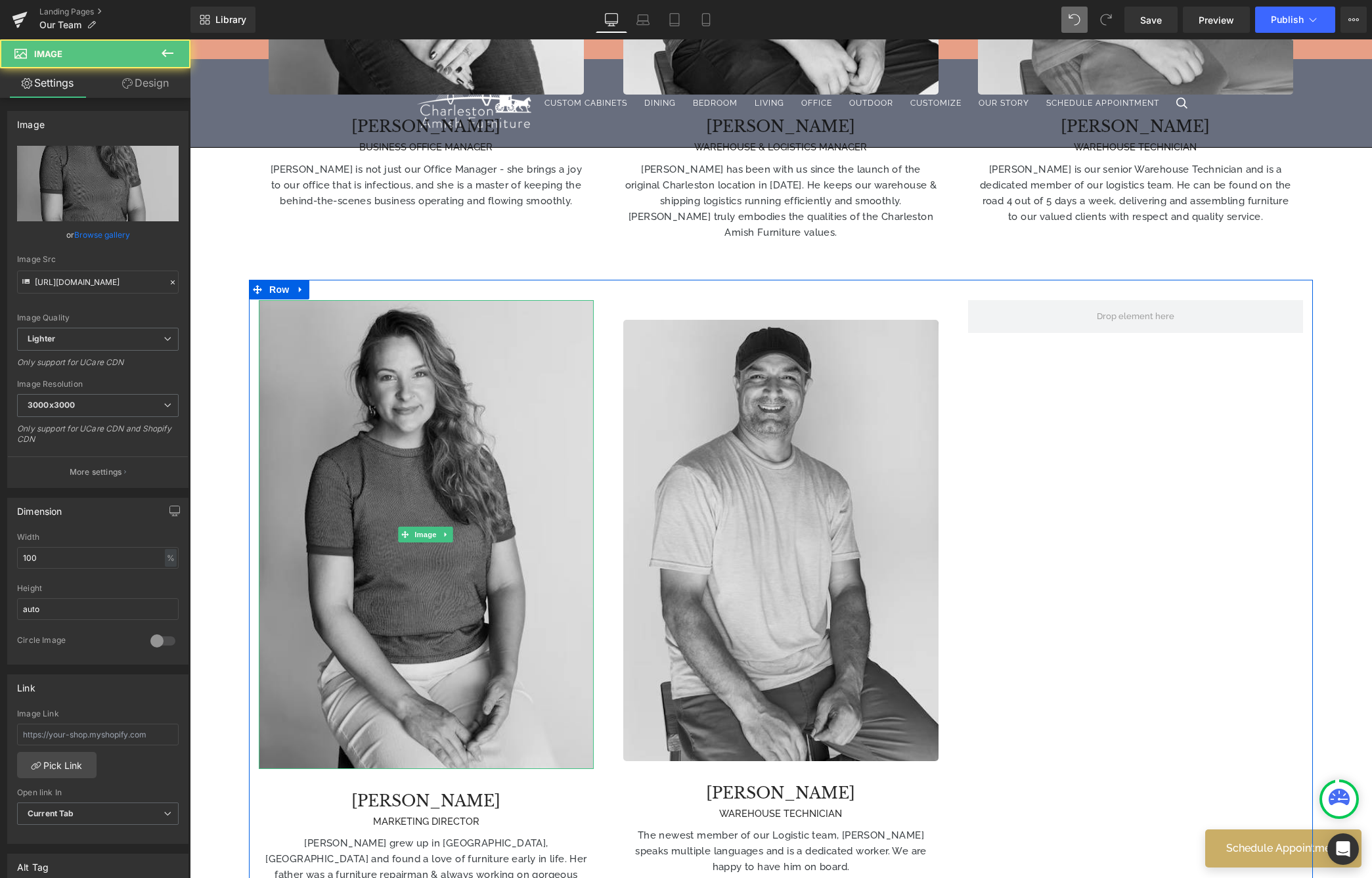
click at [427, 458] on img at bounding box center [426, 534] width 335 height 469
click at [437, 339] on img at bounding box center [426, 534] width 335 height 469
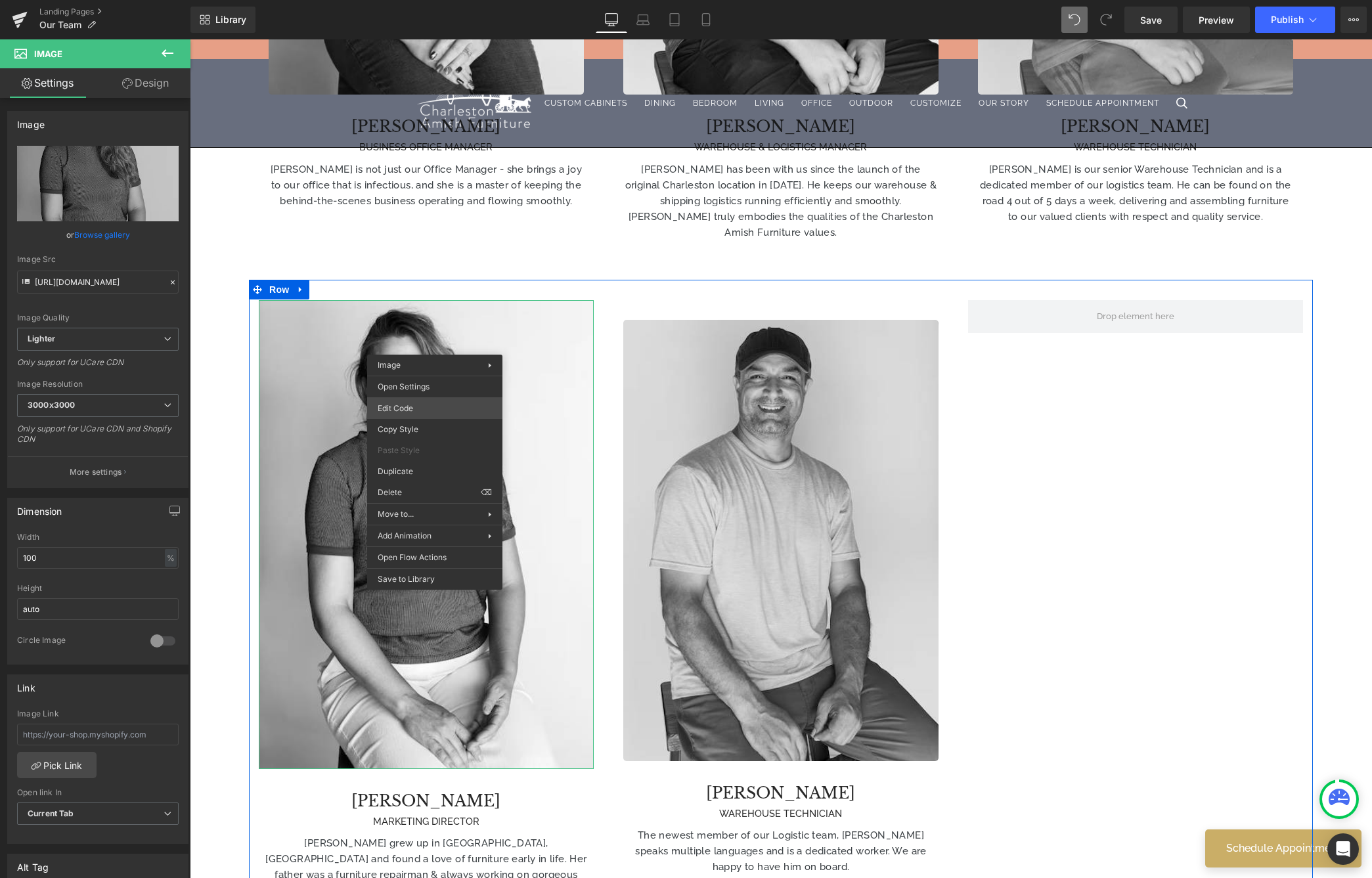
click at [438, 0] on div "Image You are previewing how the will restyle your page. You can not edit Eleme…" at bounding box center [686, 0] width 1372 height 0
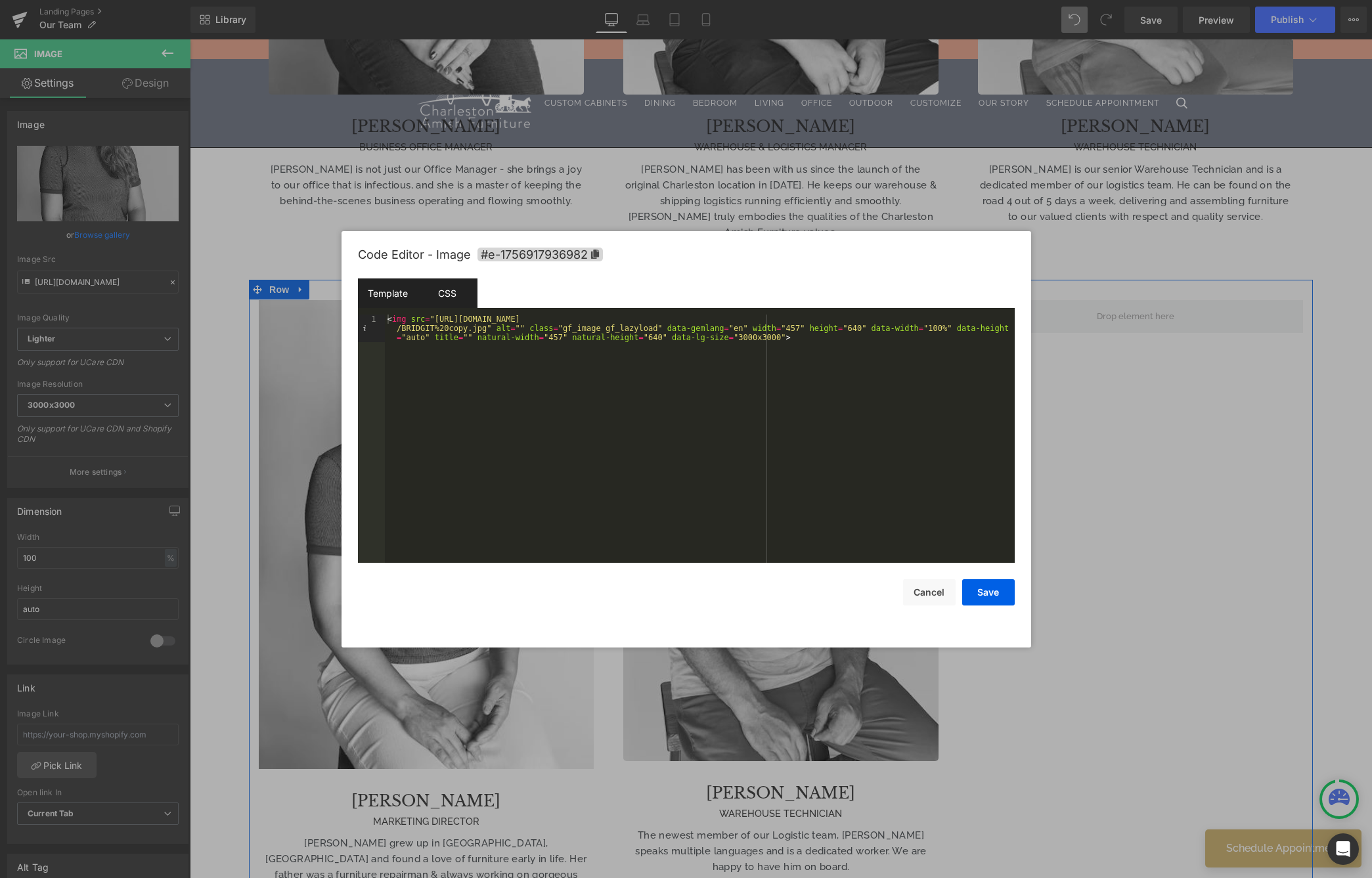
click at [431, 291] on div "CSS" at bounding box center [448, 293] width 60 height 29
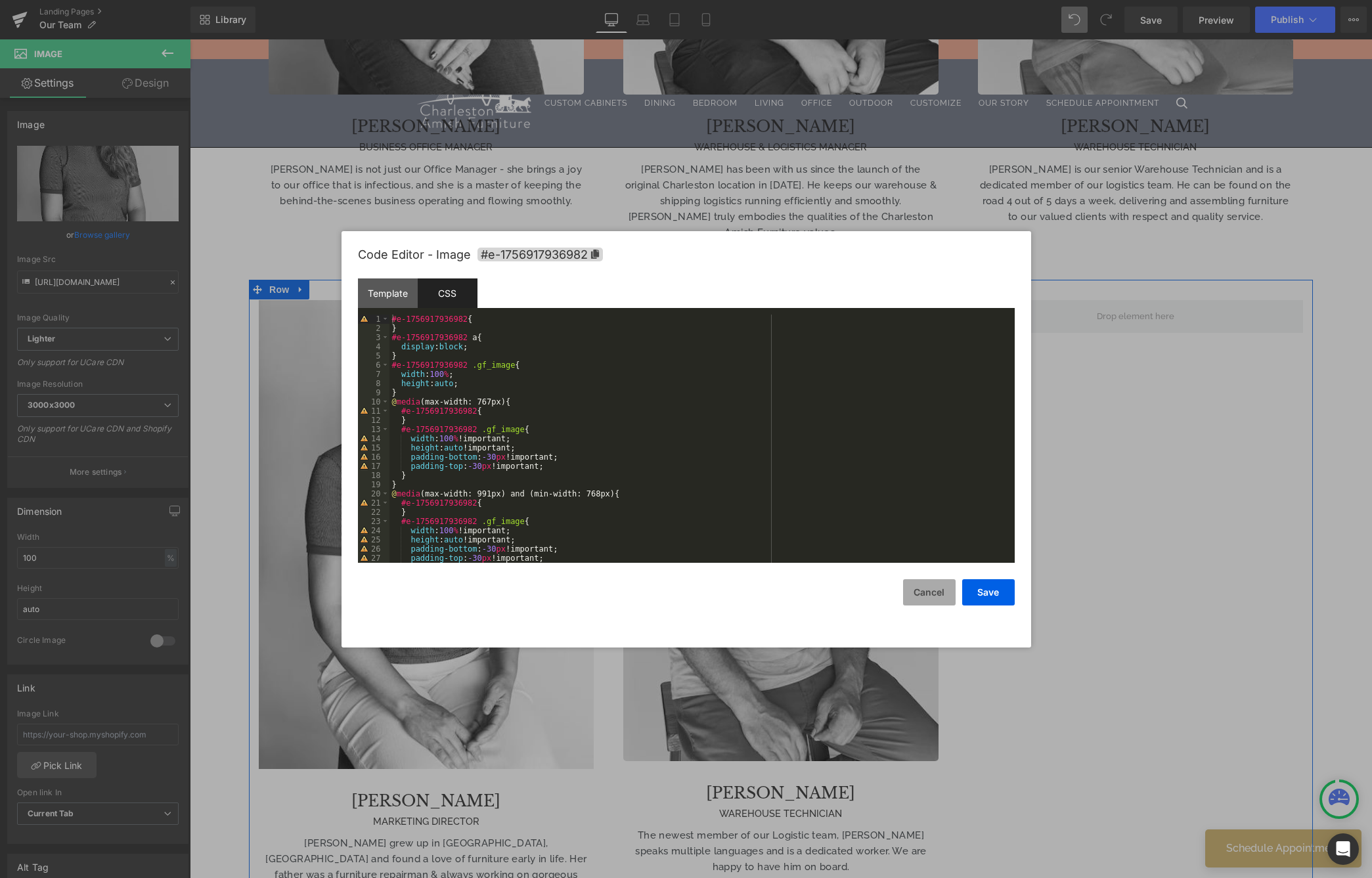
click at [921, 601] on button "Cancel" at bounding box center [929, 592] width 52 height 27
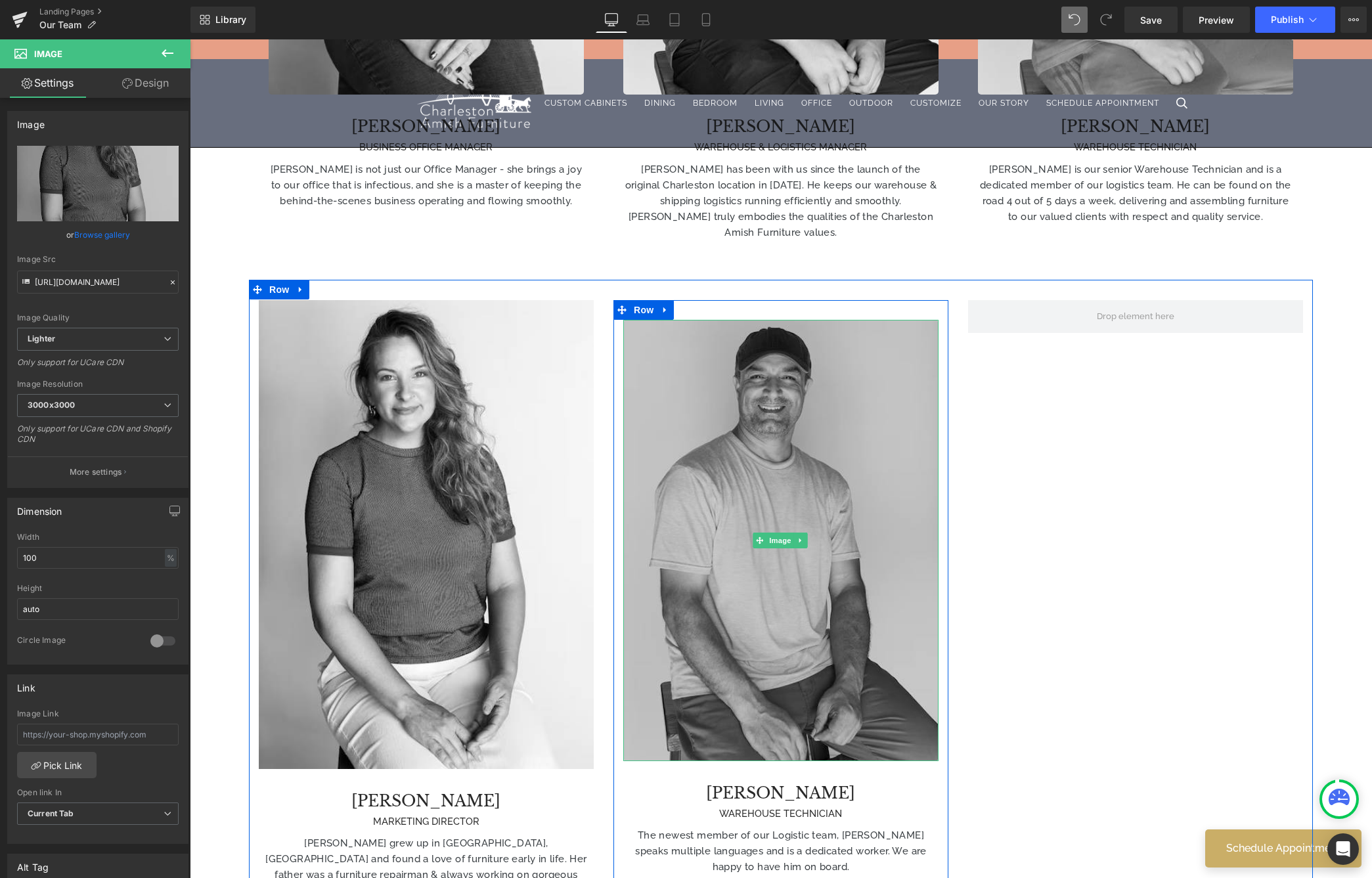
click at [835, 374] on img at bounding box center [780, 541] width 316 height 442
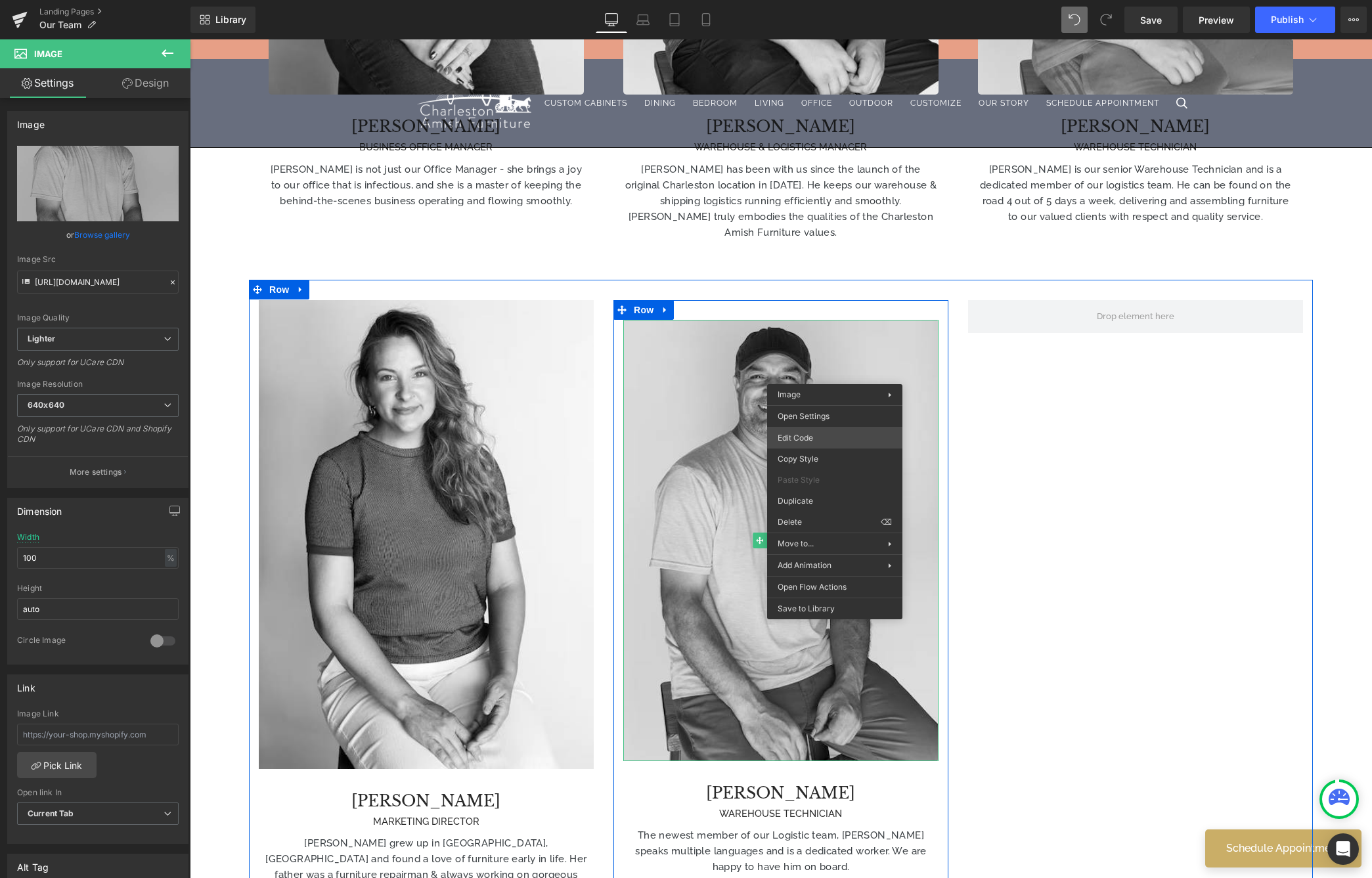
click at [827, 0] on div "Image You are previewing how the will restyle your page. You can not edit Eleme…" at bounding box center [686, 0] width 1372 height 0
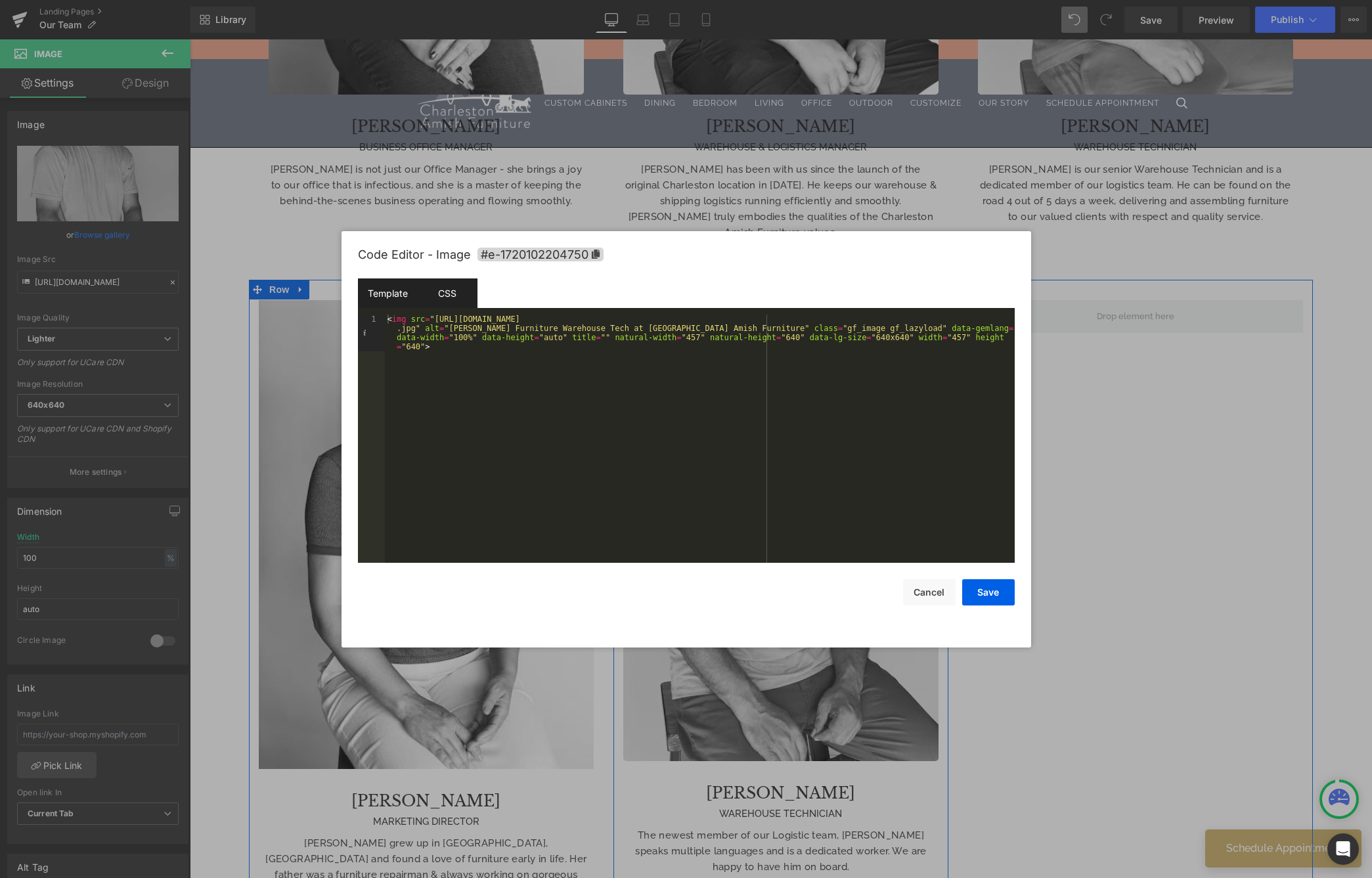
click at [457, 292] on div "CSS" at bounding box center [448, 293] width 60 height 29
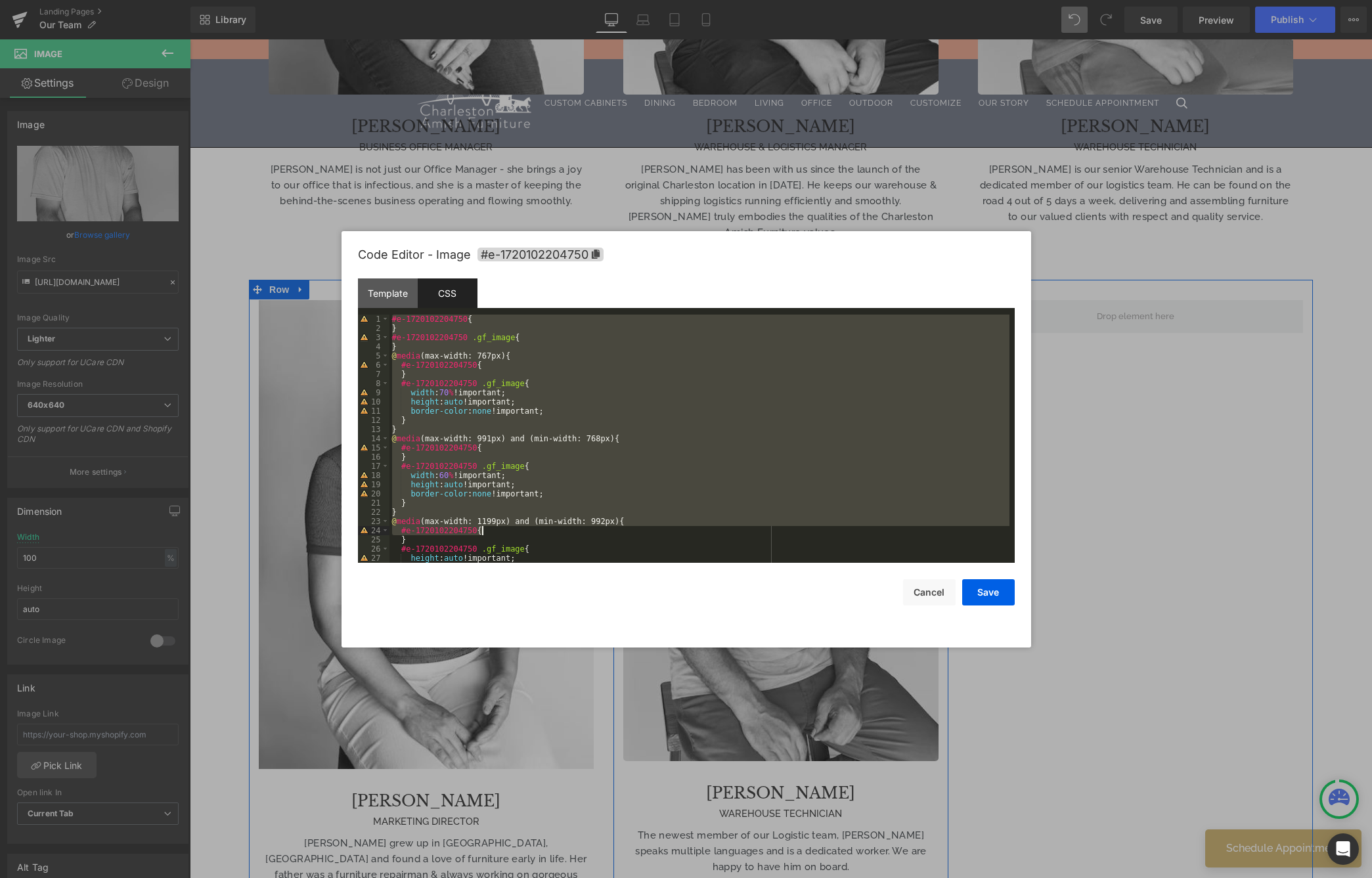
scroll to position [230, 0]
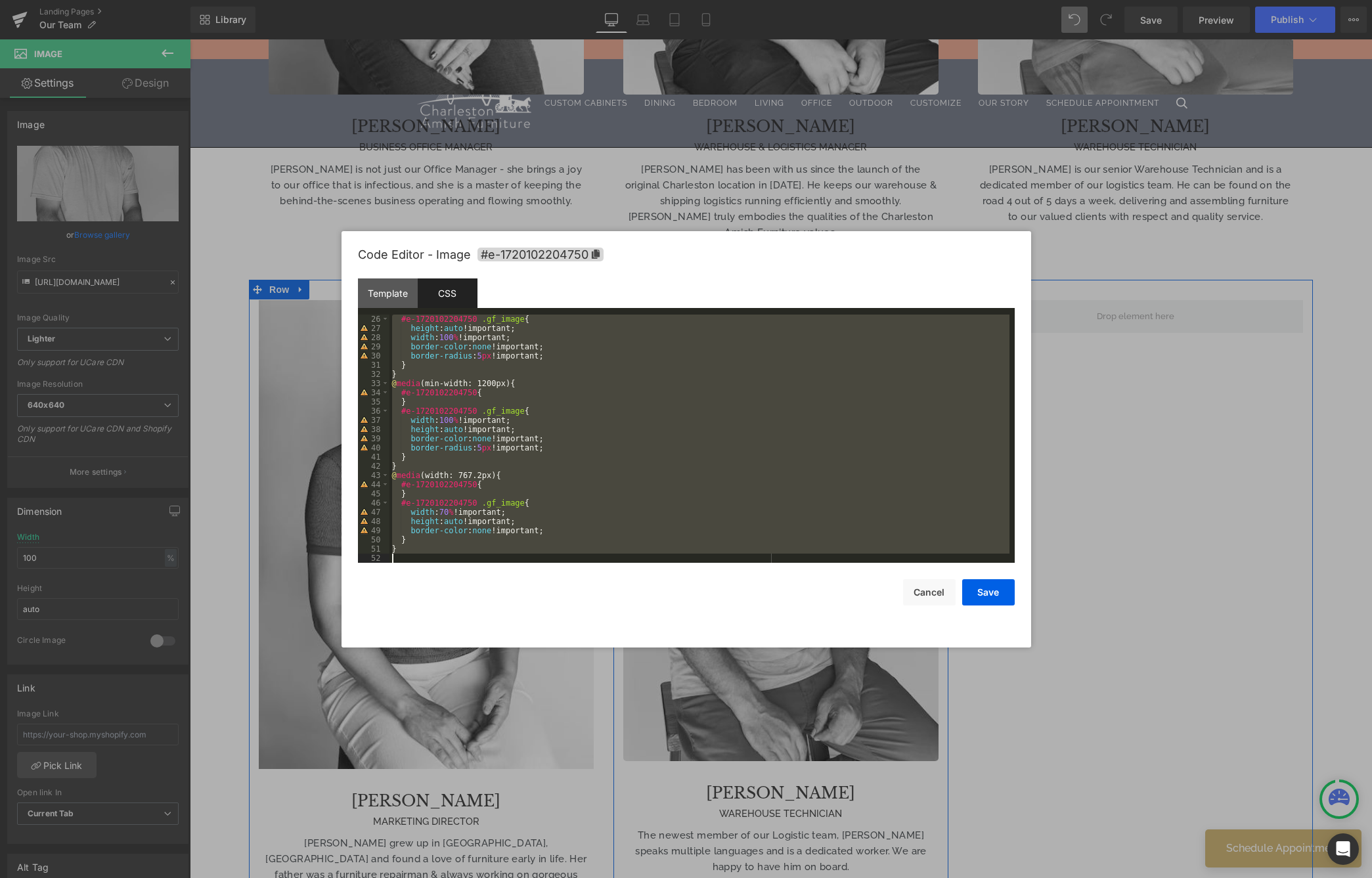
drag, startPoint x: 427, startPoint y: 342, endPoint x: 832, endPoint y: 812, distance: 620.4
click at [832, 812] on body "Image You are previewing how the will restyle your page. You can not edit Eleme…" at bounding box center [686, 439] width 1372 height 878
click at [1005, 581] on button "Save" at bounding box center [988, 592] width 52 height 27
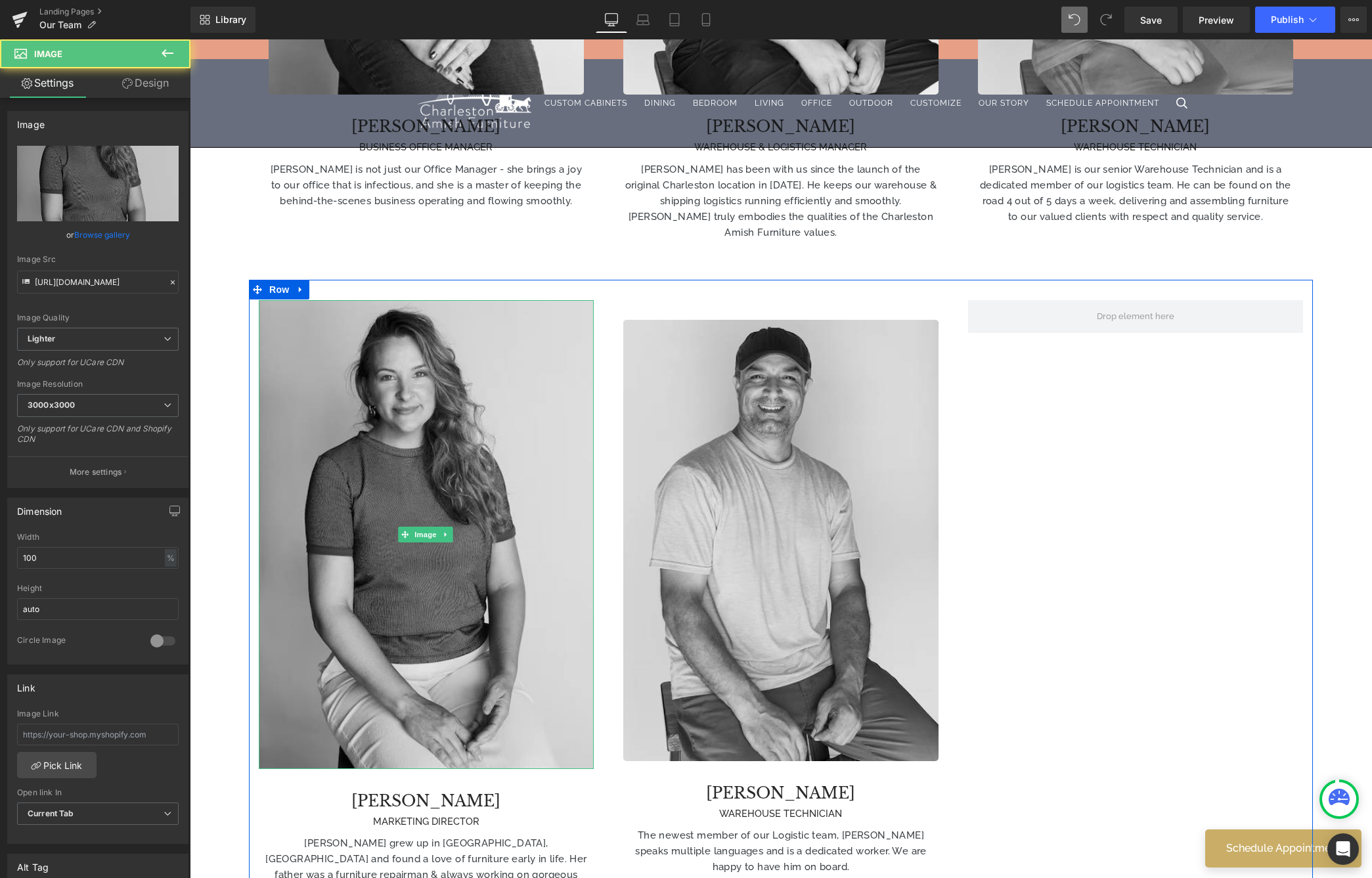
click at [534, 423] on img at bounding box center [426, 534] width 335 height 469
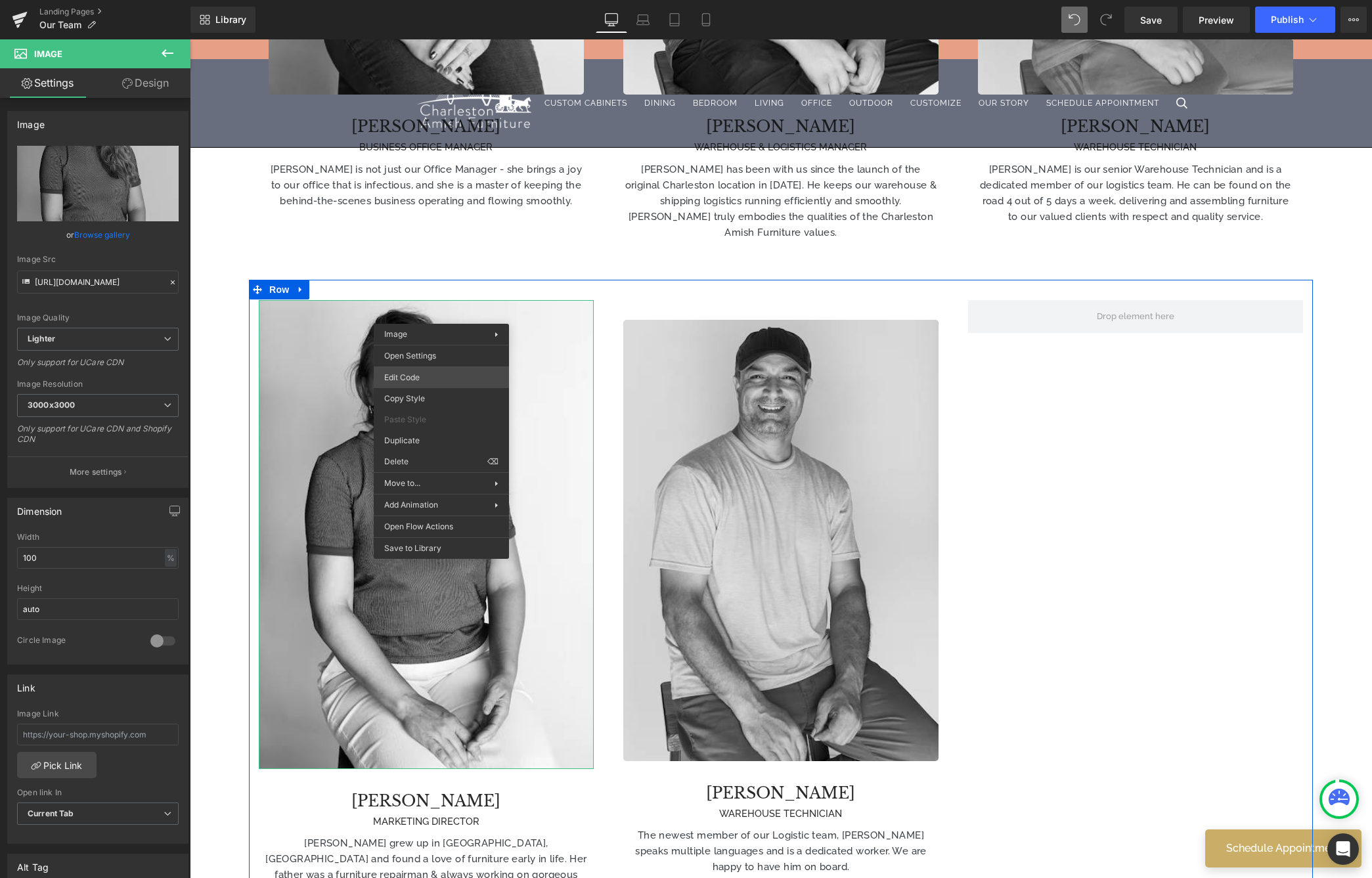
click at [418, 0] on div "Image You are previewing how the will restyle your page. You can not edit Eleme…" at bounding box center [686, 0] width 1372 height 0
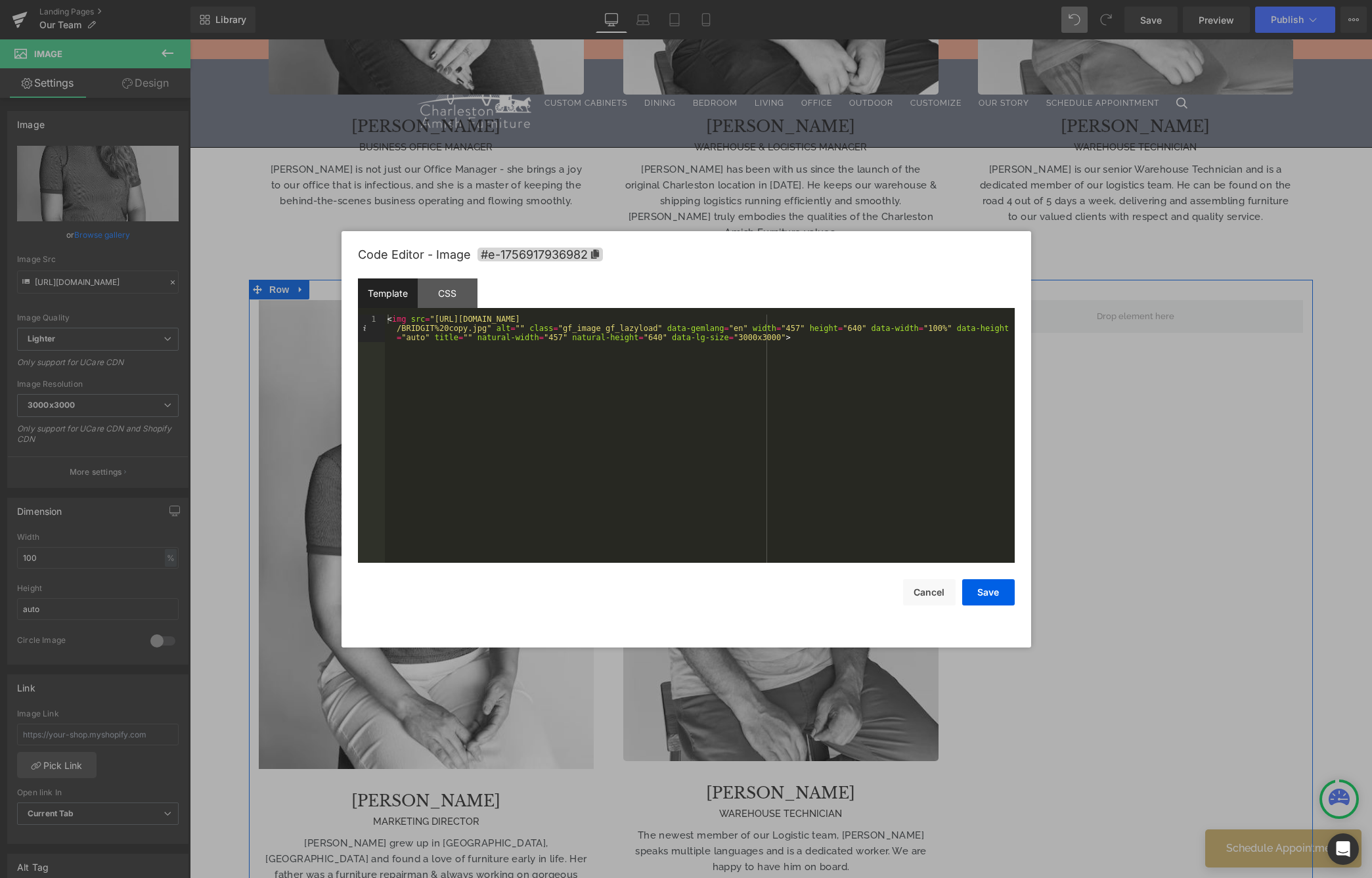
click at [461, 273] on div "Code Editor - Image #e-1756917936982" at bounding box center [686, 254] width 657 height 47
click at [459, 290] on div "CSS" at bounding box center [448, 293] width 60 height 29
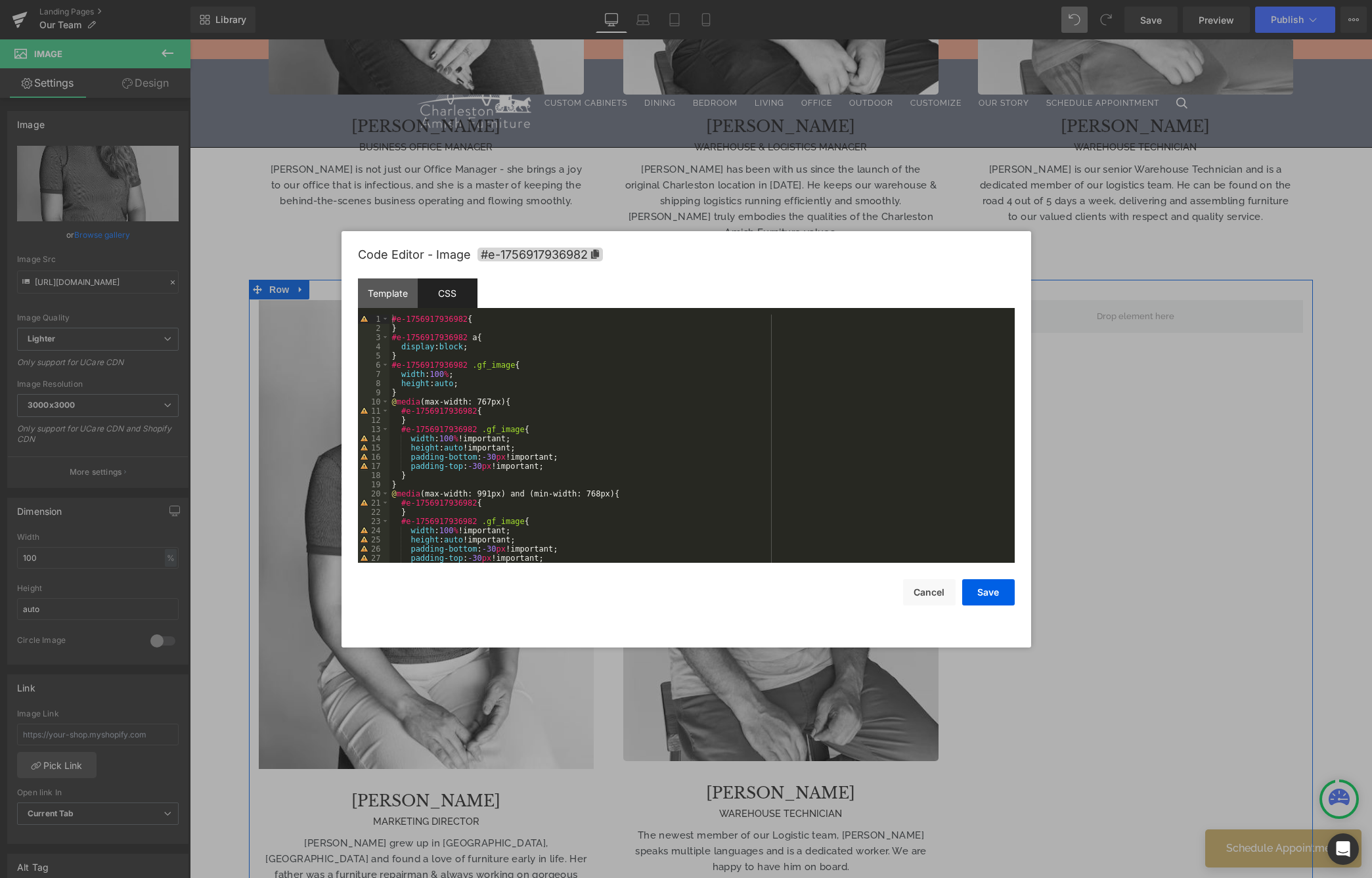
click at [440, 347] on div "#e-1756917936982 { } #e-1756917936982 a { display : block ; } #e-1756917936982 …" at bounding box center [699, 448] width 620 height 267
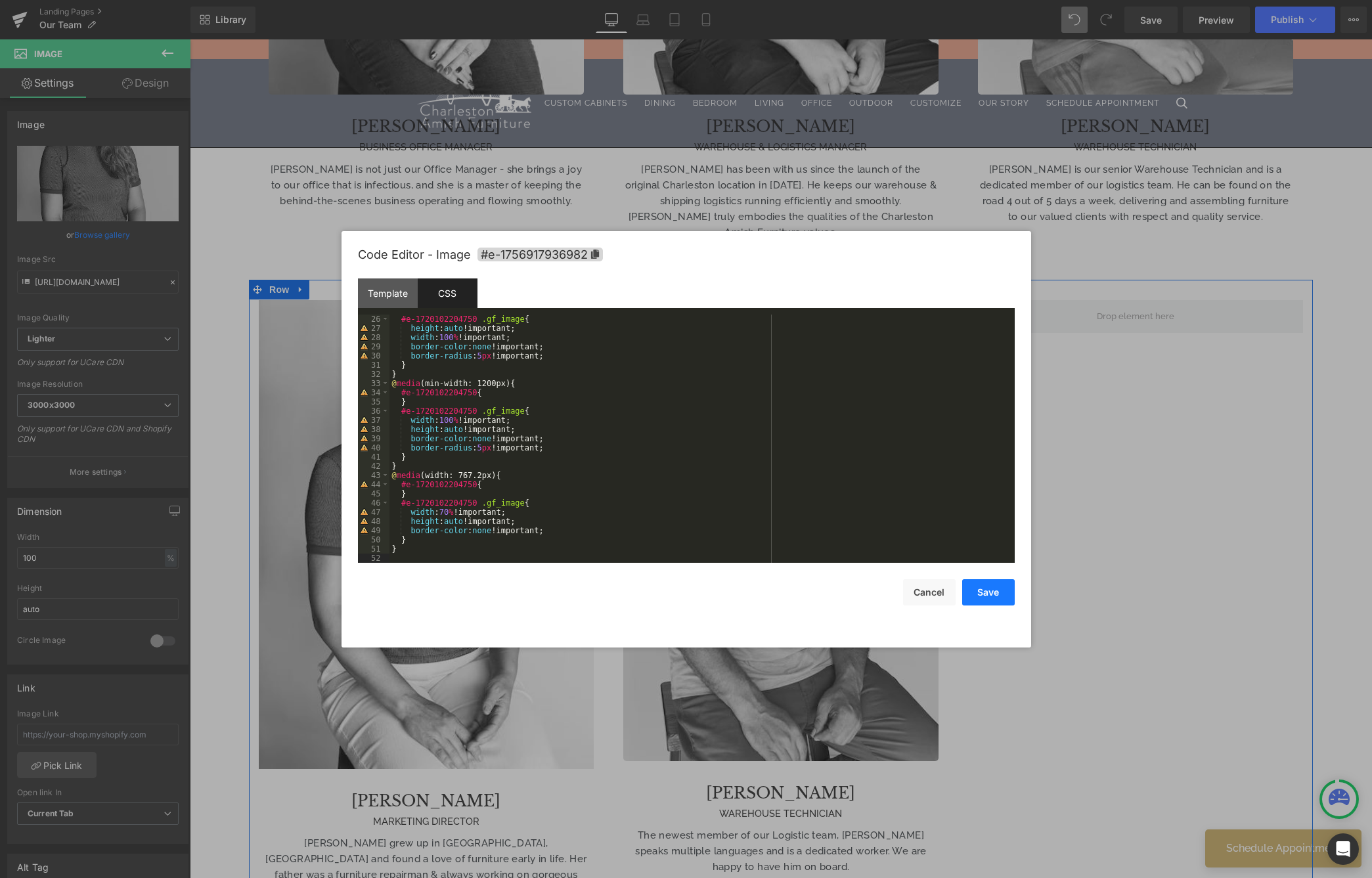
click at [1009, 590] on button "Save" at bounding box center [988, 592] width 52 height 27
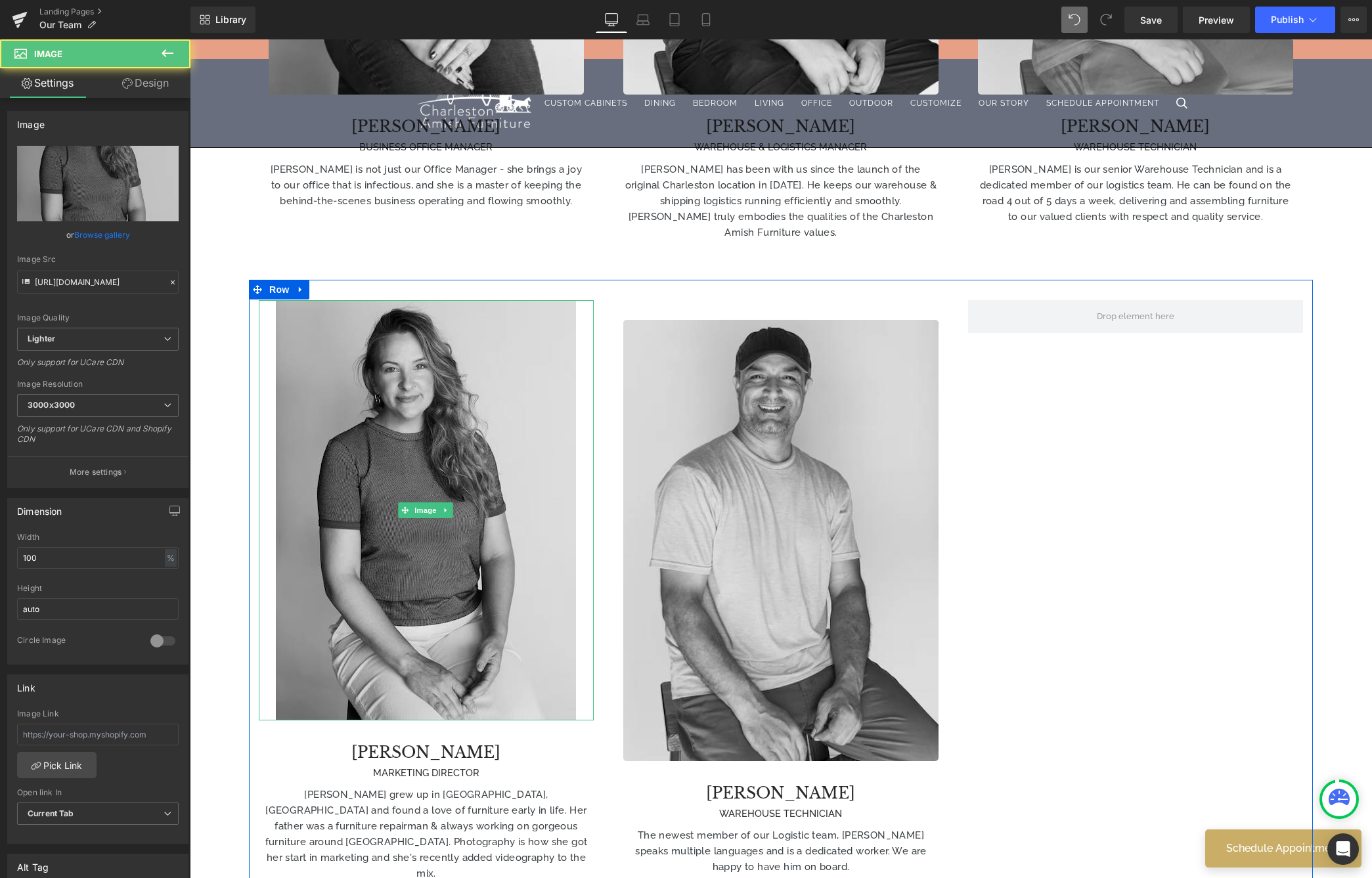
click at [491, 370] on img at bounding box center [426, 510] width 300 height 421
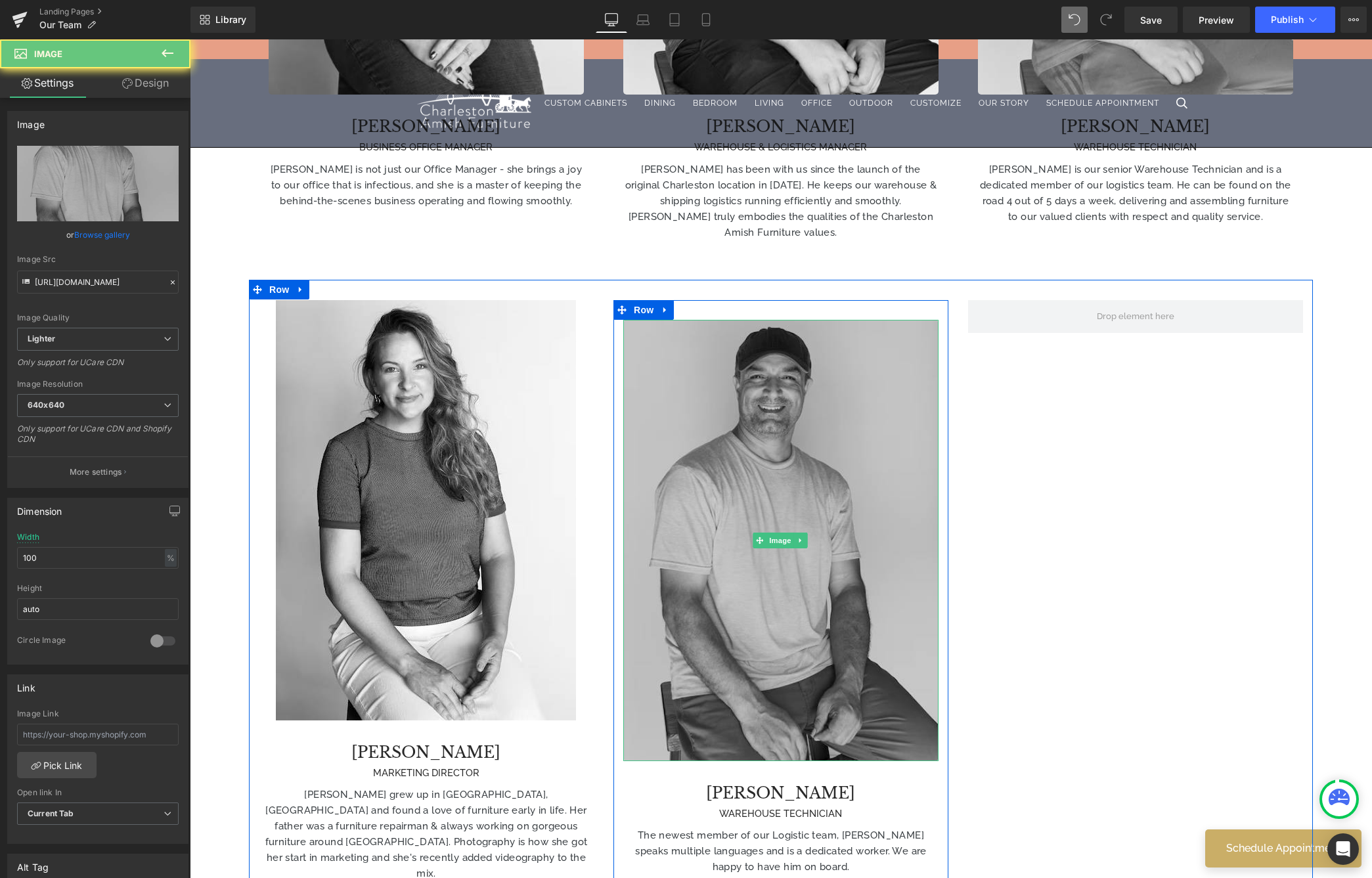
click at [738, 409] on img at bounding box center [780, 541] width 316 height 442
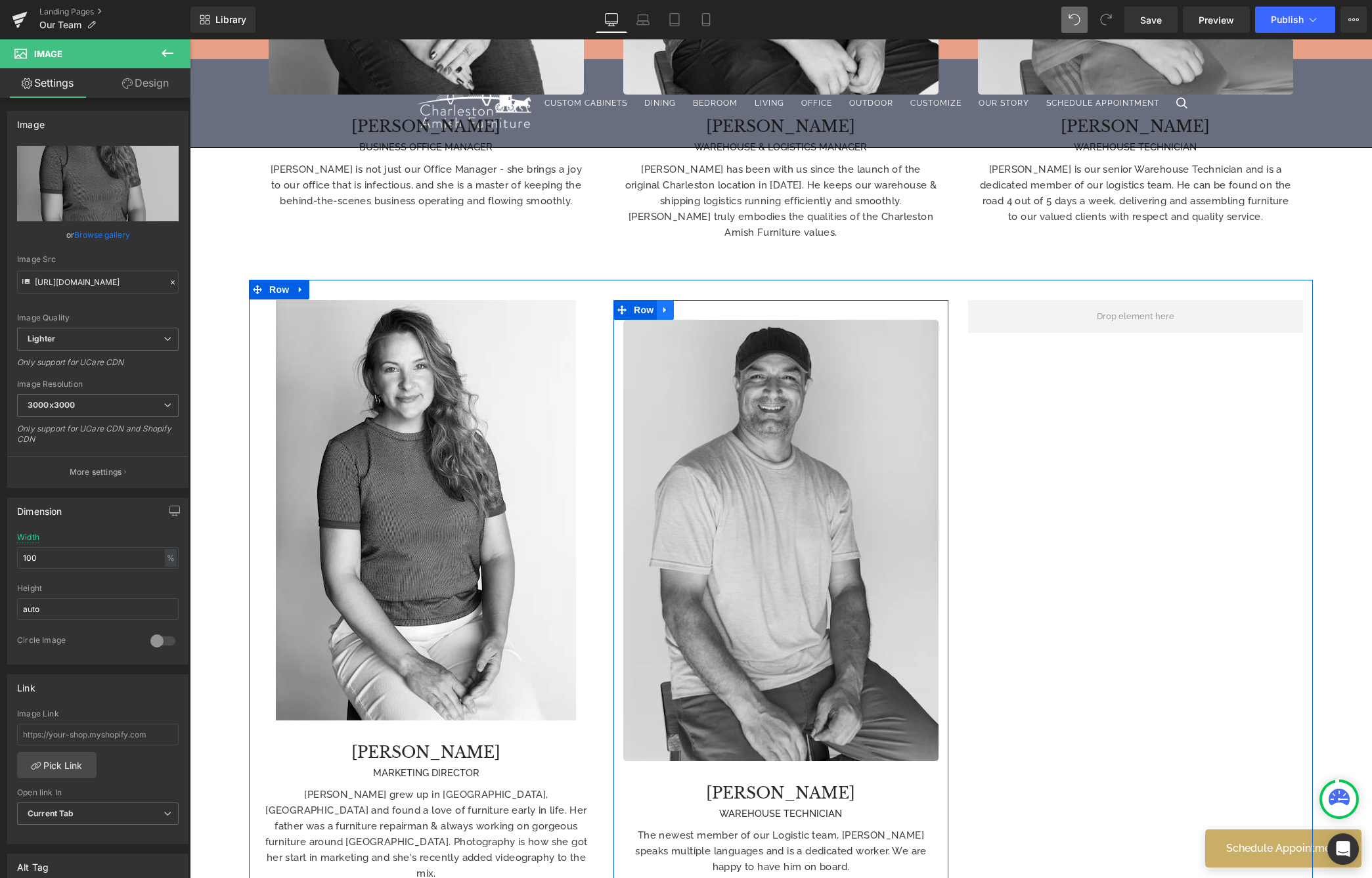
click at [660, 305] on icon at bounding box center [665, 309] width 9 height 10
click at [682, 305] on icon at bounding box center [682, 309] width 9 height 9
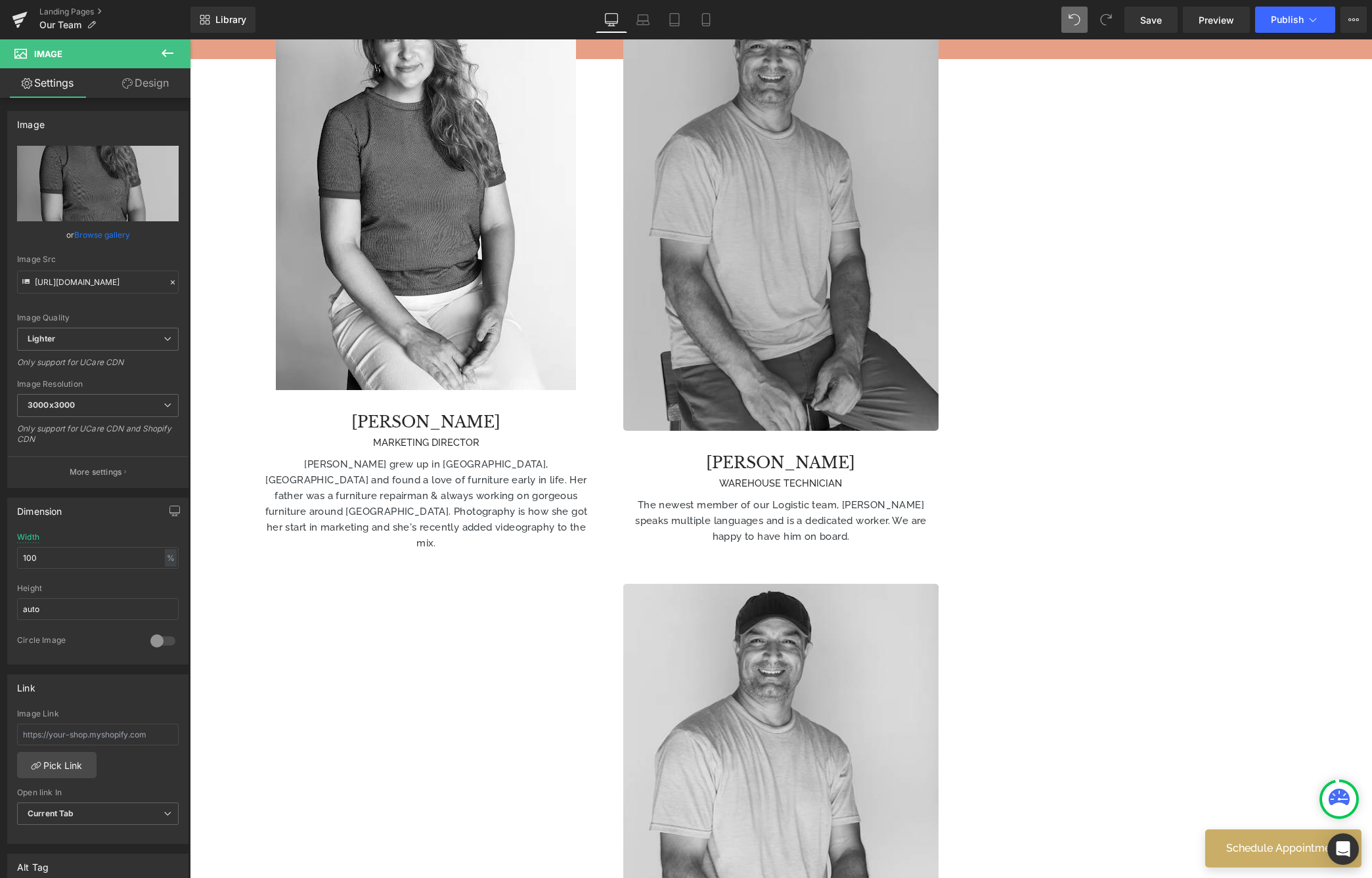
scroll to position [2731, 0]
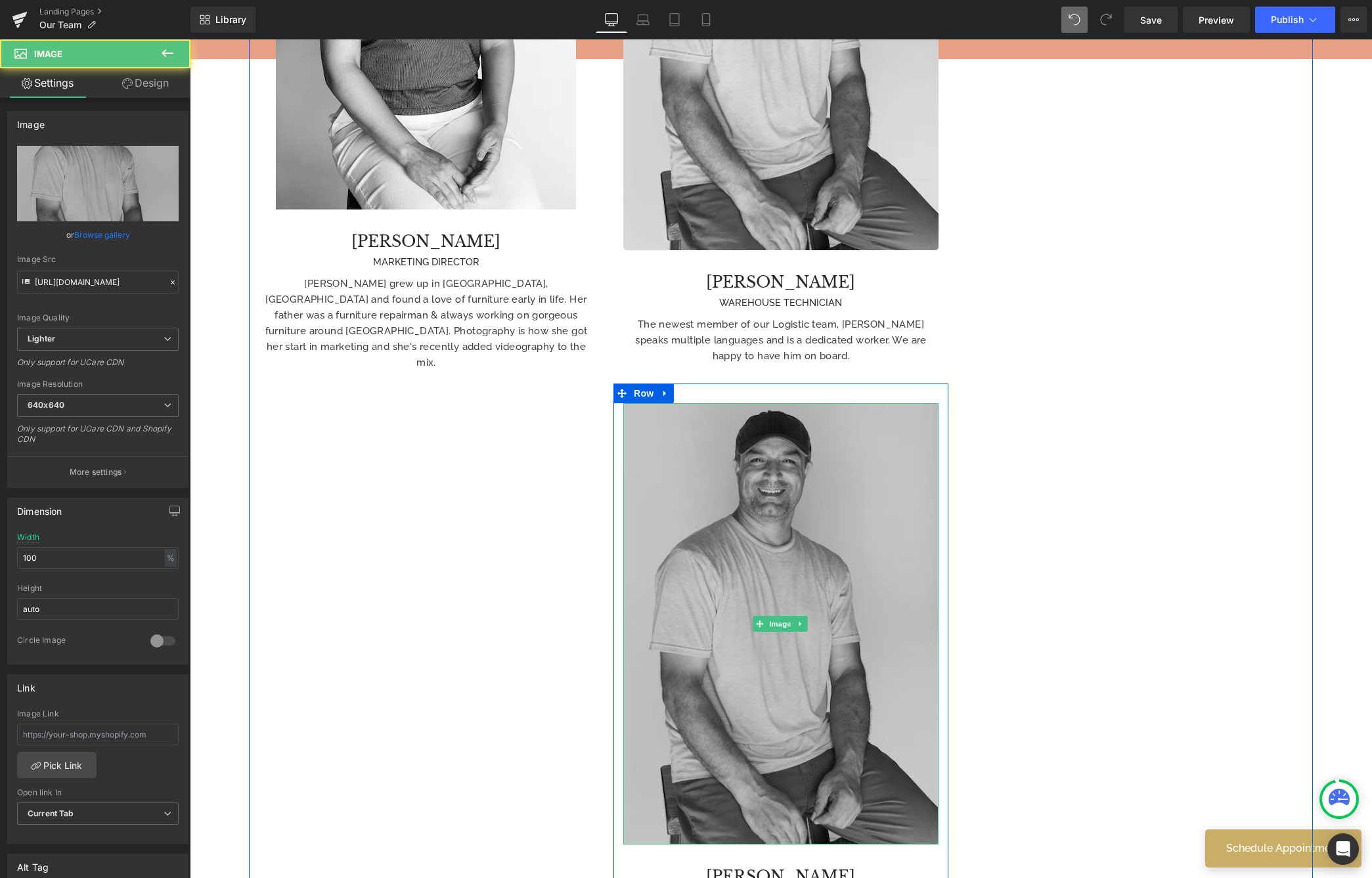
click at [796, 415] on img at bounding box center [780, 624] width 316 height 442
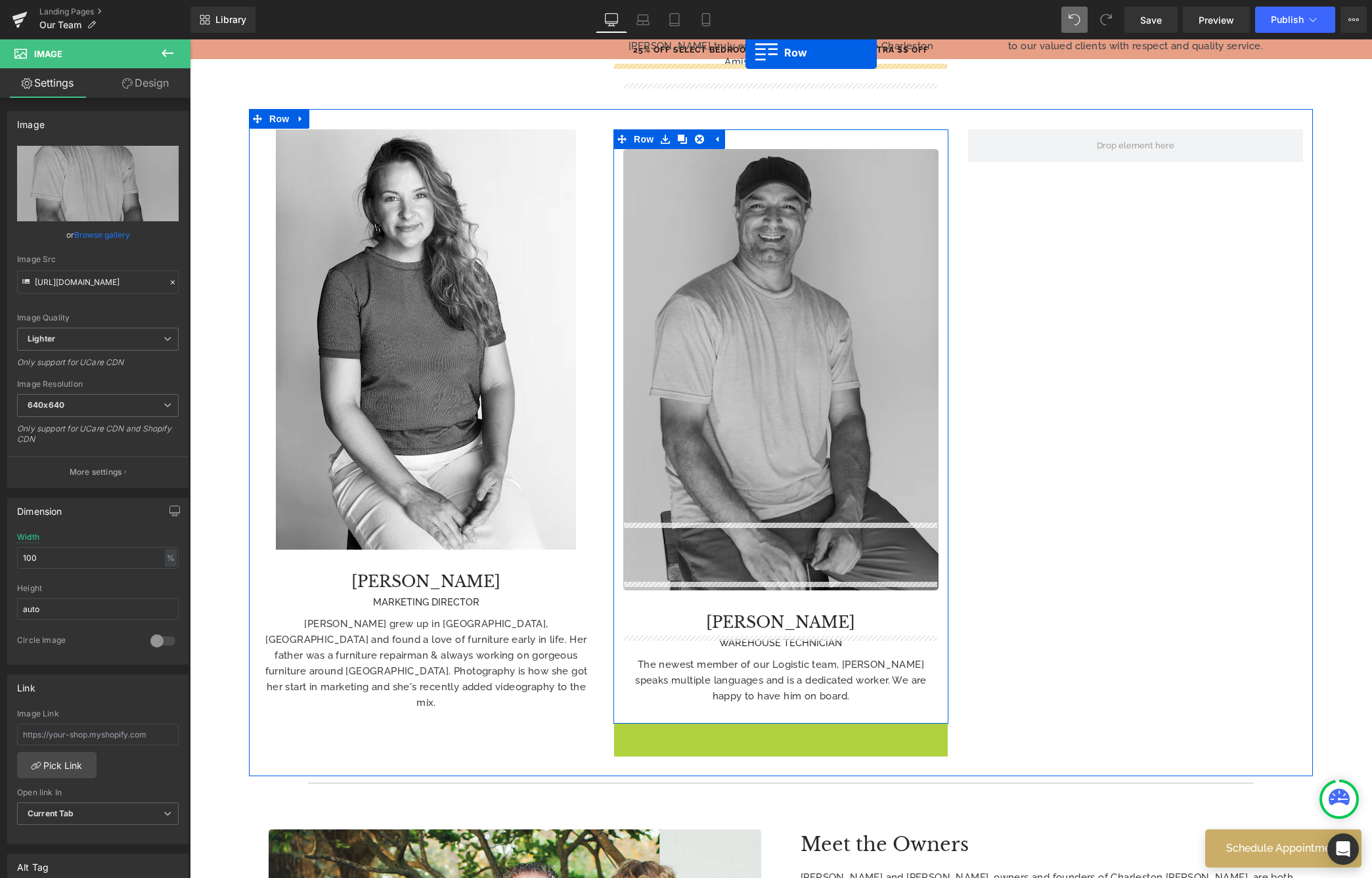
scroll to position [2378, 0]
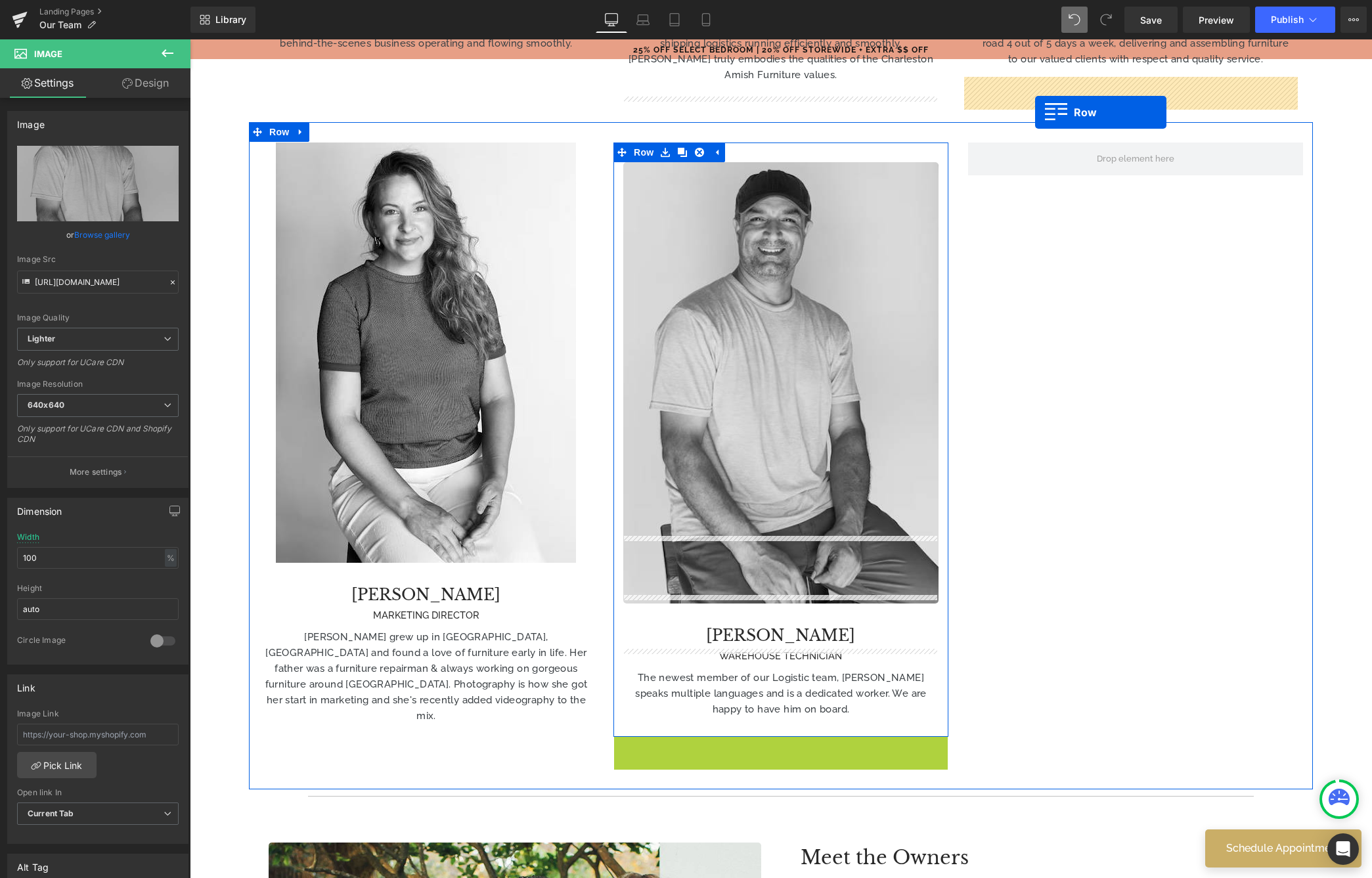
drag, startPoint x: 644, startPoint y: 323, endPoint x: 1035, endPoint y: 112, distance: 444.3
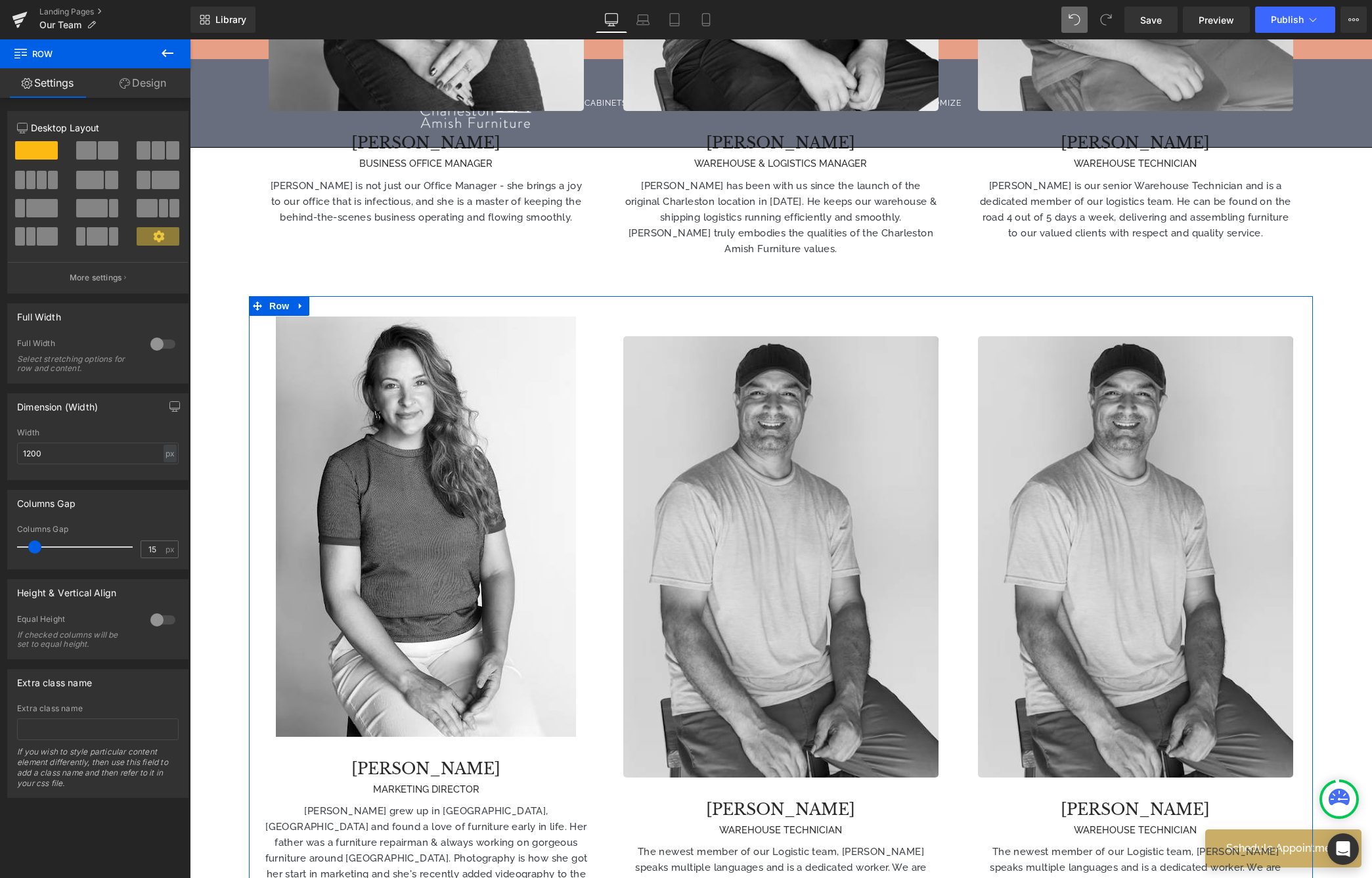
scroll to position [2254, 0]
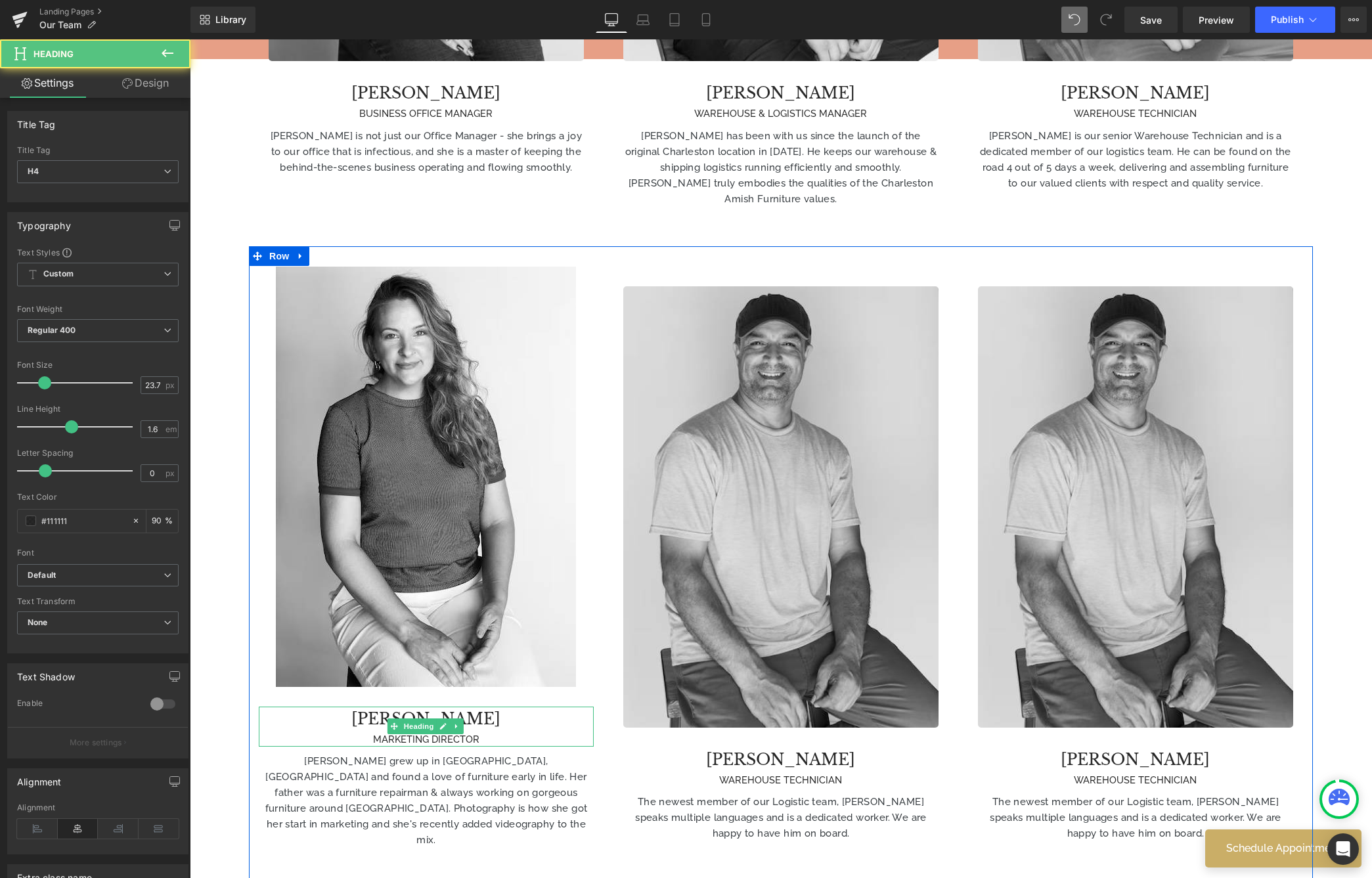
click at [374, 707] on h4 "[PERSON_NAME]" at bounding box center [426, 719] width 335 height 25
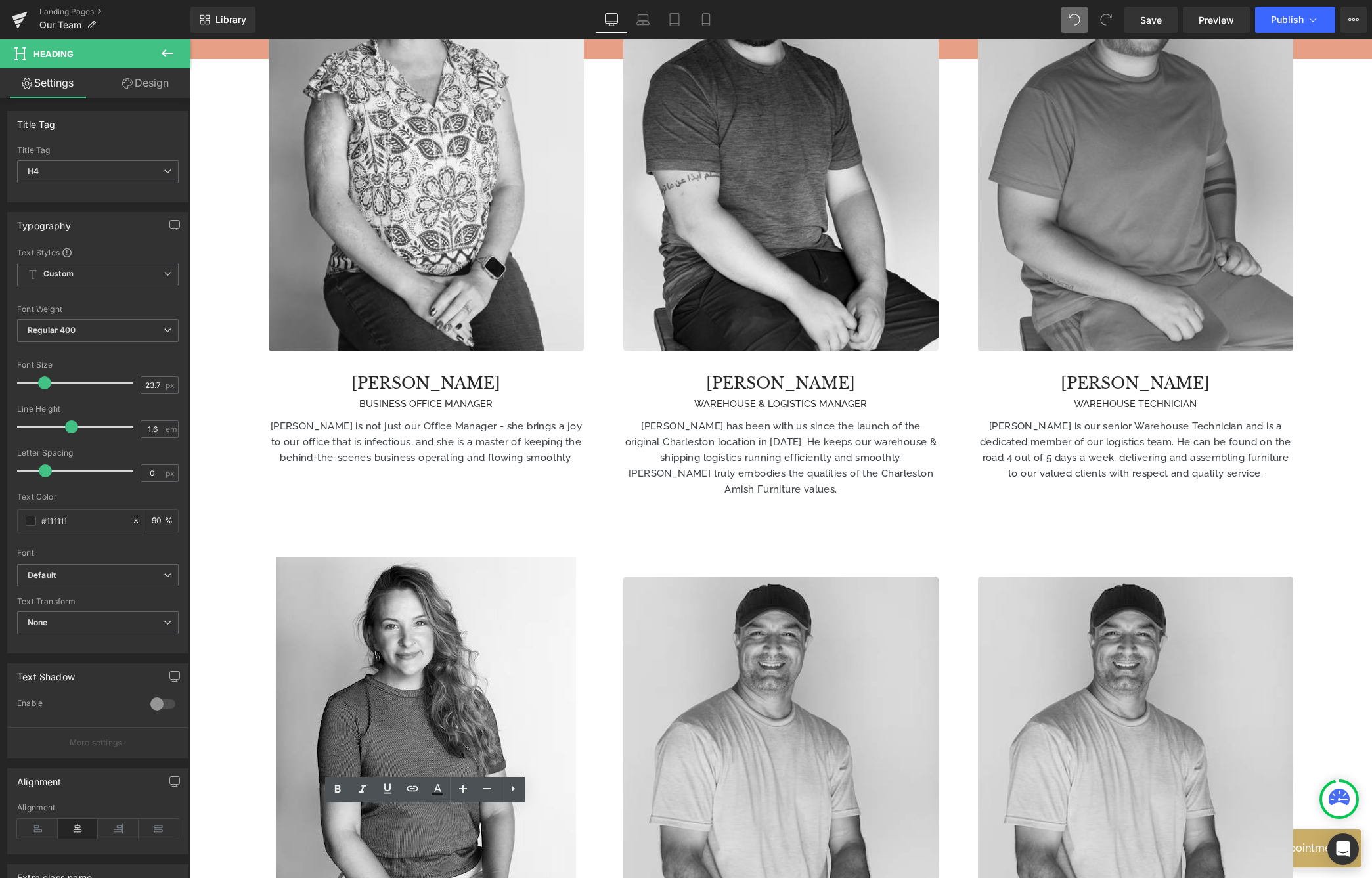
scroll to position [2235, 0]
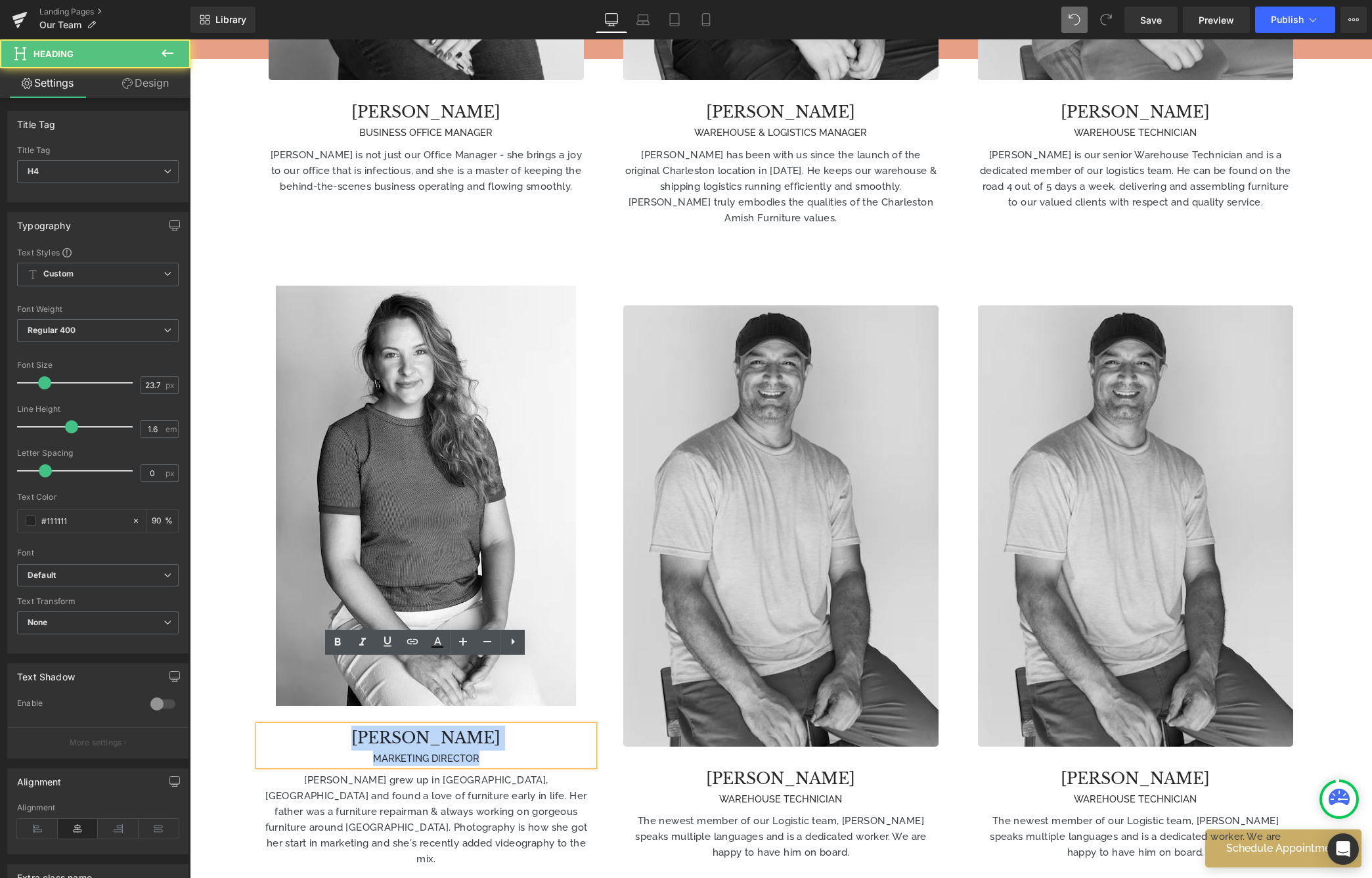
drag, startPoint x: 376, startPoint y: 673, endPoint x: 537, endPoint y: 703, distance: 163.8
click at [537, 703] on div "Image [PERSON_NAME] MARKETING DIRECTOR Heading [PERSON_NAME] grew up in [GEOGRA…" at bounding box center [426, 576] width 354 height 581
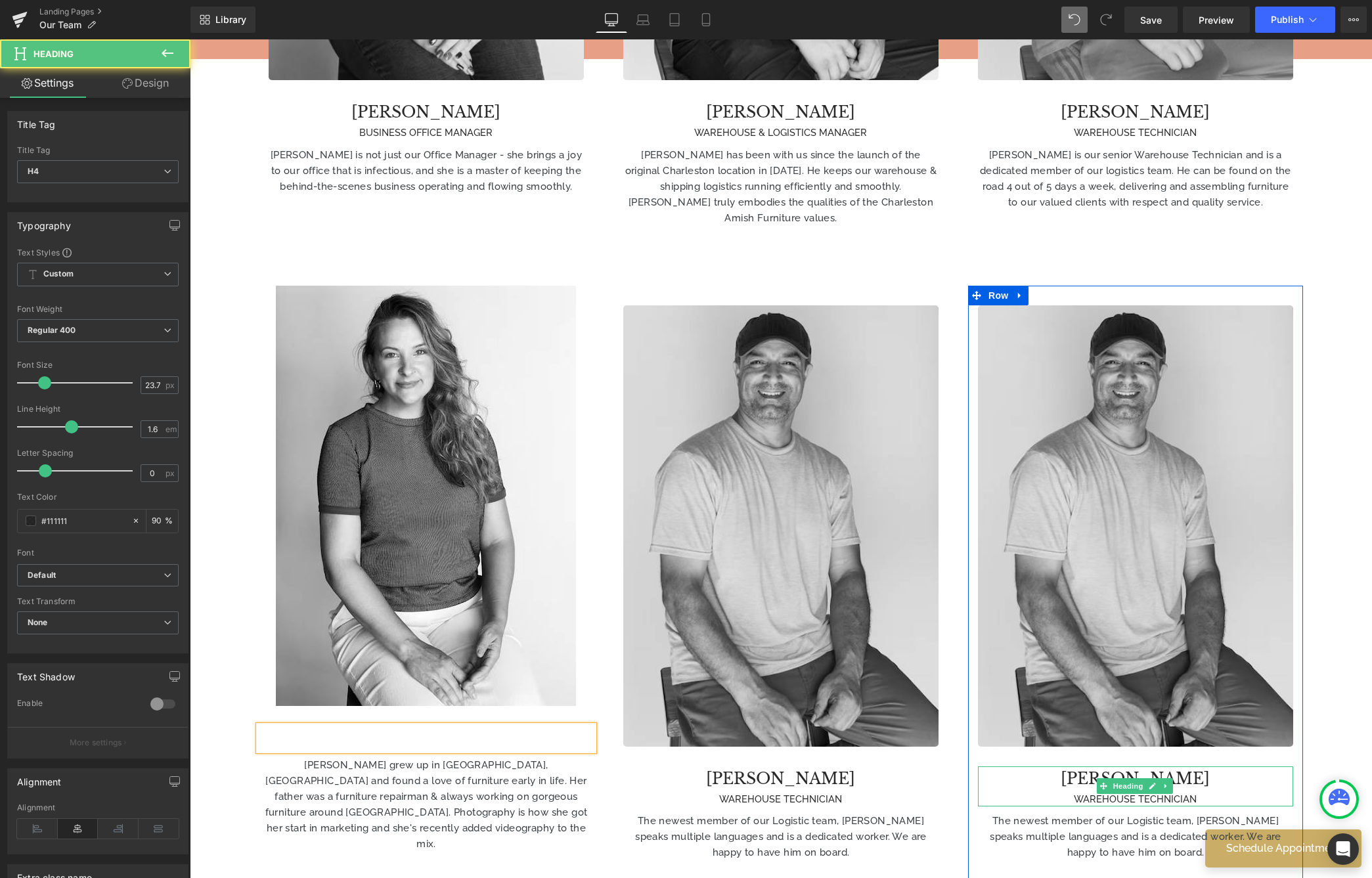
drag, startPoint x: 1109, startPoint y: 705, endPoint x: 1069, endPoint y: 713, distance: 40.8
click at [1109, 767] on h4 "[PERSON_NAME]" at bounding box center [1135, 779] width 316 height 25
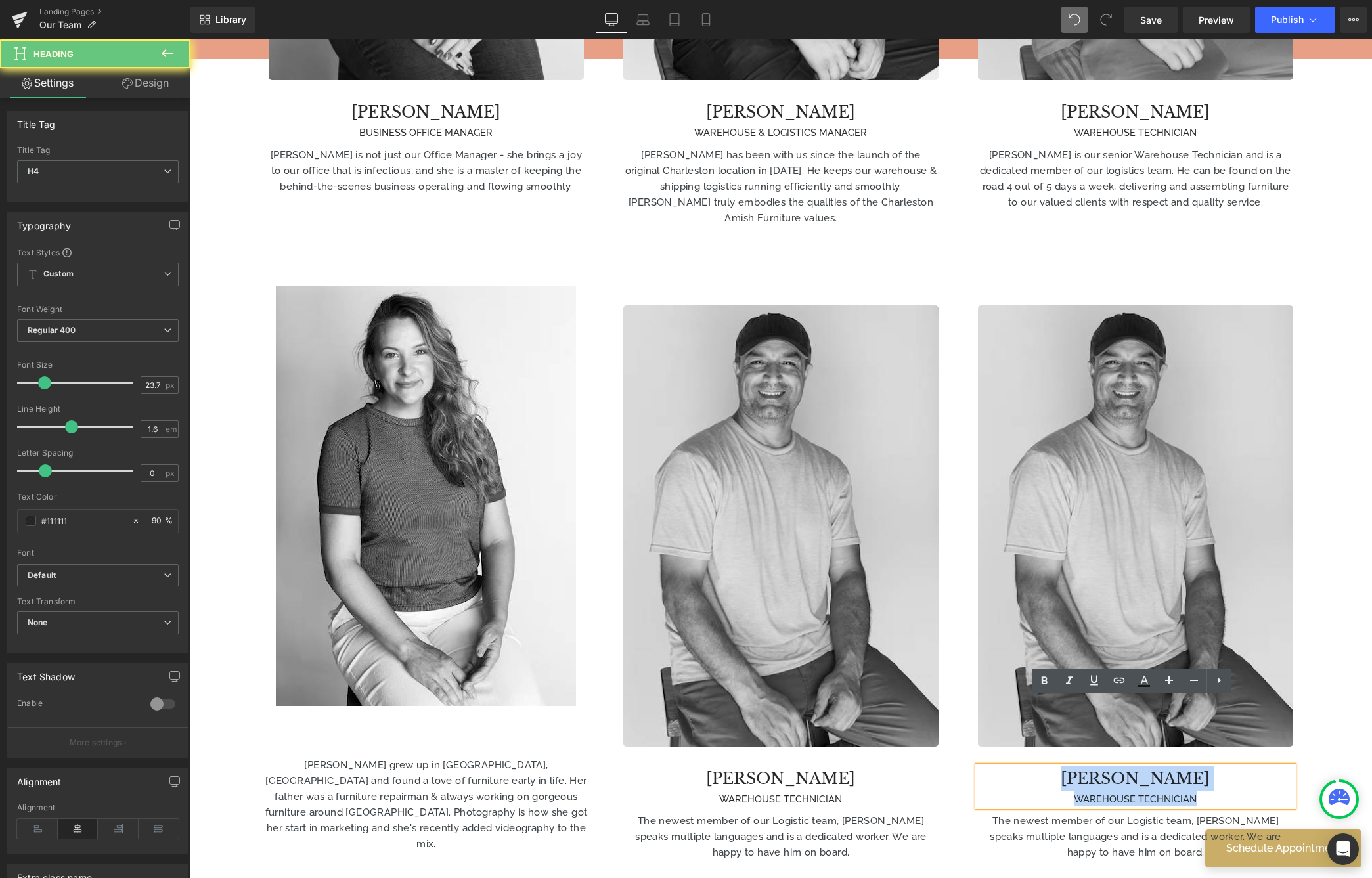
drag, startPoint x: 1057, startPoint y: 710, endPoint x: 1362, endPoint y: 809, distance: 320.7
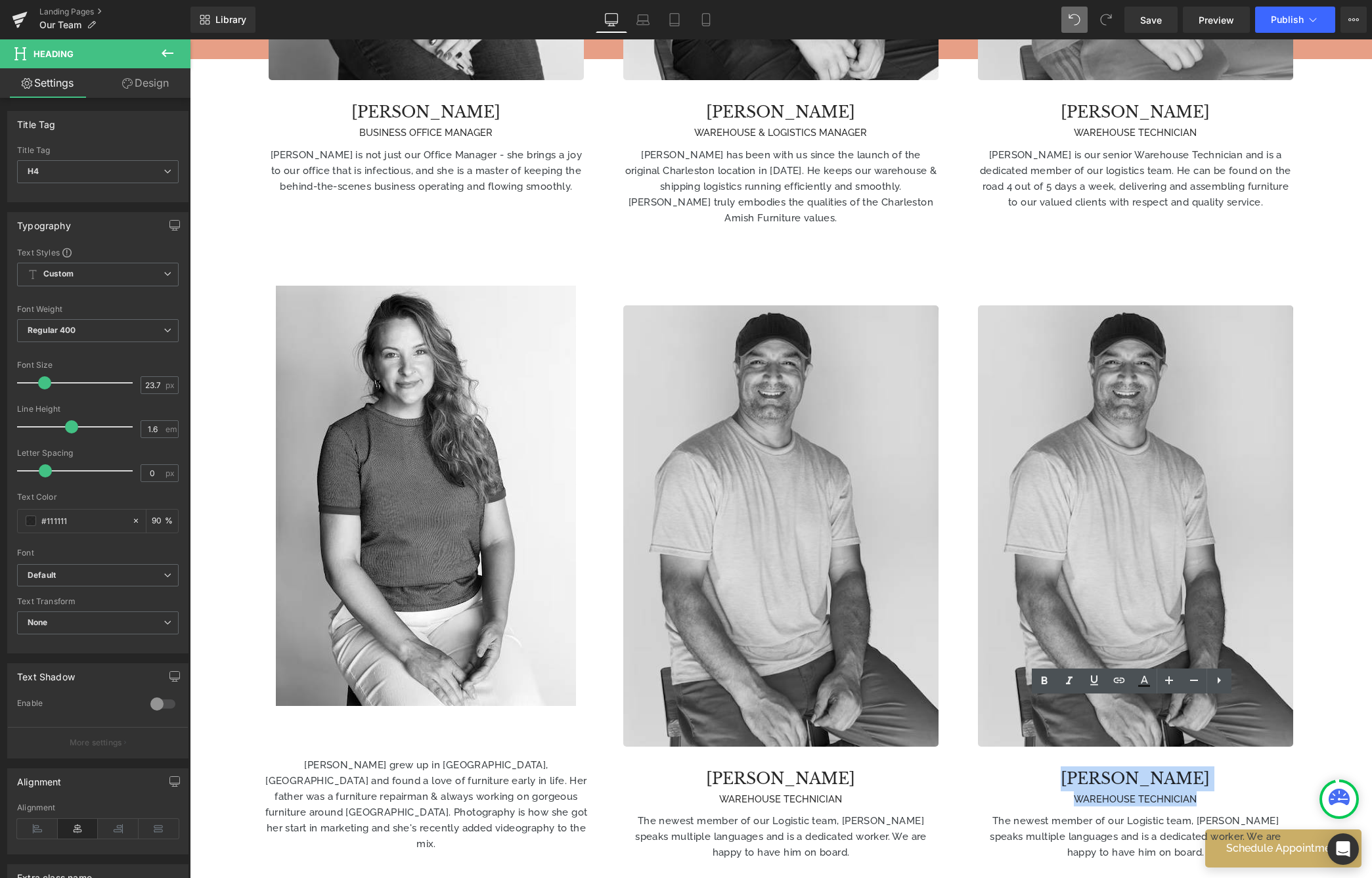
copy div "[PERSON_NAME] WAREHOUSE TECHNICIAN"
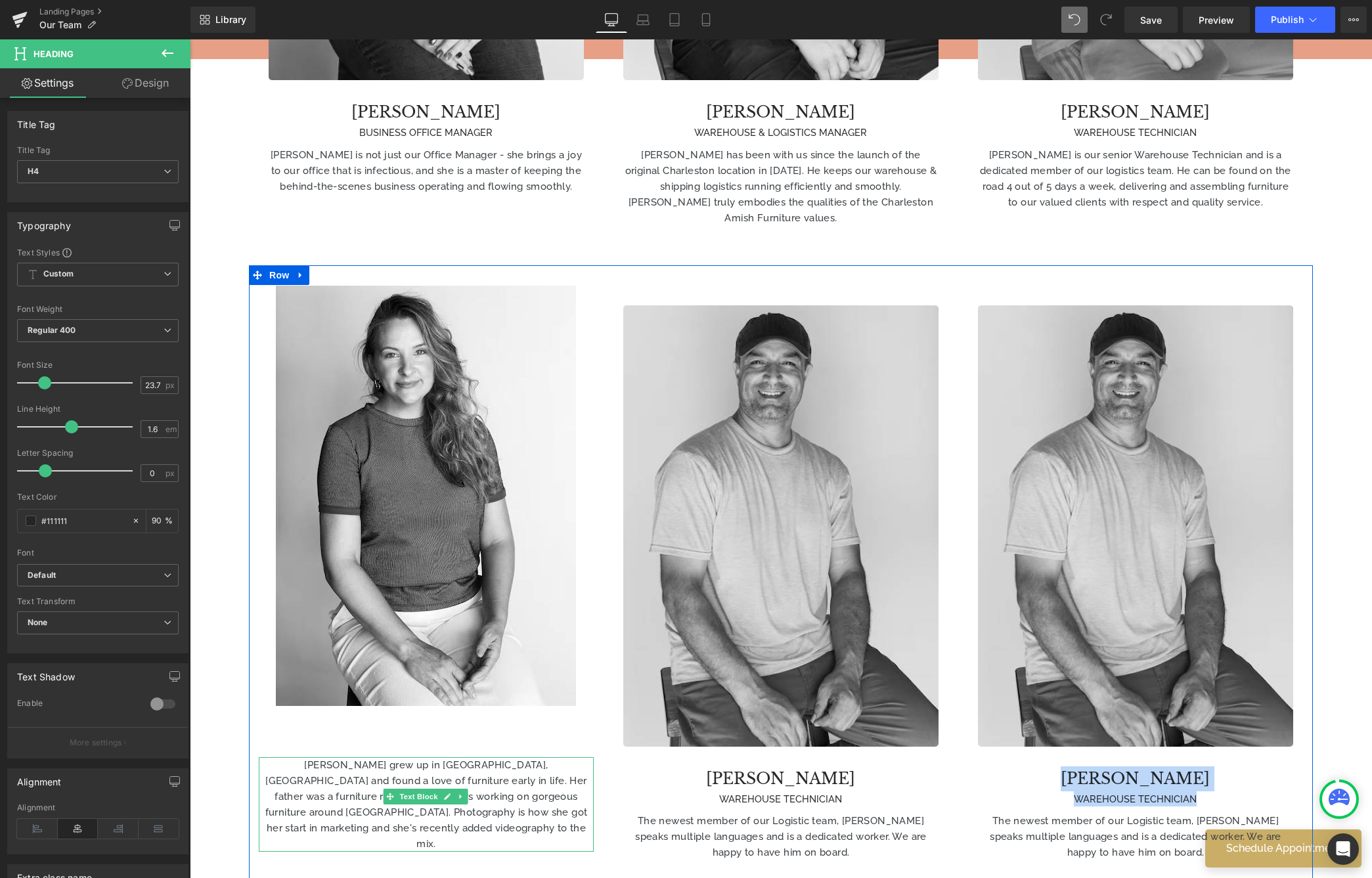
click at [498, 759] on span "[PERSON_NAME] grew up in [GEOGRAPHIC_DATA], [GEOGRAPHIC_DATA] and found a love …" at bounding box center [426, 804] width 322 height 91
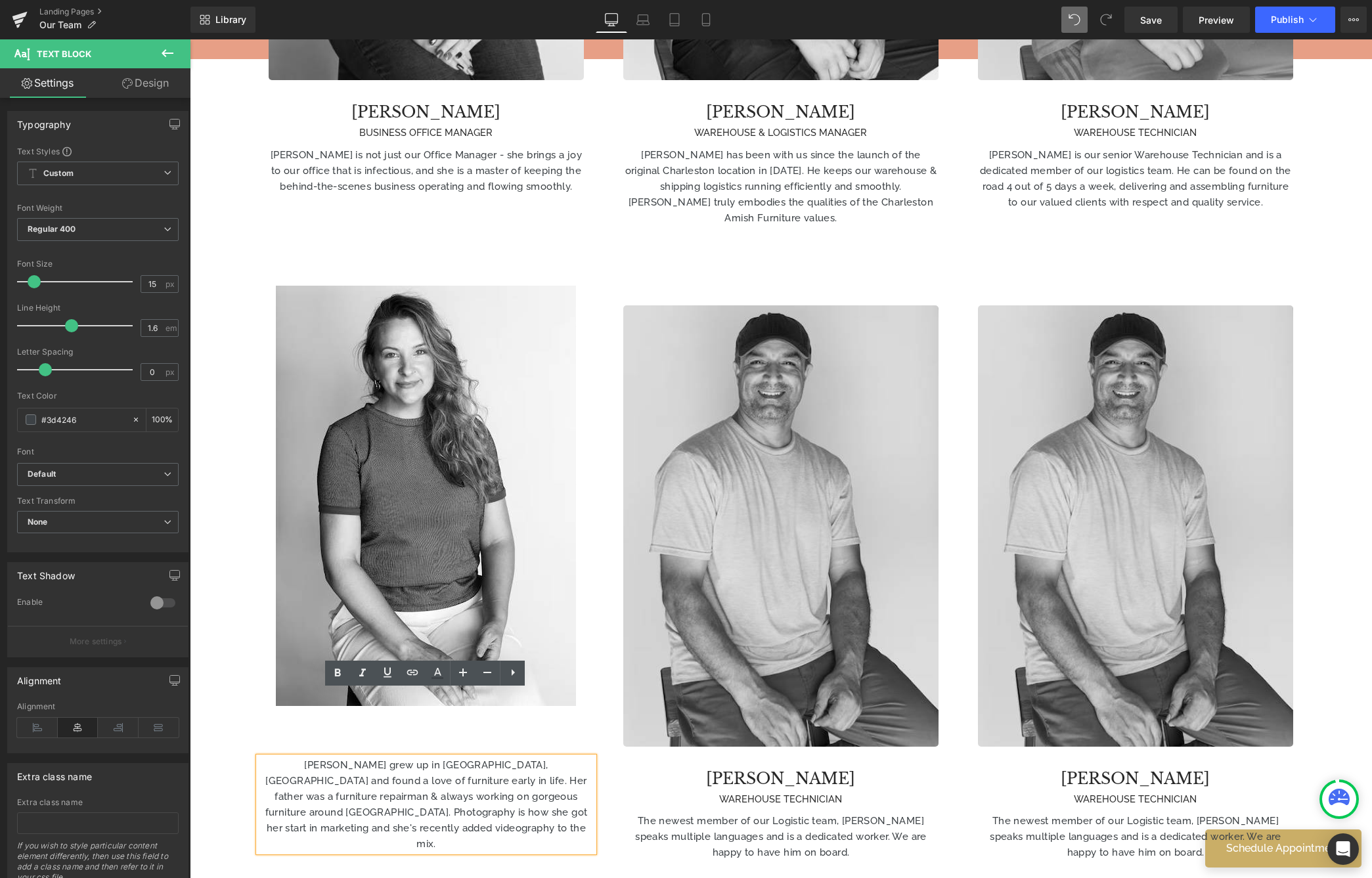
click at [1058, 13] on div "Library Desktop Desktop Laptop Tablet Mobile Save Preview Publish Scheduled Vie…" at bounding box center [781, 20] width 1182 height 27
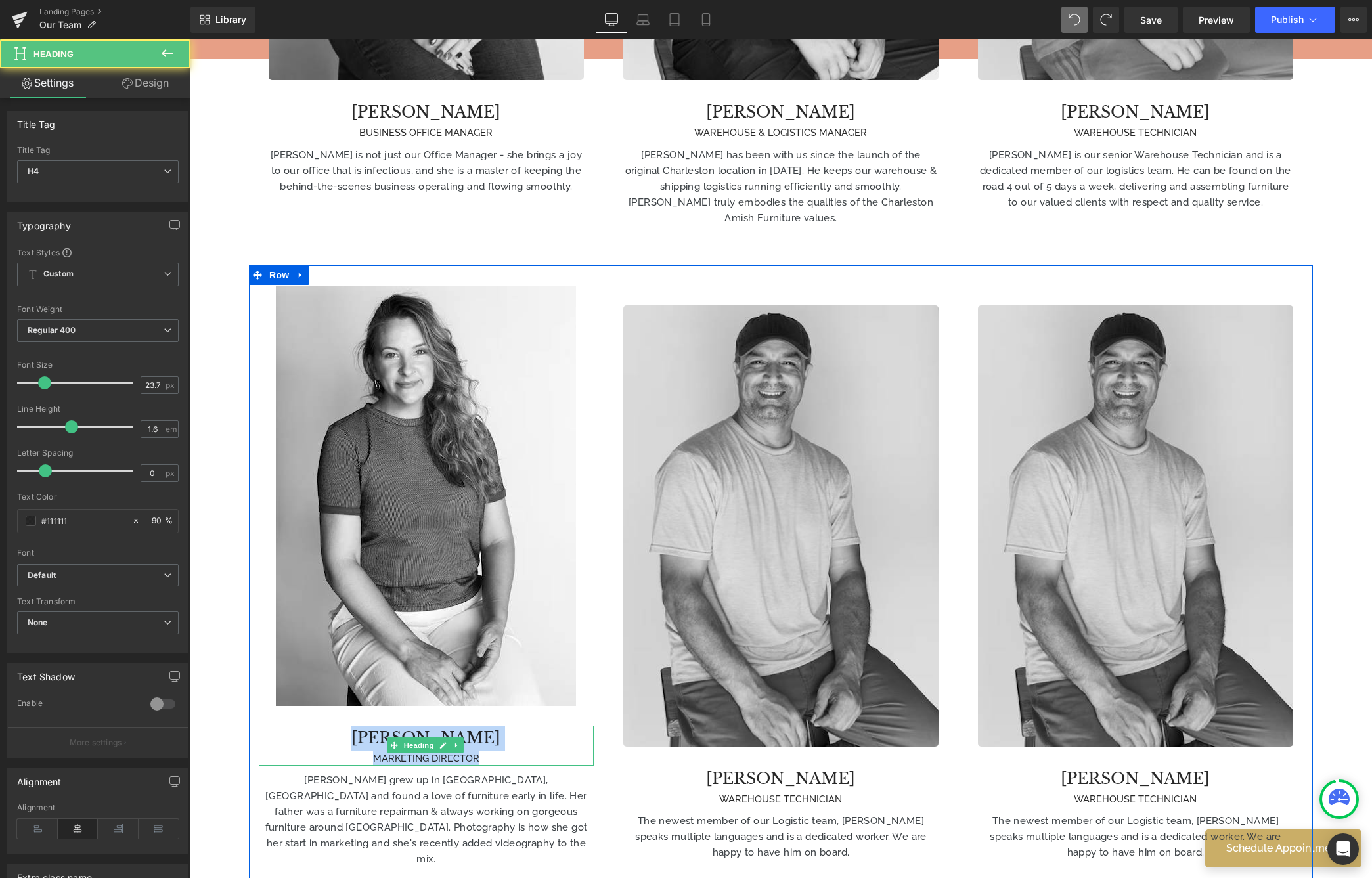
drag, startPoint x: 363, startPoint y: 674, endPoint x: 513, endPoint y: 693, distance: 151.2
click at [506, 726] on div "[PERSON_NAME] MARKETING DIRECTOR" at bounding box center [426, 746] width 335 height 40
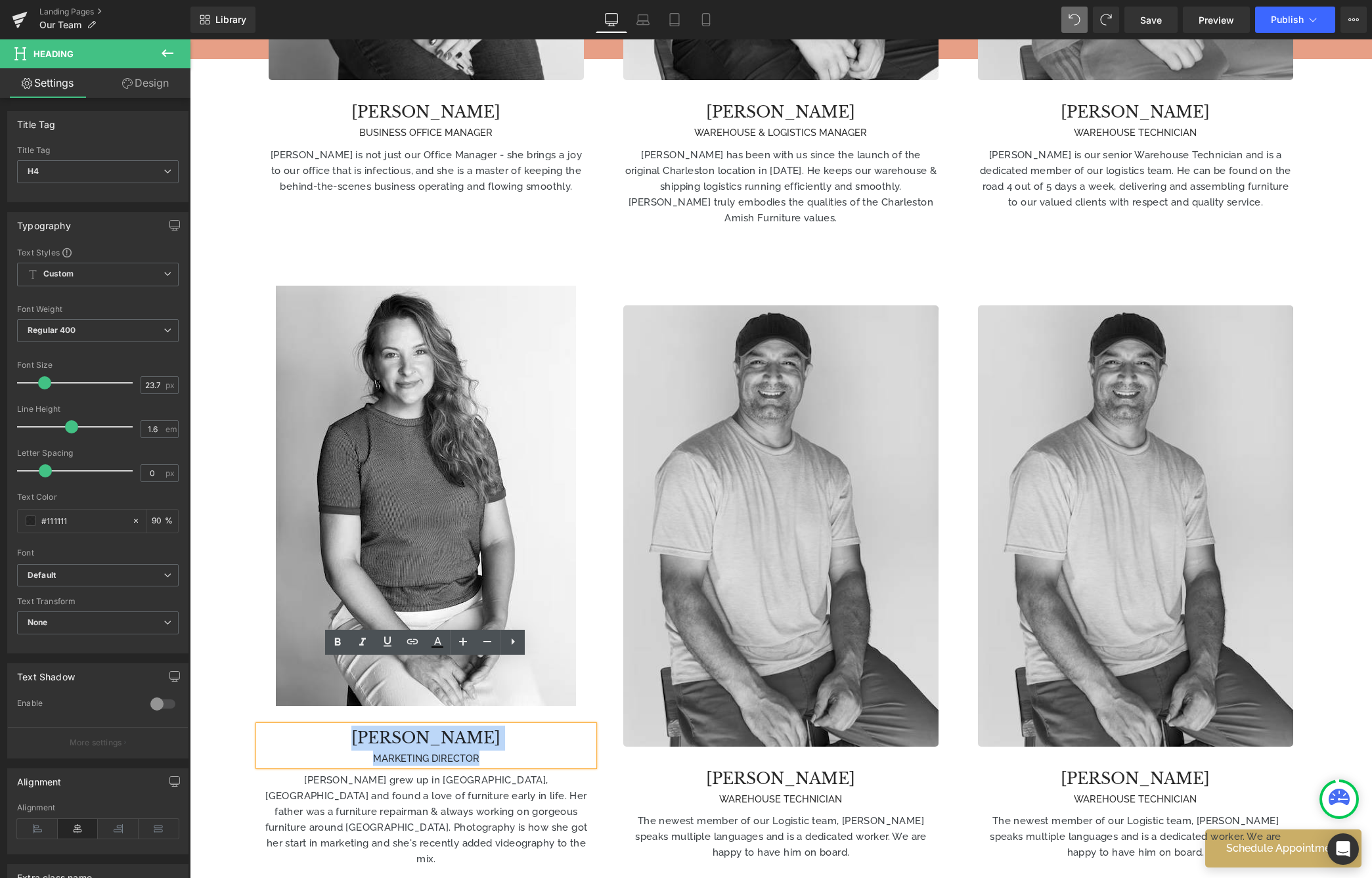
copy div "[PERSON_NAME] MARKETING DIRECTOR"
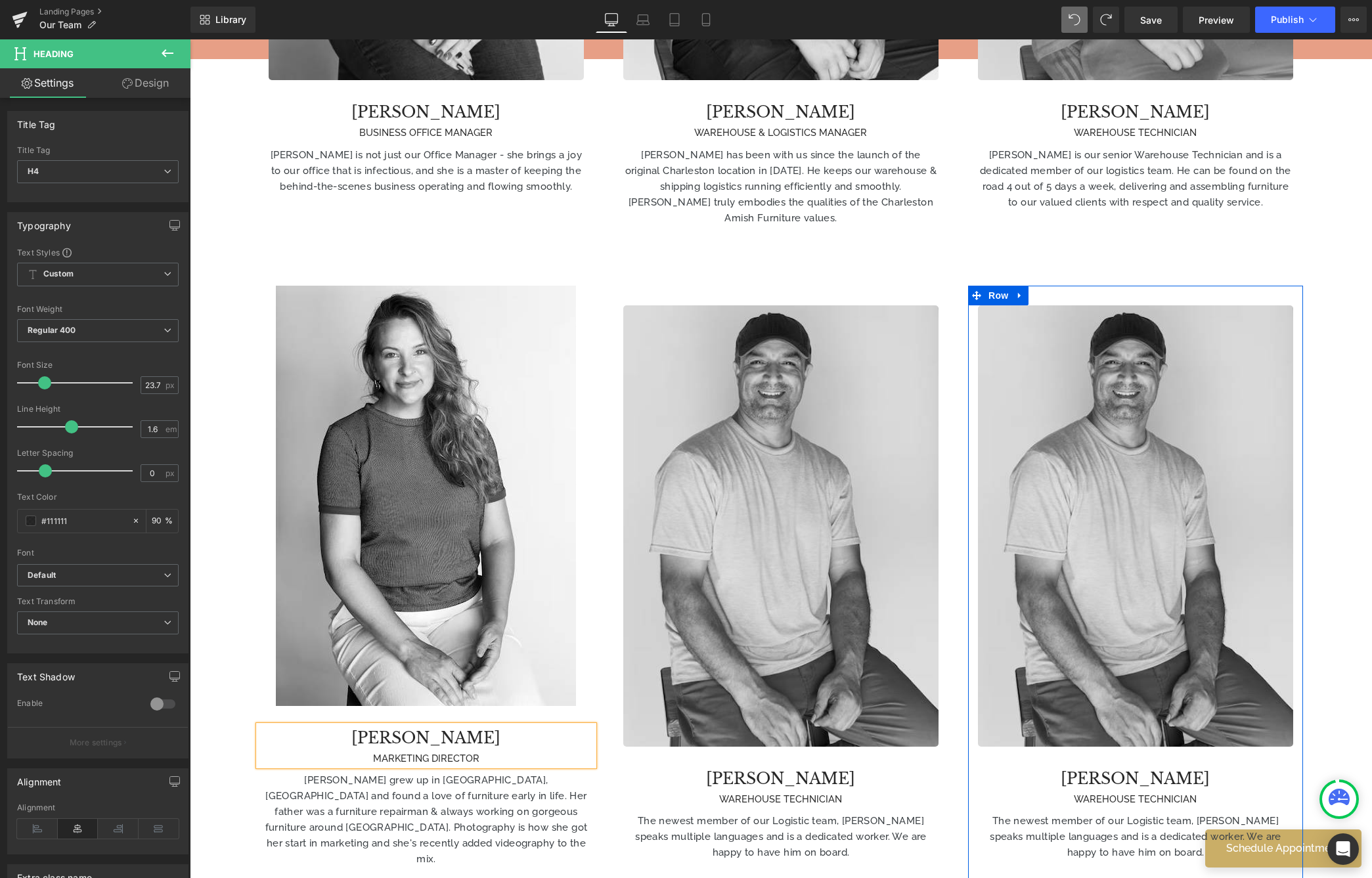
click at [1074, 697] on div "Image [PERSON_NAME] WAREHOUSE TECHNICIAN Heading The newest member of our Logis…" at bounding box center [1135, 583] width 335 height 555
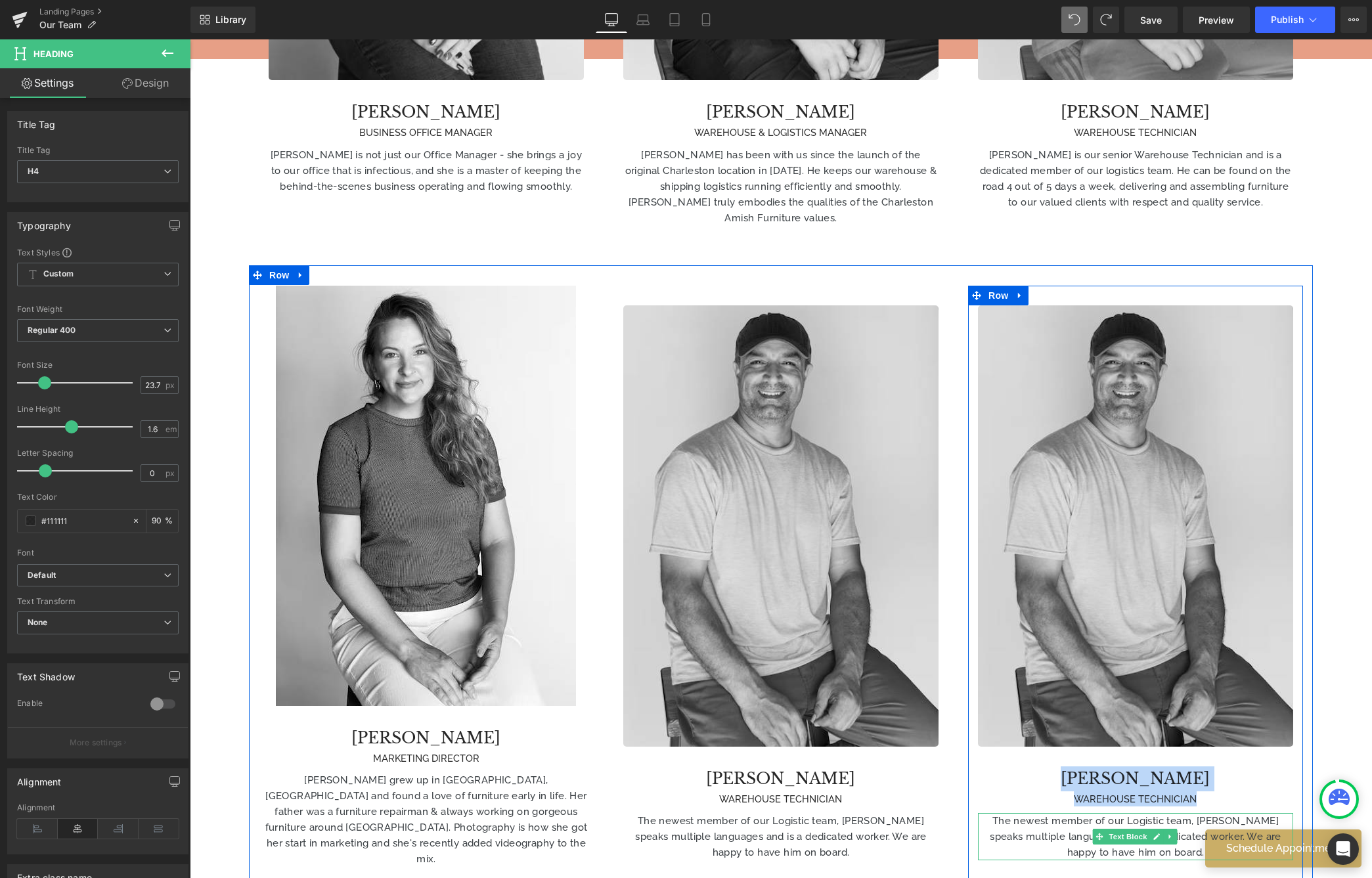
drag, startPoint x: 1077, startPoint y: 705, endPoint x: 1237, endPoint y: 753, distance: 167.0
click at [1125, 753] on div "Image [PERSON_NAME] WAREHOUSE TECHNICIAN Heading The newest member of our Logis…" at bounding box center [1135, 583] width 335 height 555
paste div
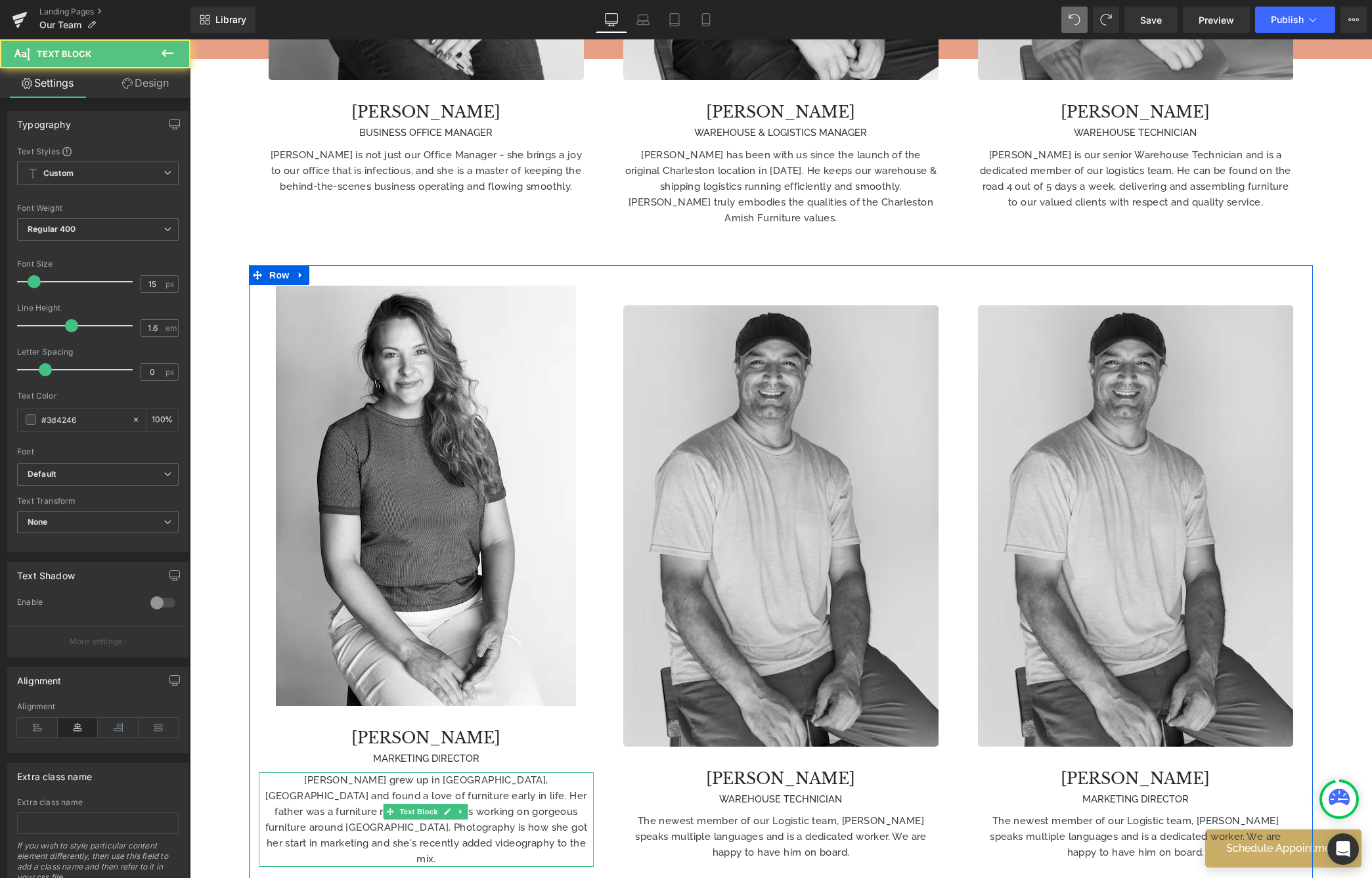
click at [335, 774] on span "[PERSON_NAME] grew up in [GEOGRAPHIC_DATA], [GEOGRAPHIC_DATA] and found a love …" at bounding box center [426, 819] width 322 height 91
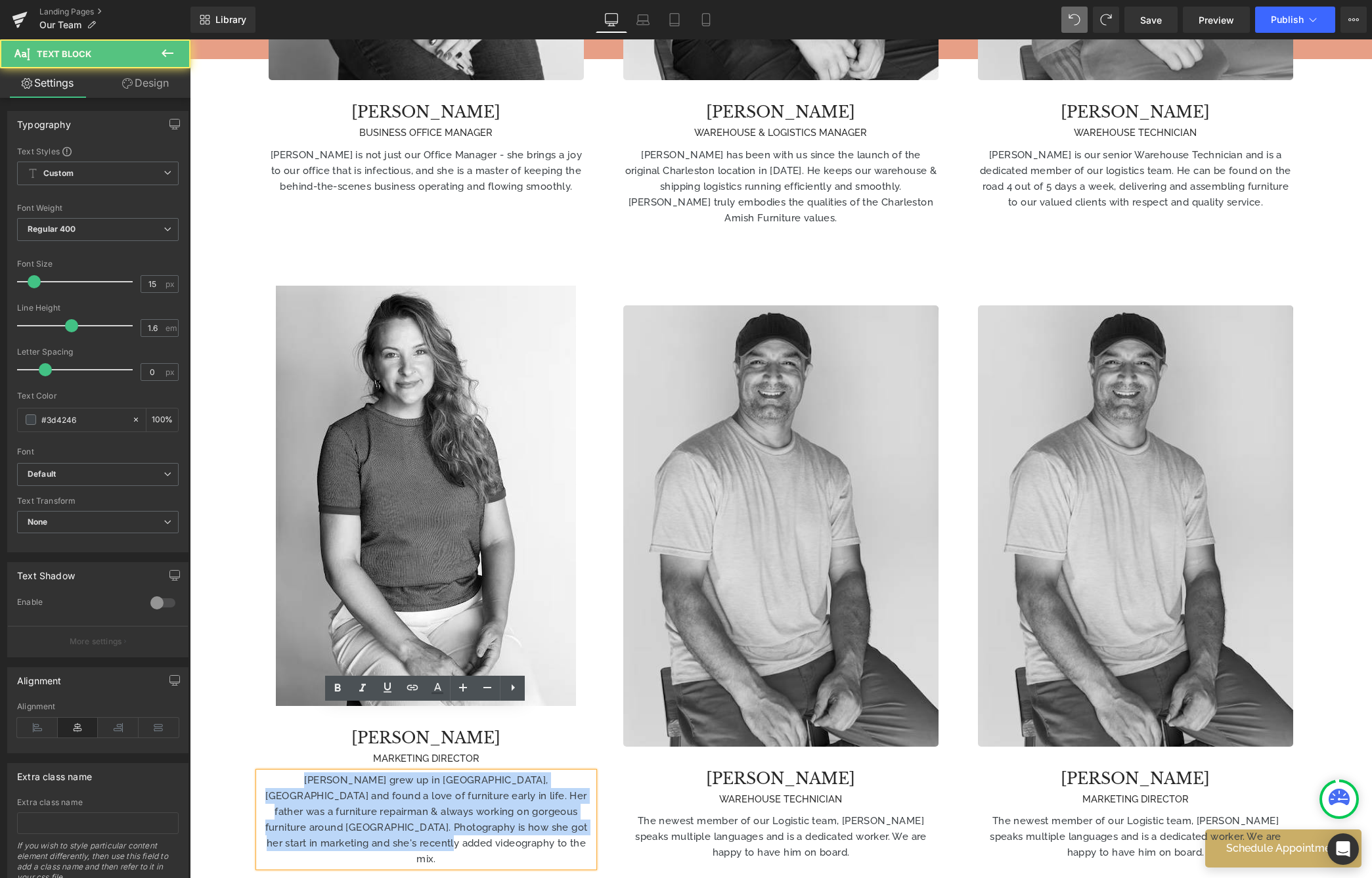
drag, startPoint x: 264, startPoint y: 713, endPoint x: 535, endPoint y: 800, distance: 284.6
click at [534, 800] on div "Image [PERSON_NAME] MARKETING DIRECTOR Heading [PERSON_NAME] grew up in [GEOGRA…" at bounding box center [780, 582] width 1064 height 635
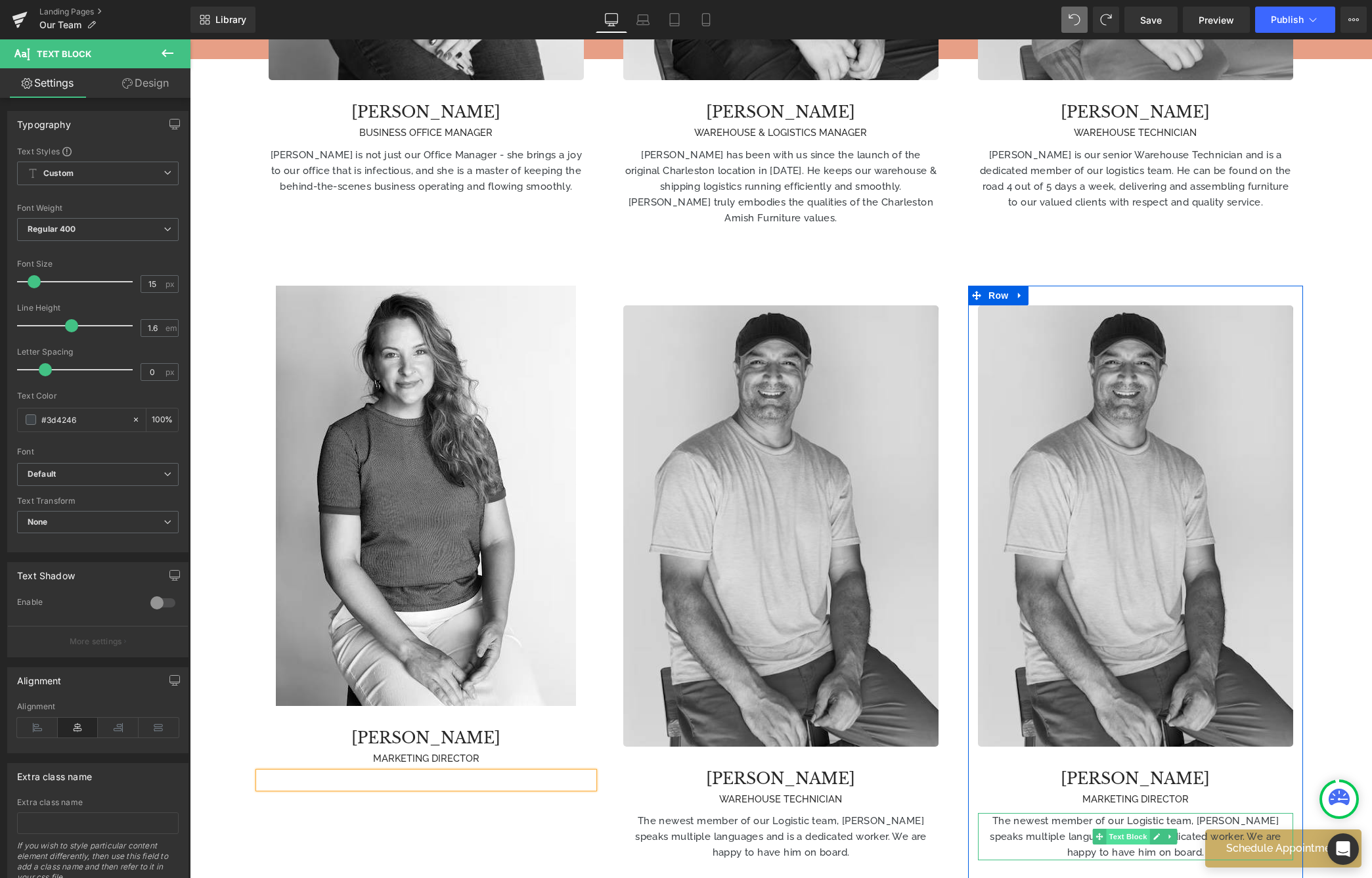
click at [1125, 829] on span "Text Block" at bounding box center [1128, 836] width 44 height 16
click at [980, 813] on p "The newest member of our Logistic team, [PERSON_NAME] speaks multiple languages…" at bounding box center [1135, 836] width 316 height 47
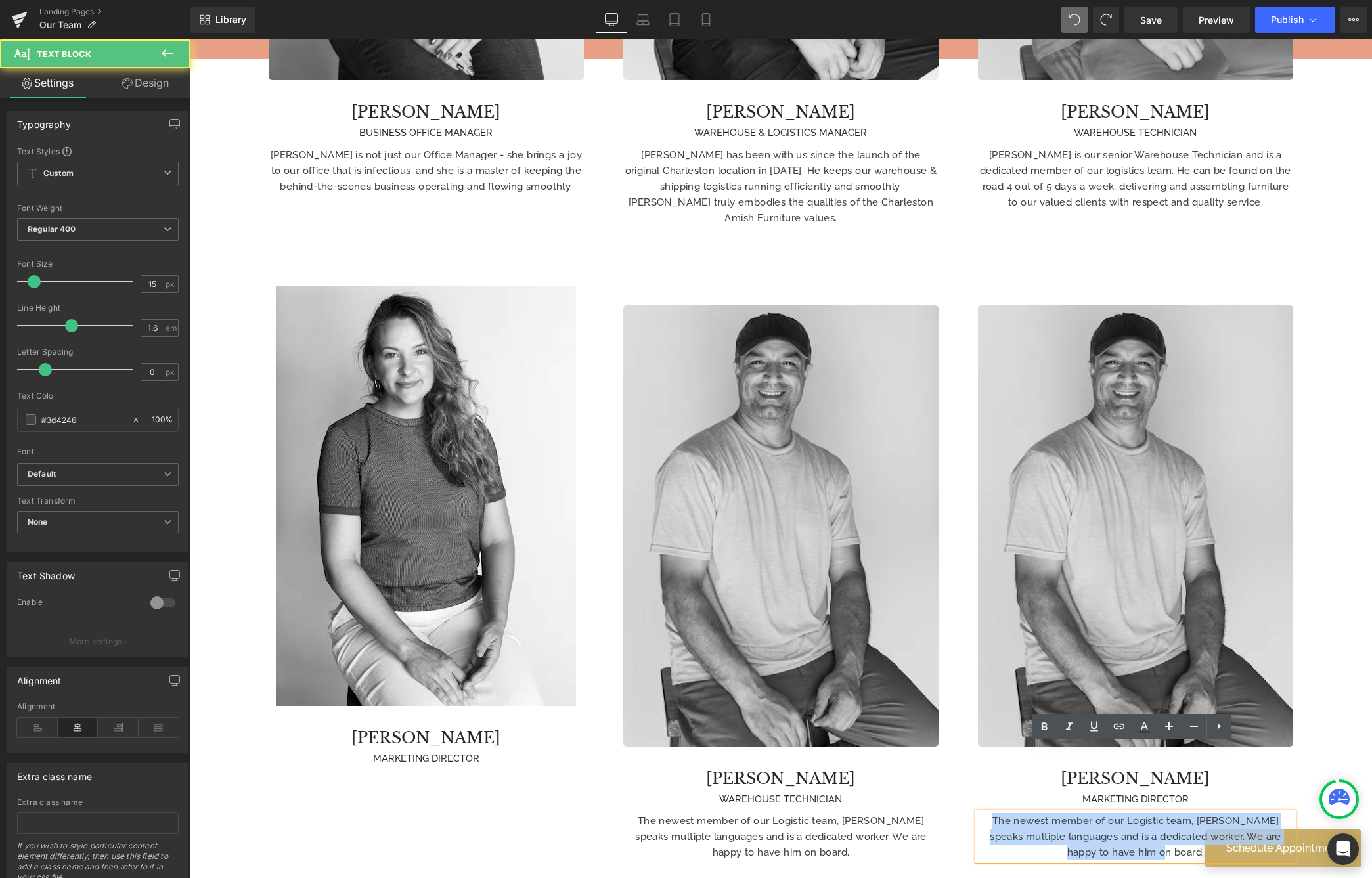
drag, startPoint x: 977, startPoint y: 750, endPoint x: 1305, endPoint y: 810, distance: 333.4
click at [1125, 810] on div "Image [PERSON_NAME] MARKETING DIRECTOR Heading The newest member of our Logisti…" at bounding box center [1135, 583] width 354 height 594
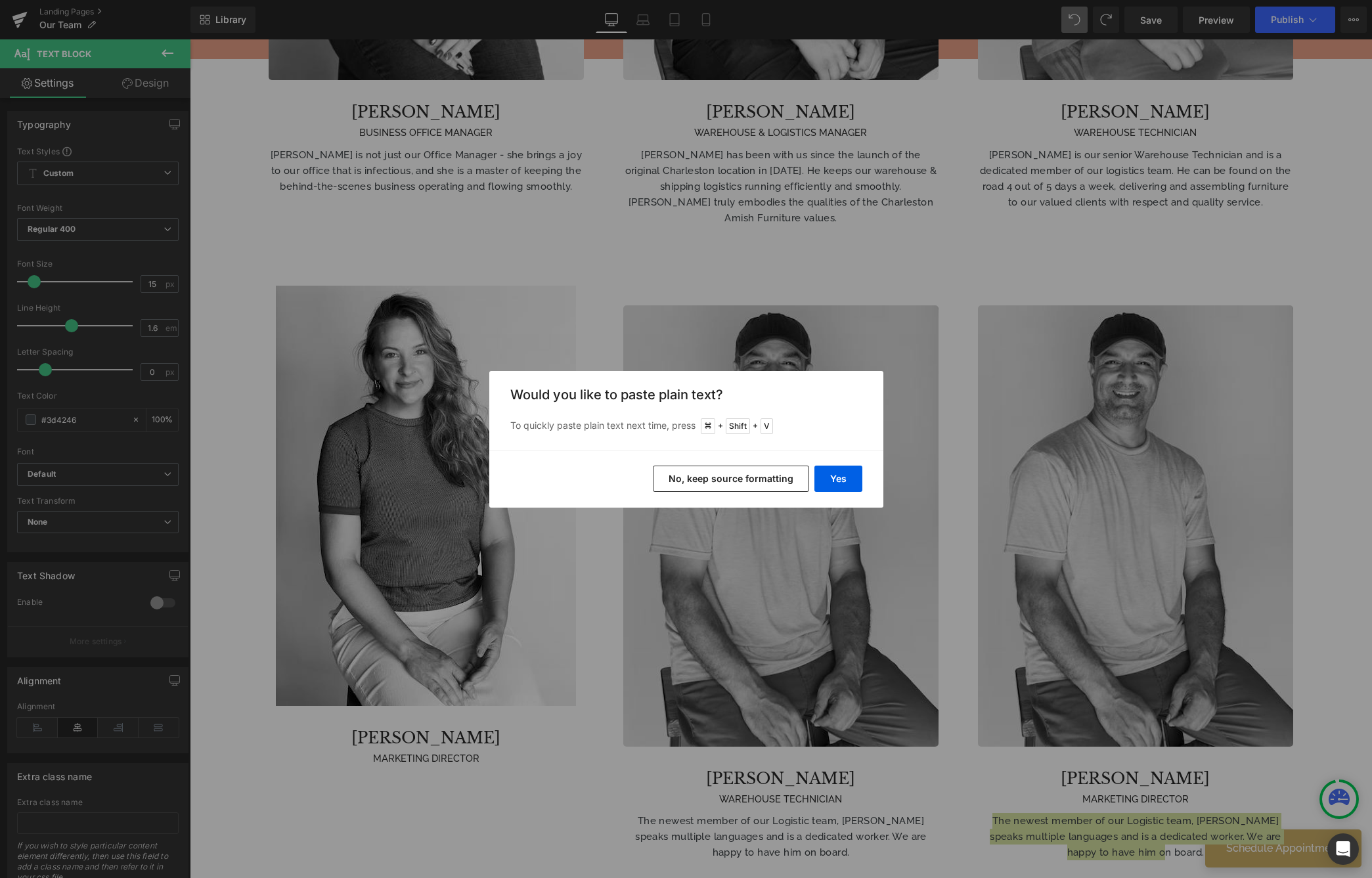
drag, startPoint x: 741, startPoint y: 480, endPoint x: 551, endPoint y: 442, distance: 193.8
click at [741, 480] on button "No, keep source formatting" at bounding box center [731, 479] width 156 height 27
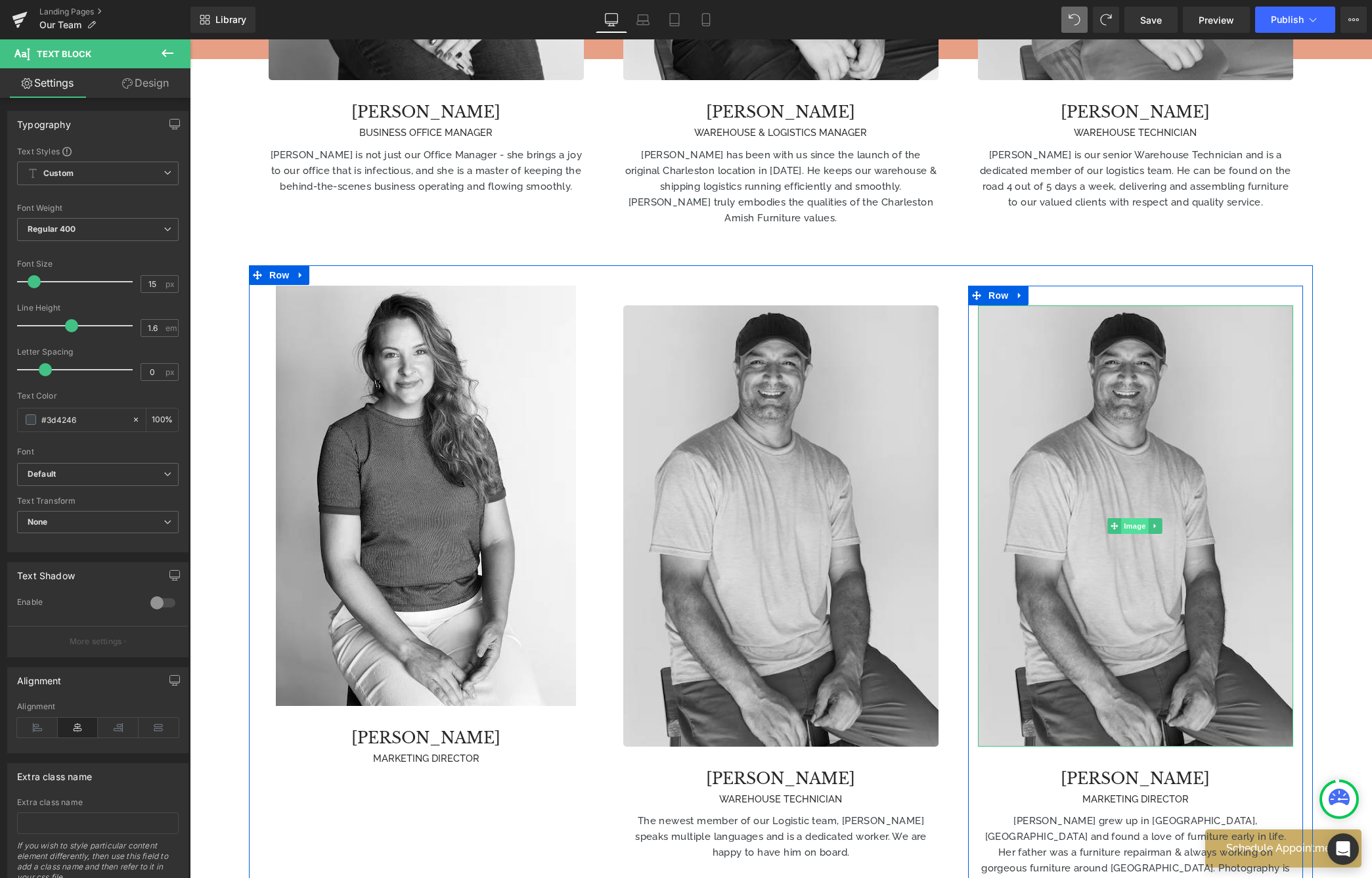
click at [1125, 518] on span "Image" at bounding box center [1135, 526] width 27 height 16
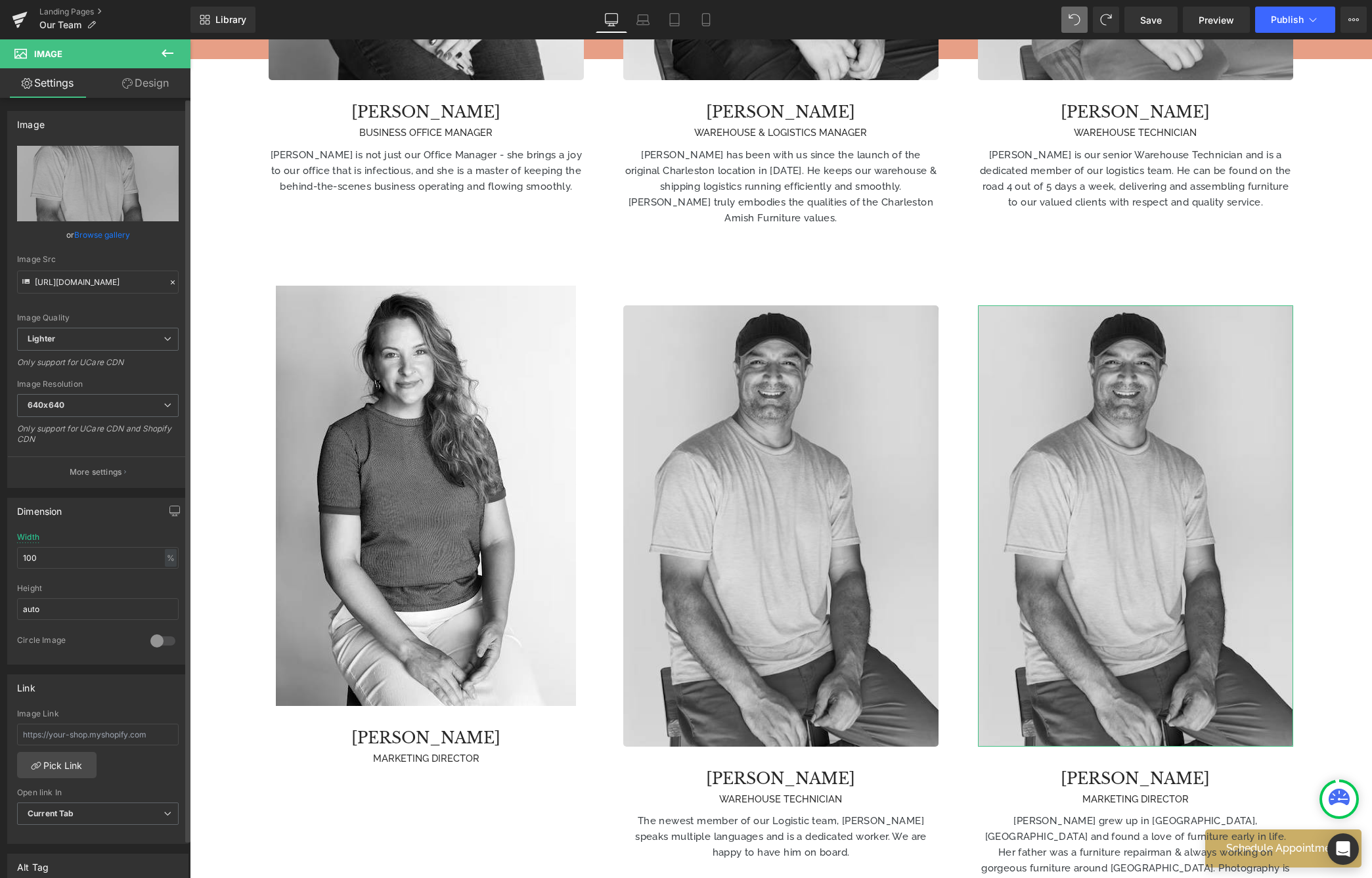
click at [92, 232] on link "Browse gallery" at bounding box center [102, 235] width 56 height 23
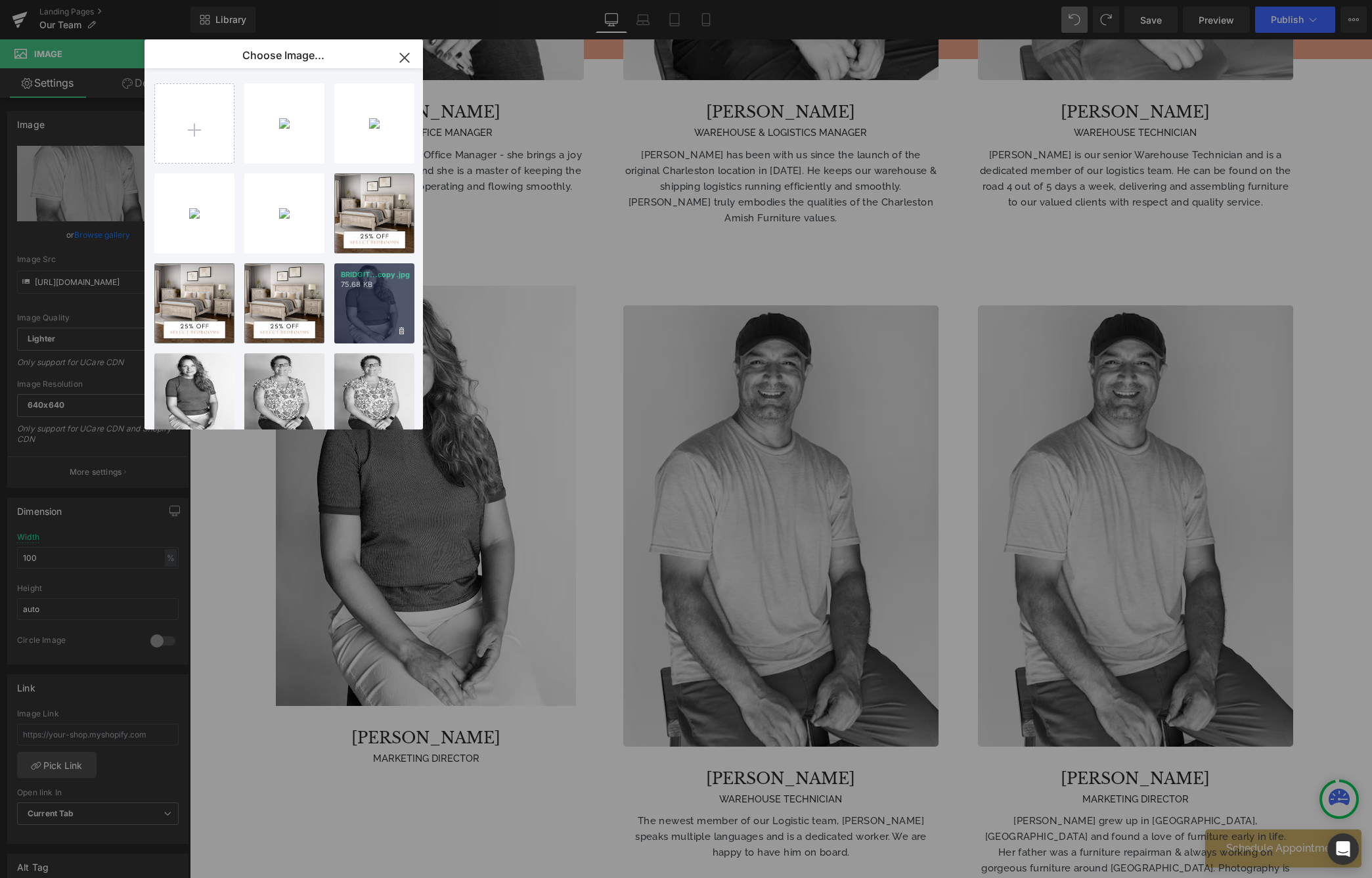
click at [363, 297] on div "BRIDGIT...copy.jpg 75.68 KB" at bounding box center [374, 303] width 80 height 80
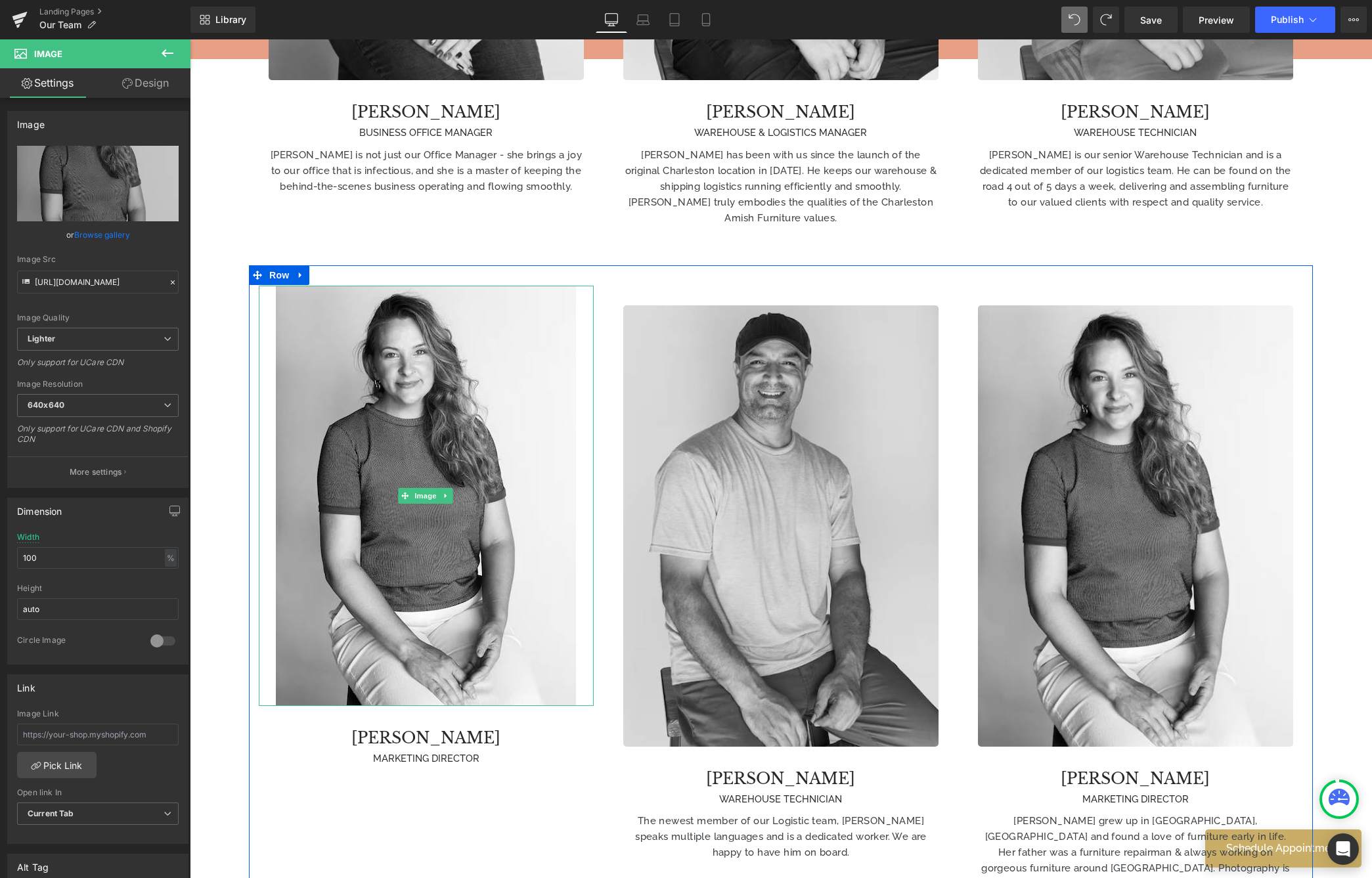
type input "[URL][DOMAIN_NAME]"
click at [447, 492] on icon at bounding box center [446, 496] width 7 height 8
drag, startPoint x: 456, startPoint y: 427, endPoint x: 460, endPoint y: 434, distance: 8.1
click at [456, 492] on icon at bounding box center [453, 496] width 7 height 8
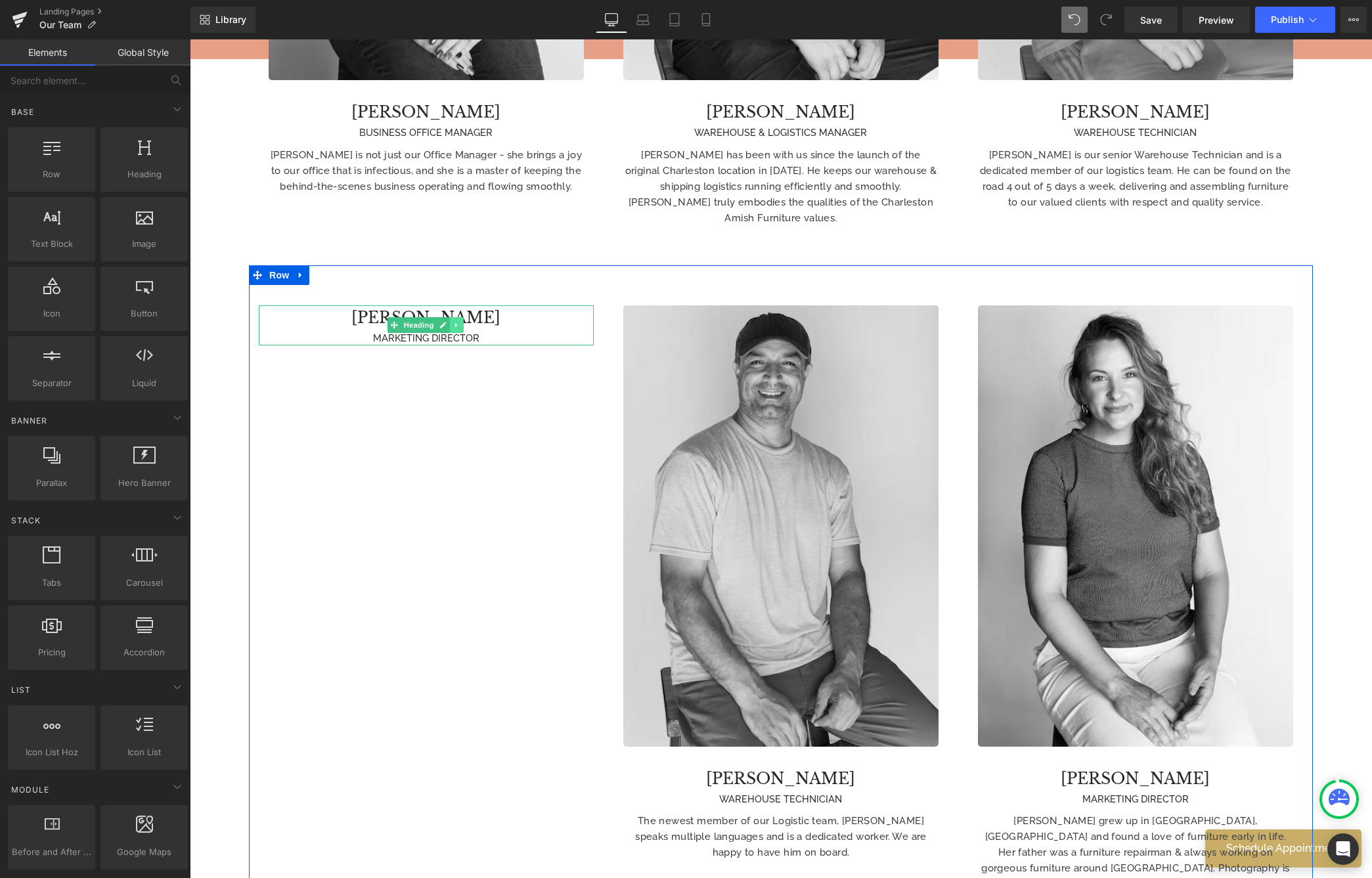
click at [460, 317] on link at bounding box center [457, 324] width 14 height 16
click at [466, 322] on icon at bounding box center [463, 325] width 7 height 7
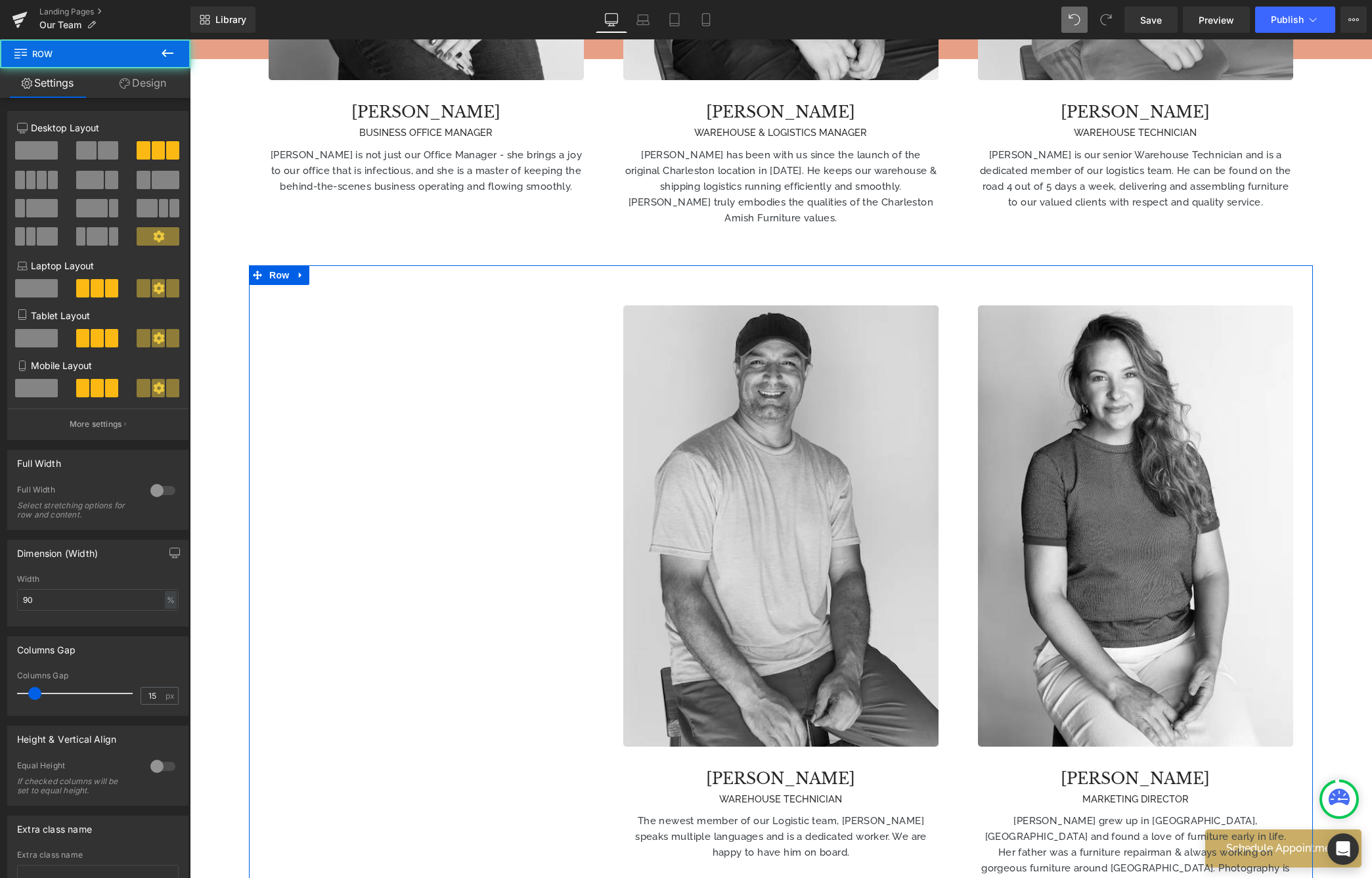
click at [525, 325] on div "Text Block Image [PERSON_NAME] WAREHOUSE TECHNICIAN Heading The newest member o…" at bounding box center [780, 606] width 1064 height 682
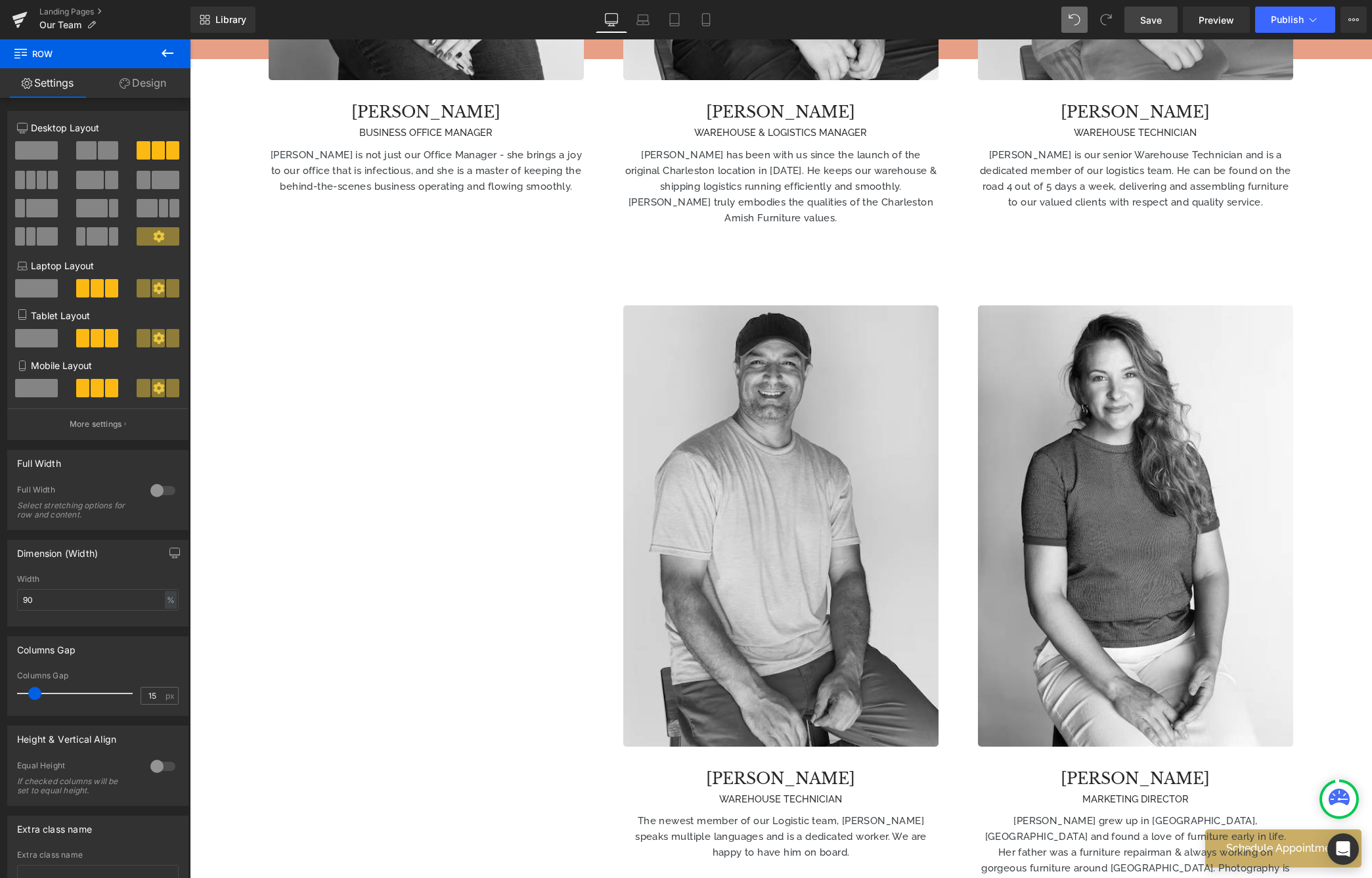
click at [1125, 20] on span "Save" at bounding box center [1151, 20] width 22 height 14
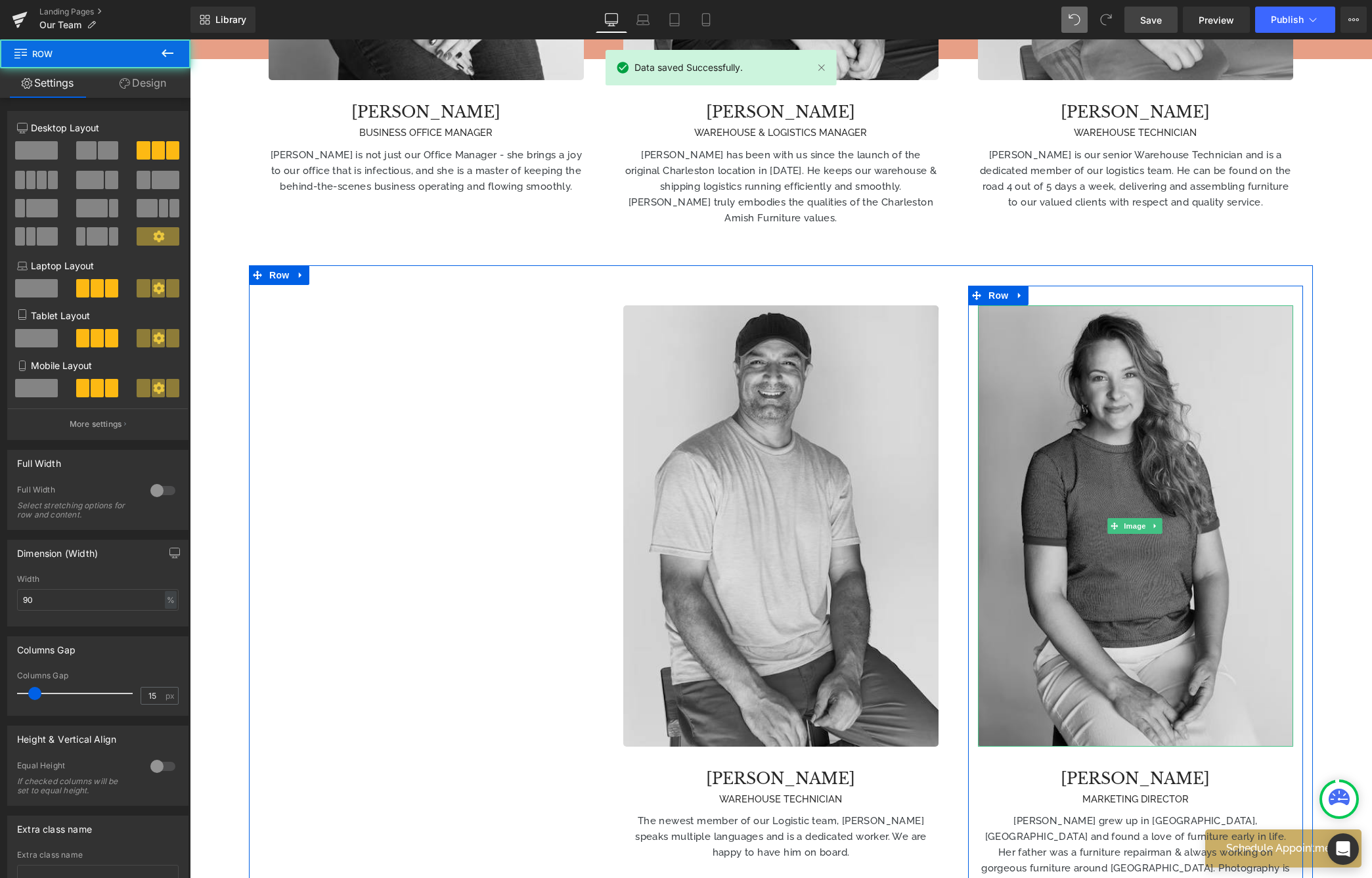
drag, startPoint x: 468, startPoint y: 282, endPoint x: 1136, endPoint y: 479, distance: 696.4
click at [1125, 479] on div "Text Block Image [PERSON_NAME] WAREHOUSE TECHNICIAN Heading The newest member o…" at bounding box center [780, 606] width 1064 height 682
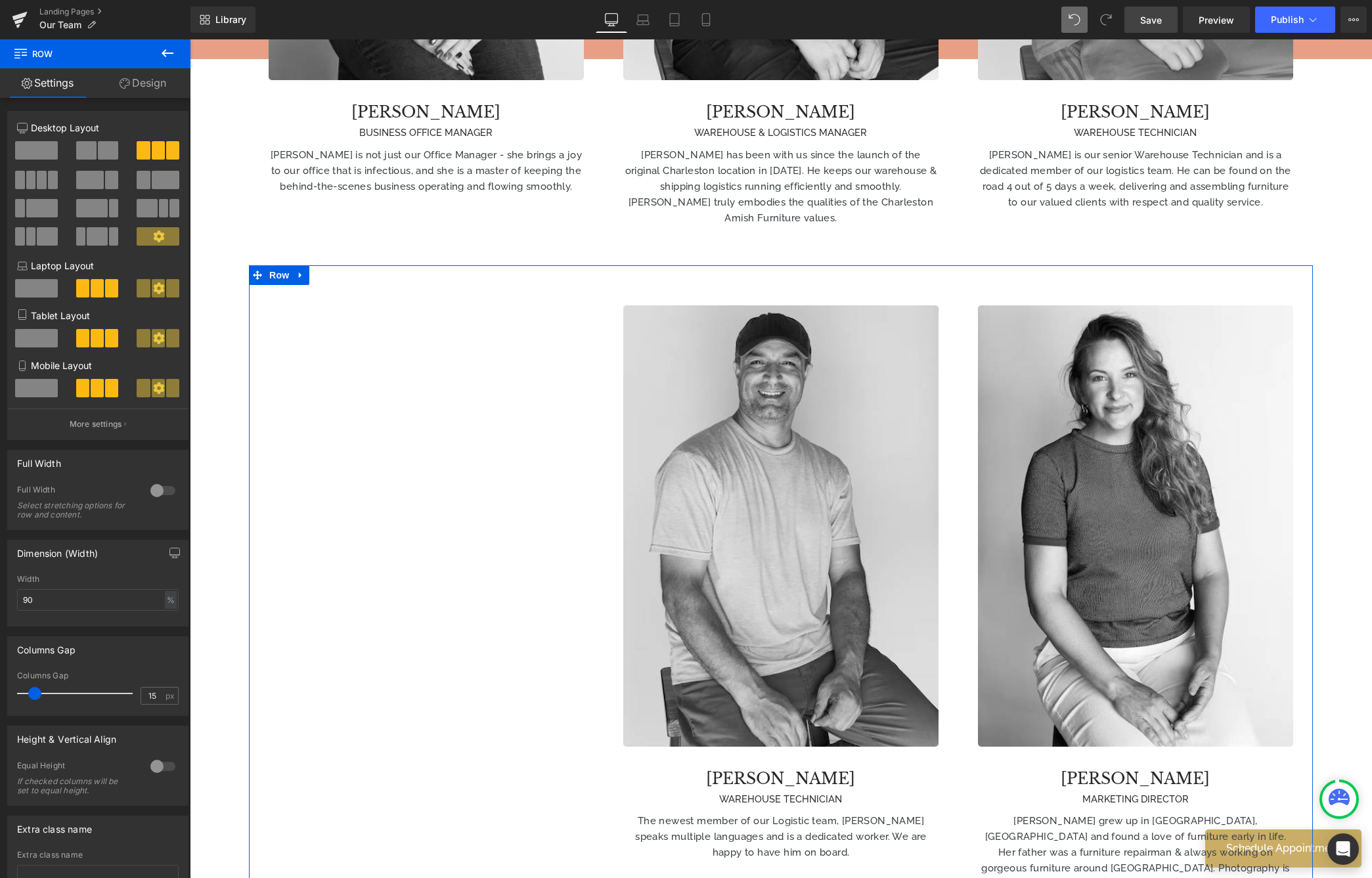
click at [78, 144] on span at bounding box center [87, 150] width 20 height 18
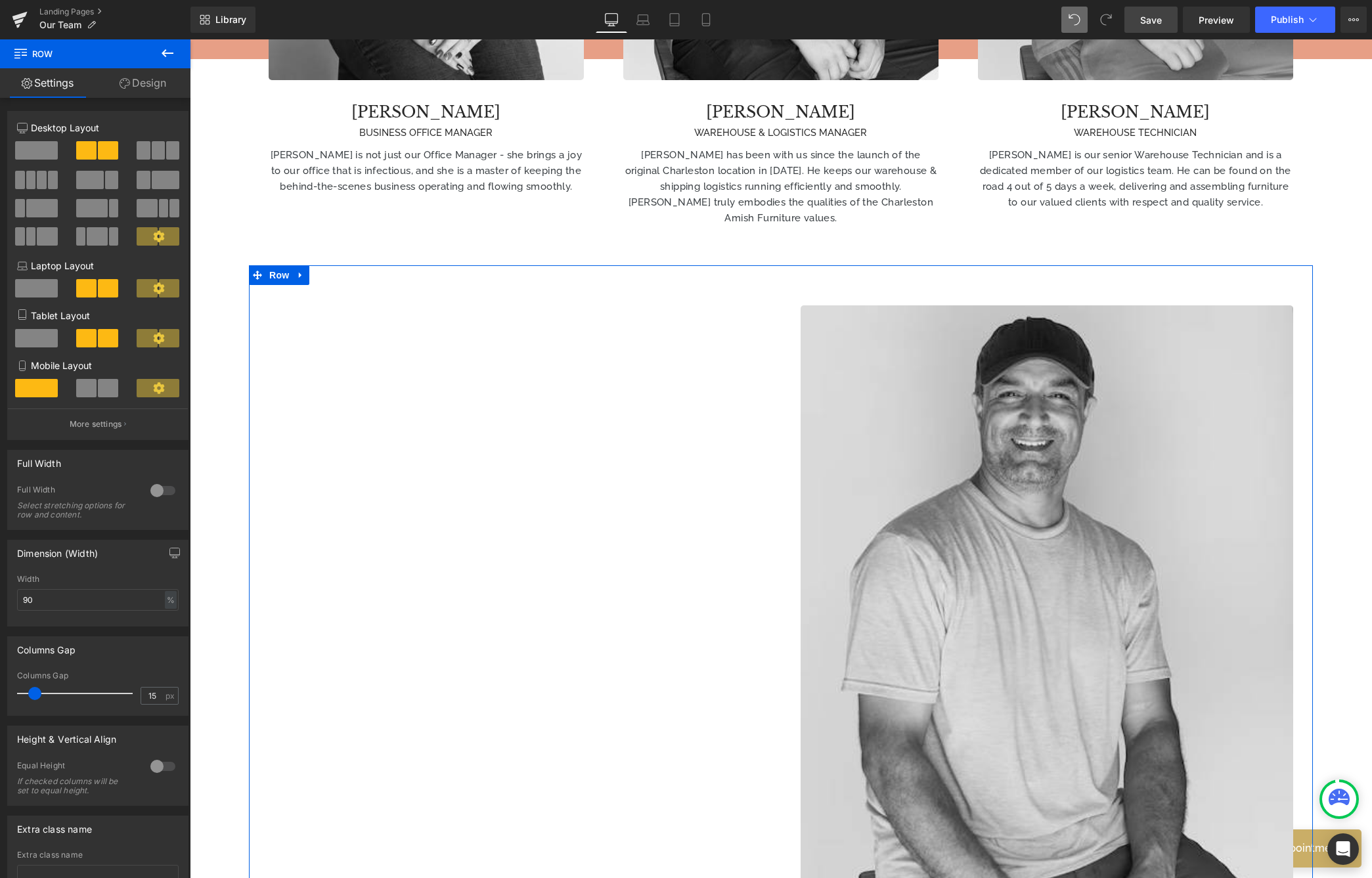
click at [89, 148] on span at bounding box center [87, 150] width 20 height 18
click at [144, 147] on span at bounding box center [142, 150] width 13 height 18
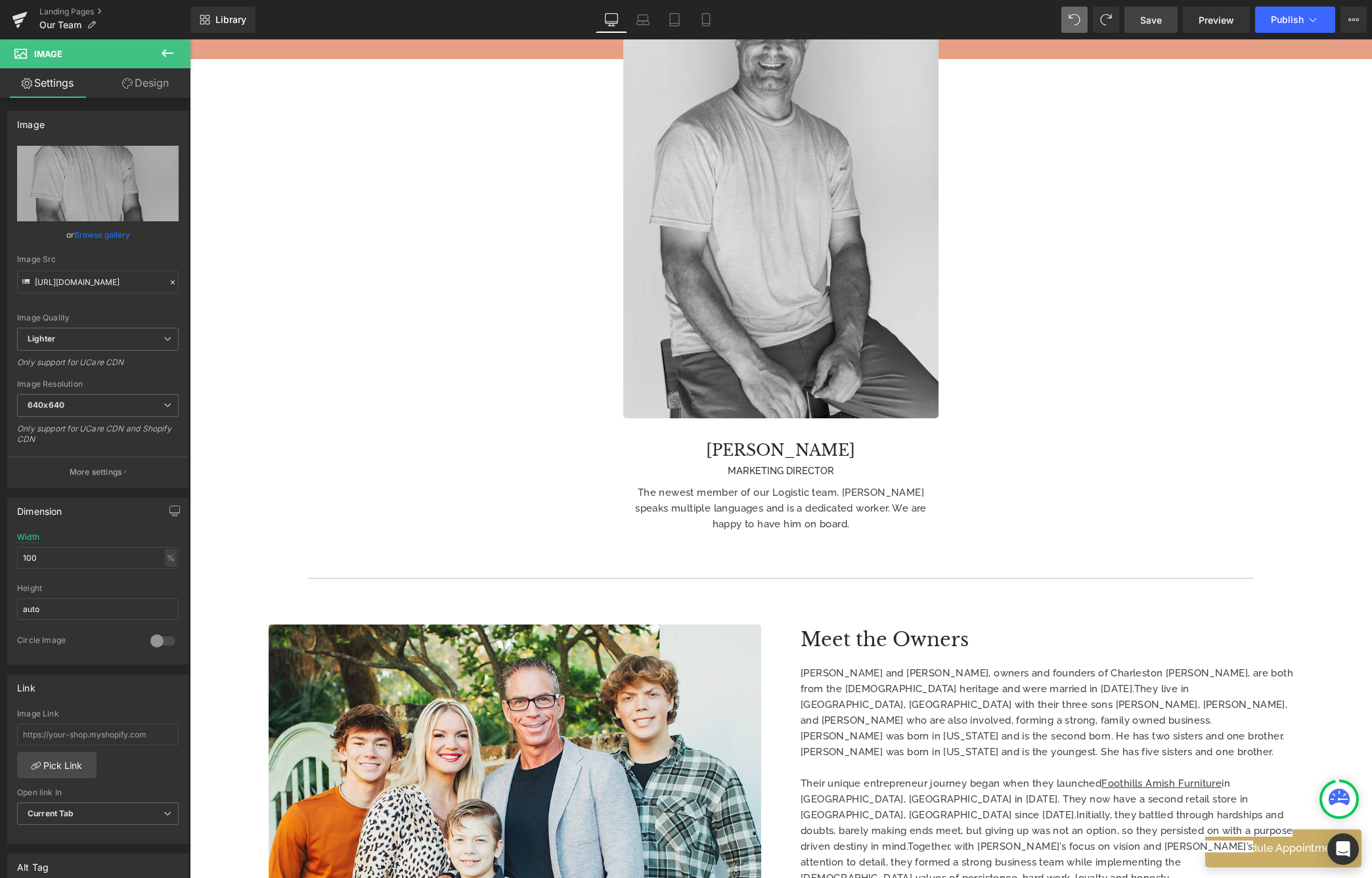
scroll to position [3250, 0]
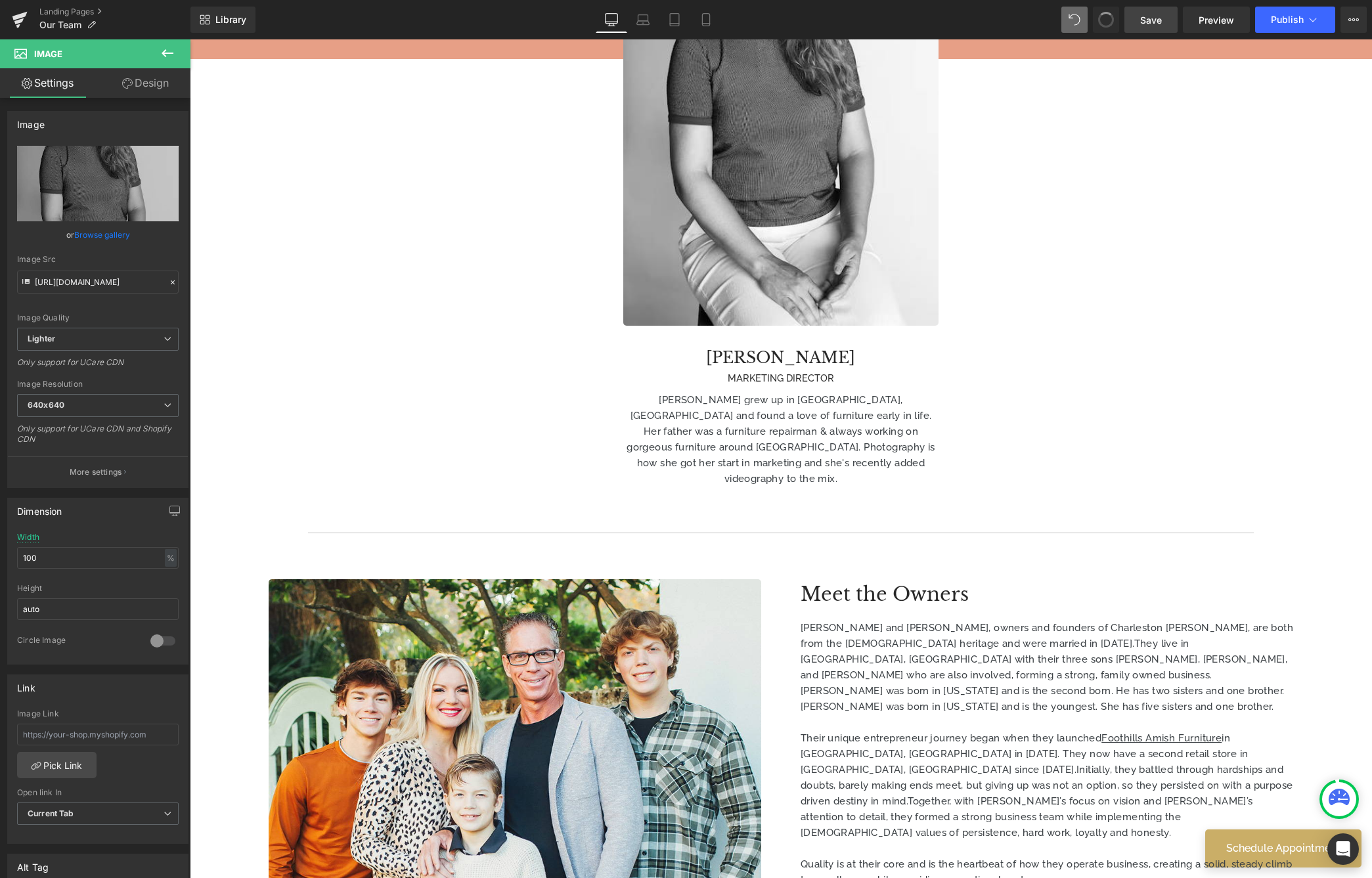
type input "[URL][DOMAIN_NAME]"
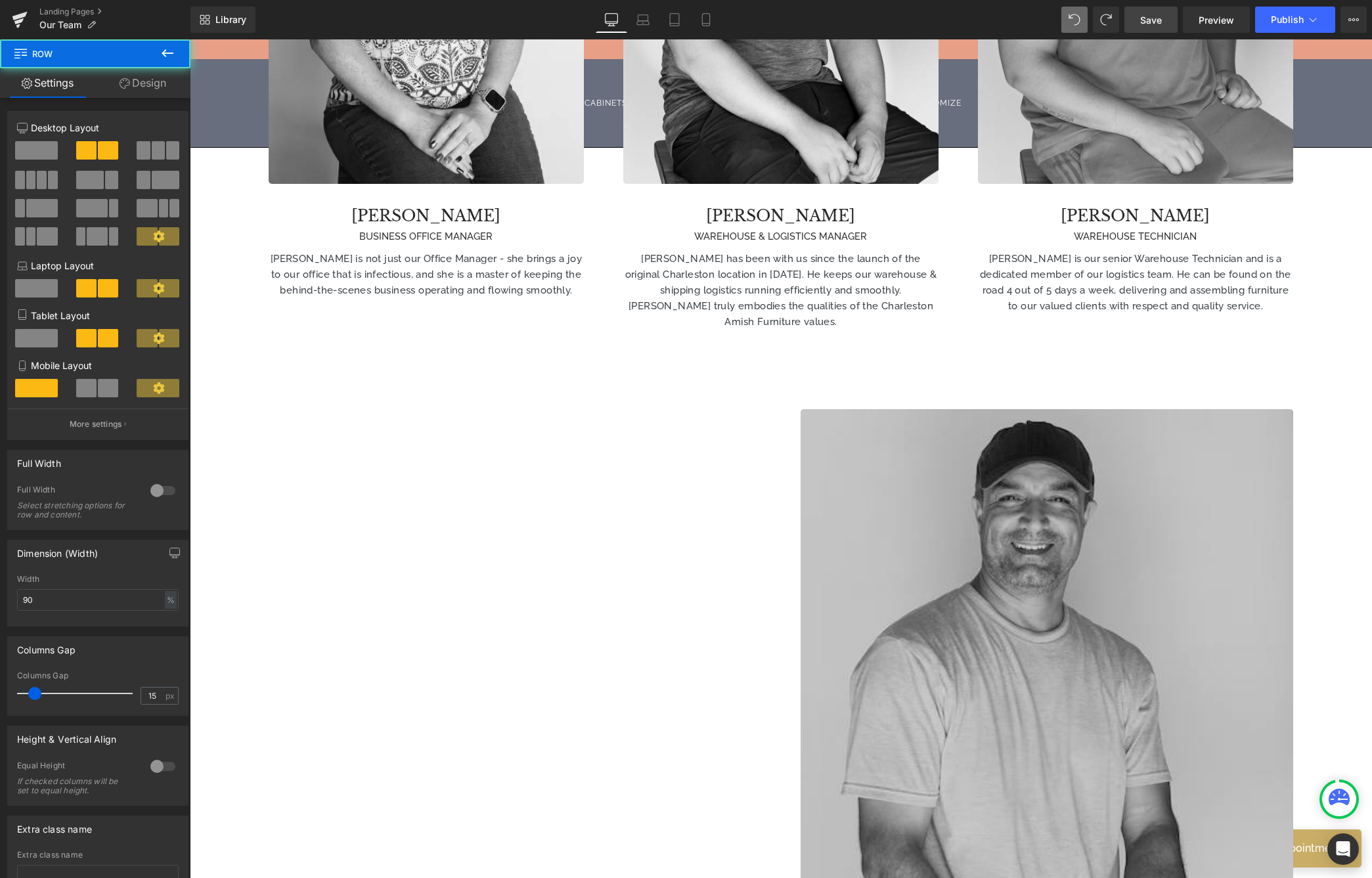
scroll to position [2113, 0]
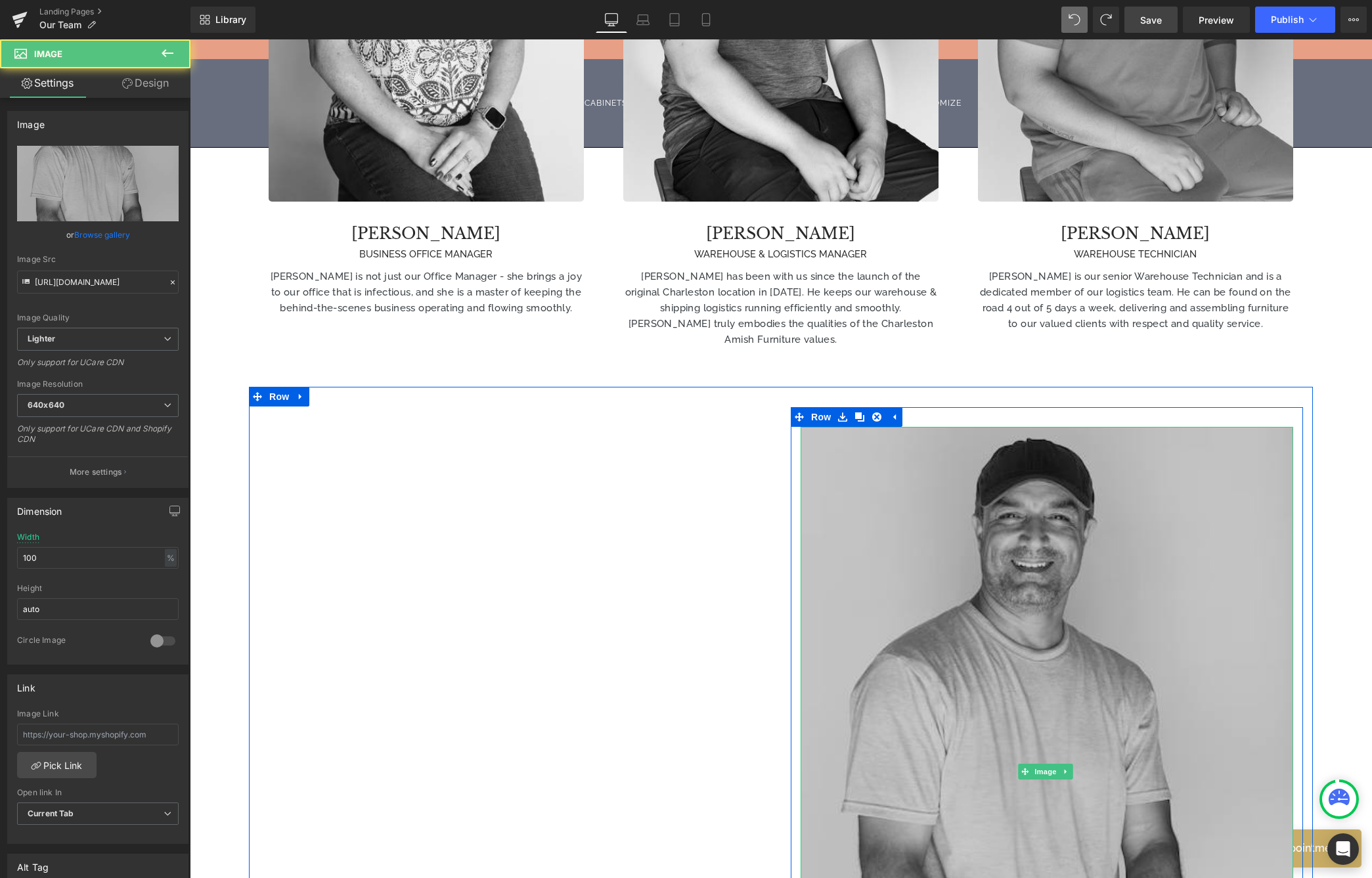
click at [1003, 582] on img at bounding box center [1047, 772] width 493 height 690
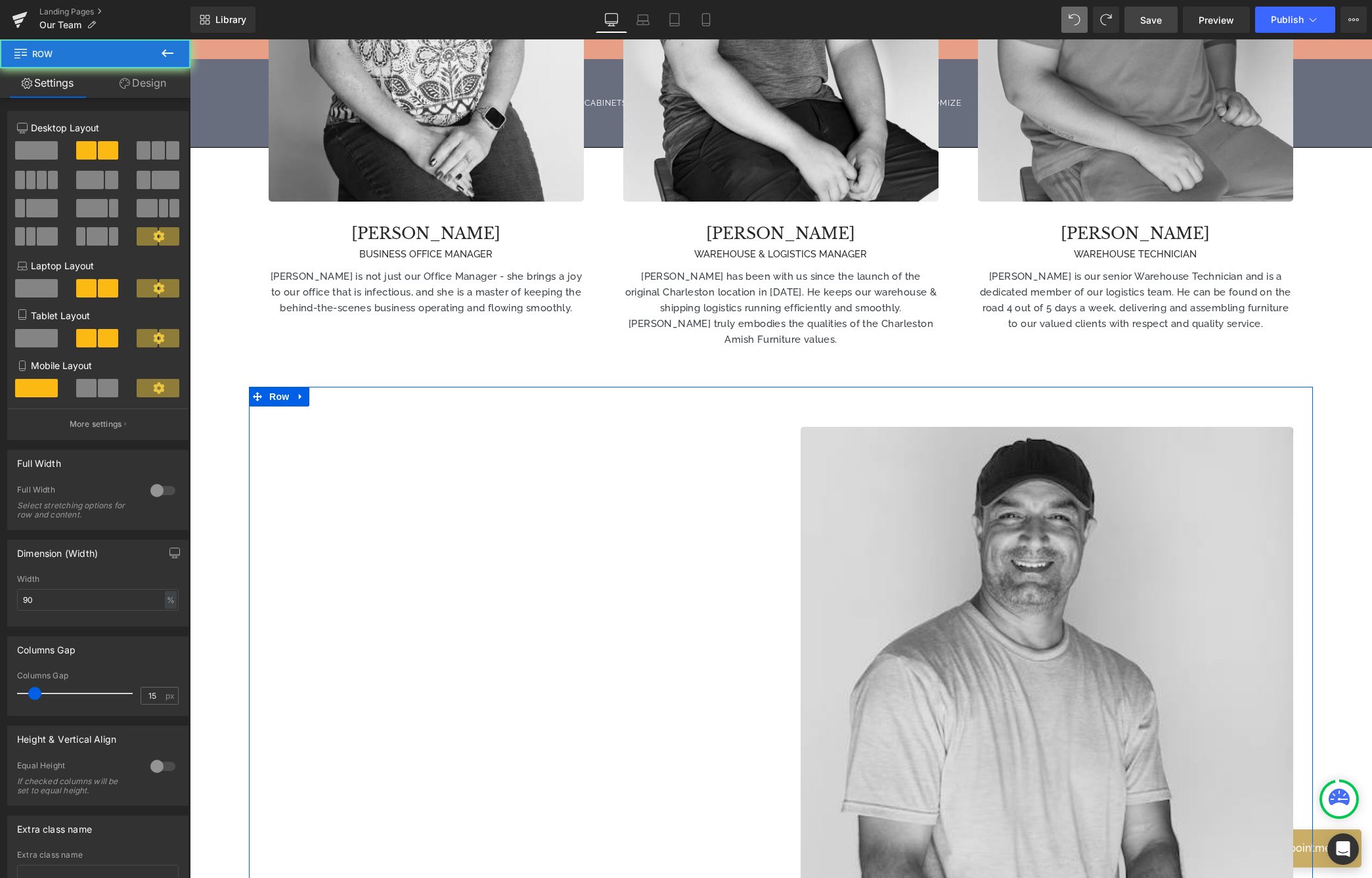
click at [43, 153] on span at bounding box center [36, 150] width 43 height 18
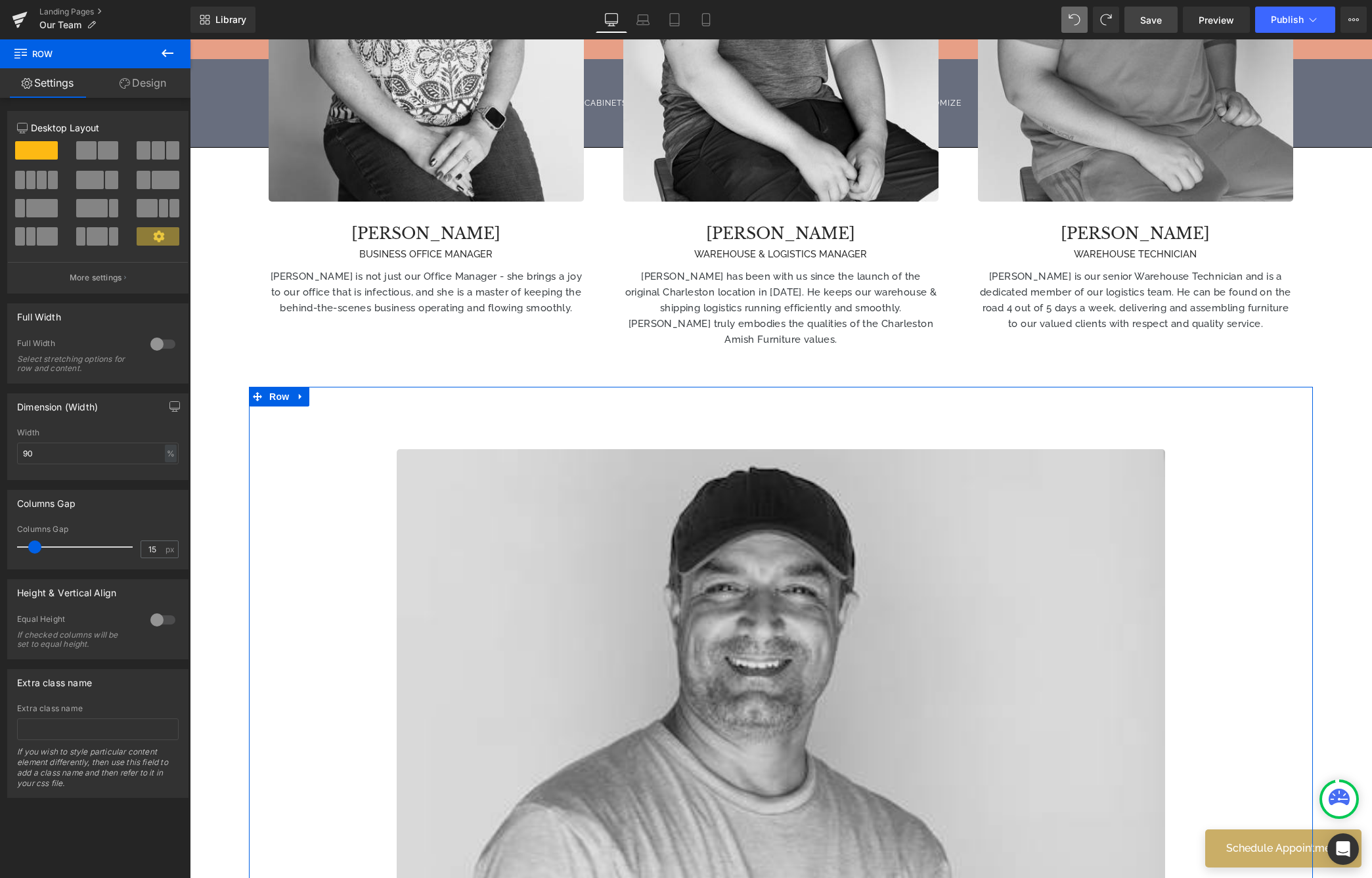
click at [152, 151] on span at bounding box center [158, 150] width 13 height 18
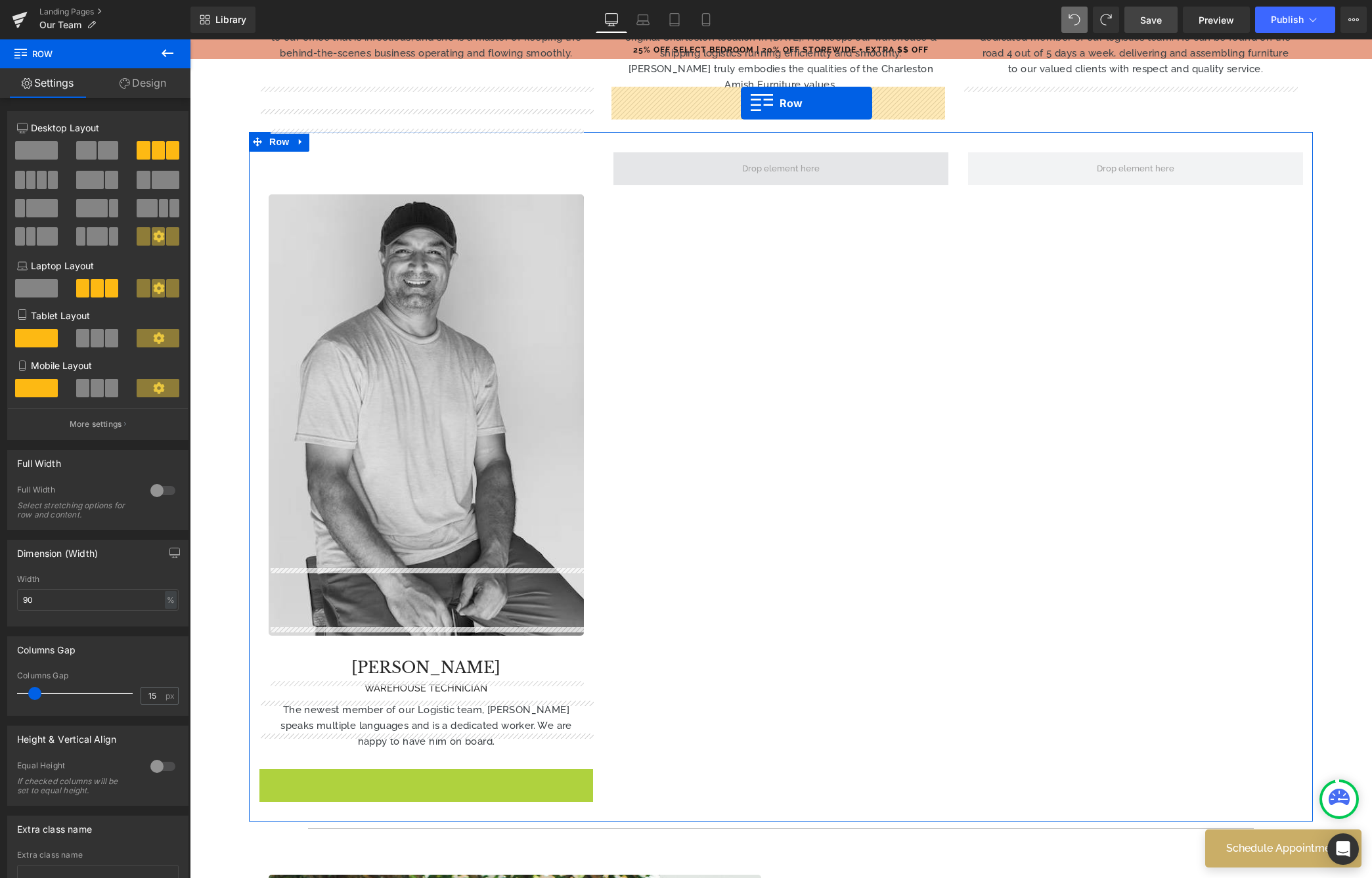
scroll to position [2350, 0]
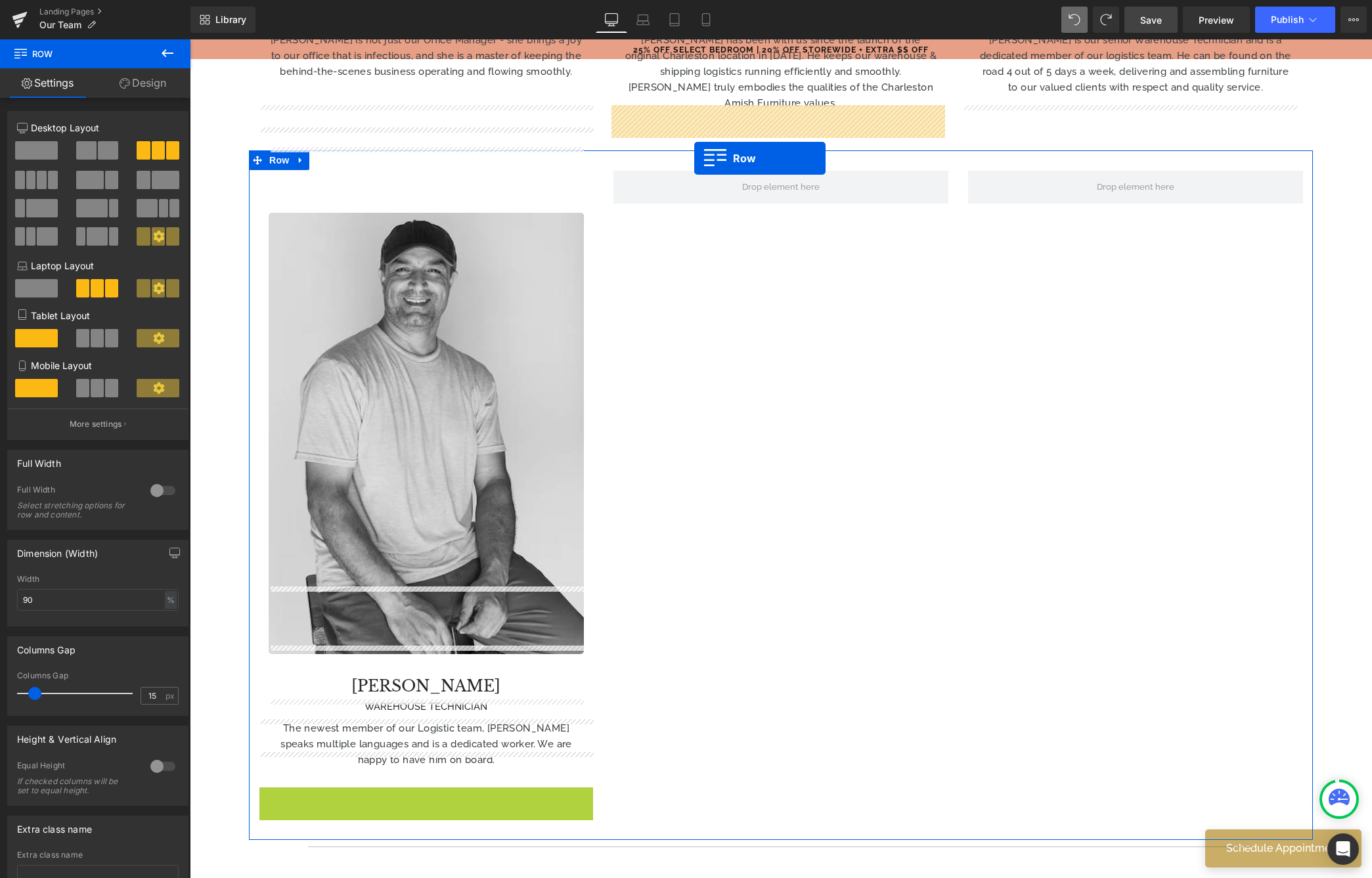
drag, startPoint x: 266, startPoint y: 381, endPoint x: 695, endPoint y: 158, distance: 483.5
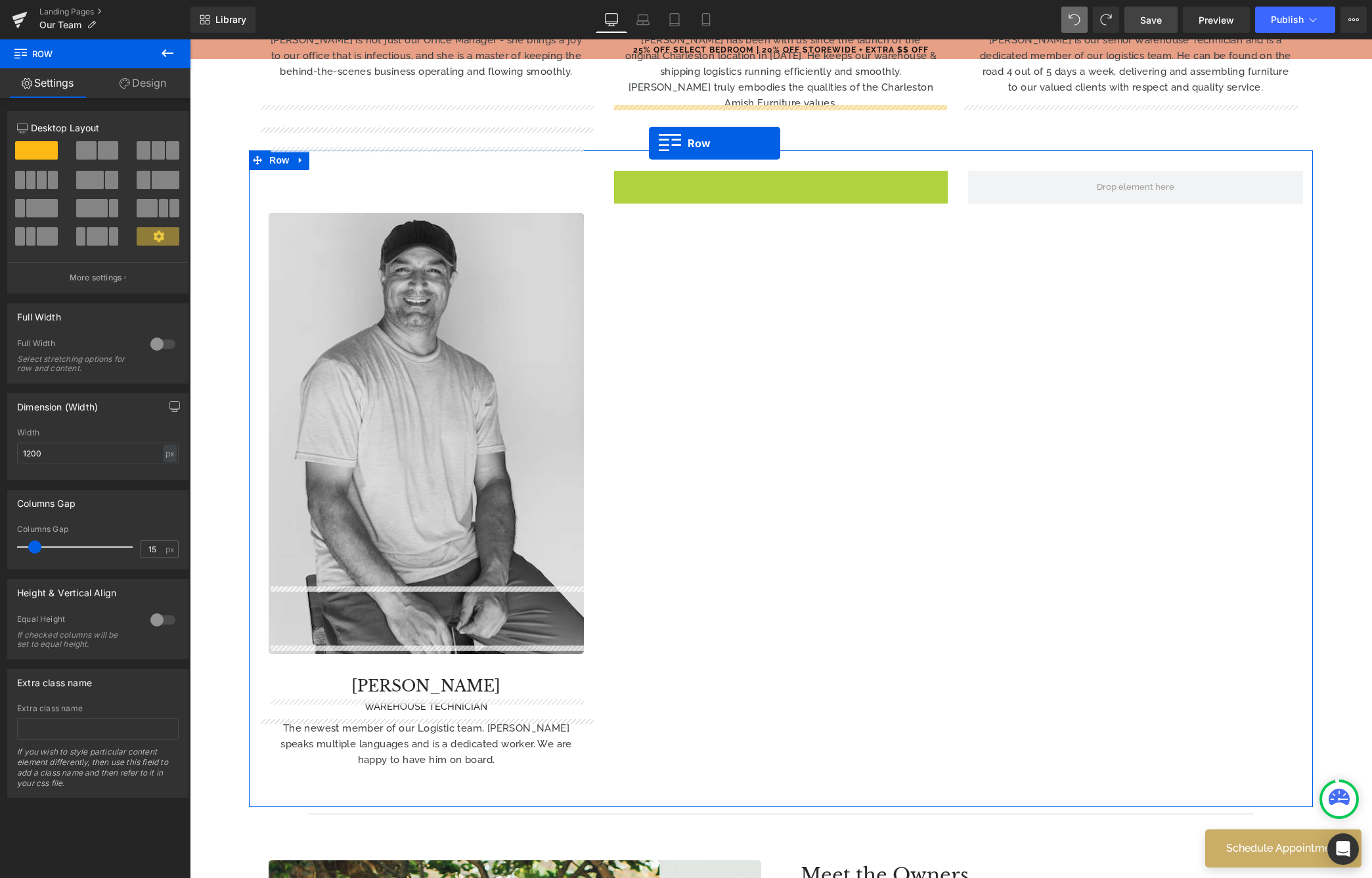
drag, startPoint x: 626, startPoint y: 112, endPoint x: 649, endPoint y: 146, distance: 41.0
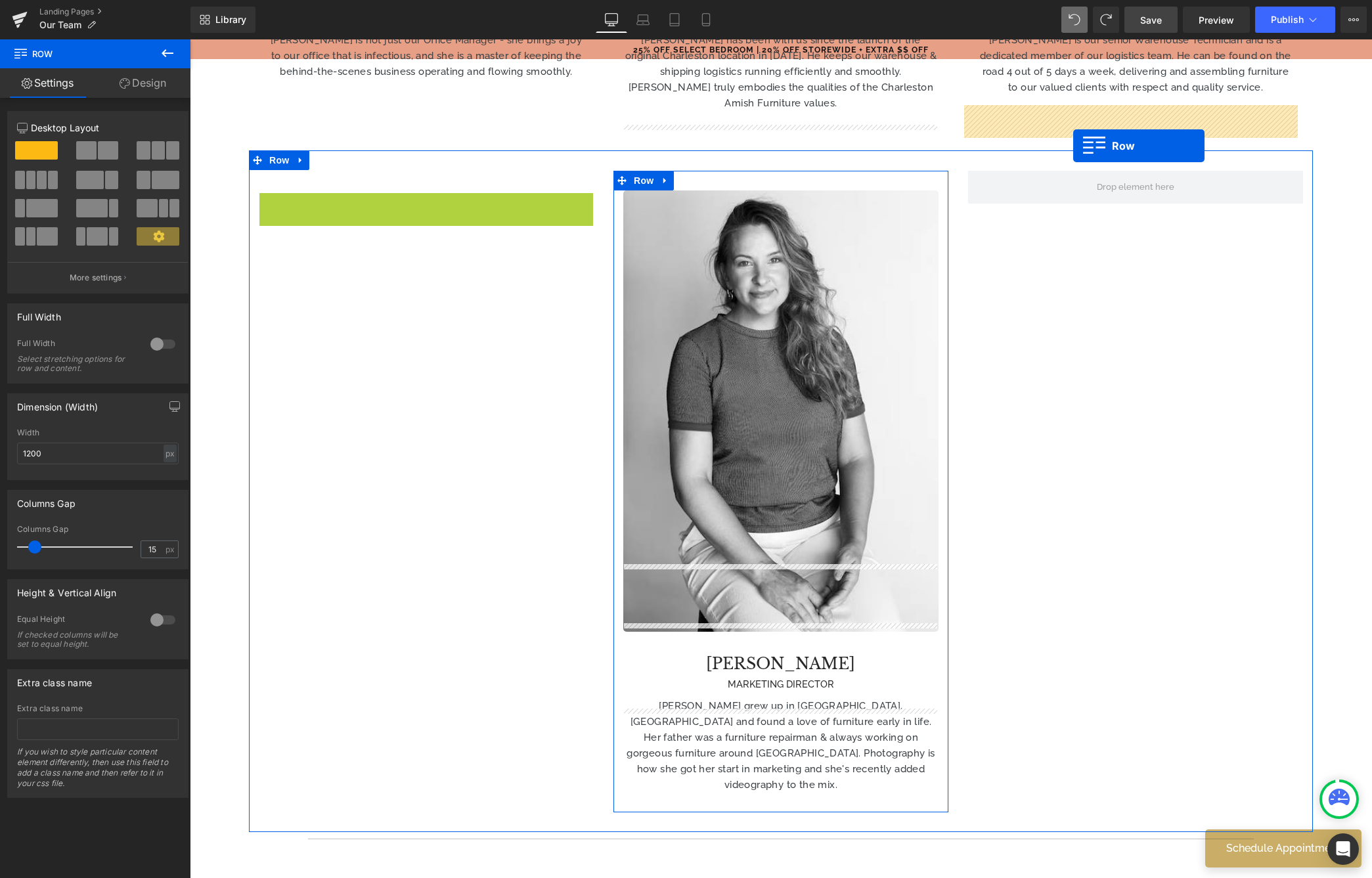
drag, startPoint x: 268, startPoint y: 136, endPoint x: 1073, endPoint y: 145, distance: 805.1
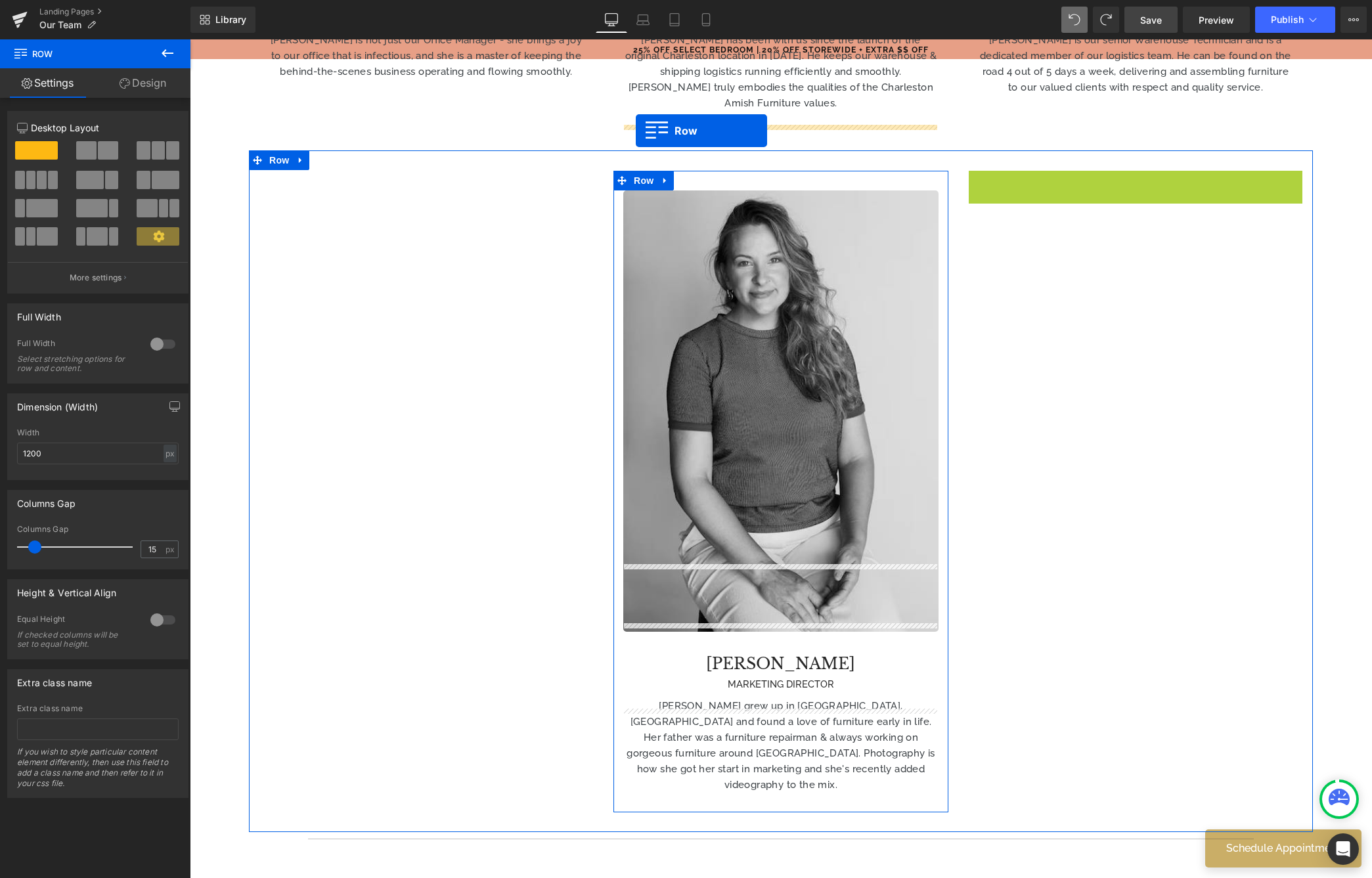
drag, startPoint x: 979, startPoint y: 115, endPoint x: 636, endPoint y: 131, distance: 343.4
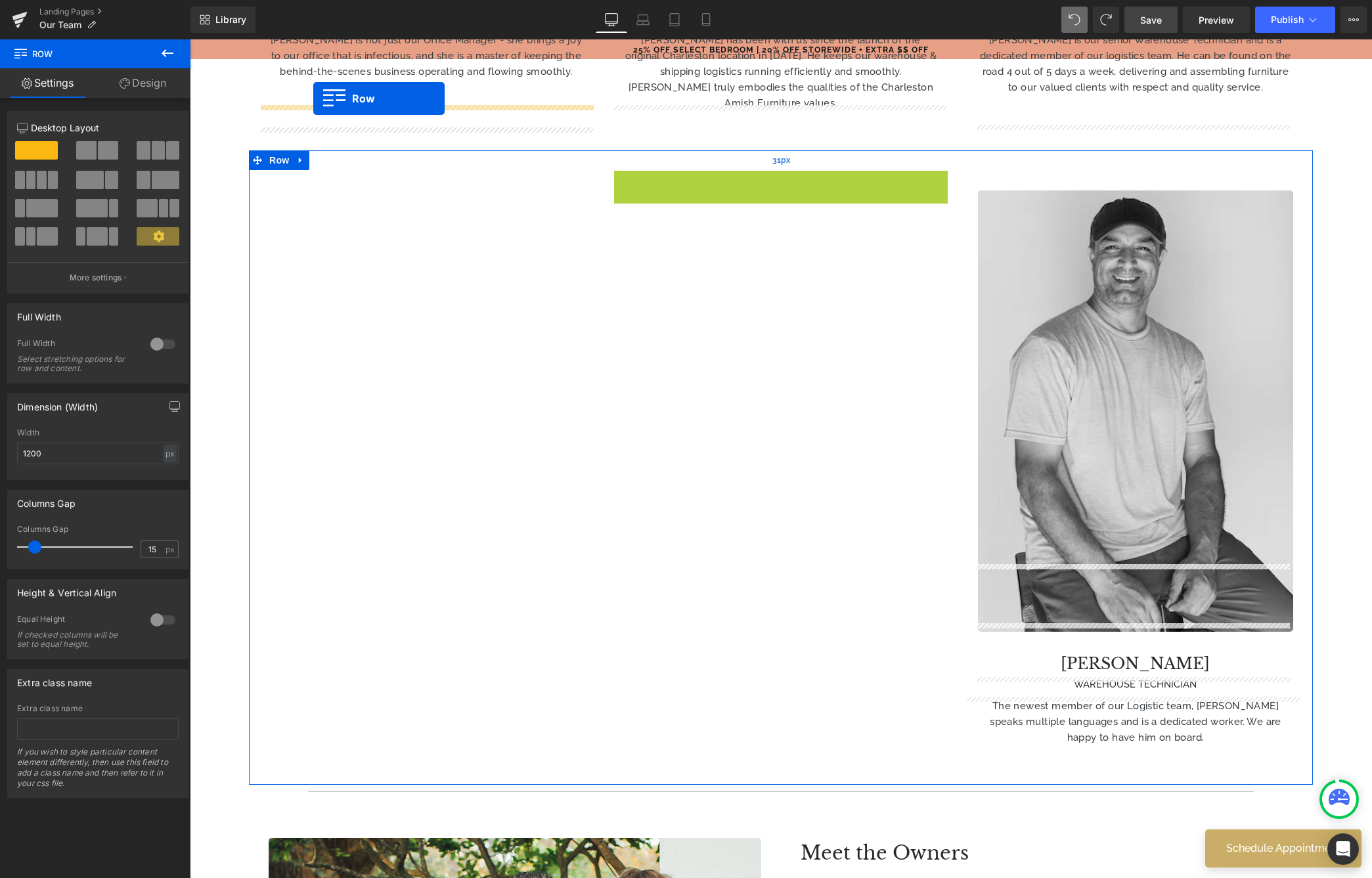
drag, startPoint x: 620, startPoint y: 112, endPoint x: 314, endPoint y: 99, distance: 306.3
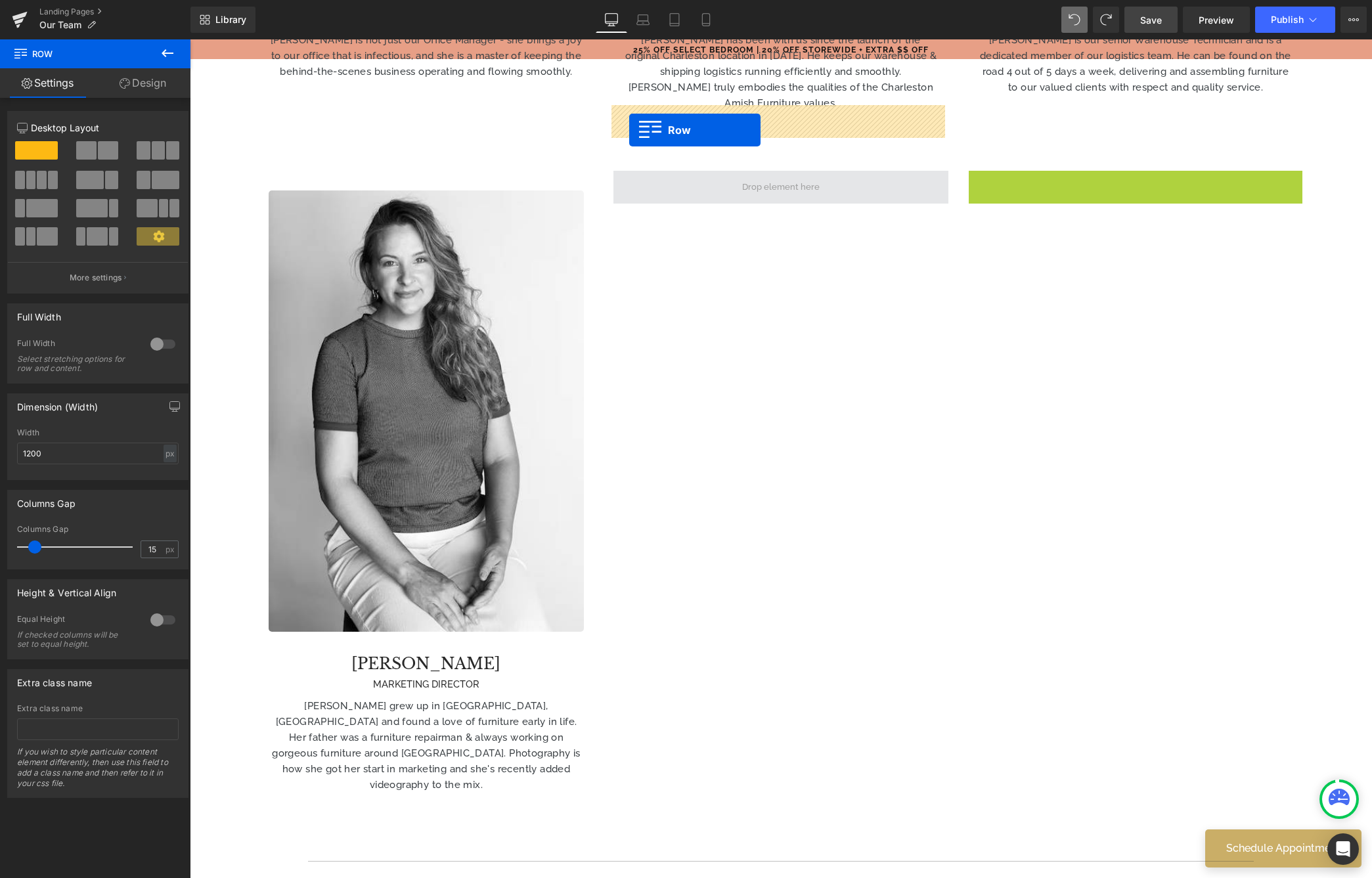
drag, startPoint x: 975, startPoint y: 114, endPoint x: 629, endPoint y: 130, distance: 346.4
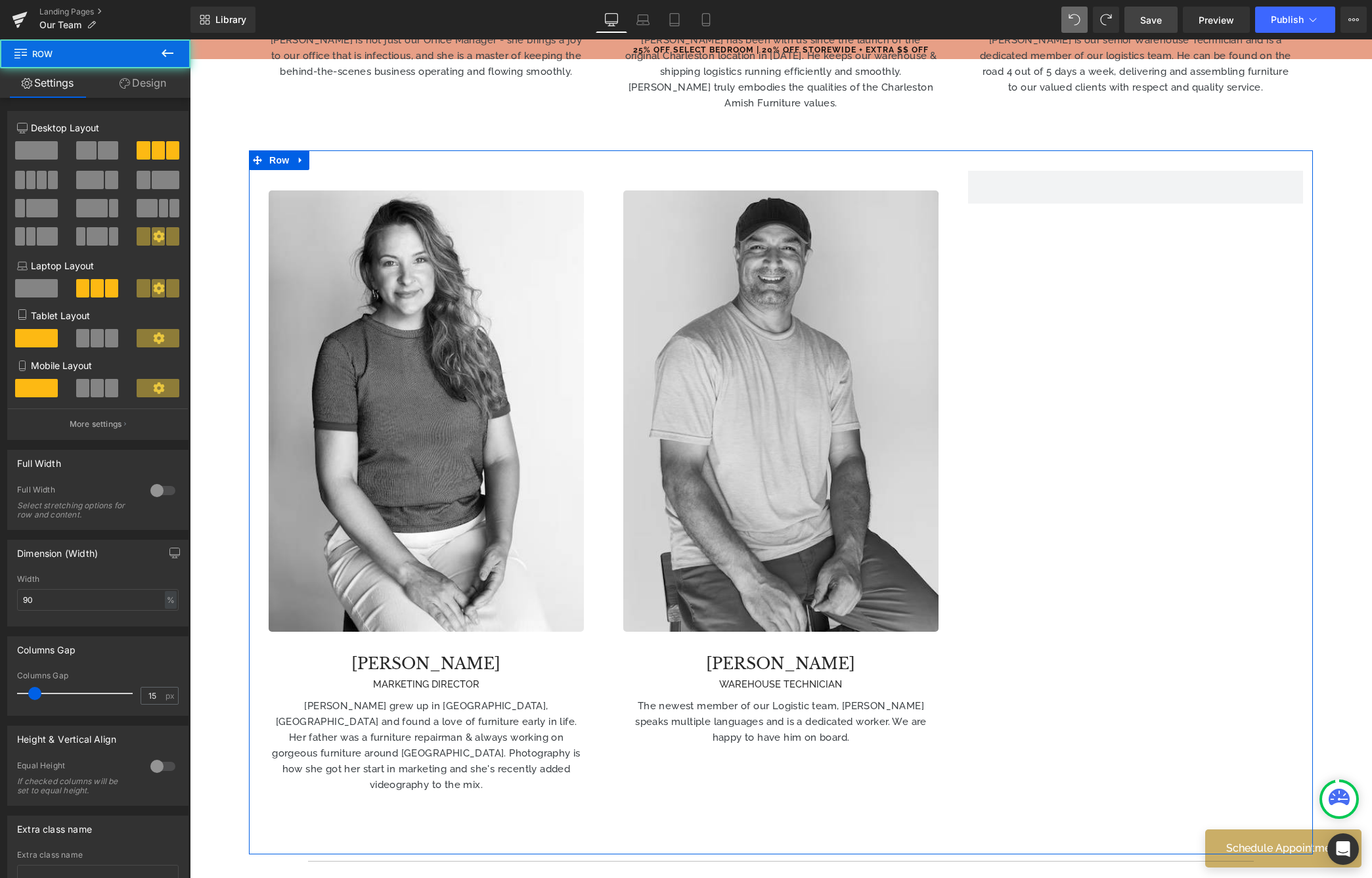
drag, startPoint x: 1180, startPoint y: 369, endPoint x: 1195, endPoint y: 395, distance: 30.0
click at [1125, 368] on div "Image [PERSON_NAME] MARKETING DIRECTOR Heading [PERSON_NAME] grew up in [GEOGRA…" at bounding box center [780, 502] width 1064 height 704
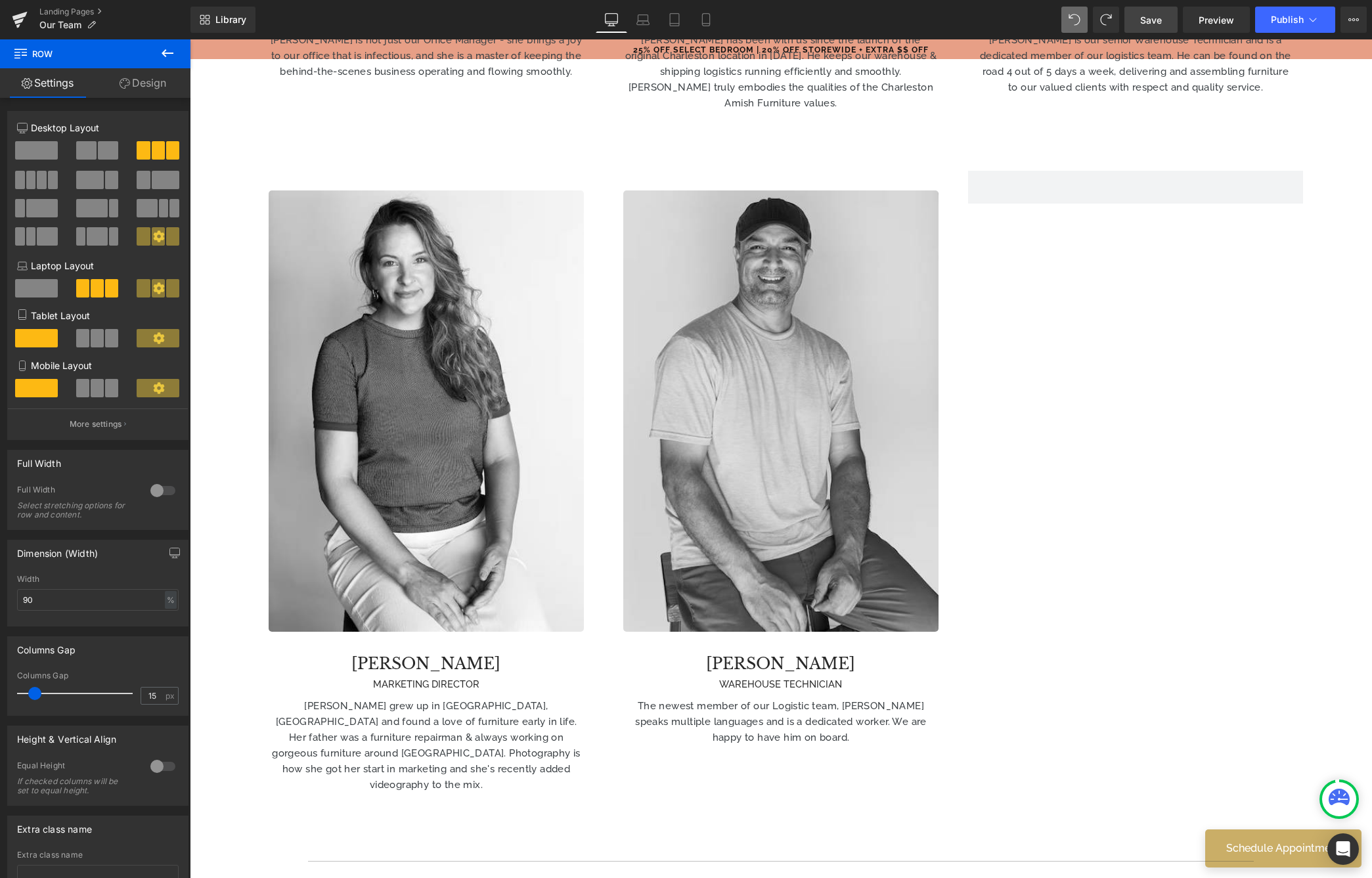
click at [1125, 23] on link "Save" at bounding box center [1151, 20] width 53 height 27
click at [1125, 25] on button "Publish" at bounding box center [1295, 20] width 80 height 27
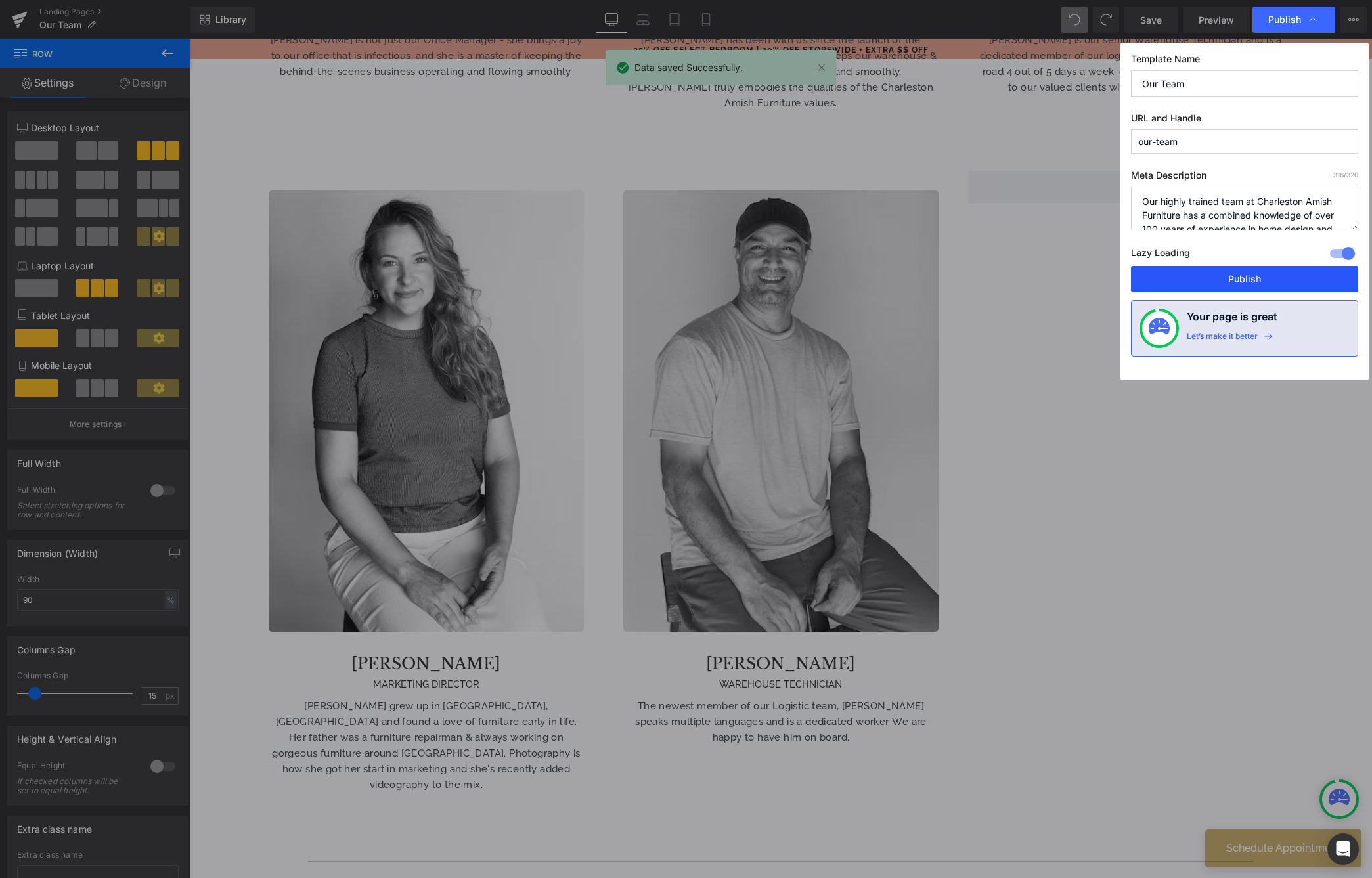
click at [1125, 276] on button "Publish" at bounding box center [1244, 279] width 227 height 27
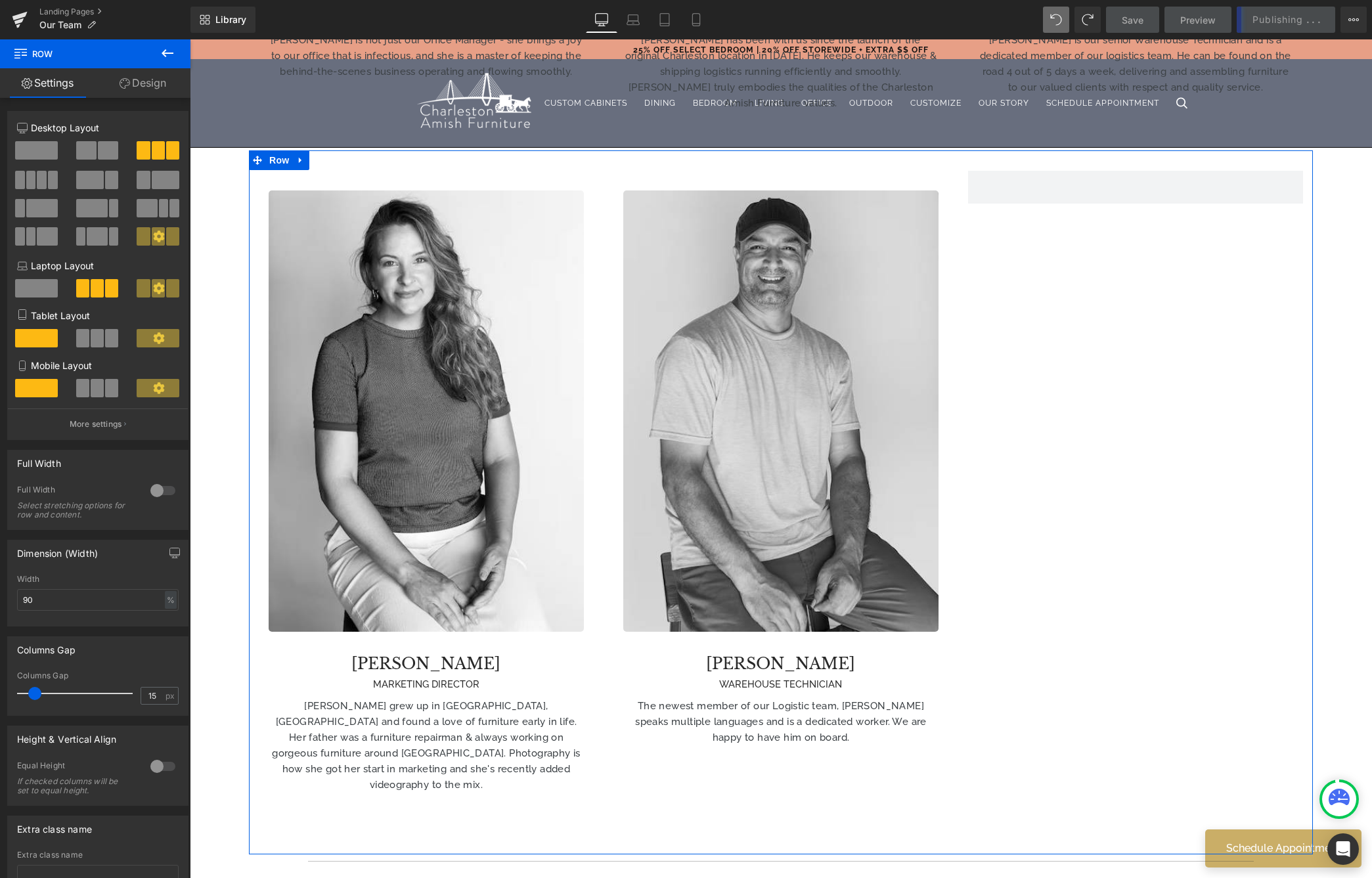
scroll to position [2180, 0]
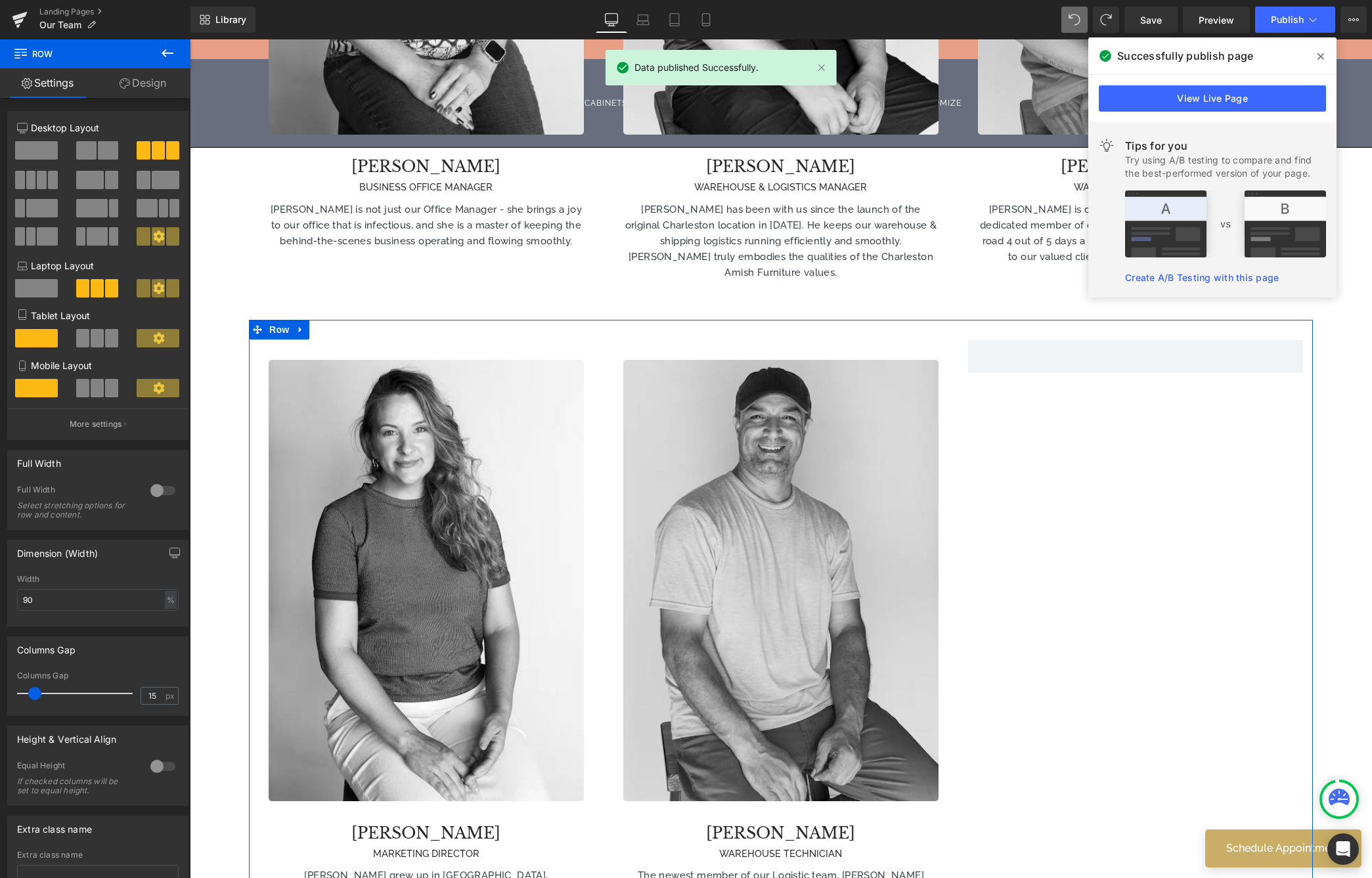
click at [1125, 57] on icon at bounding box center [1321, 57] width 7 height 7
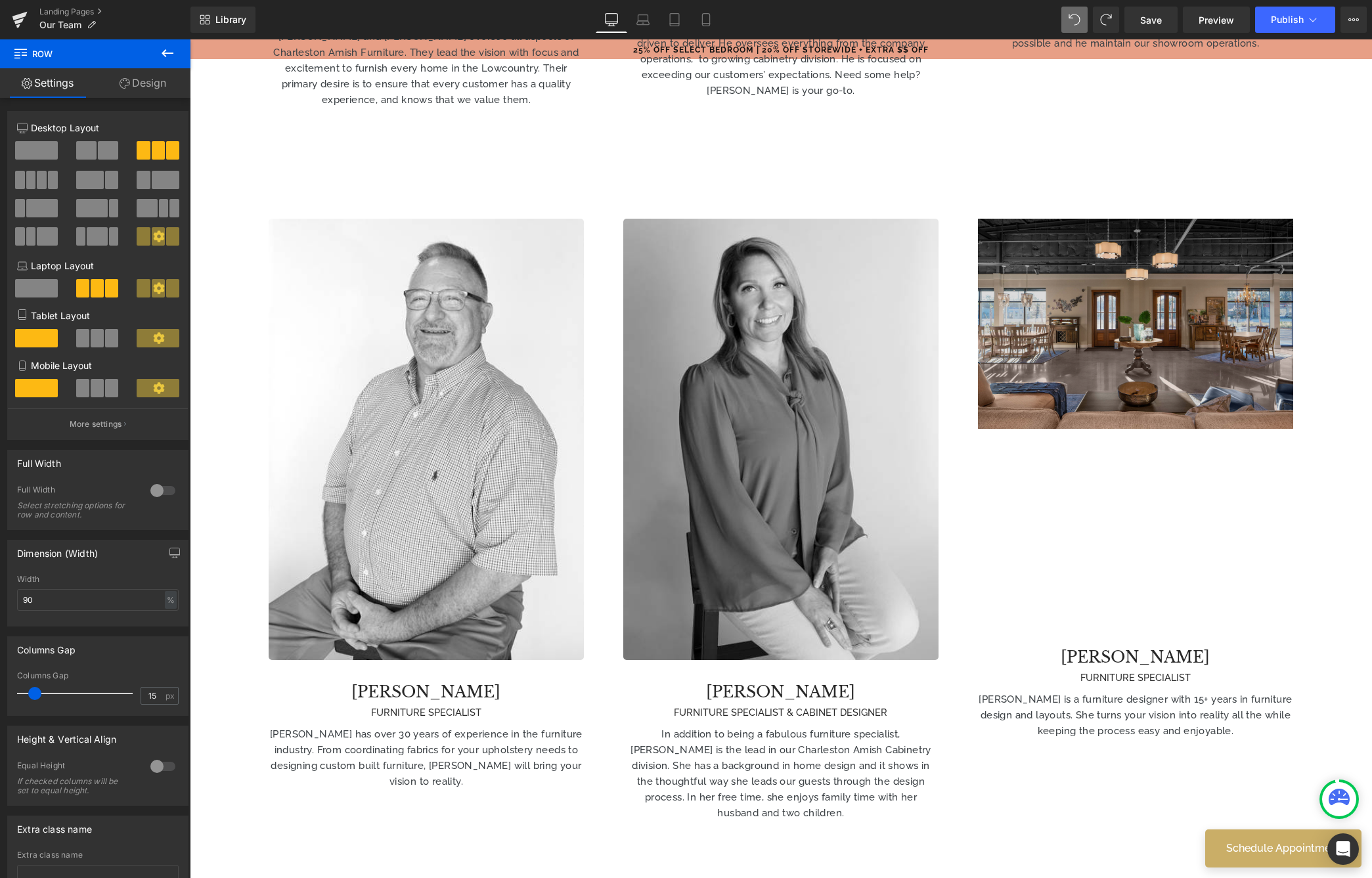
scroll to position [976, 0]
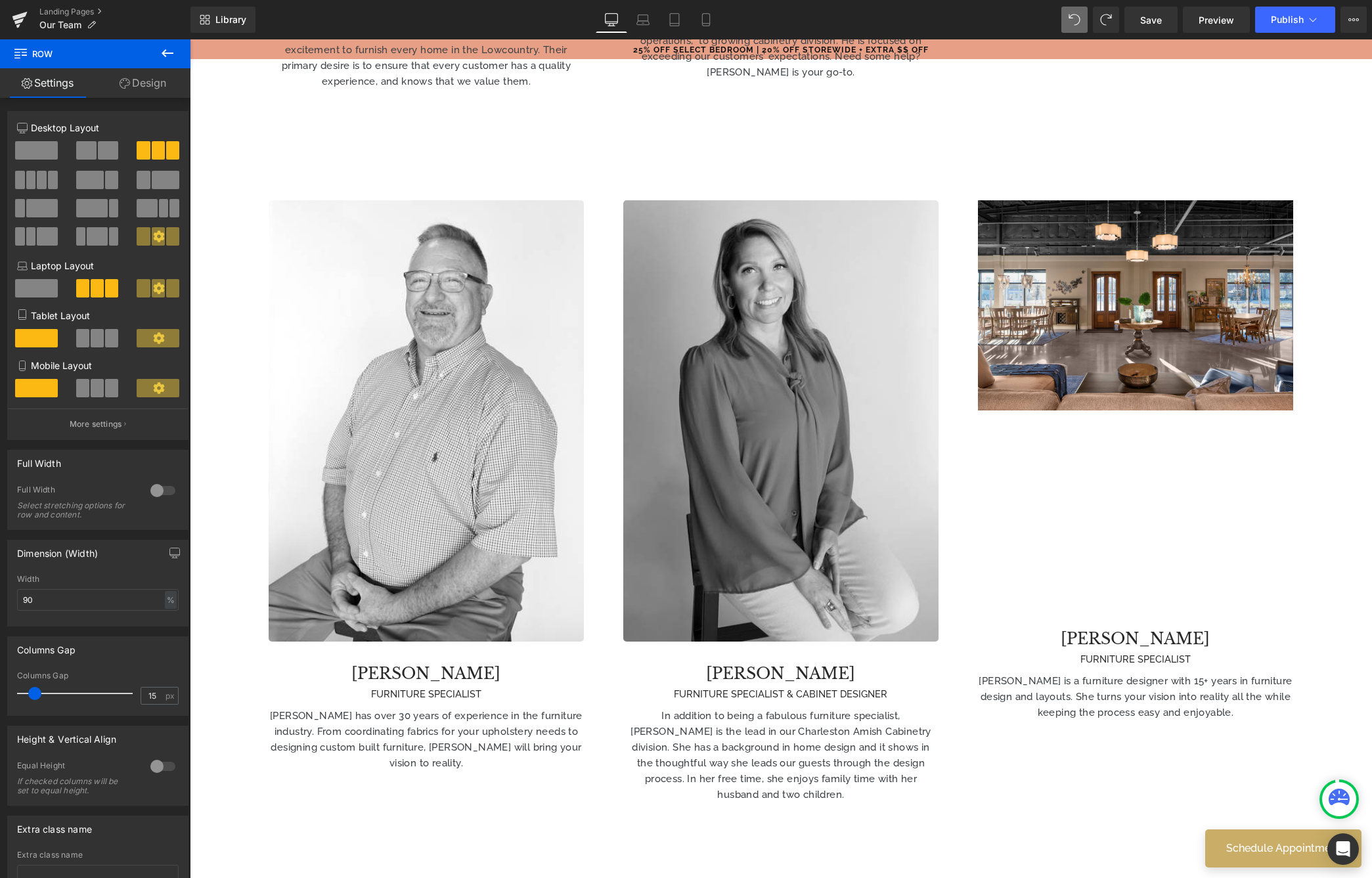
click at [189, 40] on div "300px" at bounding box center [189, 40] width 0 height 0
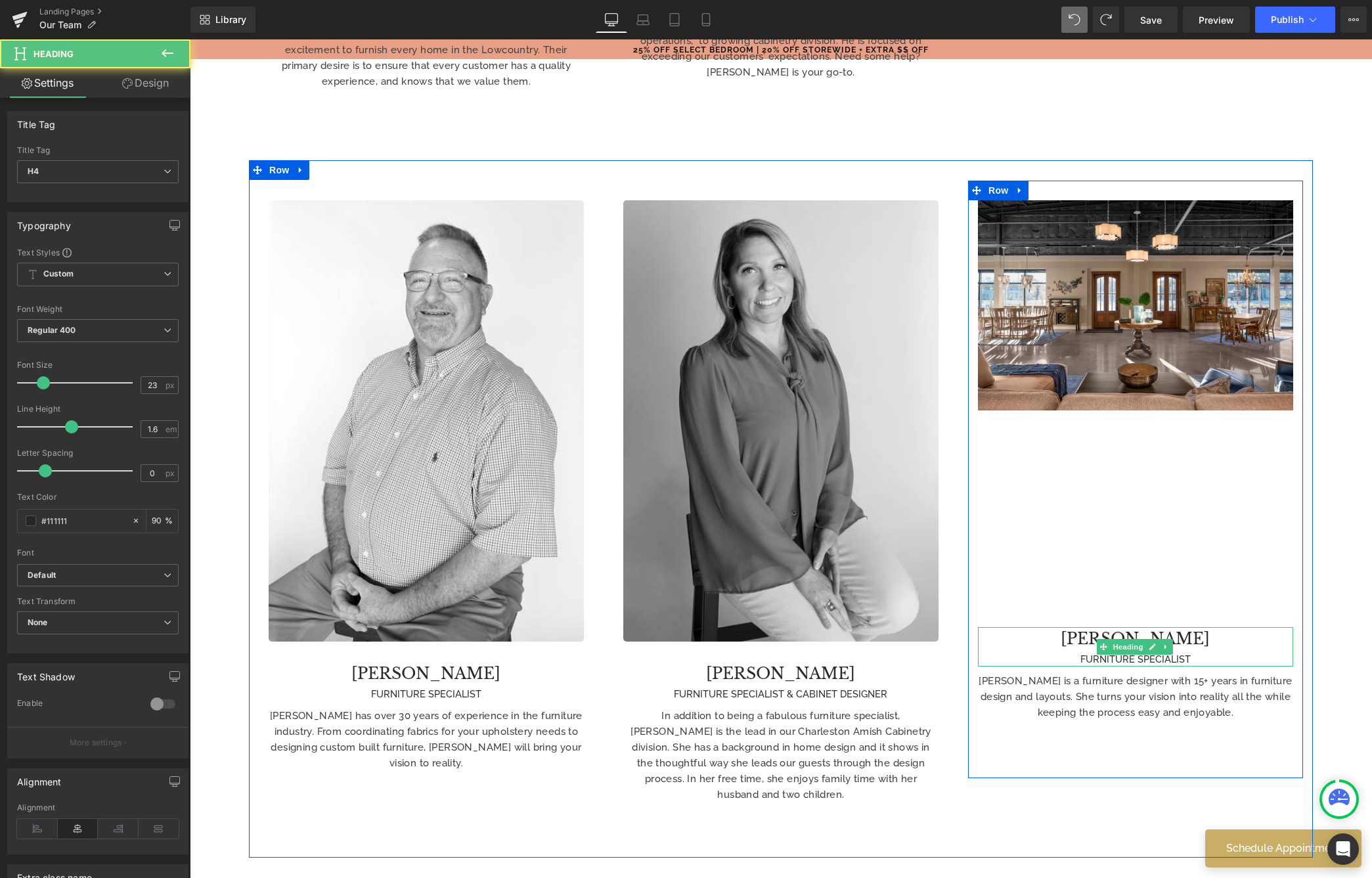
drag, startPoint x: 1067, startPoint y: 609, endPoint x: 1119, endPoint y: 633, distance: 57.3
click at [1067, 627] on h4 "[PERSON_NAME]" at bounding box center [1135, 639] width 316 height 25
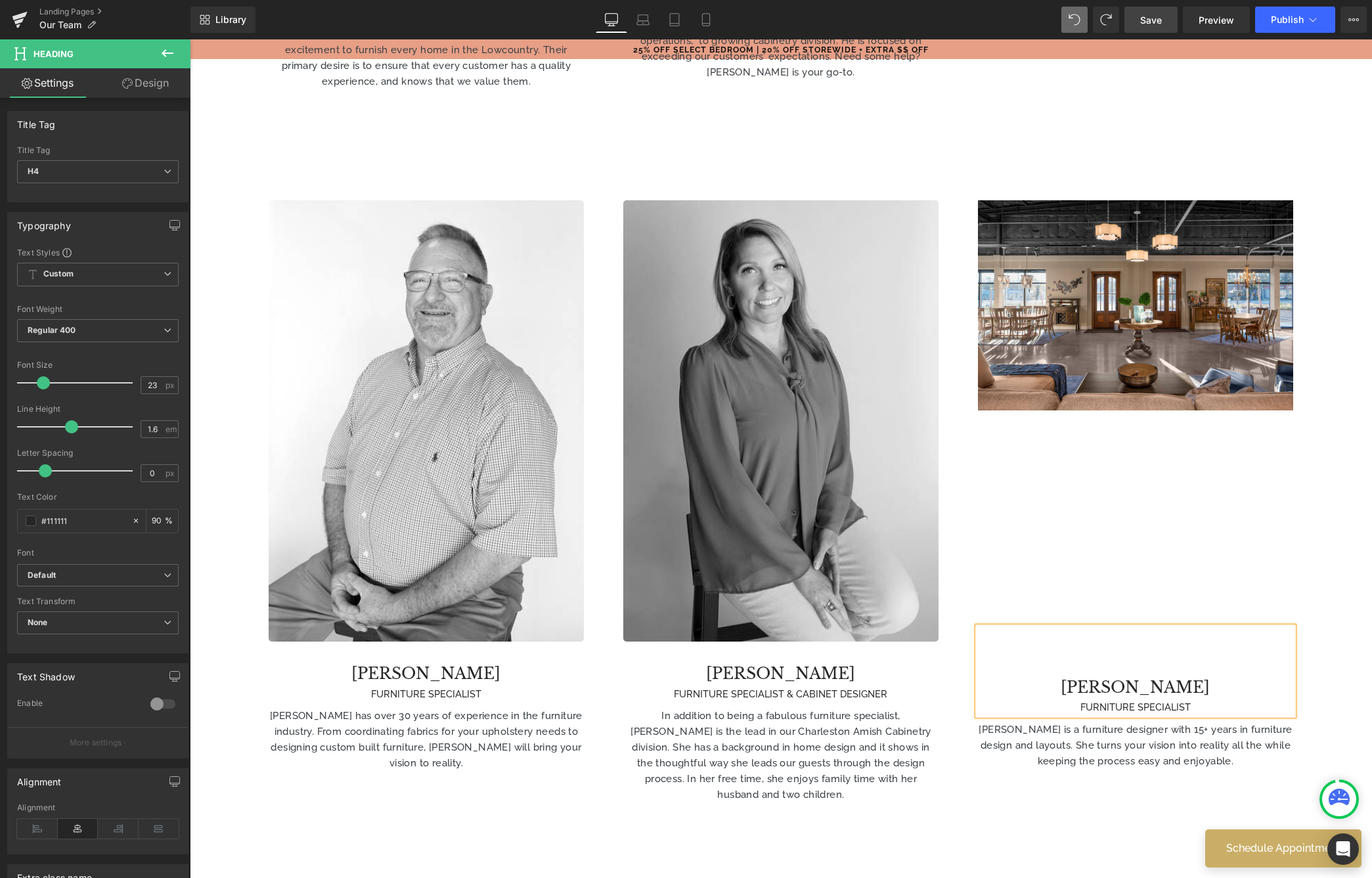
click at [1125, 20] on span "Save" at bounding box center [1151, 20] width 22 height 14
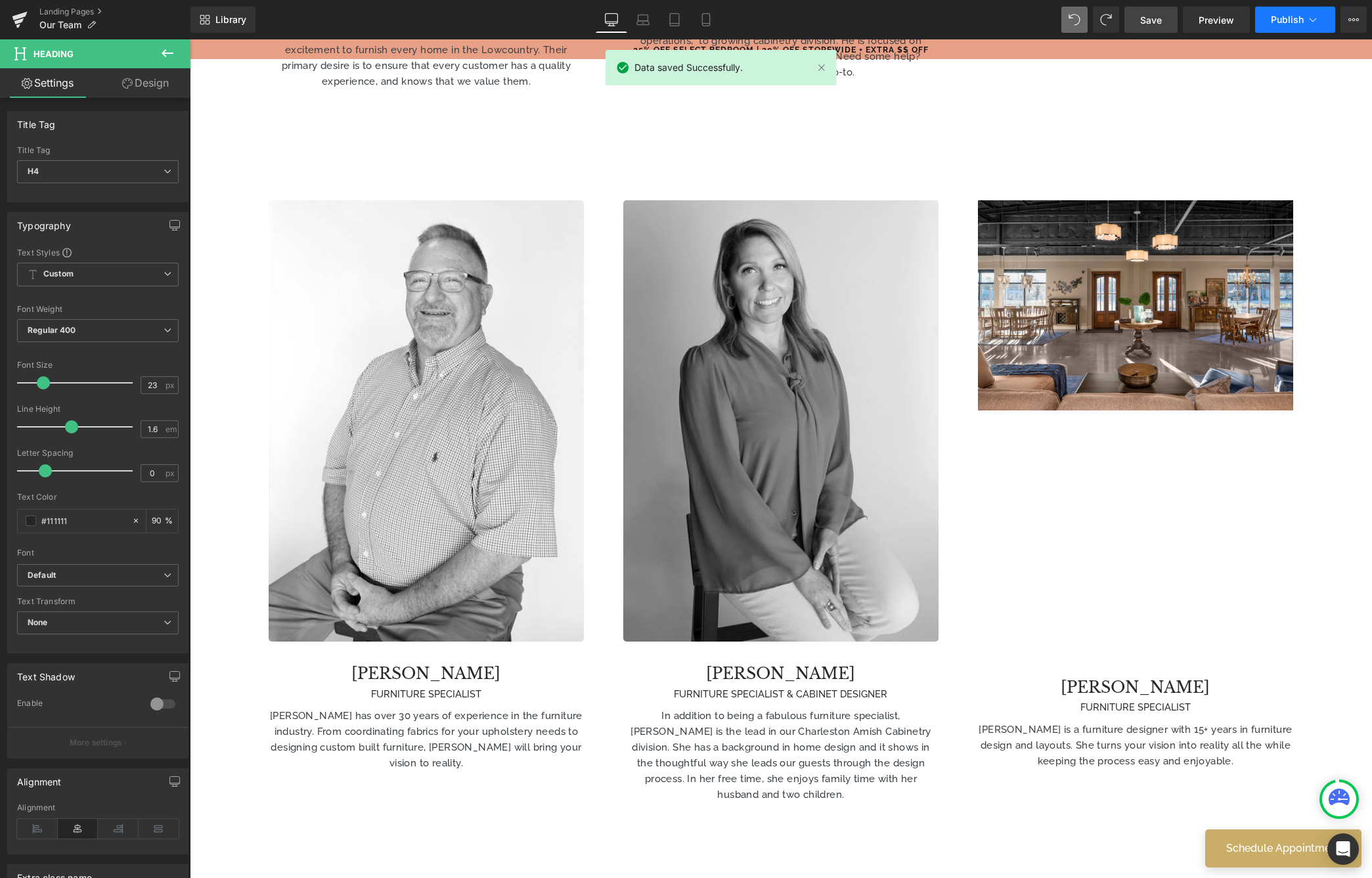
click at [1125, 27] on button "Publish" at bounding box center [1295, 20] width 80 height 27
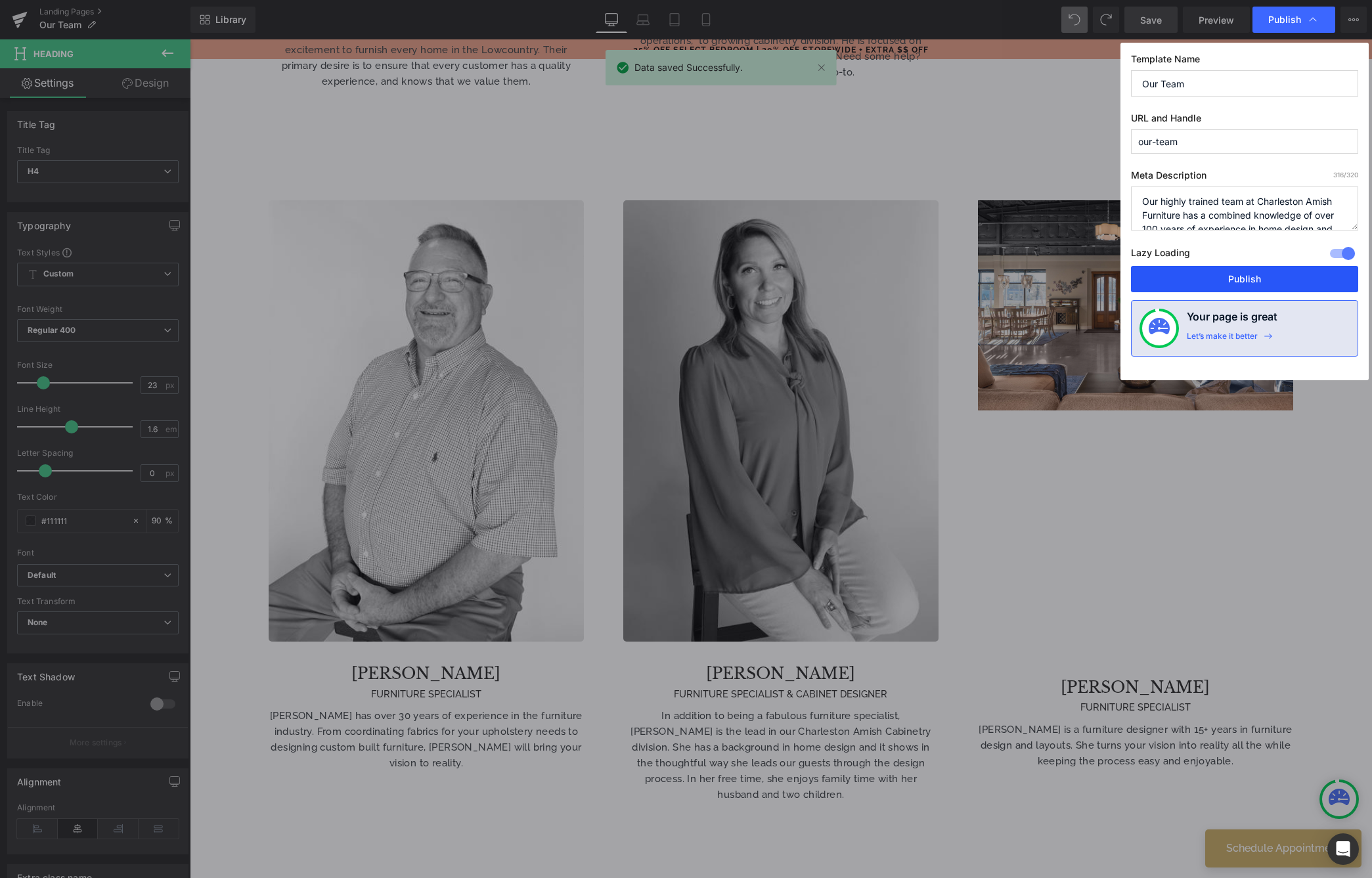
click at [1125, 276] on button "Publish" at bounding box center [1244, 279] width 227 height 27
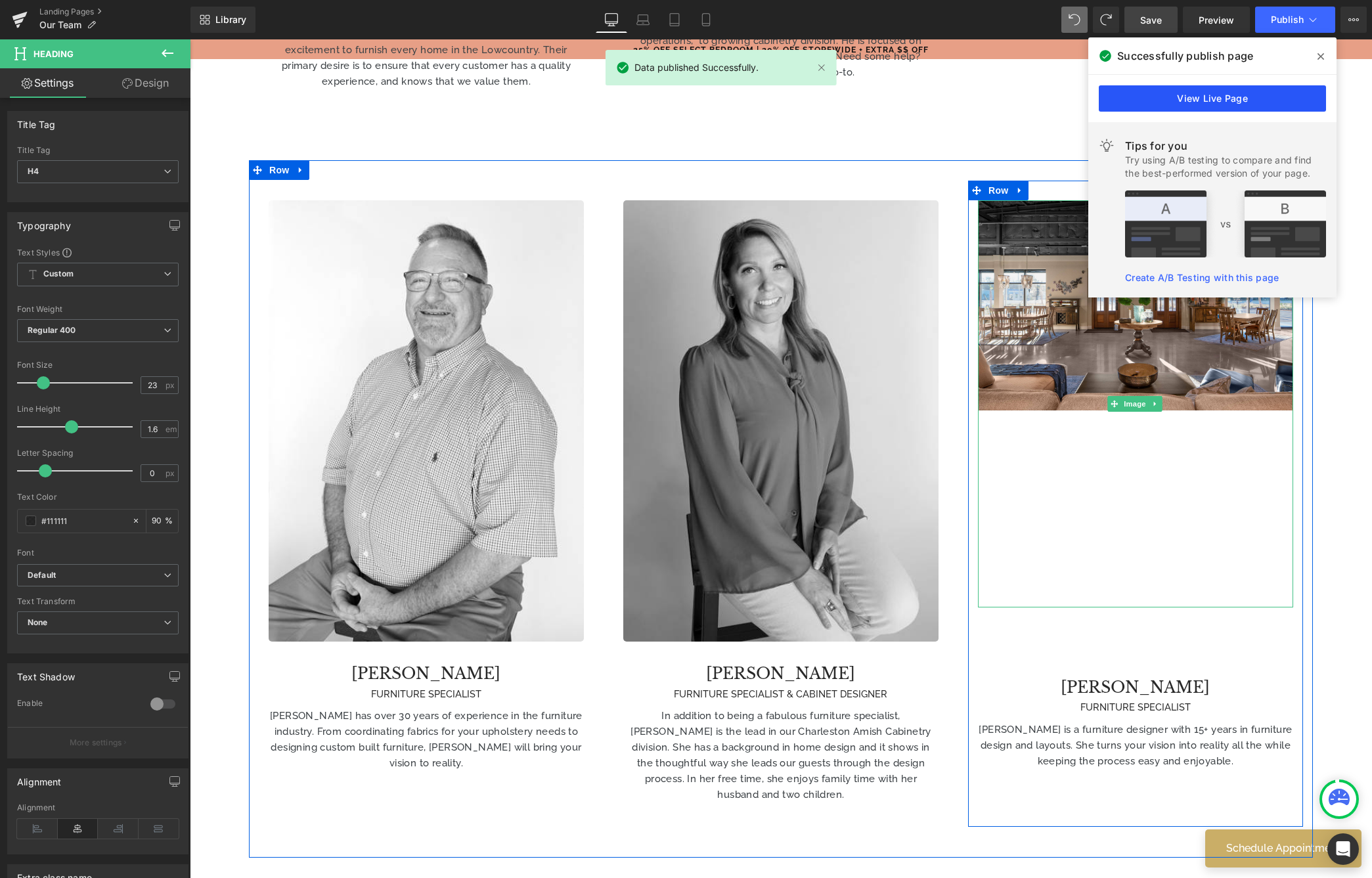
click at [1125, 91] on link "View Live Page" at bounding box center [1212, 98] width 227 height 27
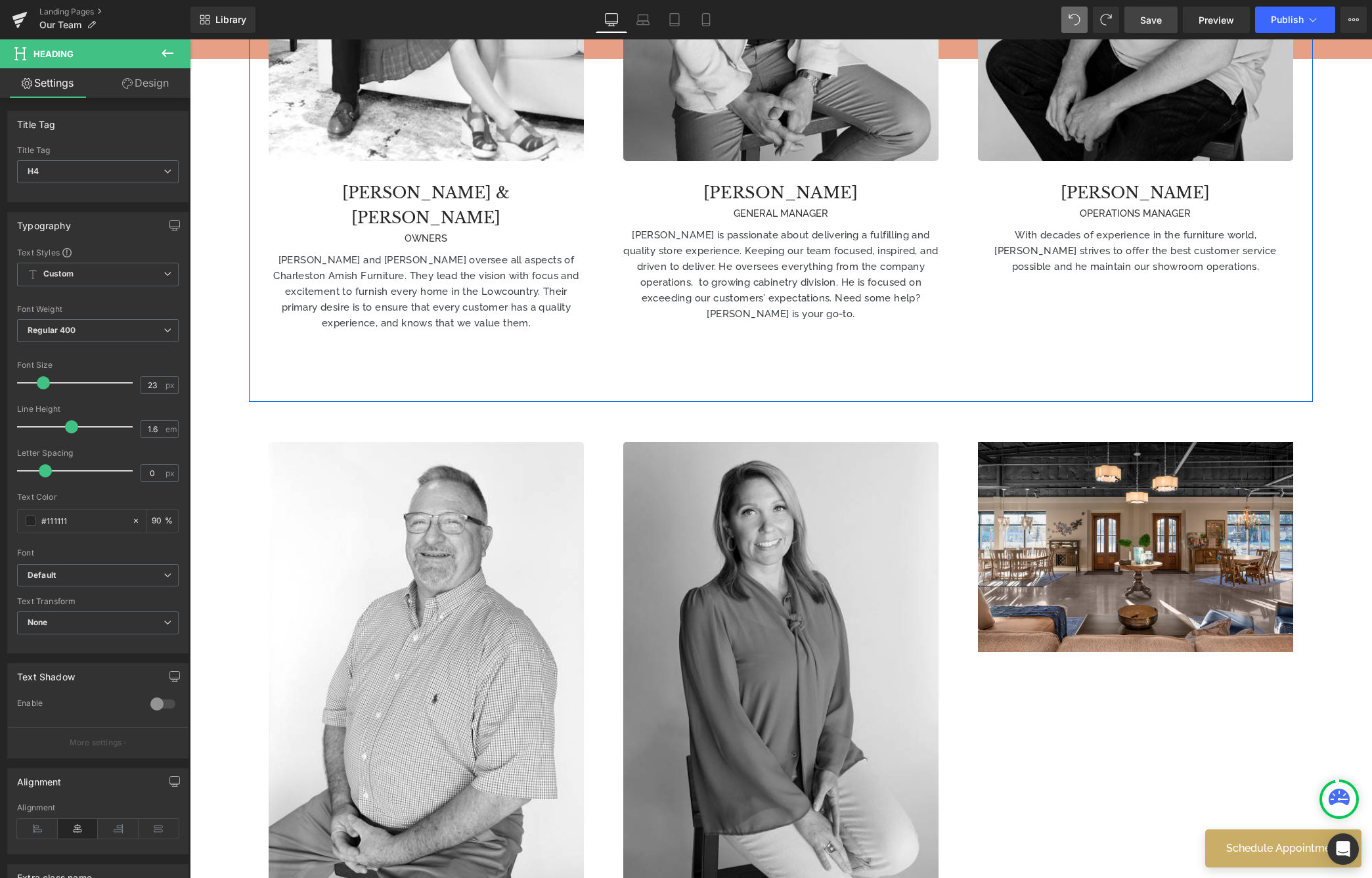
scroll to position [1035, 0]
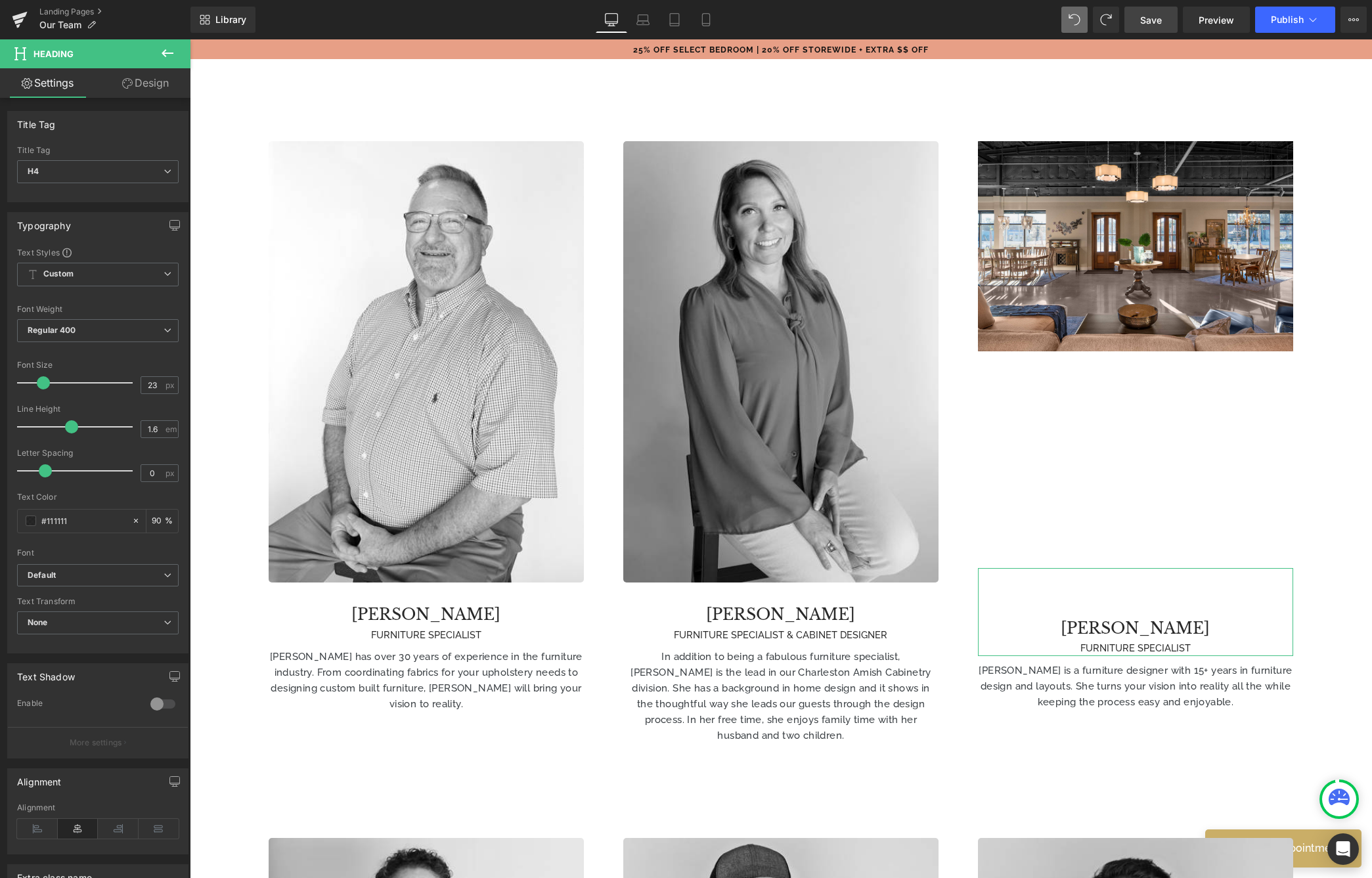
click at [140, 86] on link "Design" at bounding box center [146, 82] width 95 height 29
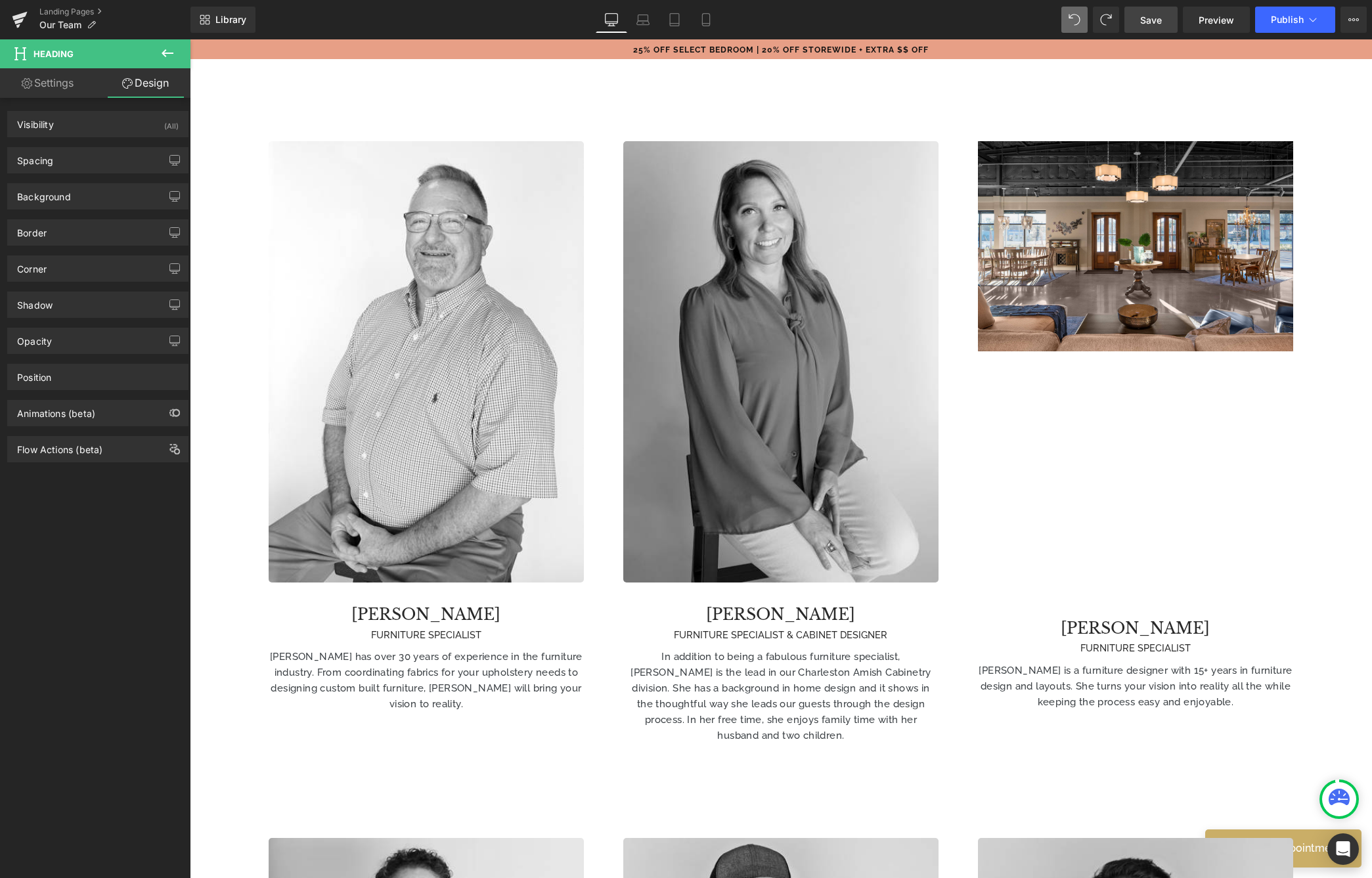
click at [174, 49] on icon at bounding box center [167, 52] width 16 height 16
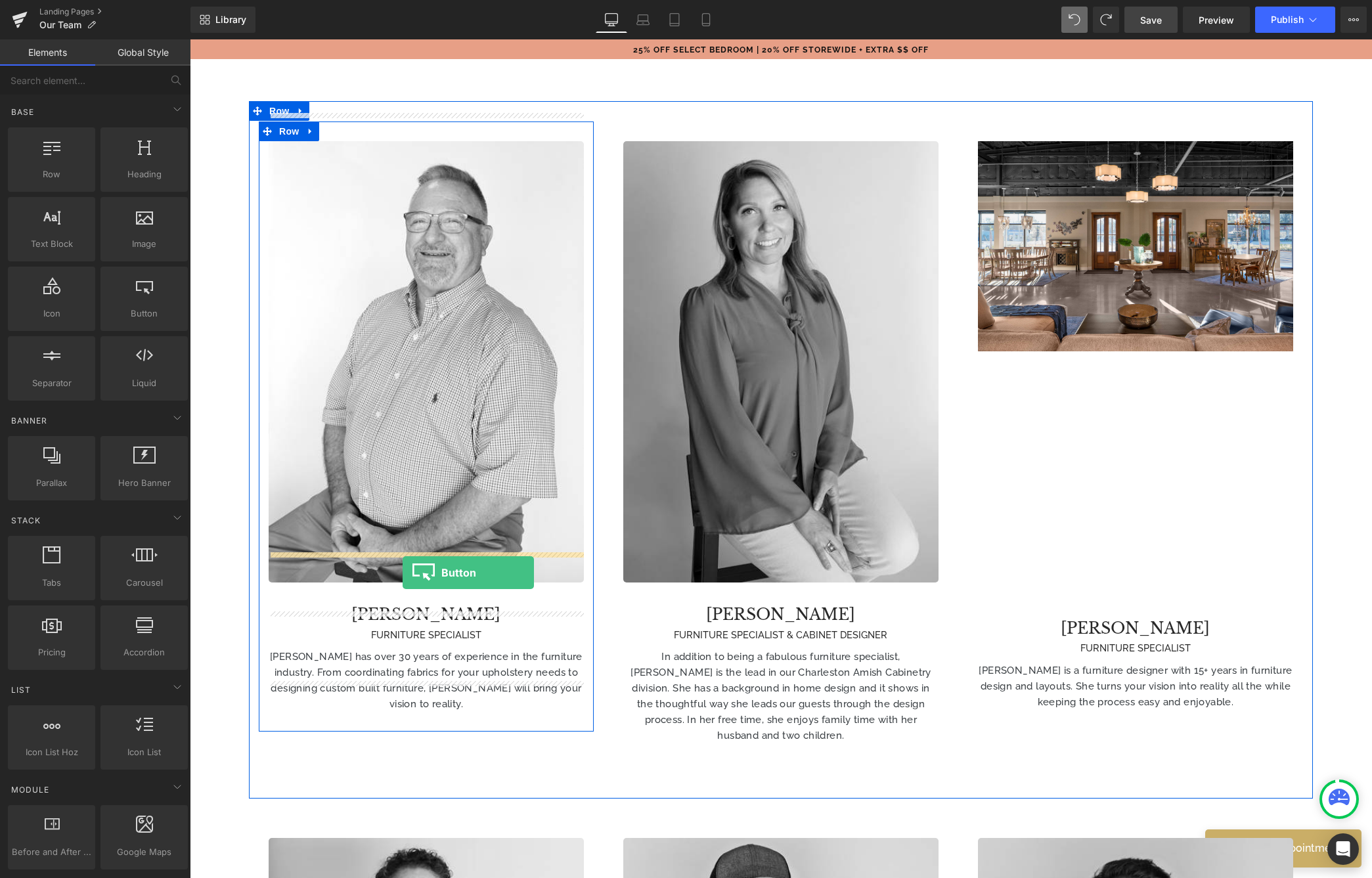
drag, startPoint x: 333, startPoint y: 326, endPoint x: 403, endPoint y: 573, distance: 256.7
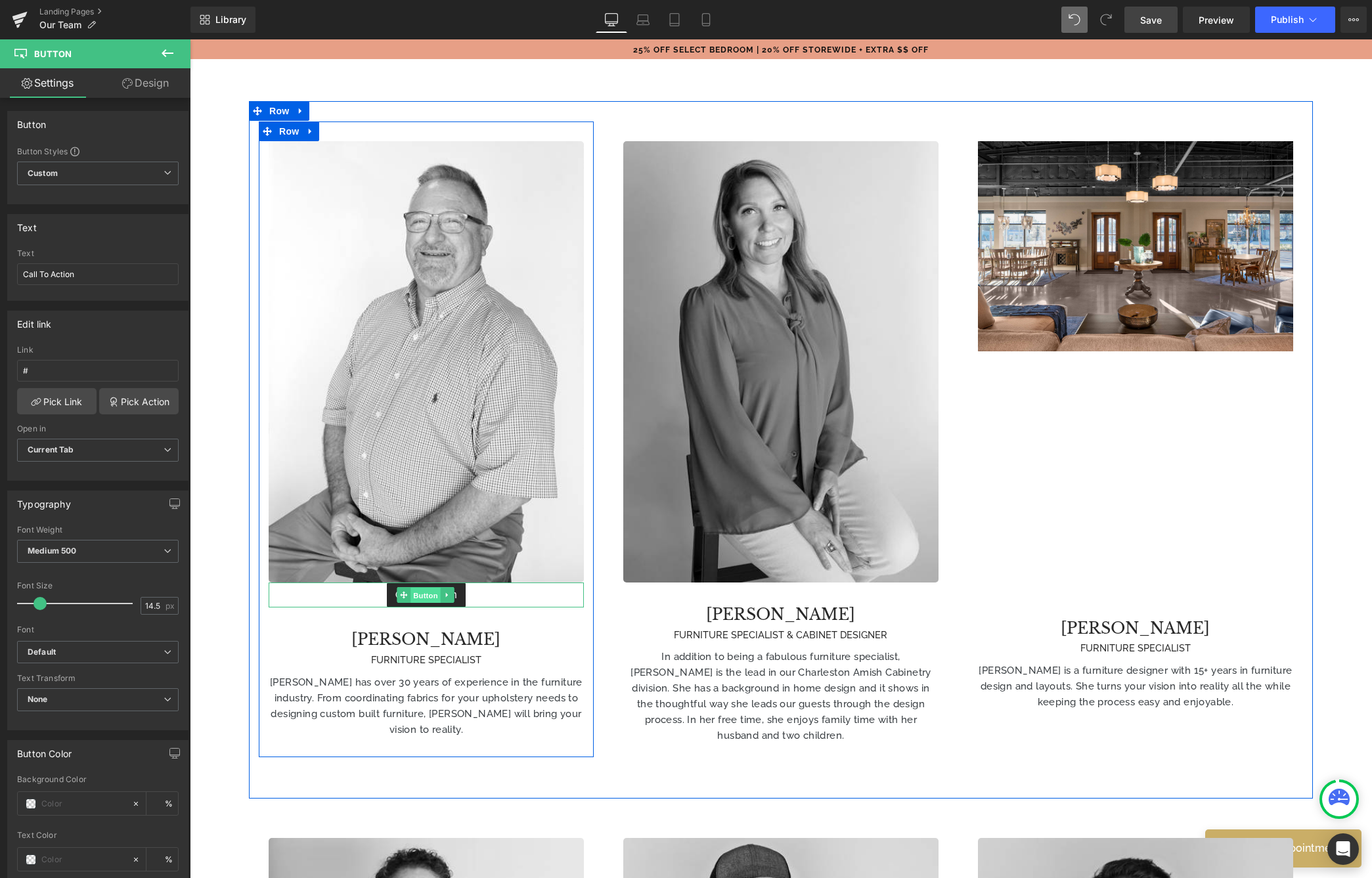
click at [418, 588] on span "Button" at bounding box center [425, 595] width 30 height 16
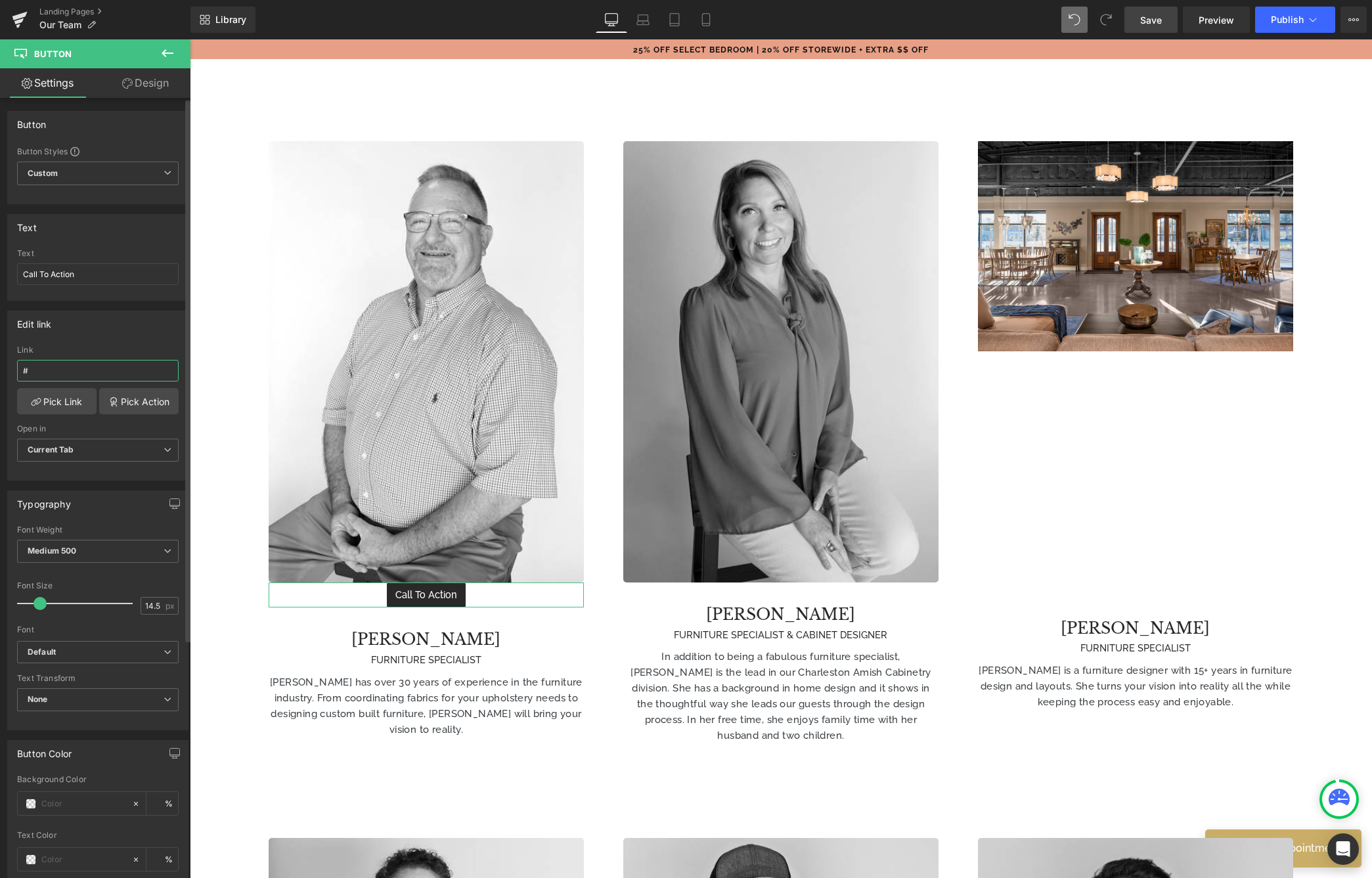
click at [78, 372] on input "#" at bounding box center [97, 371] width 162 height 22
click at [52, 401] on link "Pick Link" at bounding box center [57, 401] width 80 height 27
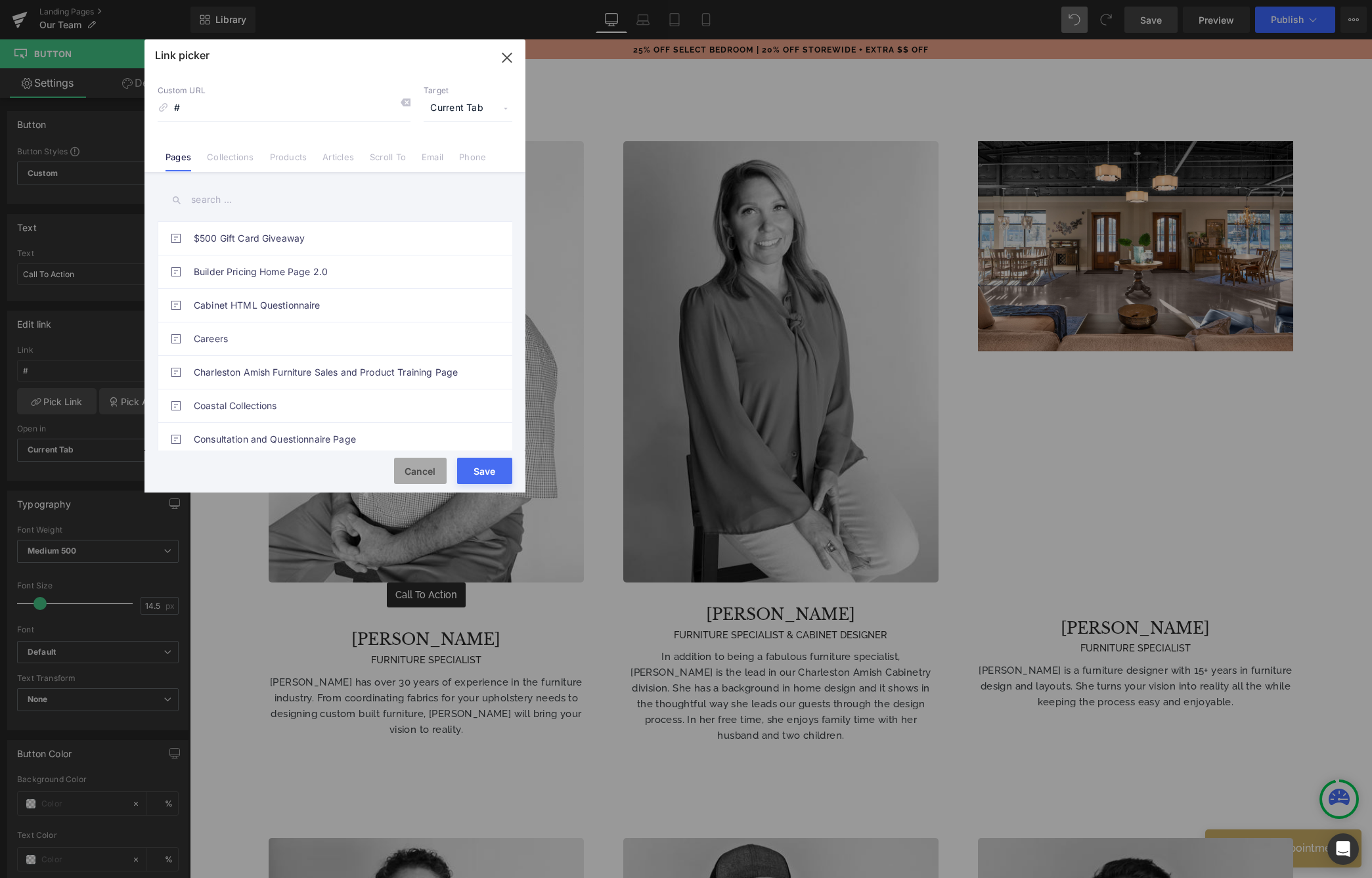
click at [406, 466] on button "Cancel" at bounding box center [420, 471] width 52 height 27
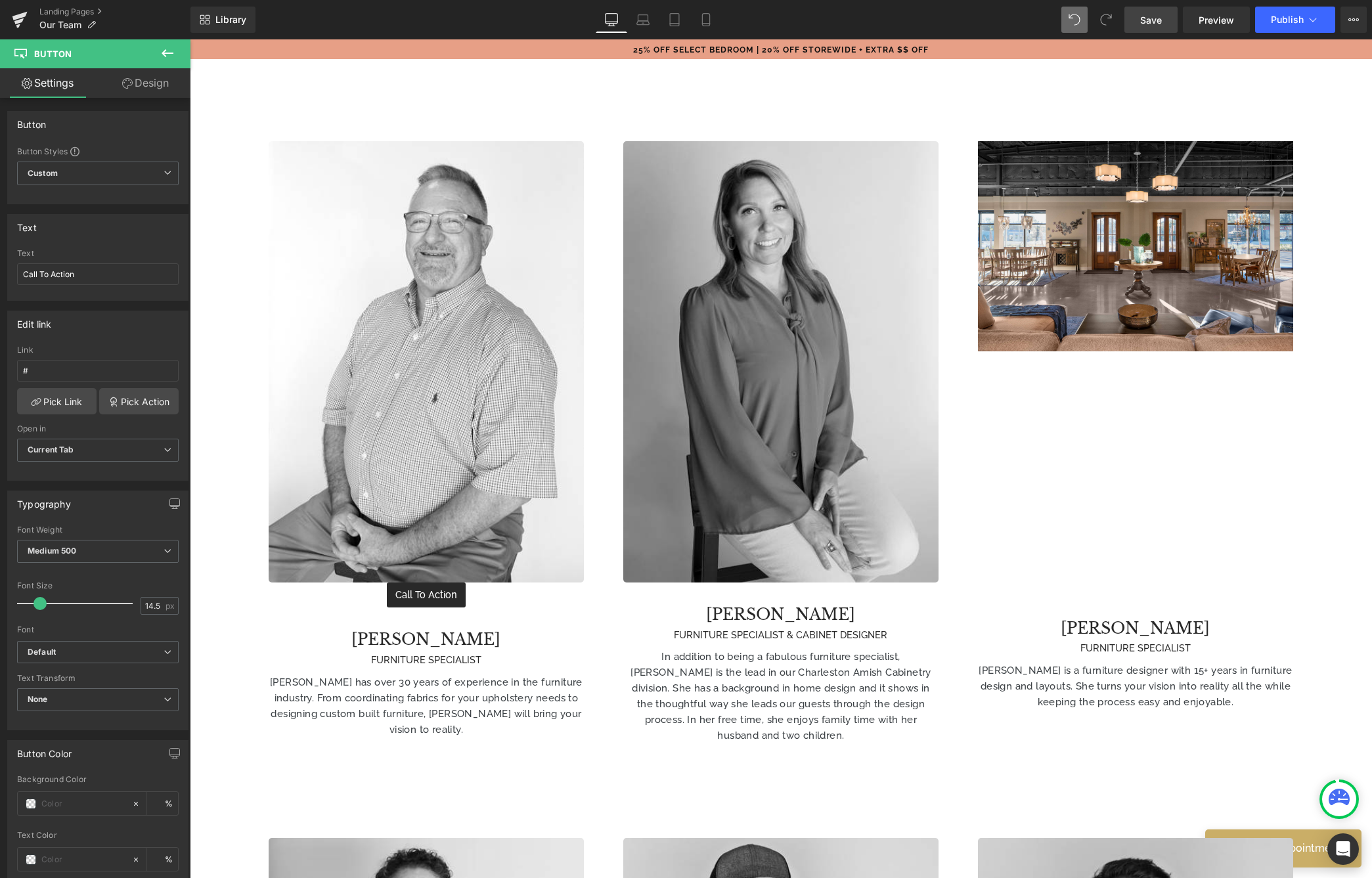
click at [166, 55] on icon at bounding box center [167, 52] width 16 height 16
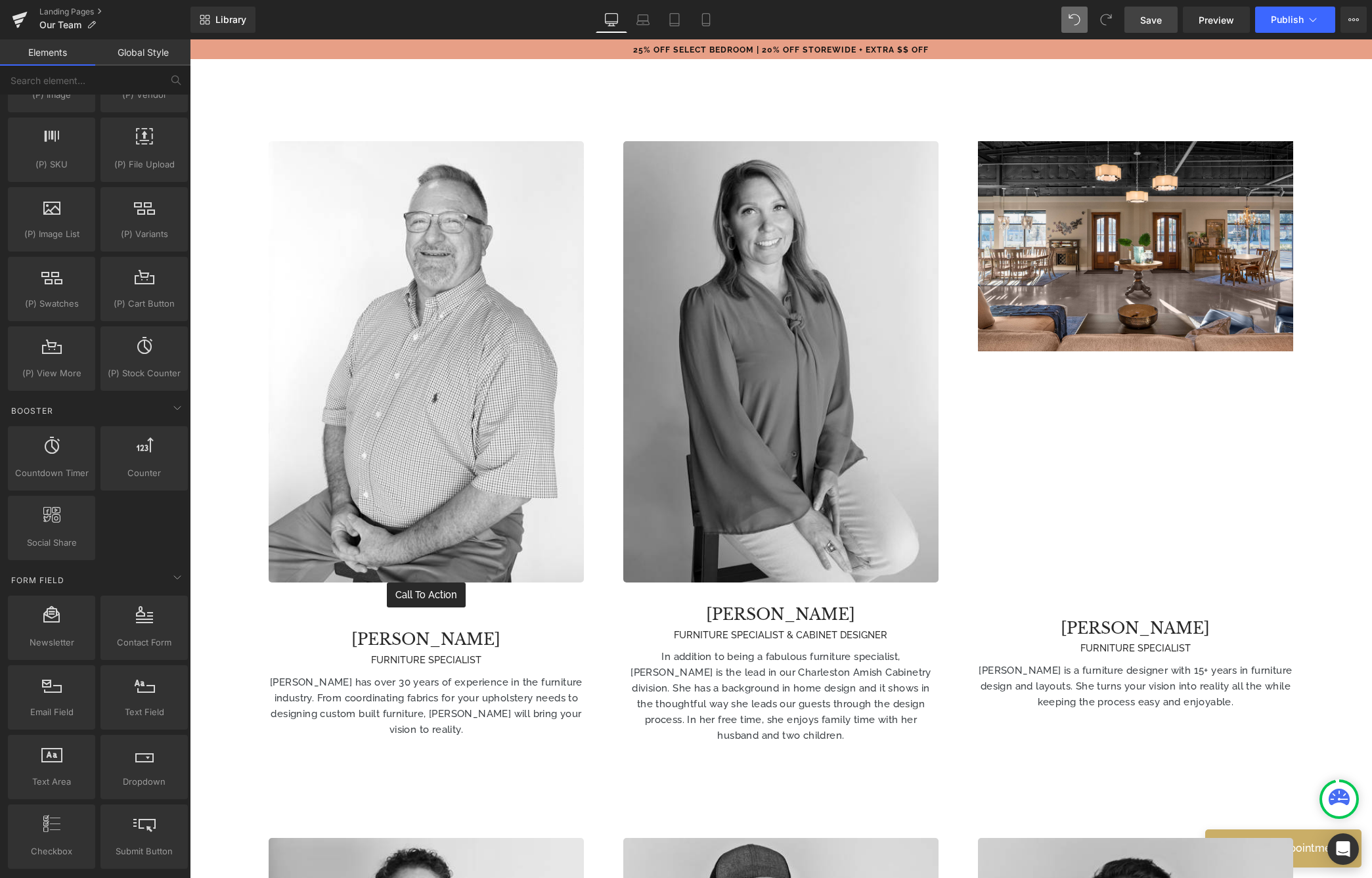
scroll to position [1457, 0]
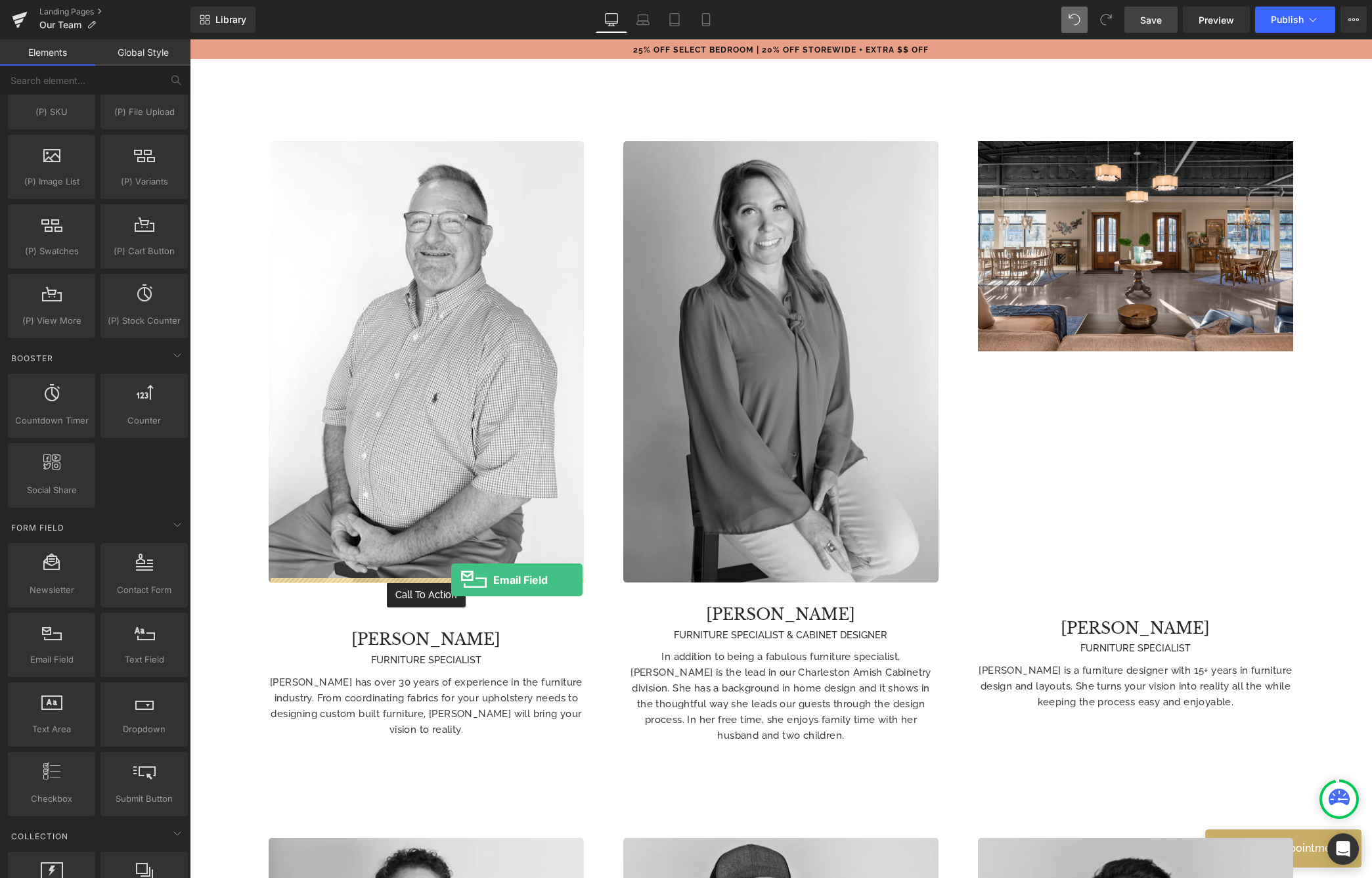
drag, startPoint x: 244, startPoint y: 699, endPoint x: 451, endPoint y: 580, distance: 238.8
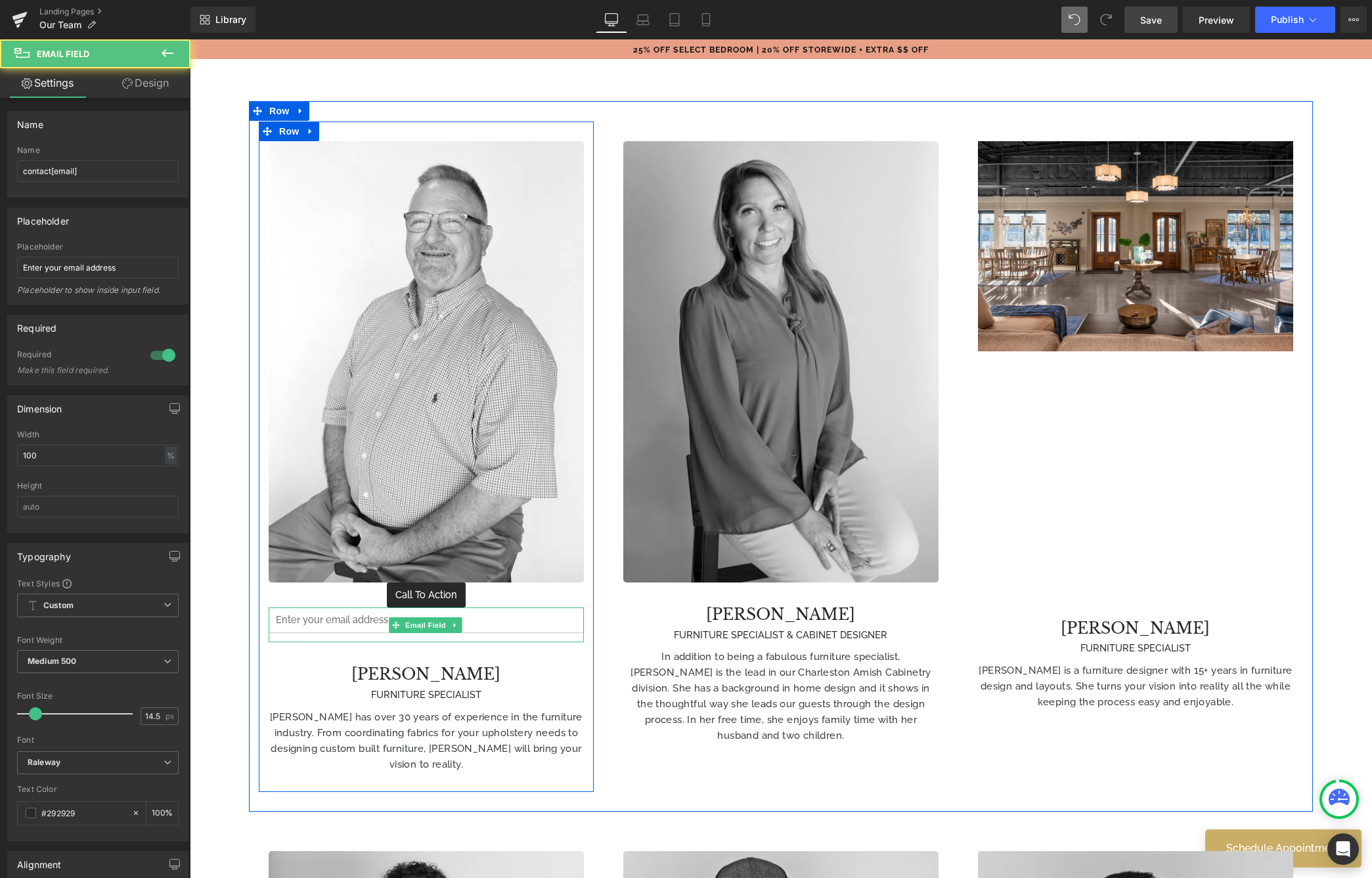
click at [362, 607] on input "email" at bounding box center [426, 620] width 316 height 26
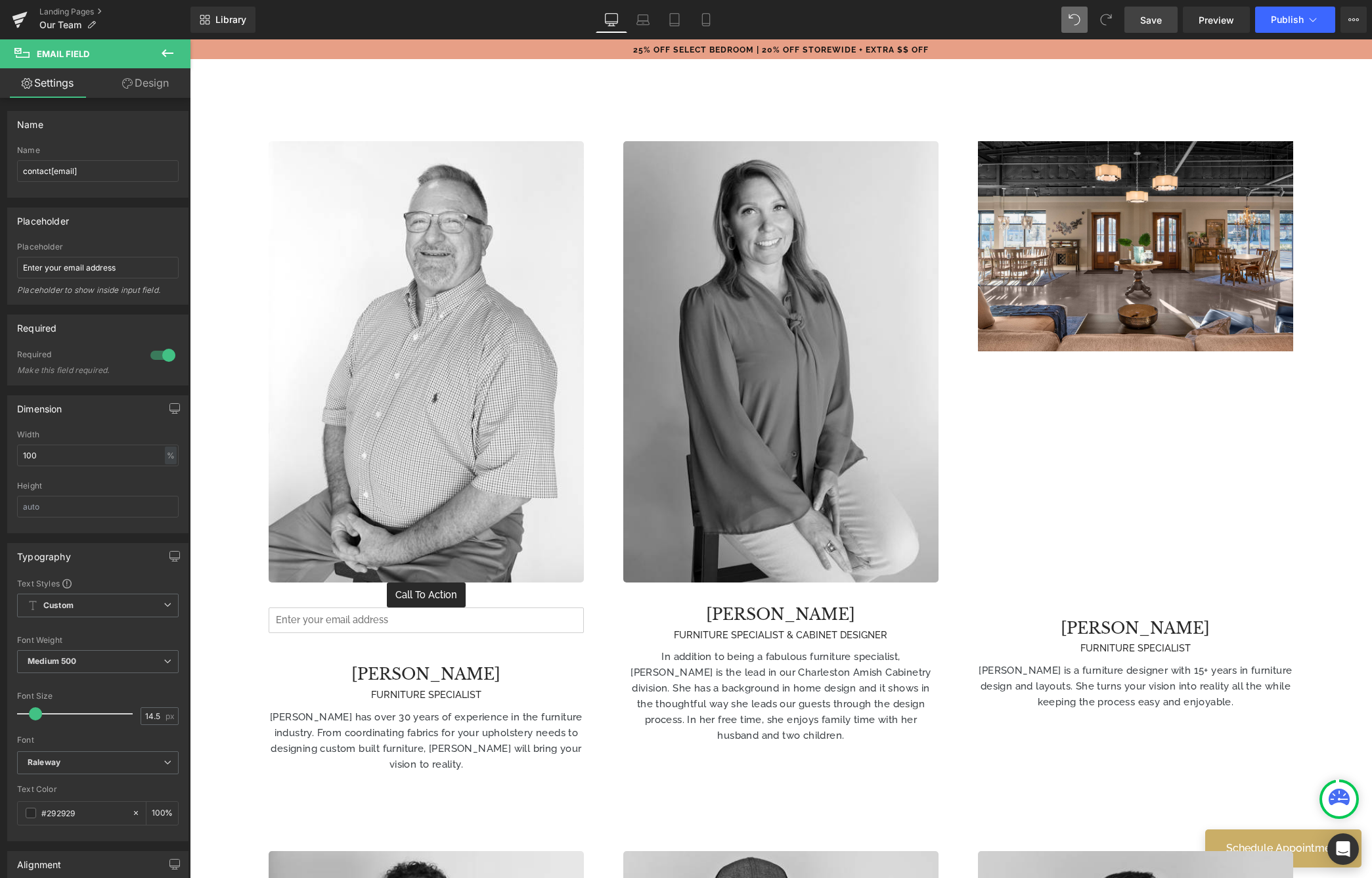
click at [171, 46] on icon at bounding box center [167, 52] width 16 height 16
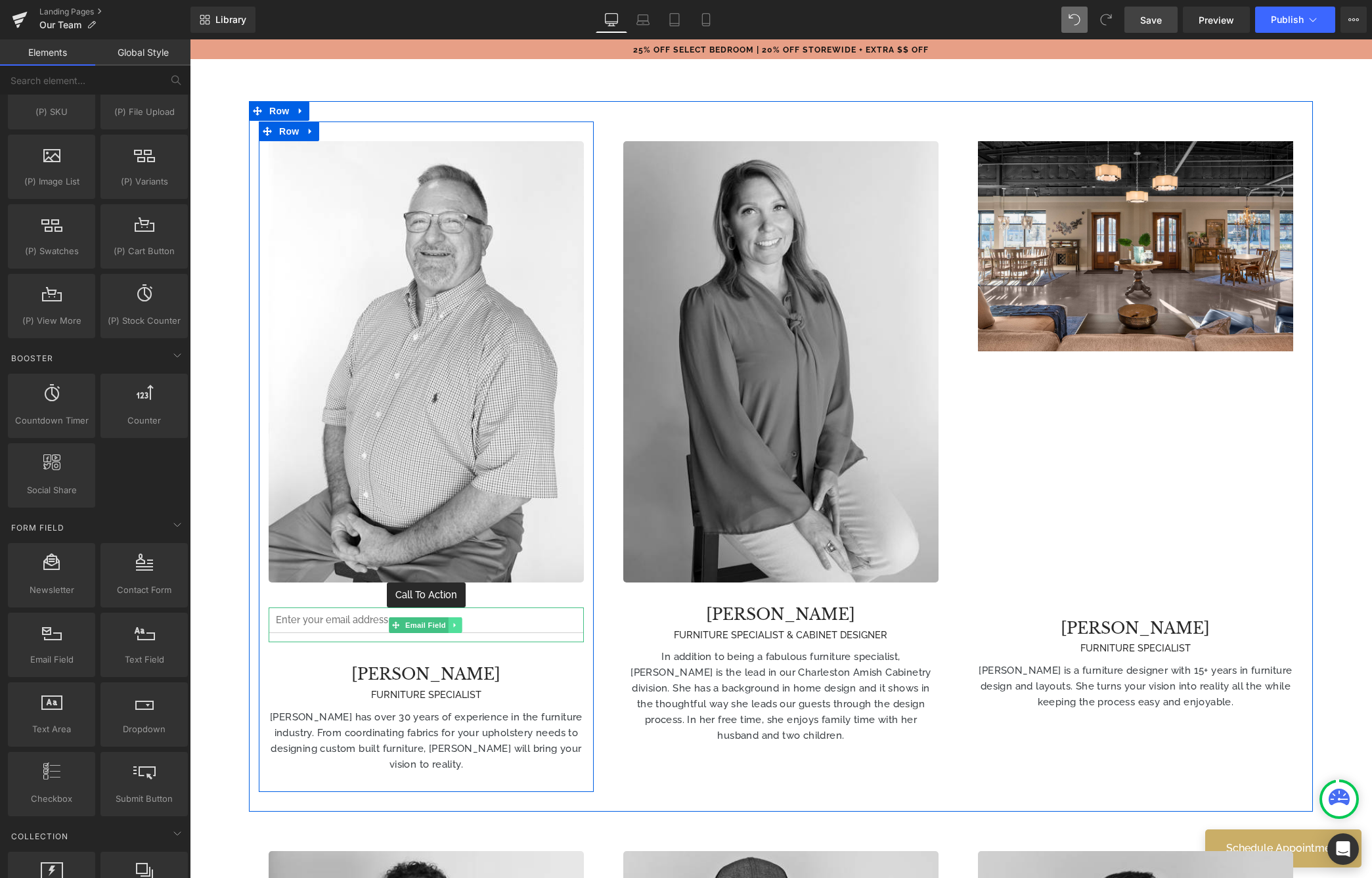
click at [456, 622] on icon at bounding box center [455, 626] width 7 height 8
click at [458, 618] on link at bounding box center [462, 625] width 14 height 16
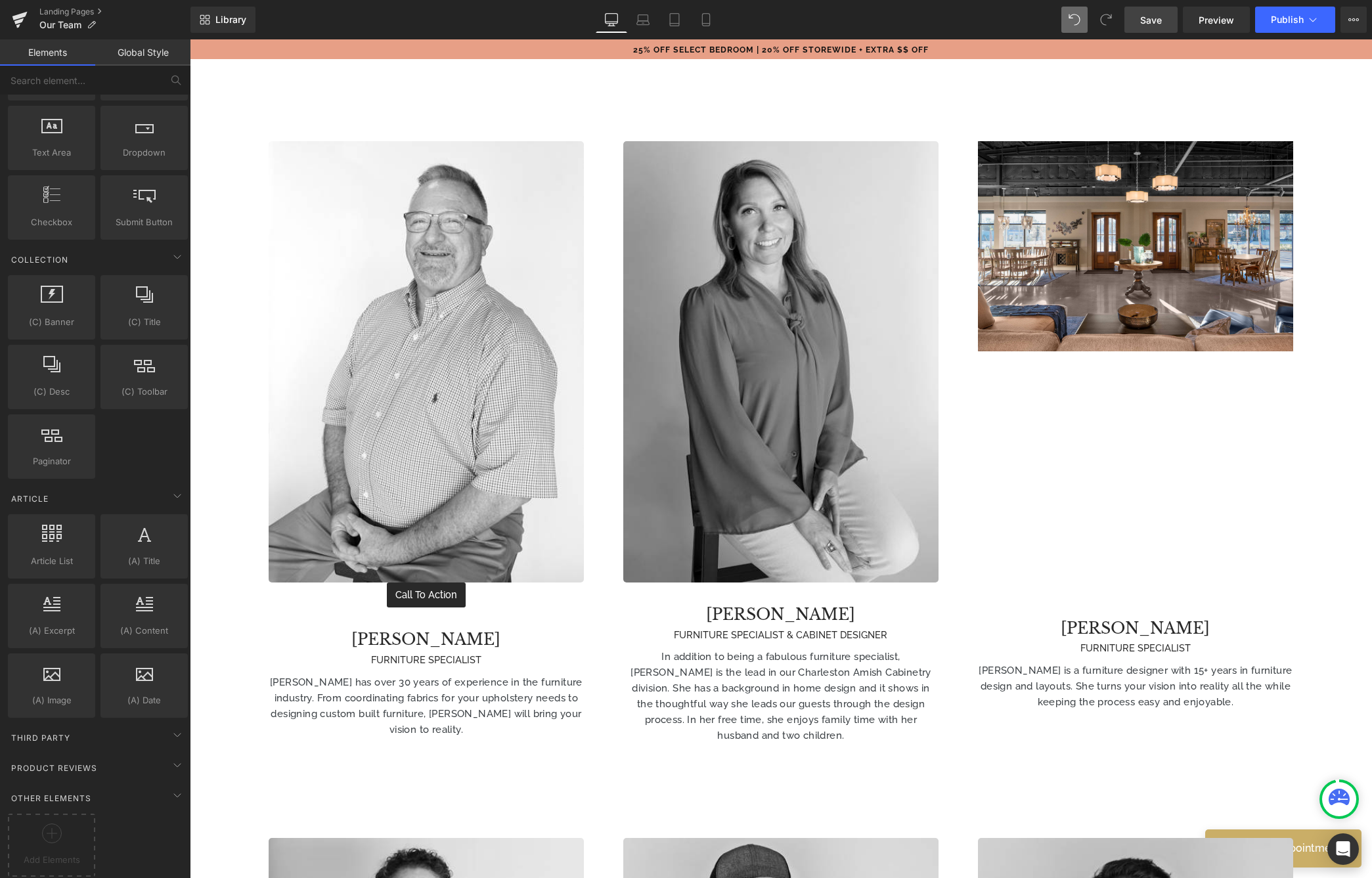
scroll to position [436, 0]
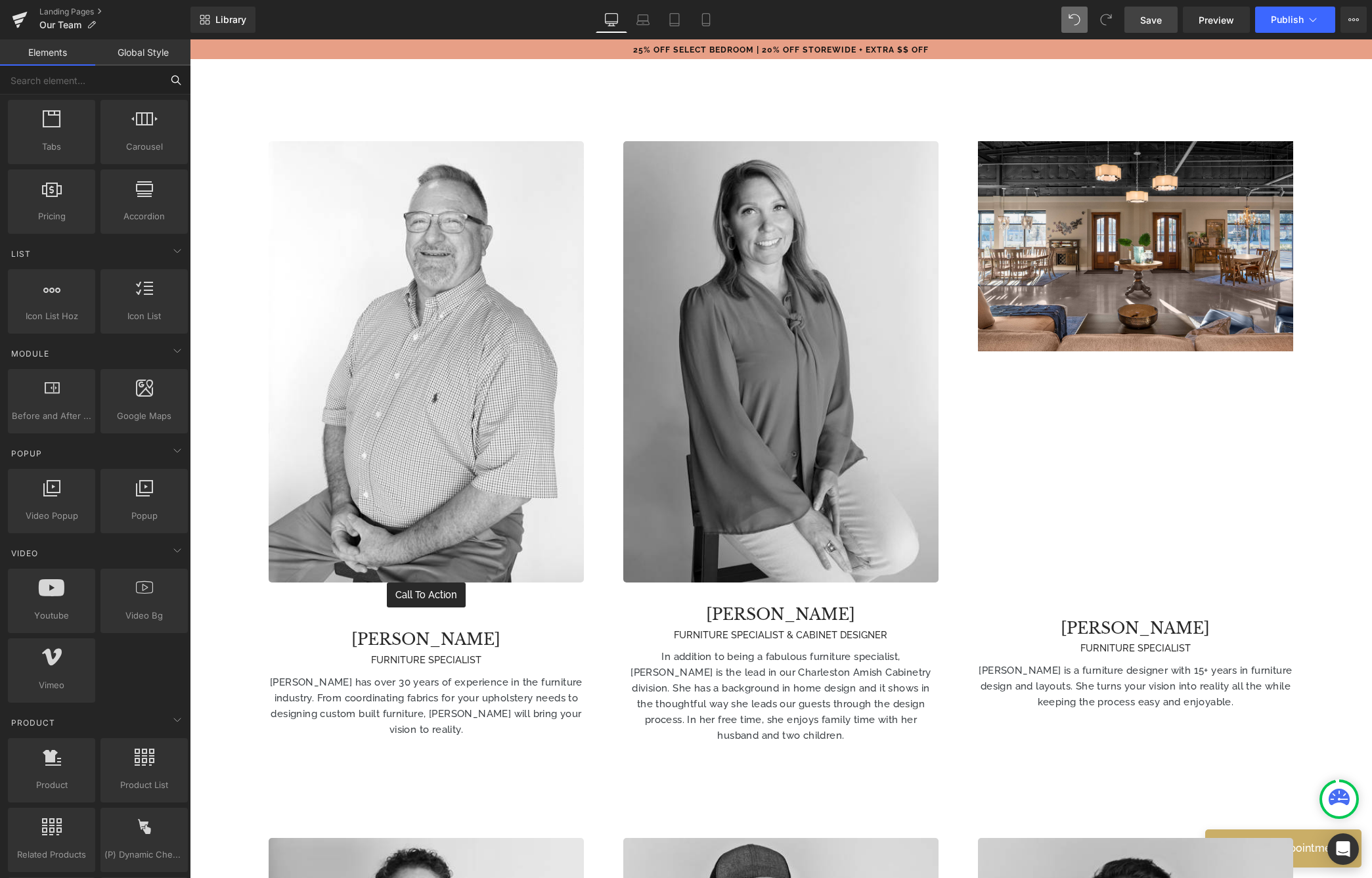
click at [154, 85] on input "text" at bounding box center [80, 80] width 162 height 29
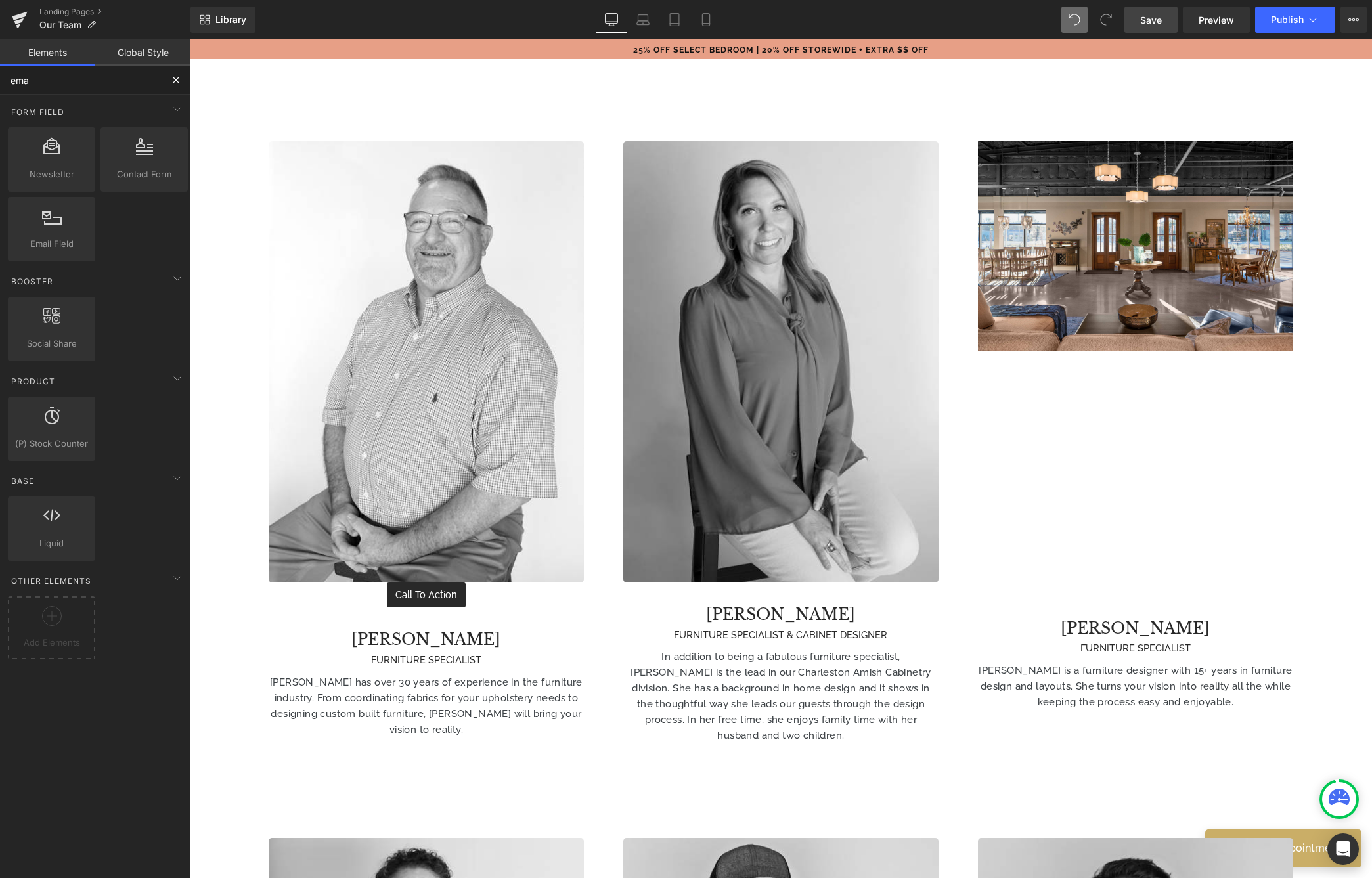
scroll to position [0, 0]
type input "email"
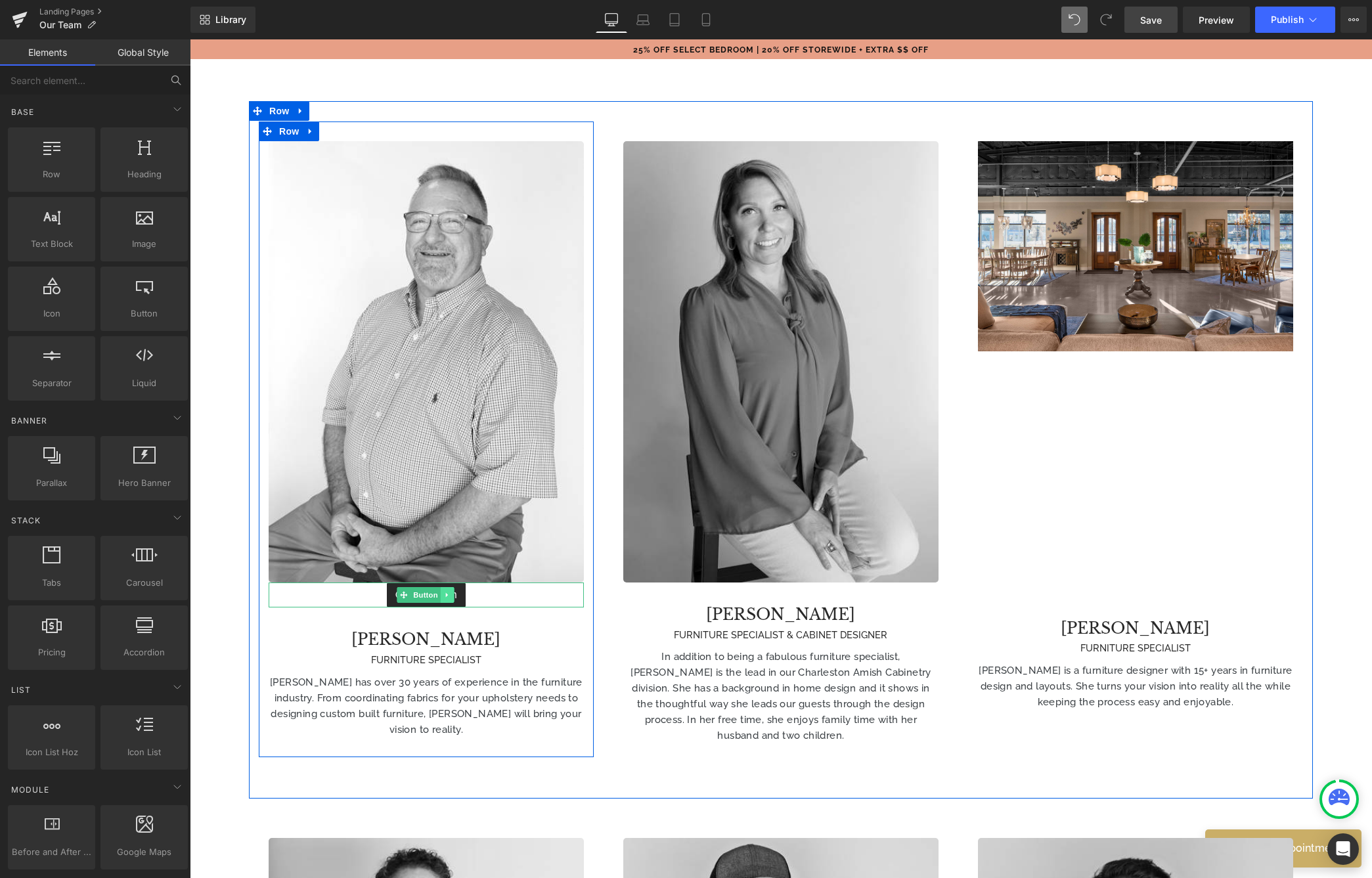
click at [447, 591] on icon at bounding box center [446, 595] width 7 height 8
click at [455, 592] on icon at bounding box center [454, 595] width 7 height 7
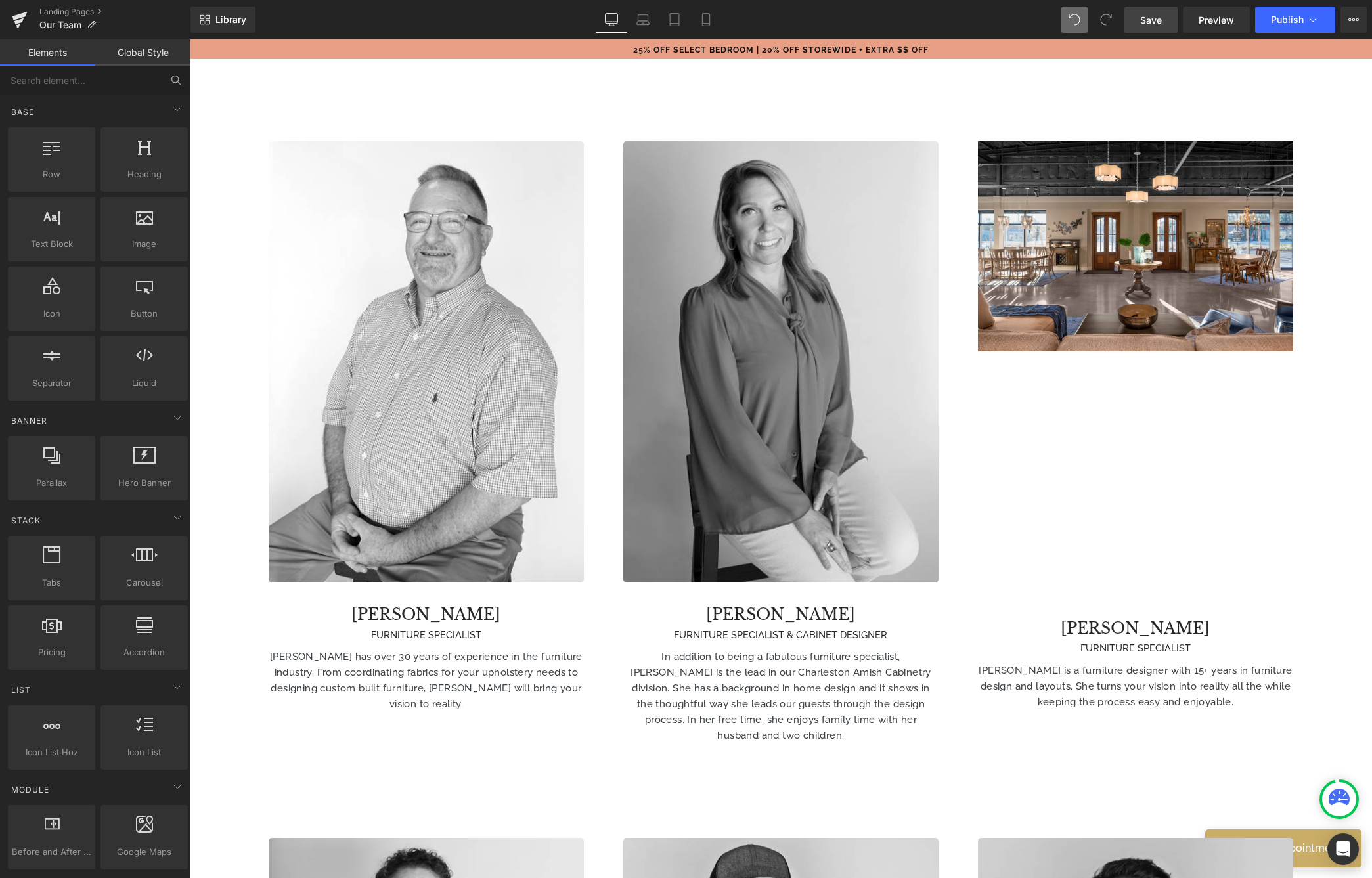
click at [1125, 24] on span "Save" at bounding box center [1151, 20] width 22 height 14
